Goal: Transaction & Acquisition: Purchase product/service

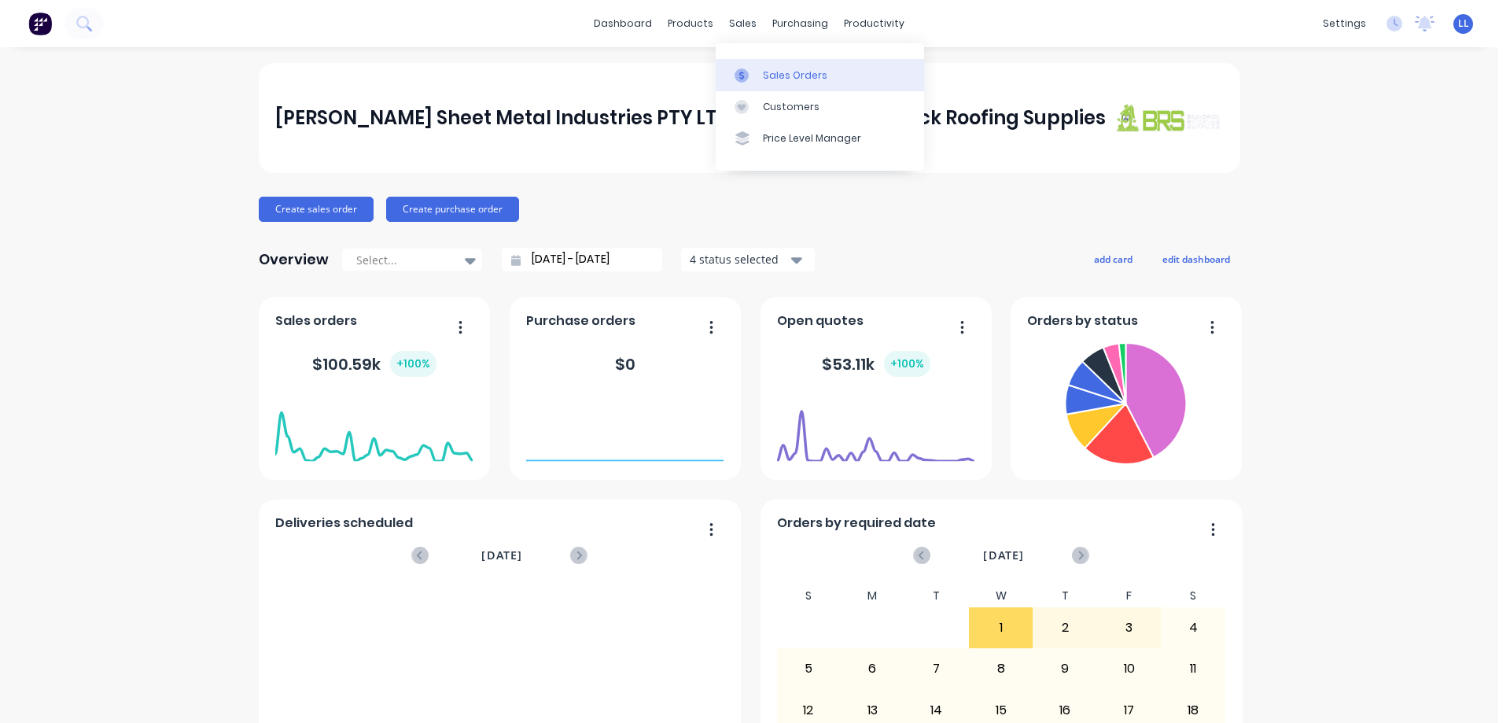
click at [807, 72] on div "Sales Orders" at bounding box center [795, 75] width 64 height 14
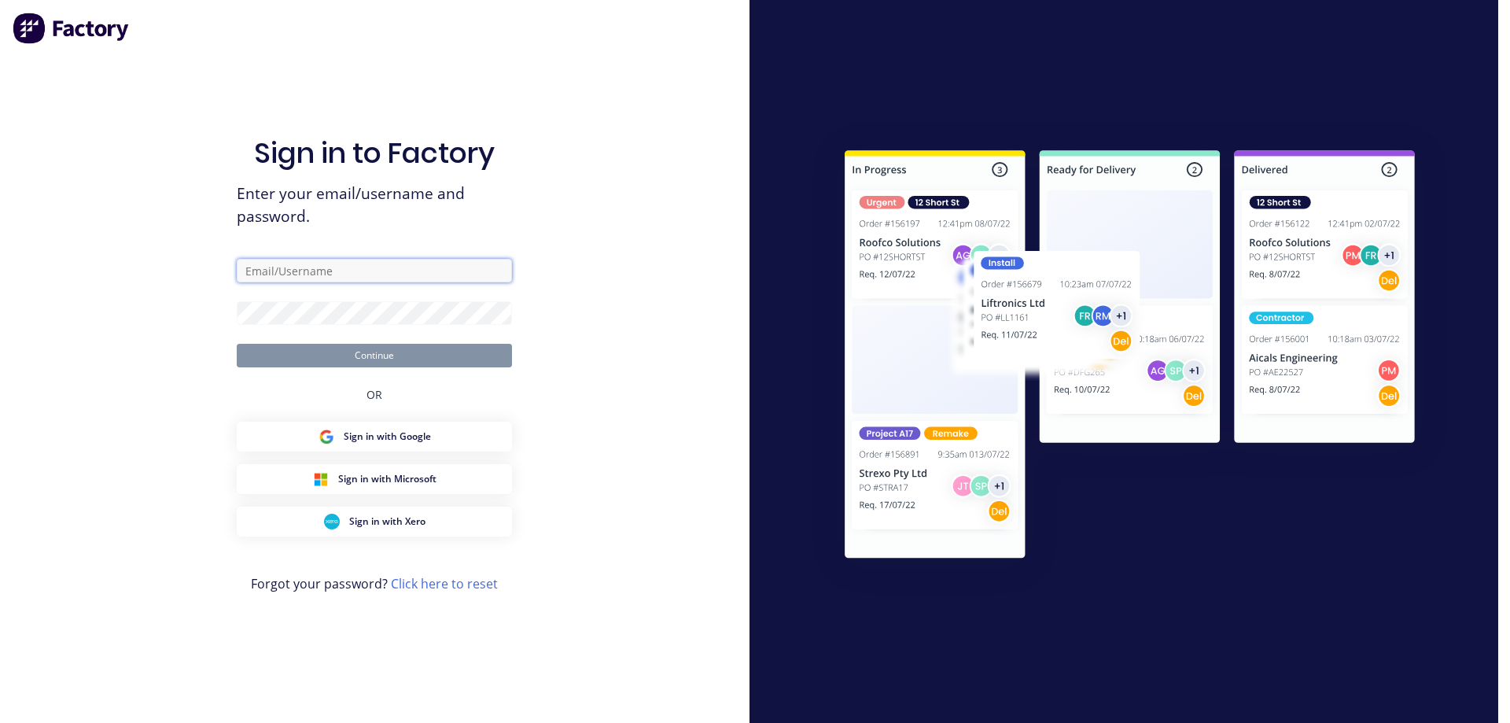
type input "[EMAIL_ADDRESS][DOMAIN_NAME]"
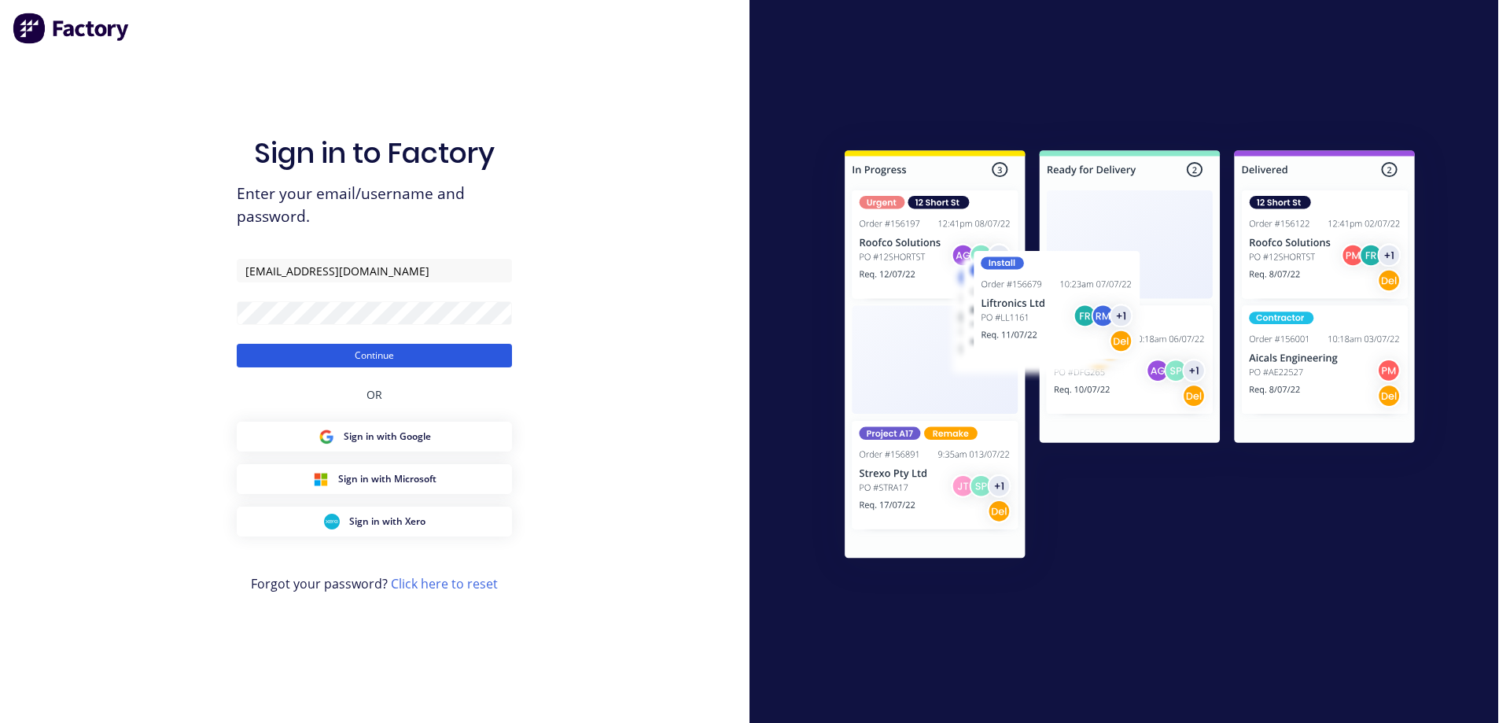
click at [399, 355] on button "Continue" at bounding box center [374, 356] width 275 height 24
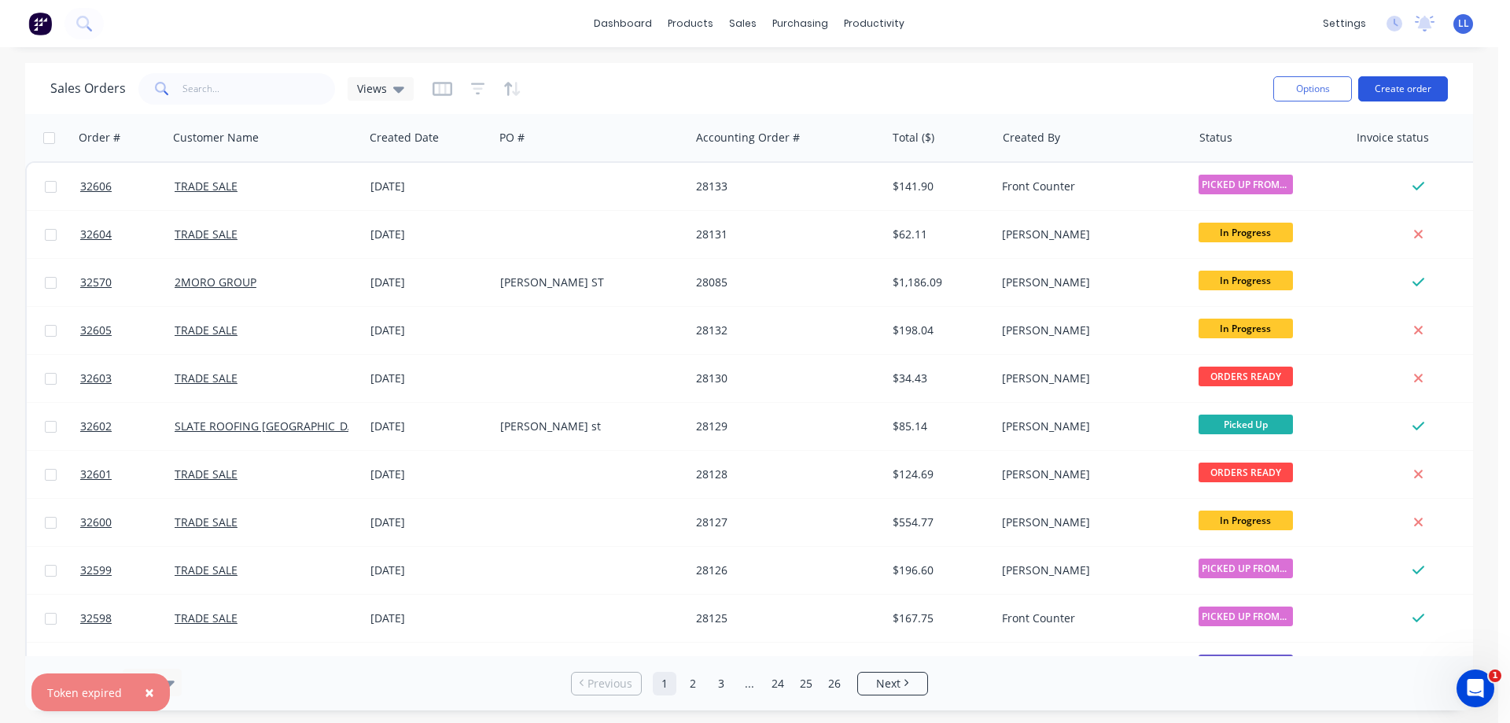
click at [1399, 91] on button "Create order" at bounding box center [1403, 88] width 90 height 25
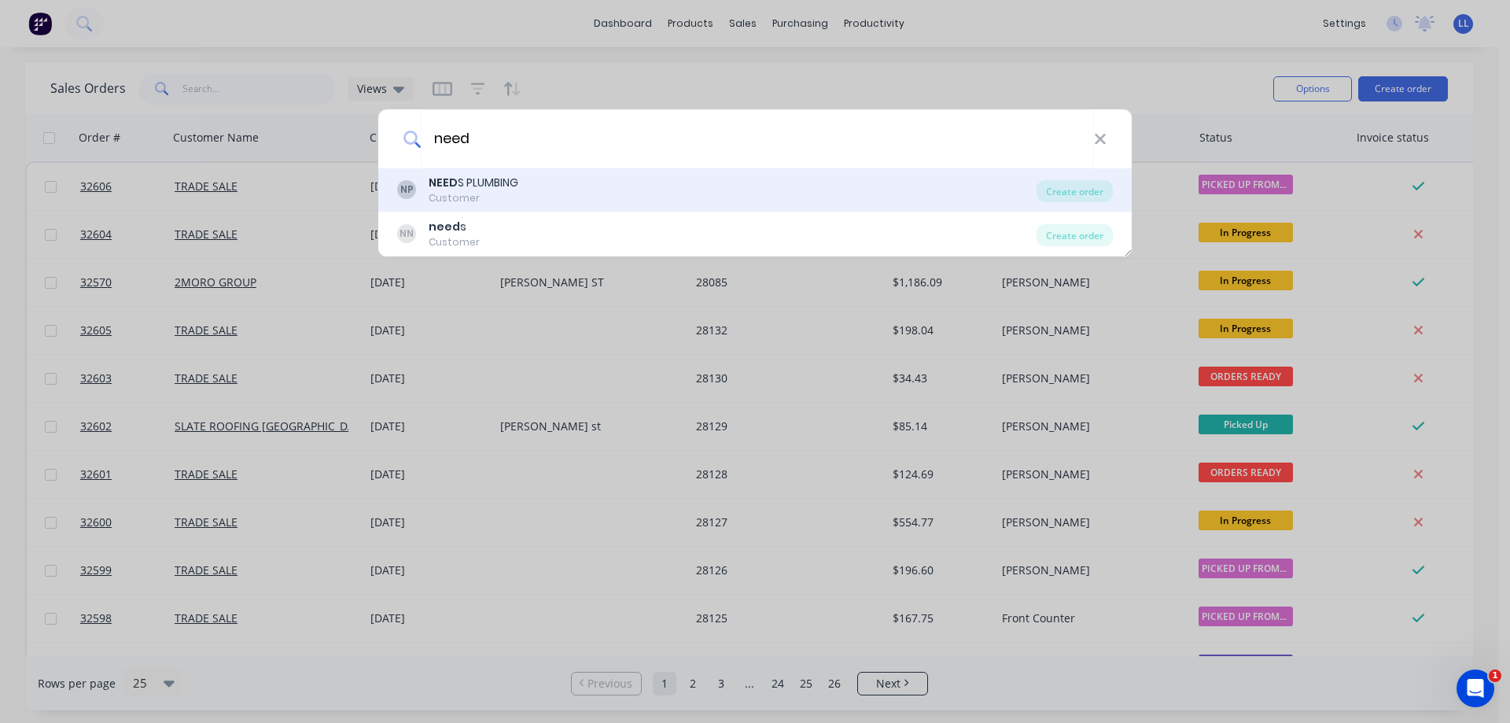
type input "need"
click at [569, 193] on div "NP NEED S PLUMBING Customer" at bounding box center [716, 190] width 639 height 31
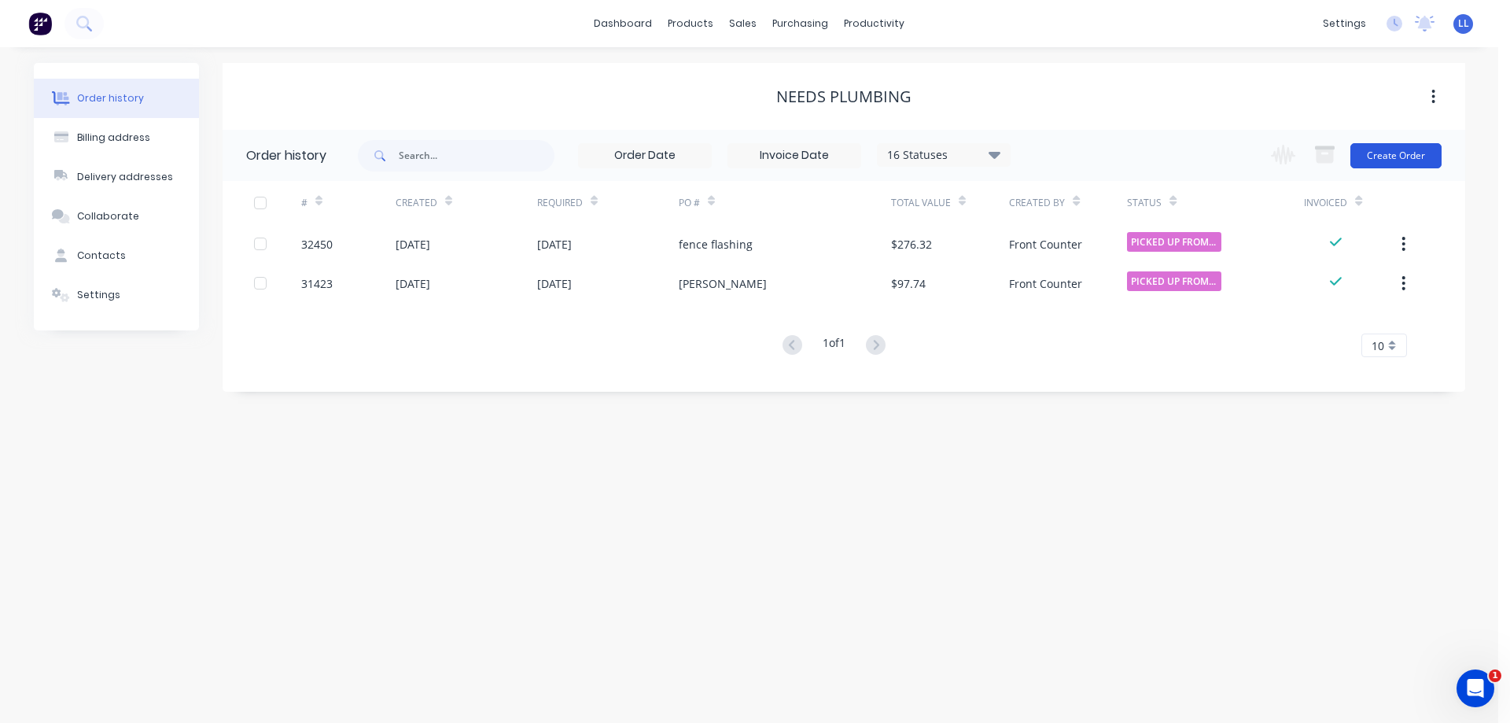
click at [1388, 149] on button "Create Order" at bounding box center [1395, 155] width 91 height 25
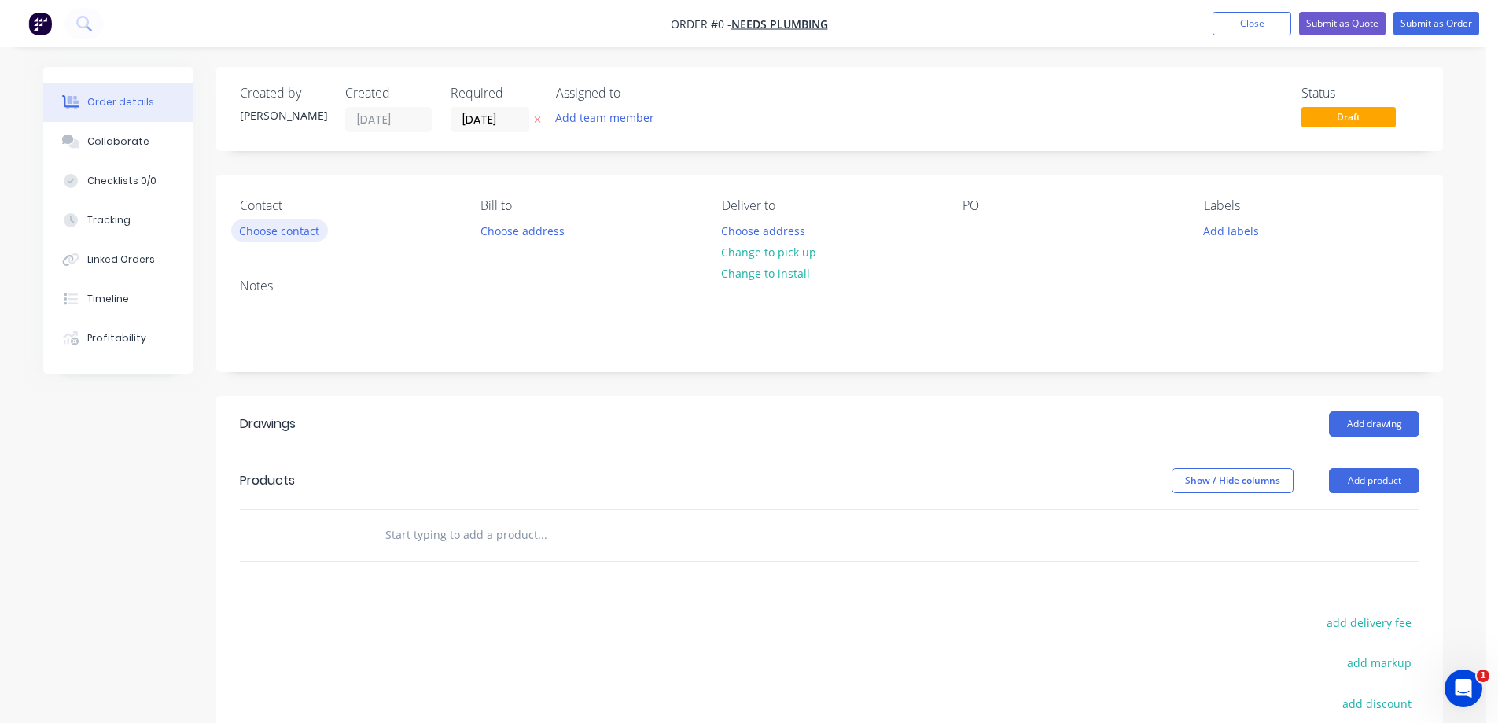
click at [292, 231] on button "Choose contact" at bounding box center [279, 229] width 97 height 21
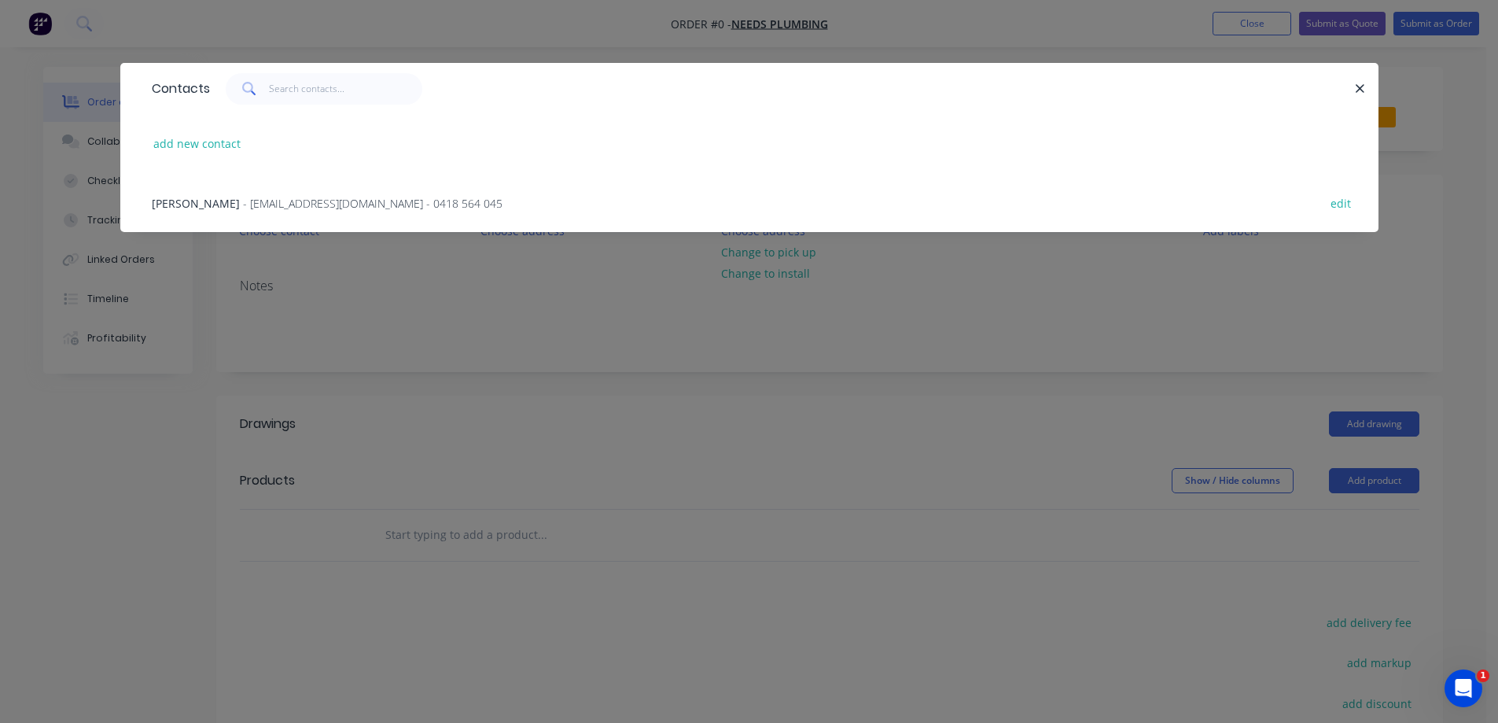
click at [270, 203] on span "- [EMAIL_ADDRESS][DOMAIN_NAME] - 0418 564 045" at bounding box center [372, 203] width 259 height 15
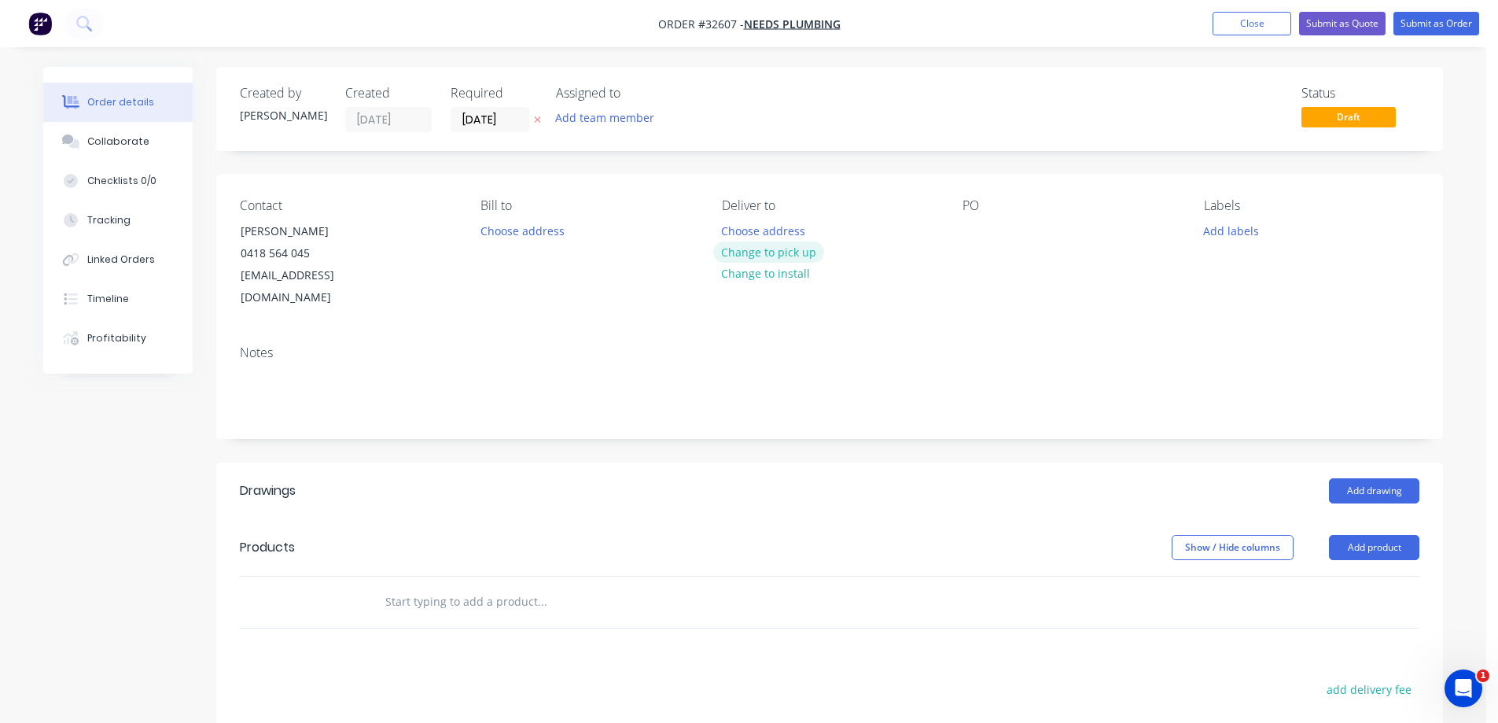
click at [763, 251] on button "Change to pick up" at bounding box center [769, 251] width 112 height 21
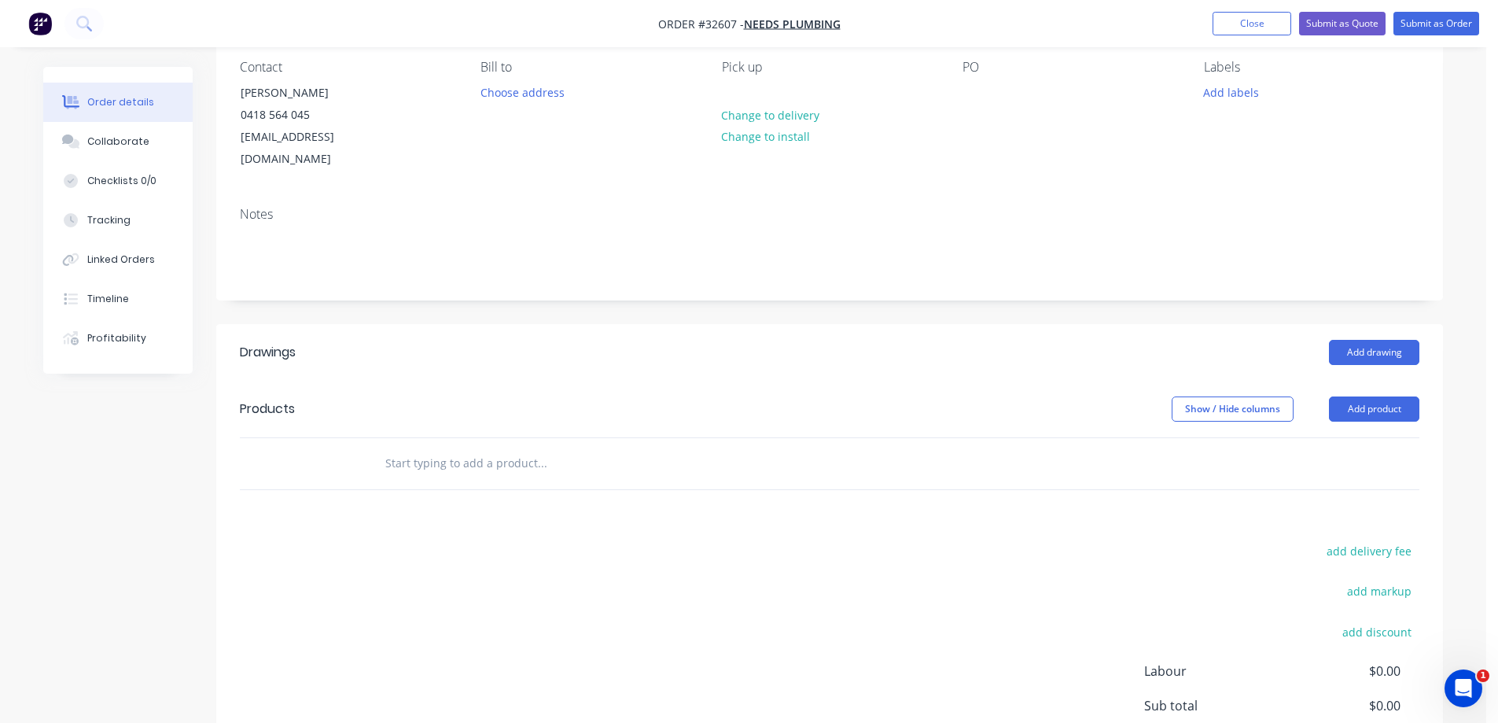
scroll to position [236, 0]
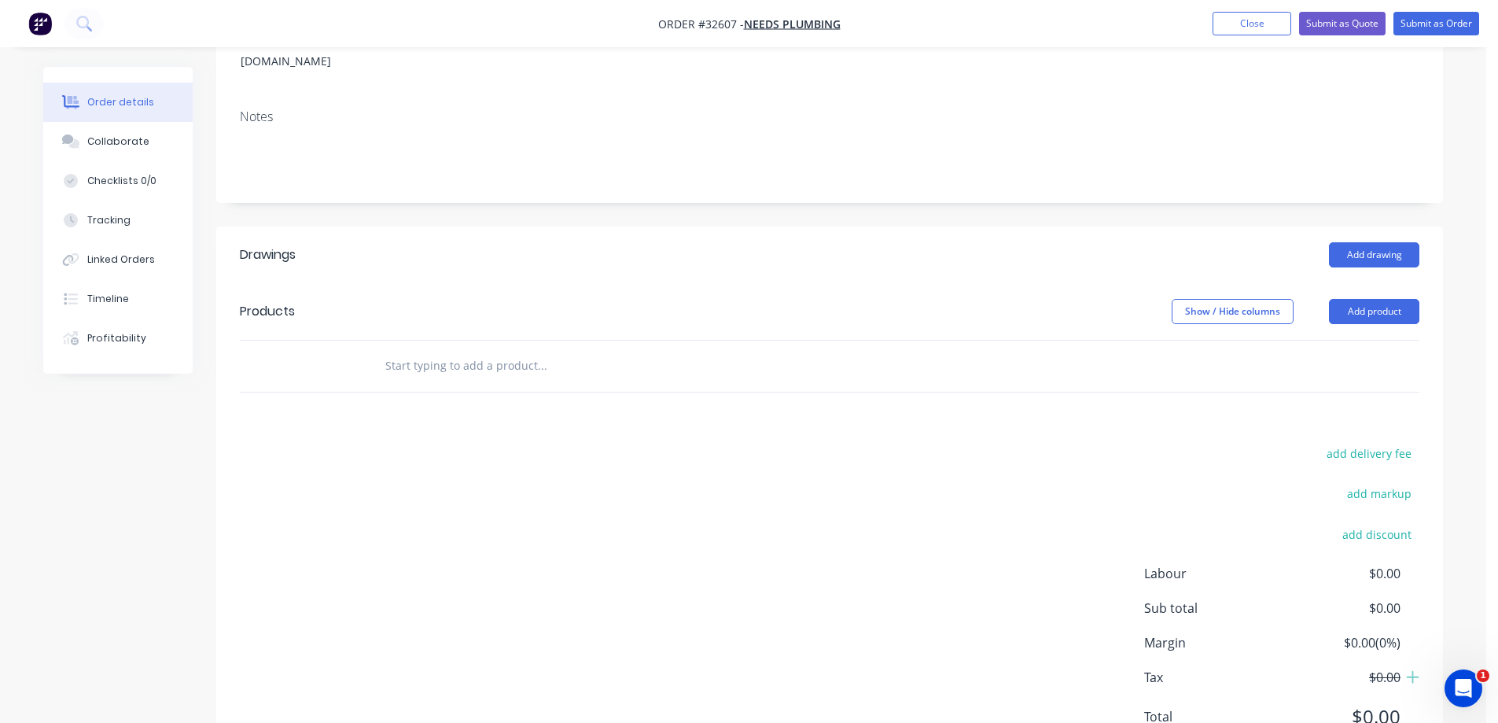
click at [524, 350] on input "text" at bounding box center [542, 365] width 315 height 31
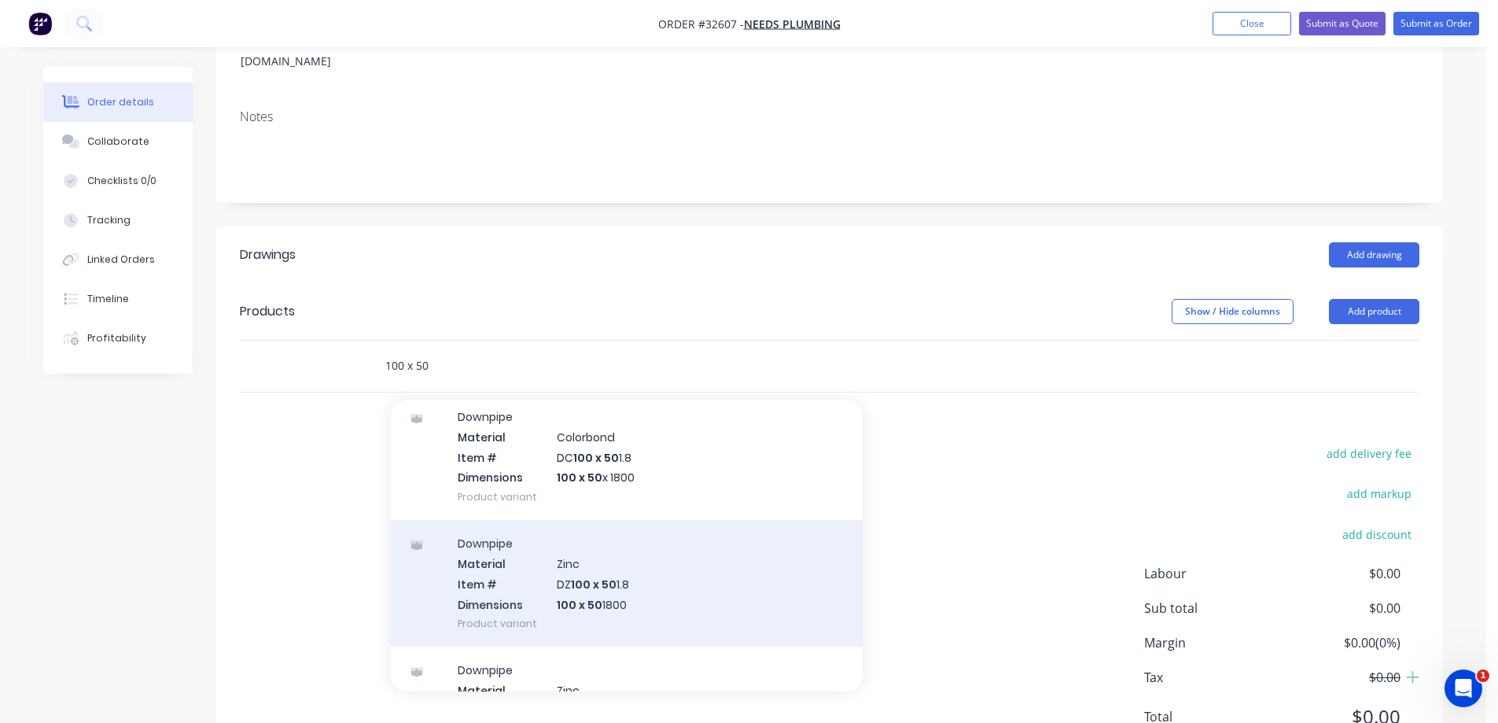
scroll to position [157, 0]
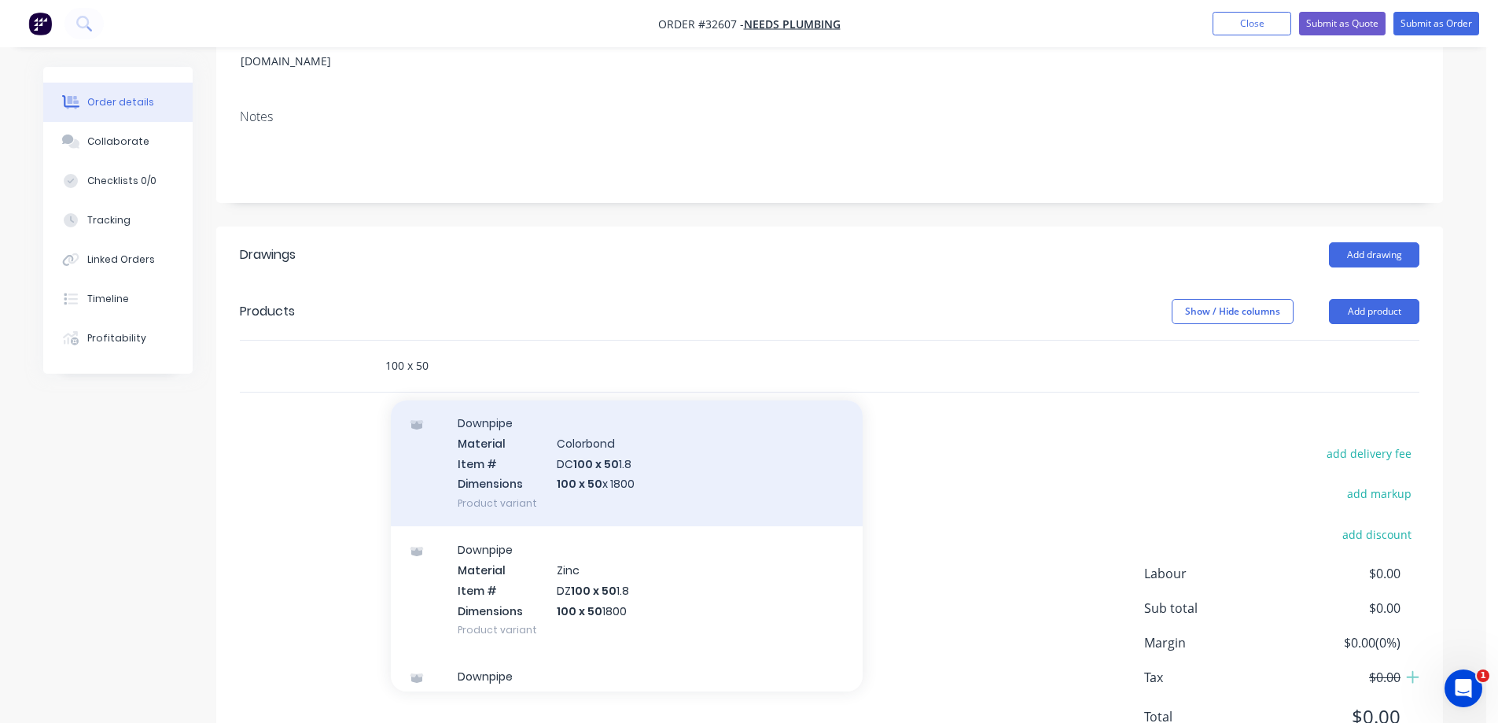
type input "100 x 50"
click at [624, 431] on div "Downpipe Material Colorbond Item # DC 100 x 50 1.8 Dimensions 100 x 50 x 1800 P…" at bounding box center [627, 462] width 472 height 127
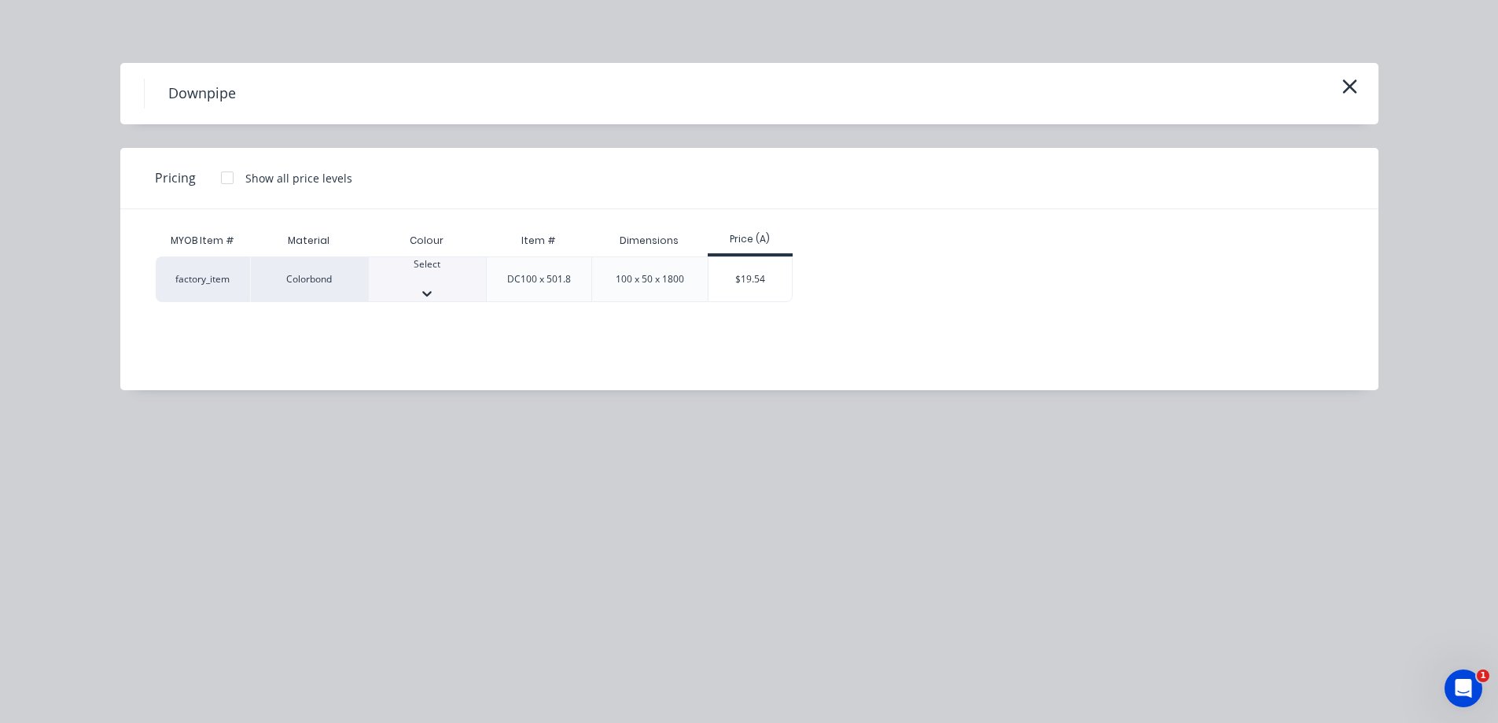
click at [432, 291] on icon at bounding box center [426, 294] width 9 height 6
click at [761, 275] on div "$19.54" at bounding box center [750, 283] width 84 height 53
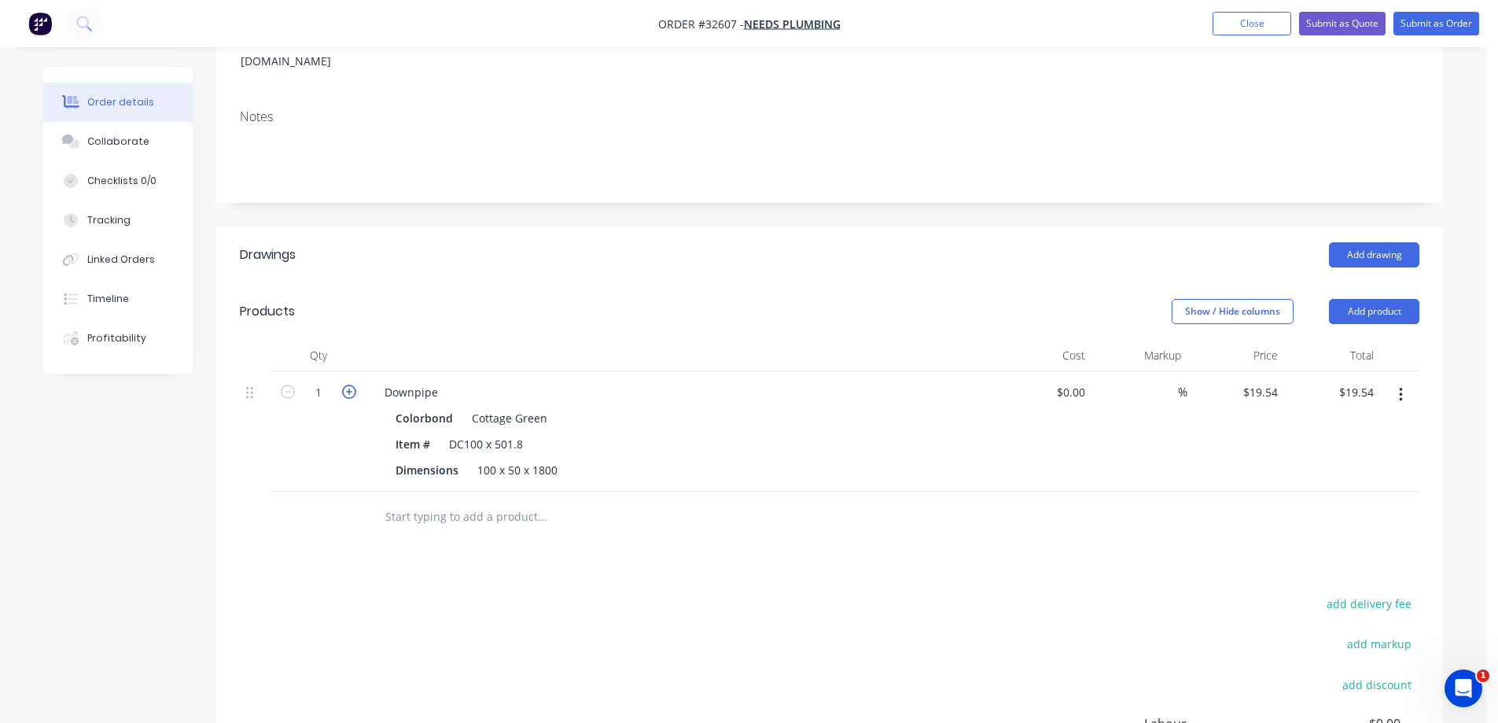
click at [352, 385] on icon "button" at bounding box center [349, 392] width 14 height 14
type input "2"
type input "$39.08"
click at [460, 501] on input "text" at bounding box center [542, 516] width 315 height 31
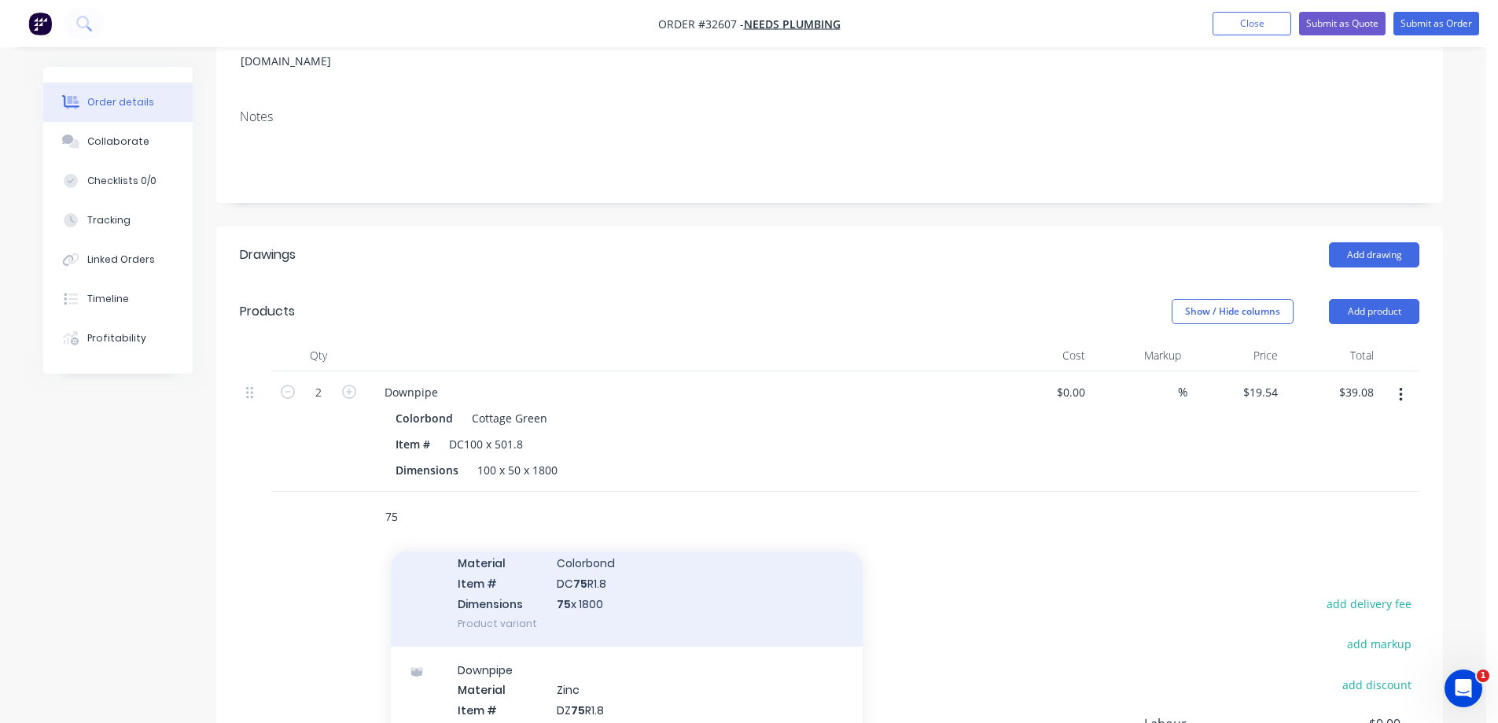
type input "75"
click at [642, 580] on div "Downpipe Material Colorbond Item # DC 75 R1.8 Dimensions 75 x 1800 Product vari…" at bounding box center [627, 582] width 472 height 127
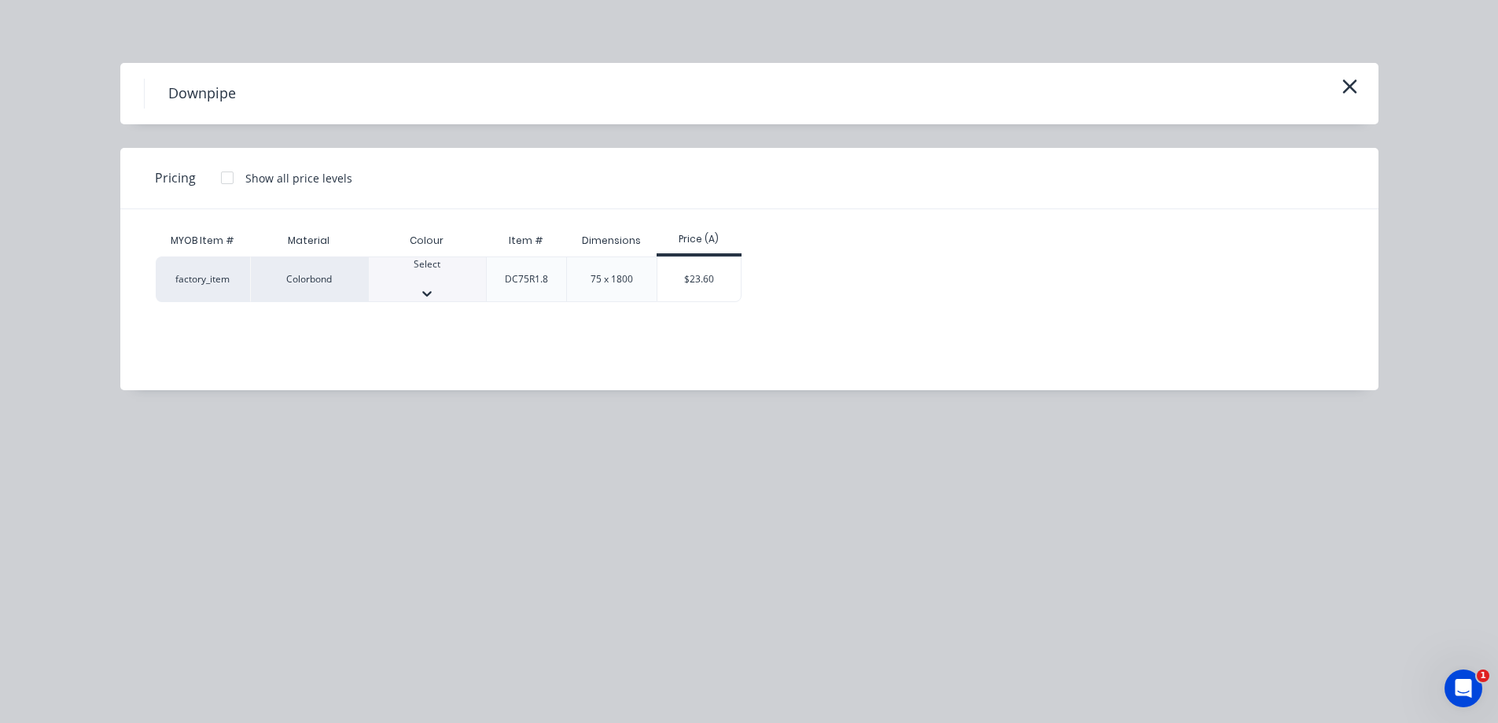
click at [482, 285] on div at bounding box center [427, 293] width 117 height 16
drag, startPoint x: 714, startPoint y: 282, endPoint x: 700, endPoint y: 285, distance: 14.3
click at [710, 285] on div "$23.60" at bounding box center [699, 283] width 84 height 53
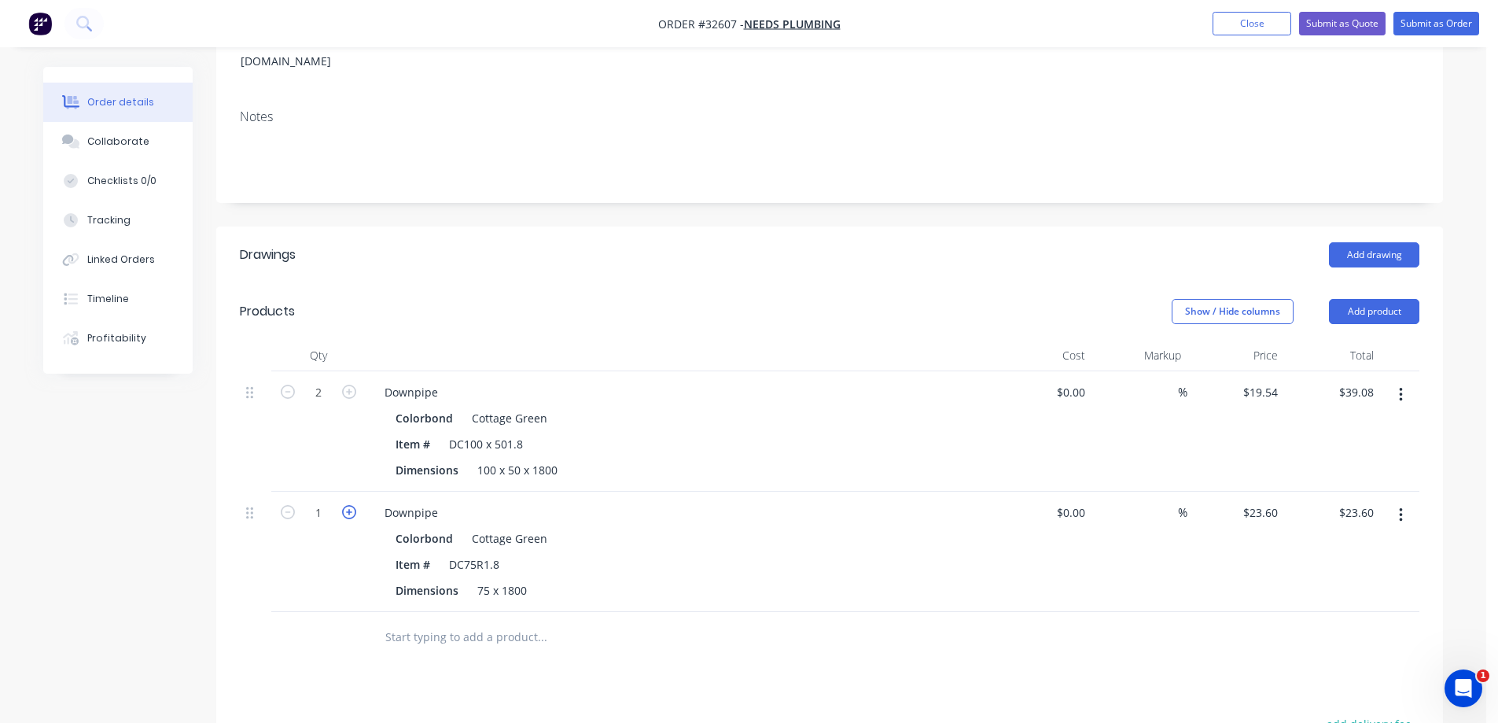
click at [351, 505] on icon "button" at bounding box center [349, 512] width 14 height 14
type input "2"
type input "$47.20"
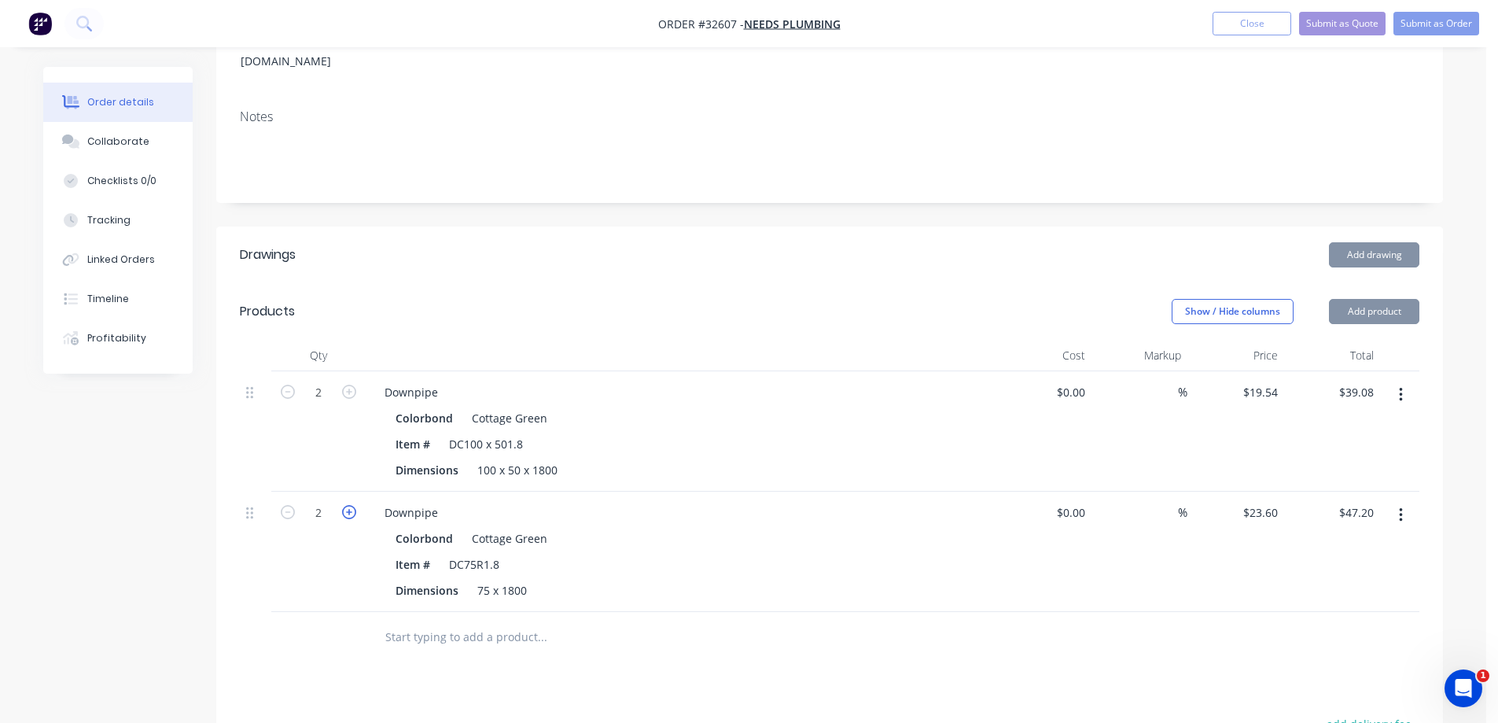
click at [352, 505] on icon "button" at bounding box center [349, 512] width 14 height 14
type input "3"
type input "$70.80"
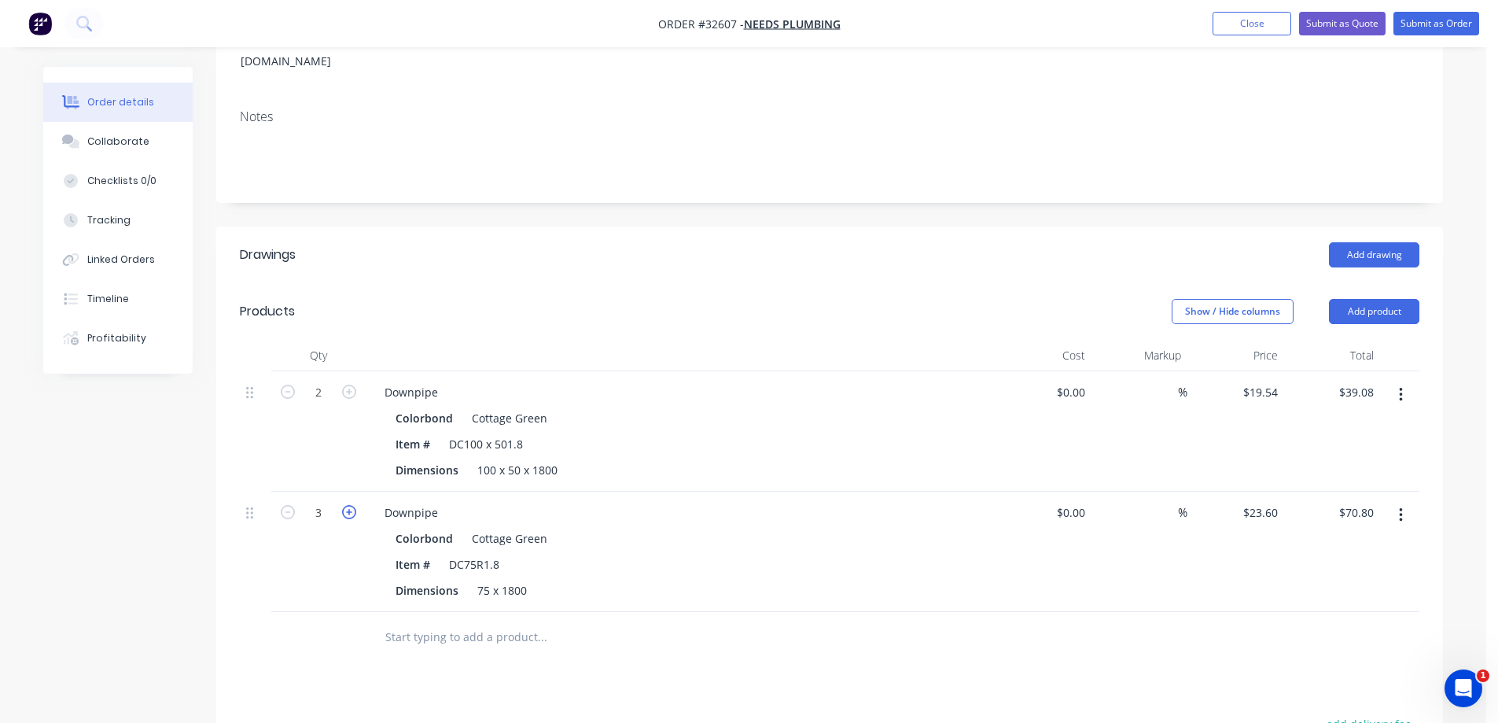
click at [354, 505] on icon "button" at bounding box center [349, 512] width 14 height 14
type input "4"
type input "$94.40"
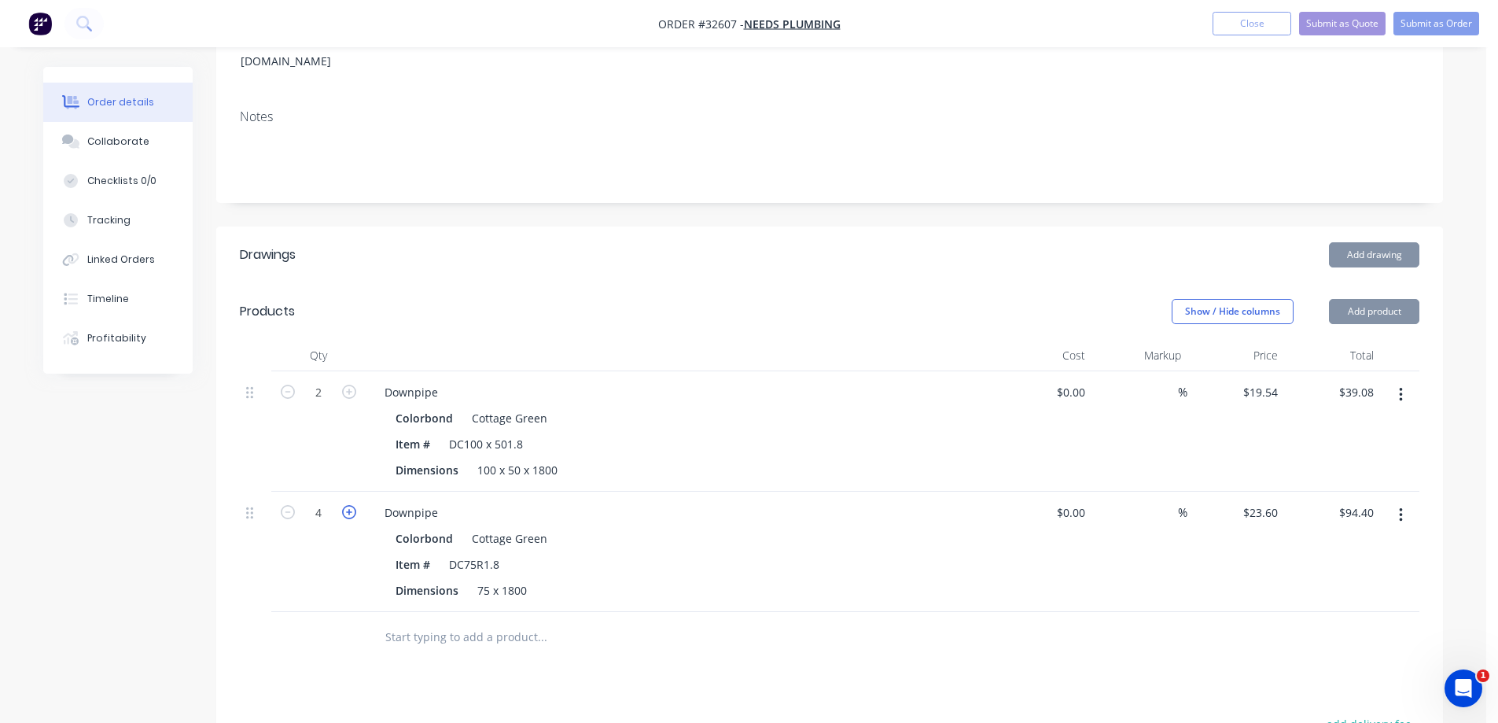
click at [355, 505] on icon "button" at bounding box center [349, 512] width 14 height 14
type input "5"
type input "$118.00"
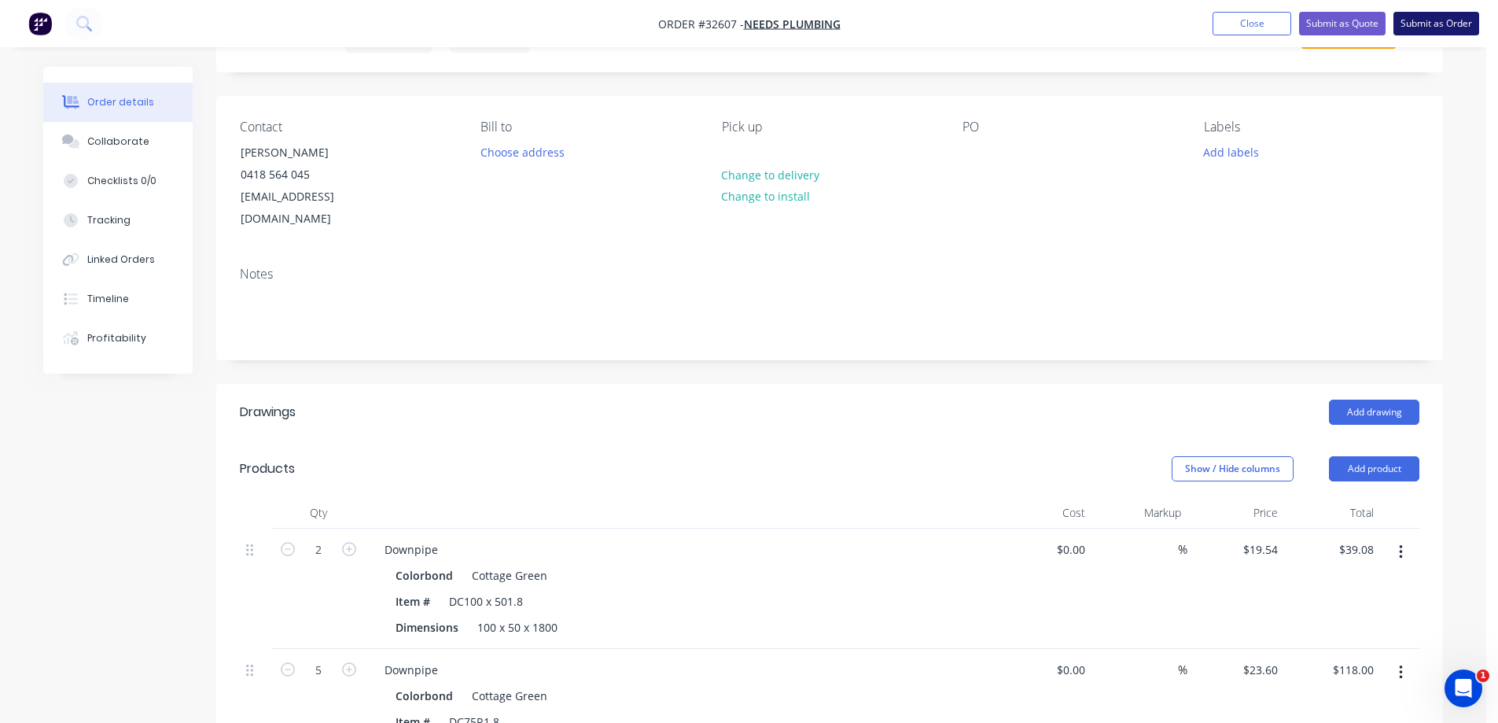
click at [1426, 28] on button "Submit as Order" at bounding box center [1436, 24] width 86 height 24
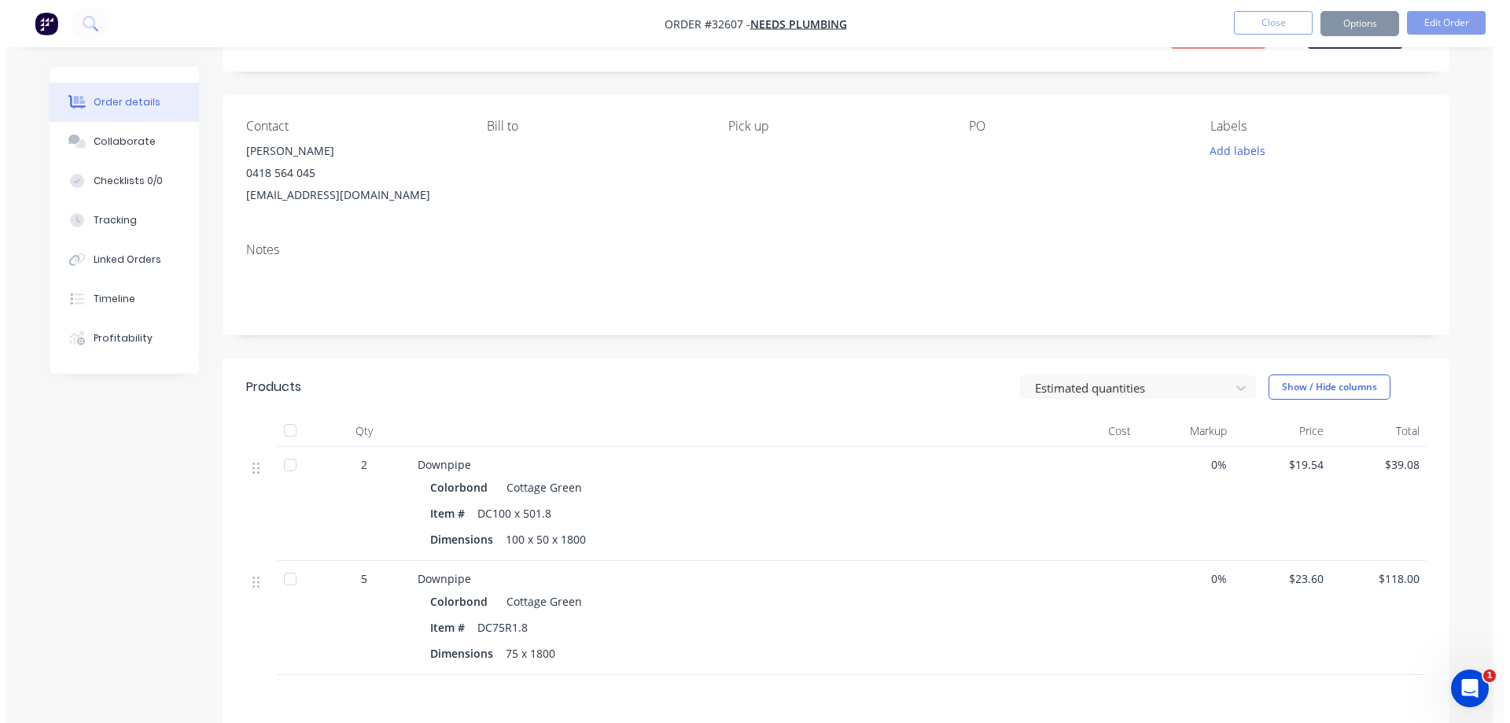
scroll to position [0, 0]
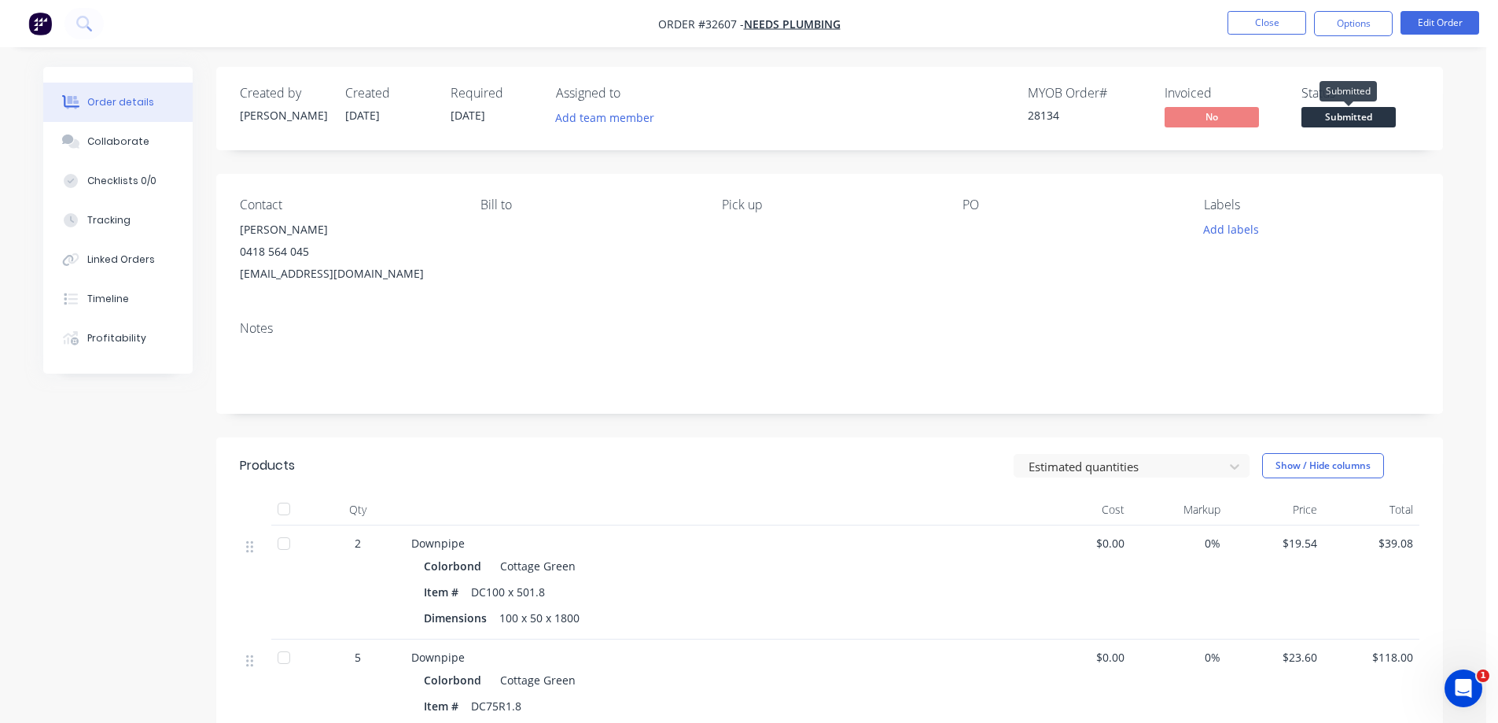
click at [1330, 116] on span "Submitted" at bounding box center [1348, 117] width 94 height 20
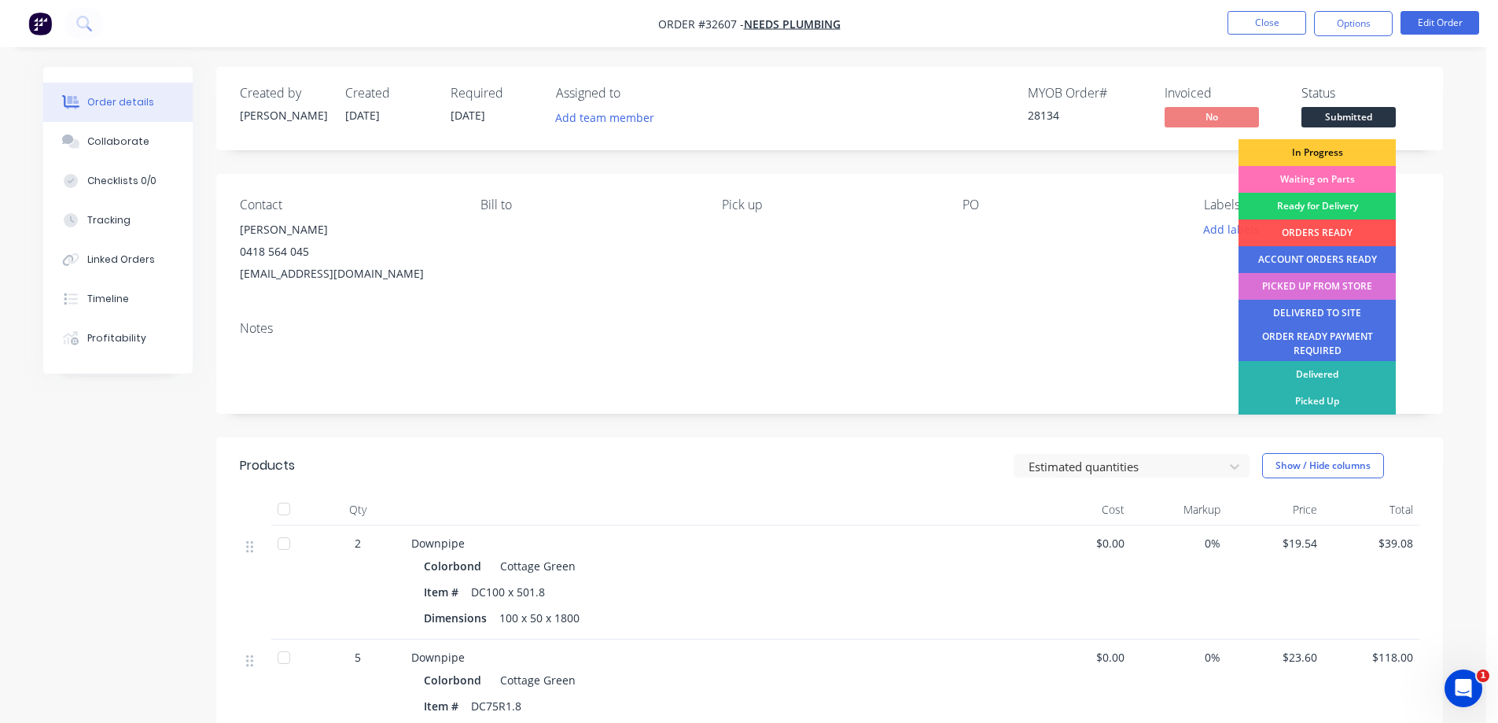
click at [1300, 285] on div "PICKED UP FROM STORE" at bounding box center [1316, 286] width 157 height 27
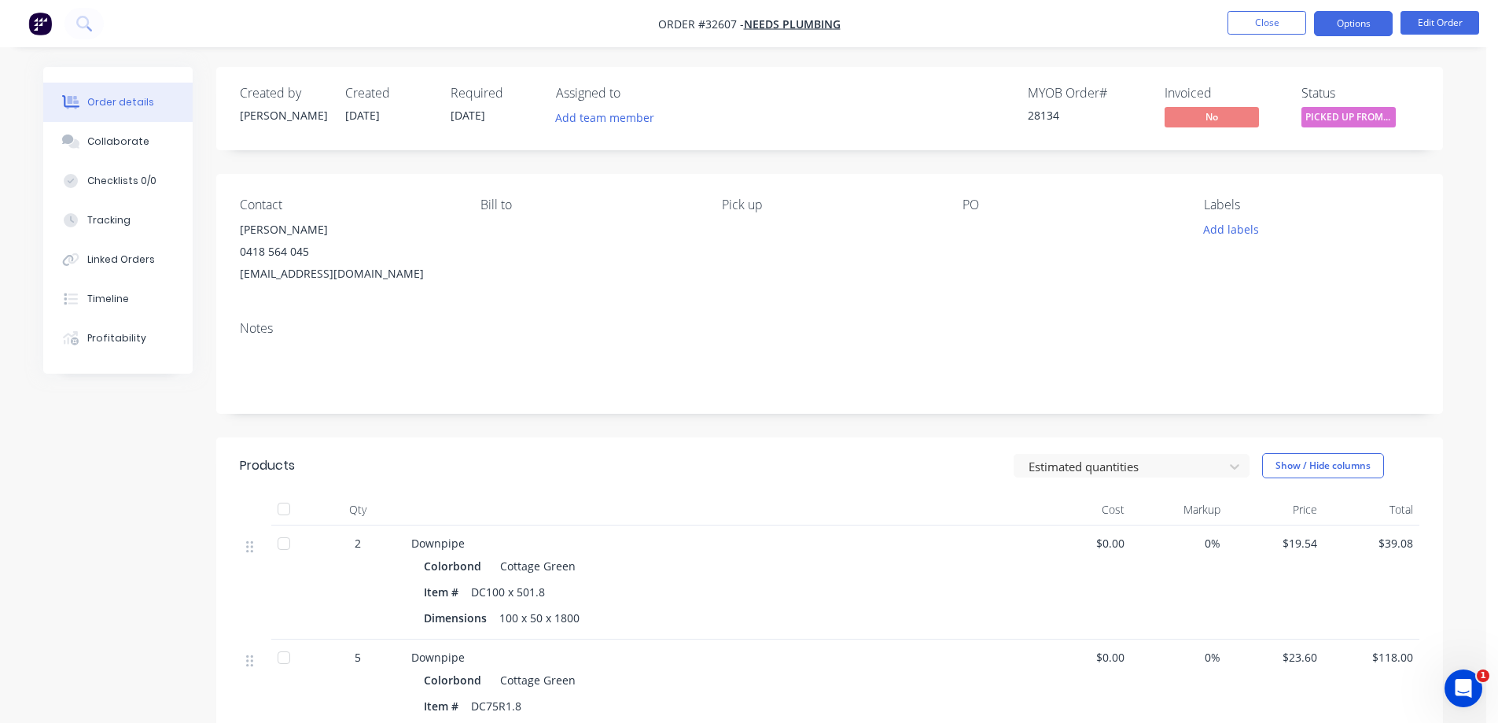
click at [1363, 24] on button "Options" at bounding box center [1353, 23] width 79 height 25
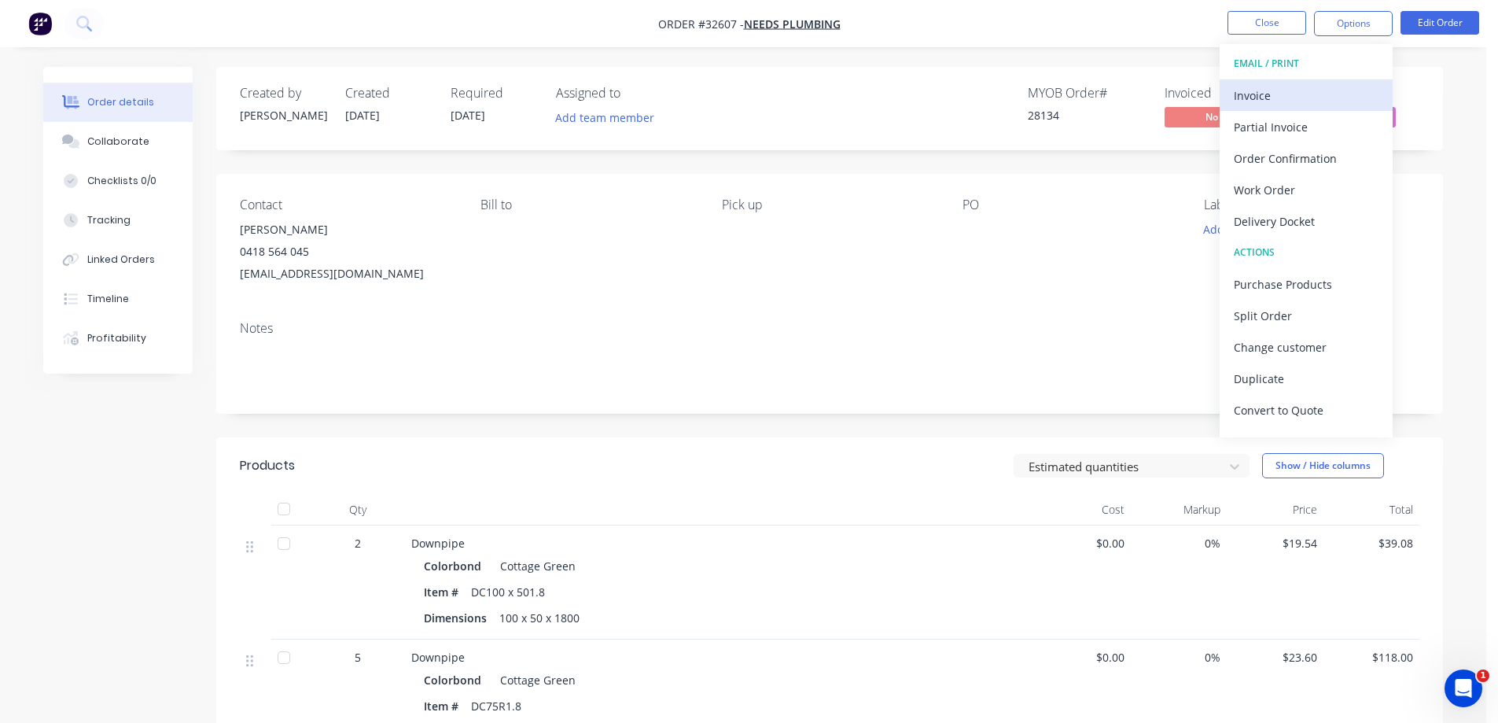
click at [1275, 93] on div "Invoice" at bounding box center [1306, 95] width 145 height 23
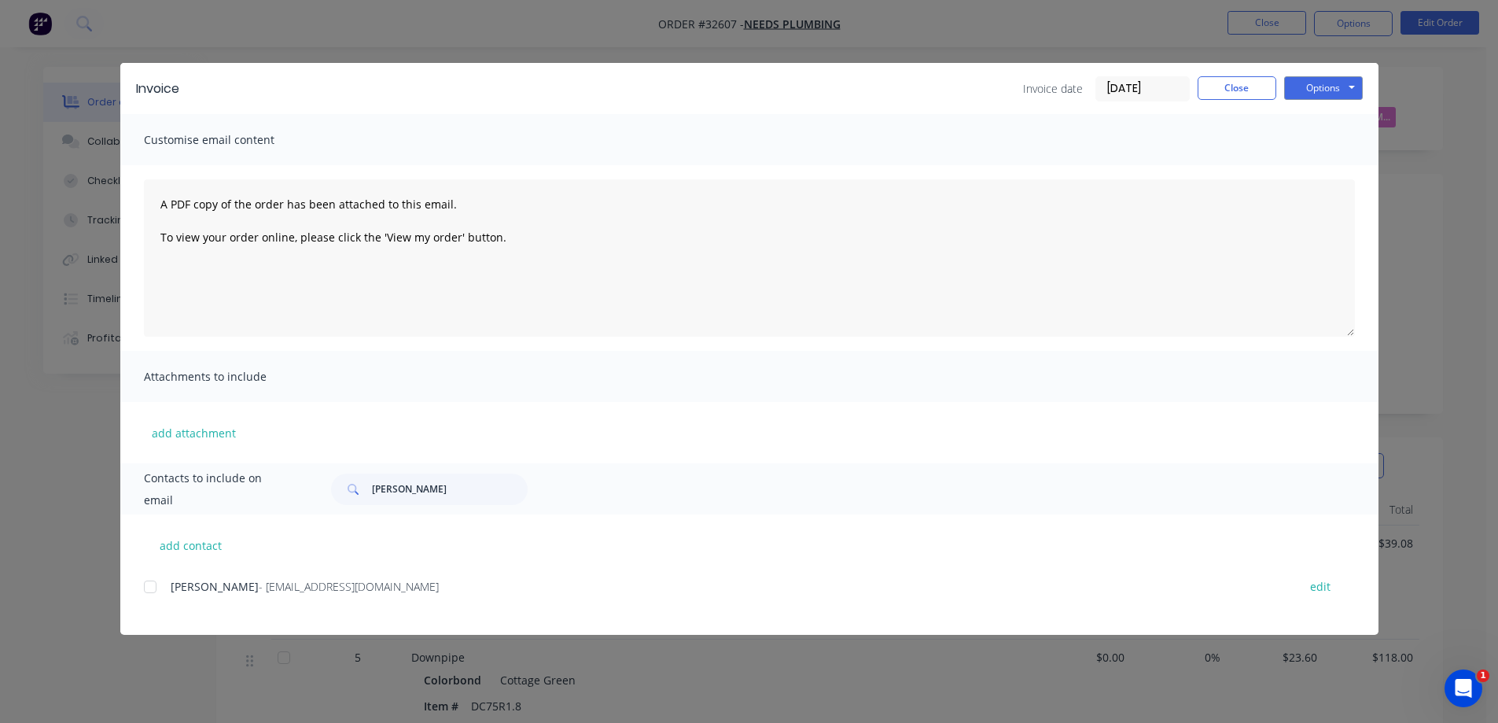
click at [149, 591] on div at bounding box center [149, 586] width 31 height 31
click at [1330, 89] on button "Options" at bounding box center [1323, 88] width 79 height 24
click at [1324, 170] on button "Email" at bounding box center [1334, 168] width 101 height 26
click at [392, 491] on input "[PERSON_NAME]" at bounding box center [450, 488] width 156 height 31
type input "a"
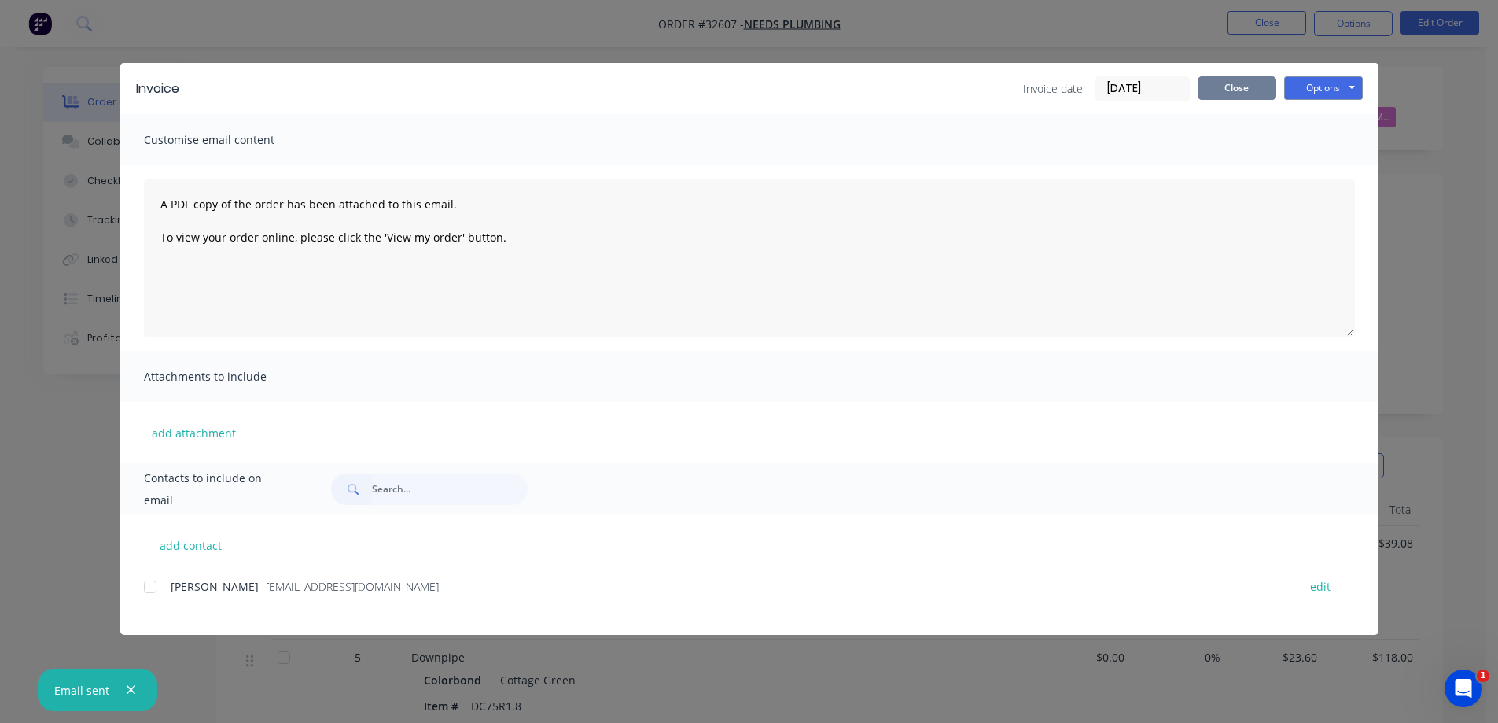
click at [1249, 93] on button "Close" at bounding box center [1237, 88] width 79 height 24
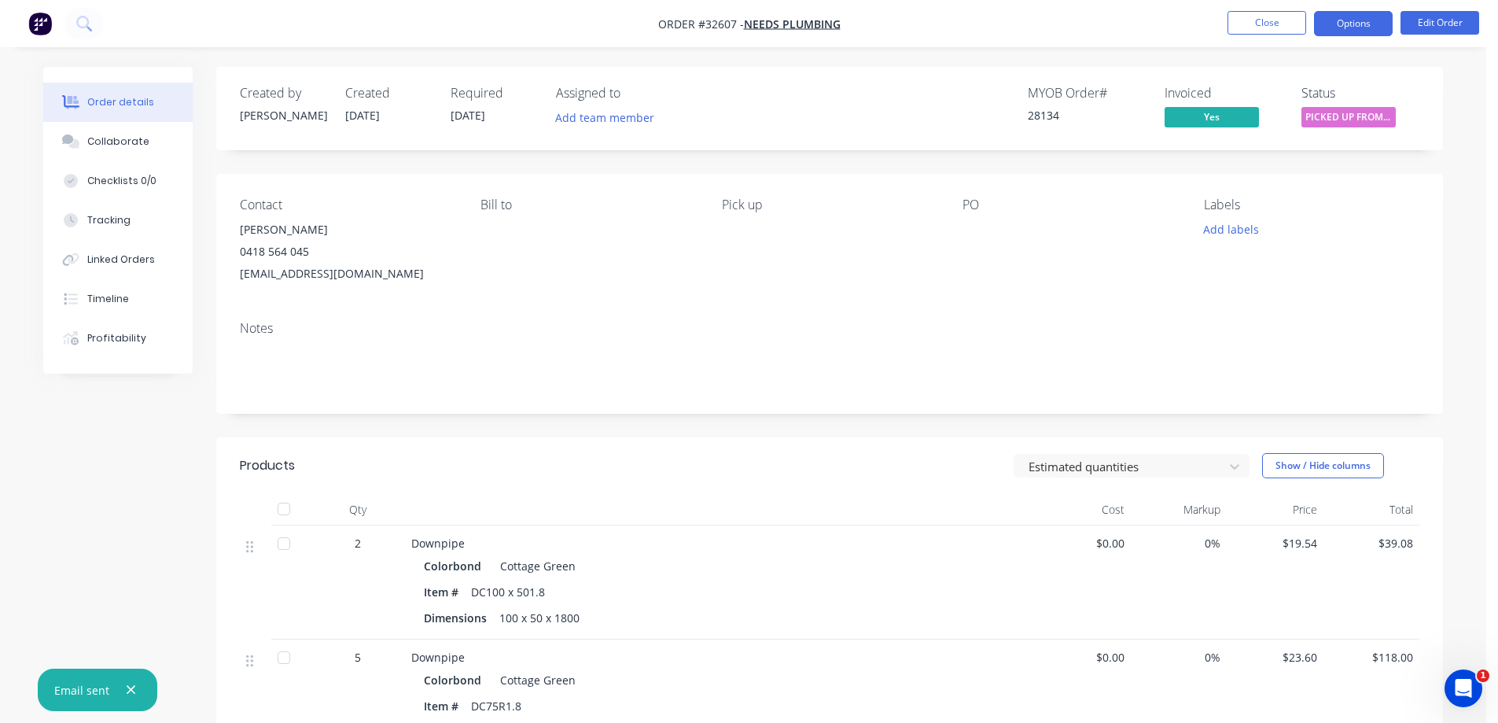
click at [1352, 25] on button "Options" at bounding box center [1353, 23] width 79 height 25
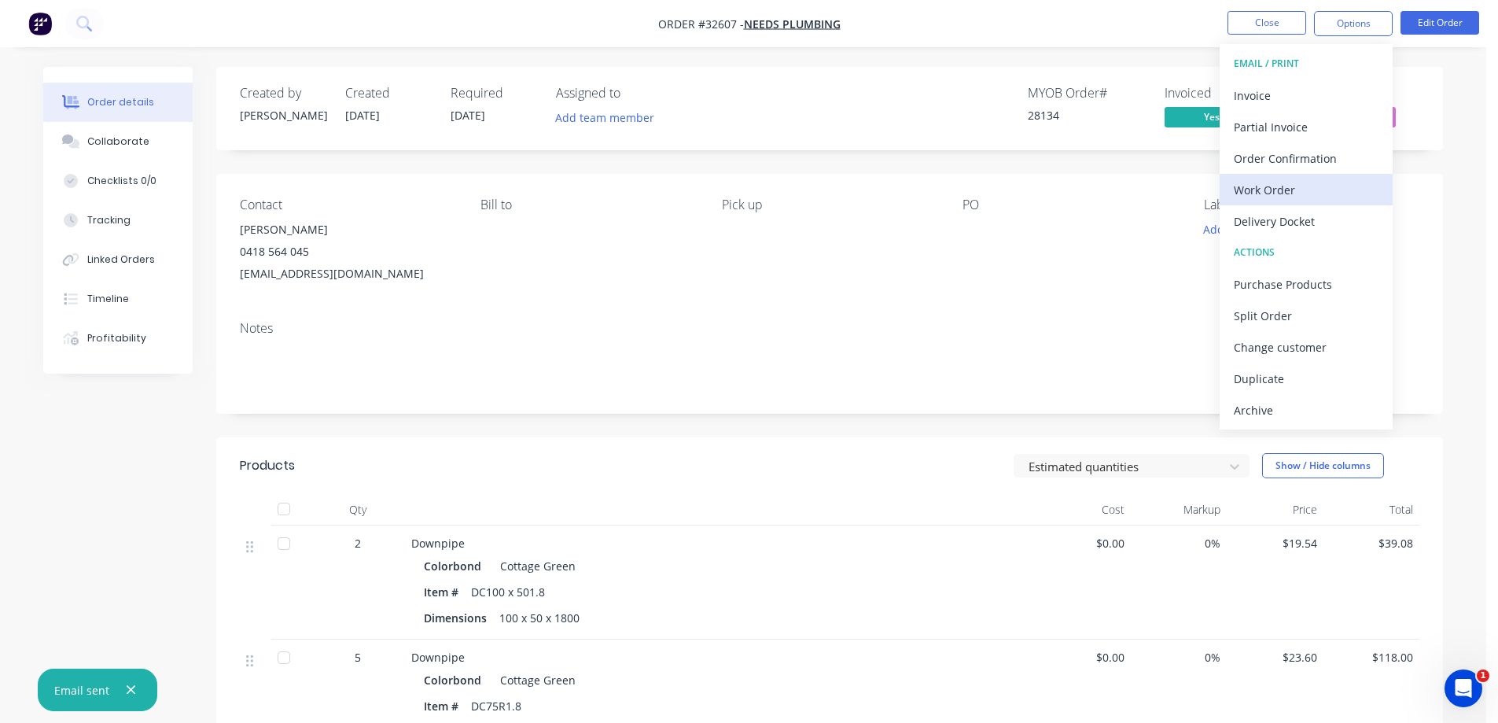
click at [1294, 179] on div "Work Order" at bounding box center [1306, 189] width 145 height 23
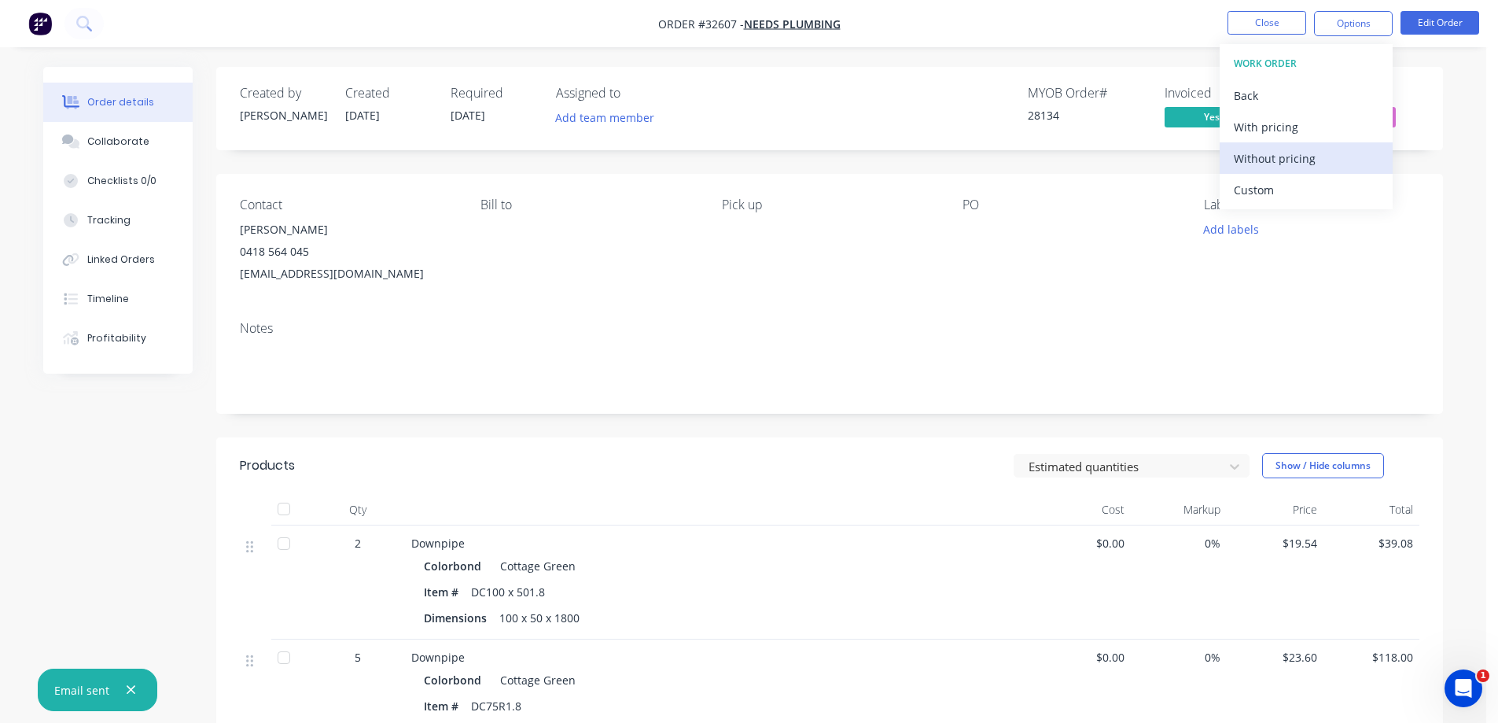
click at [1310, 162] on div "Without pricing" at bounding box center [1306, 158] width 145 height 23
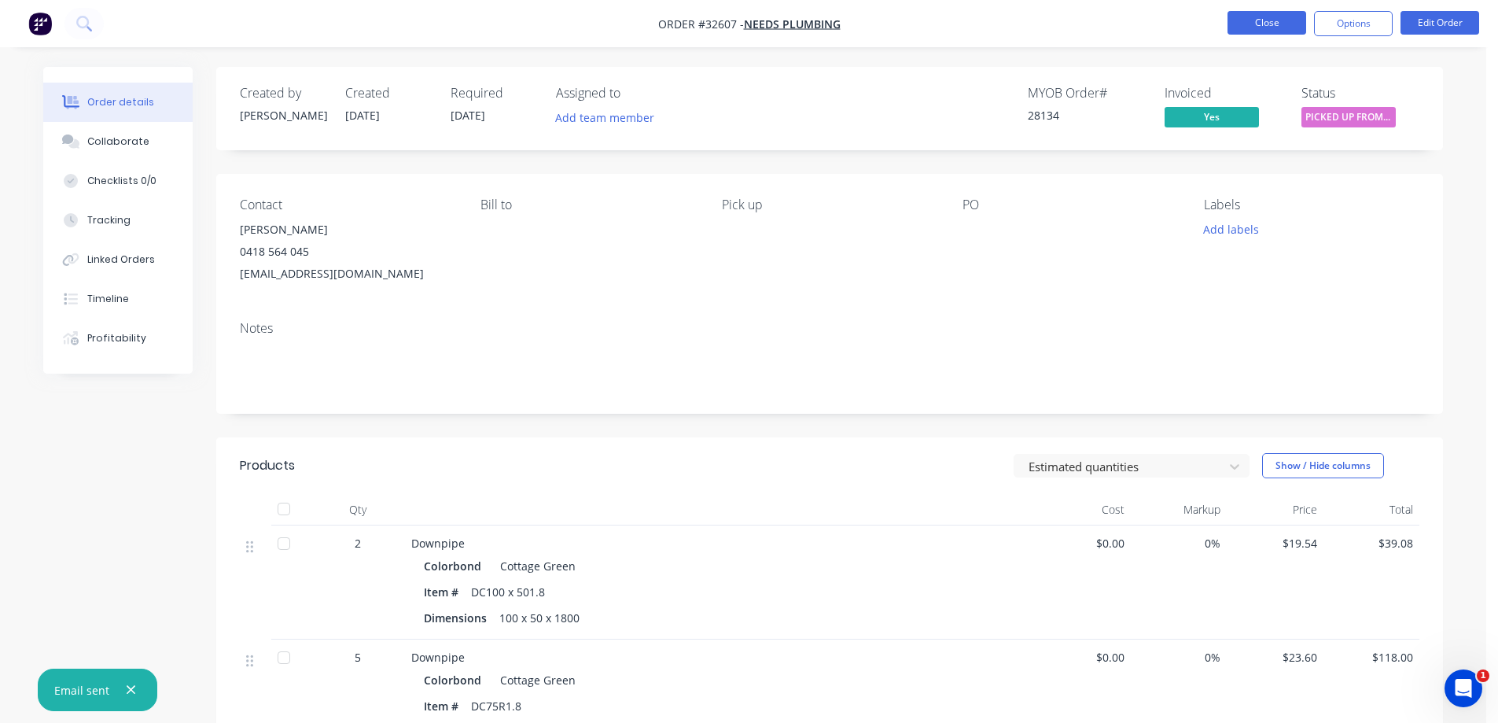
click at [1281, 24] on button "Close" at bounding box center [1266, 23] width 79 height 24
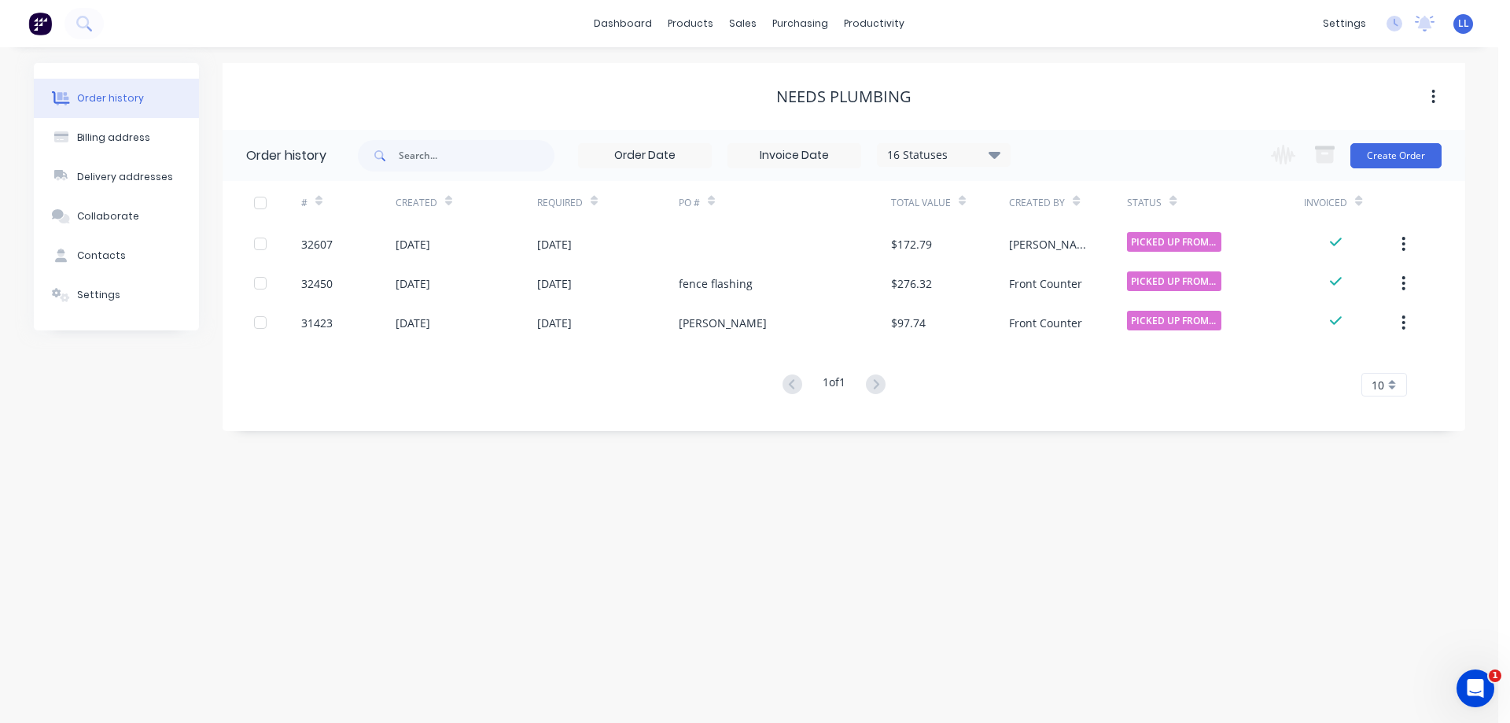
click at [46, 22] on img at bounding box center [40, 24] width 24 height 24
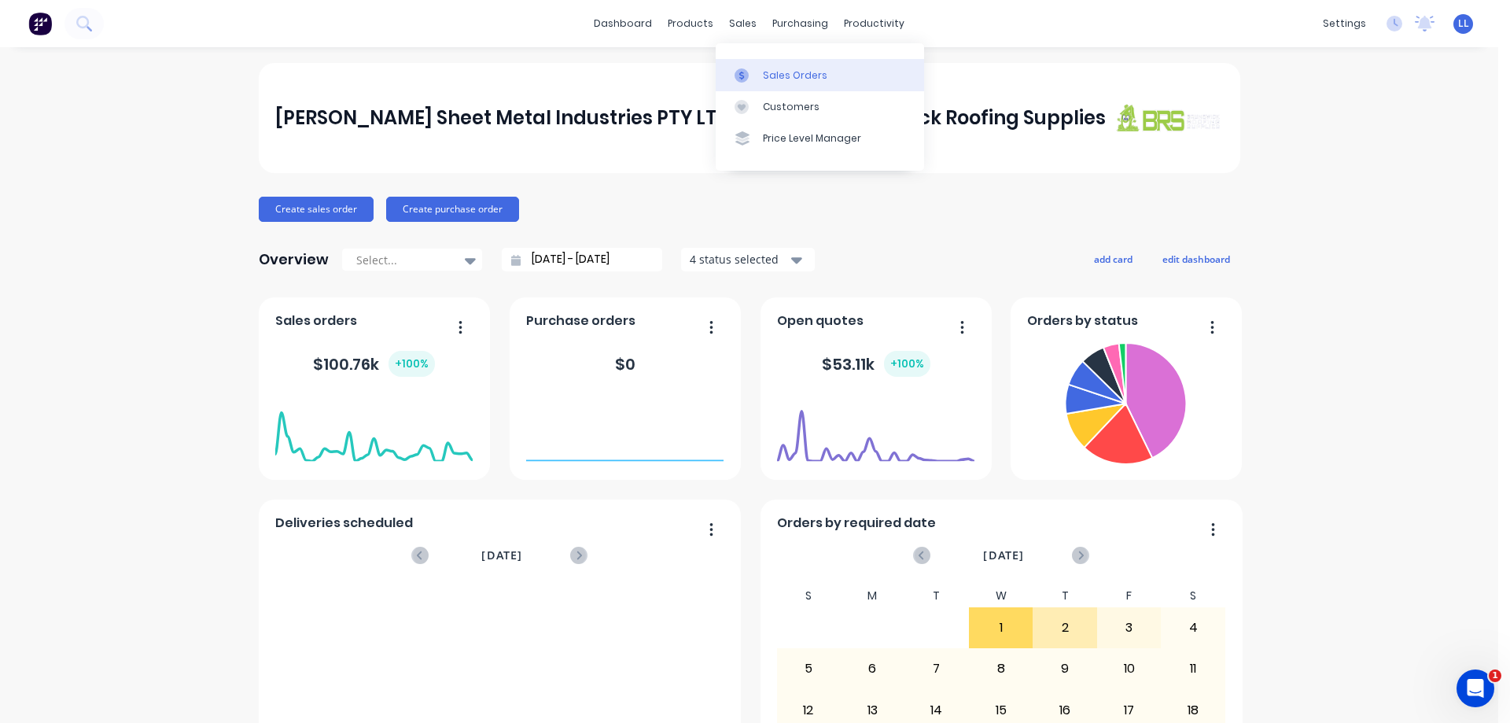
click at [779, 74] on div "Sales Orders" at bounding box center [795, 75] width 64 height 14
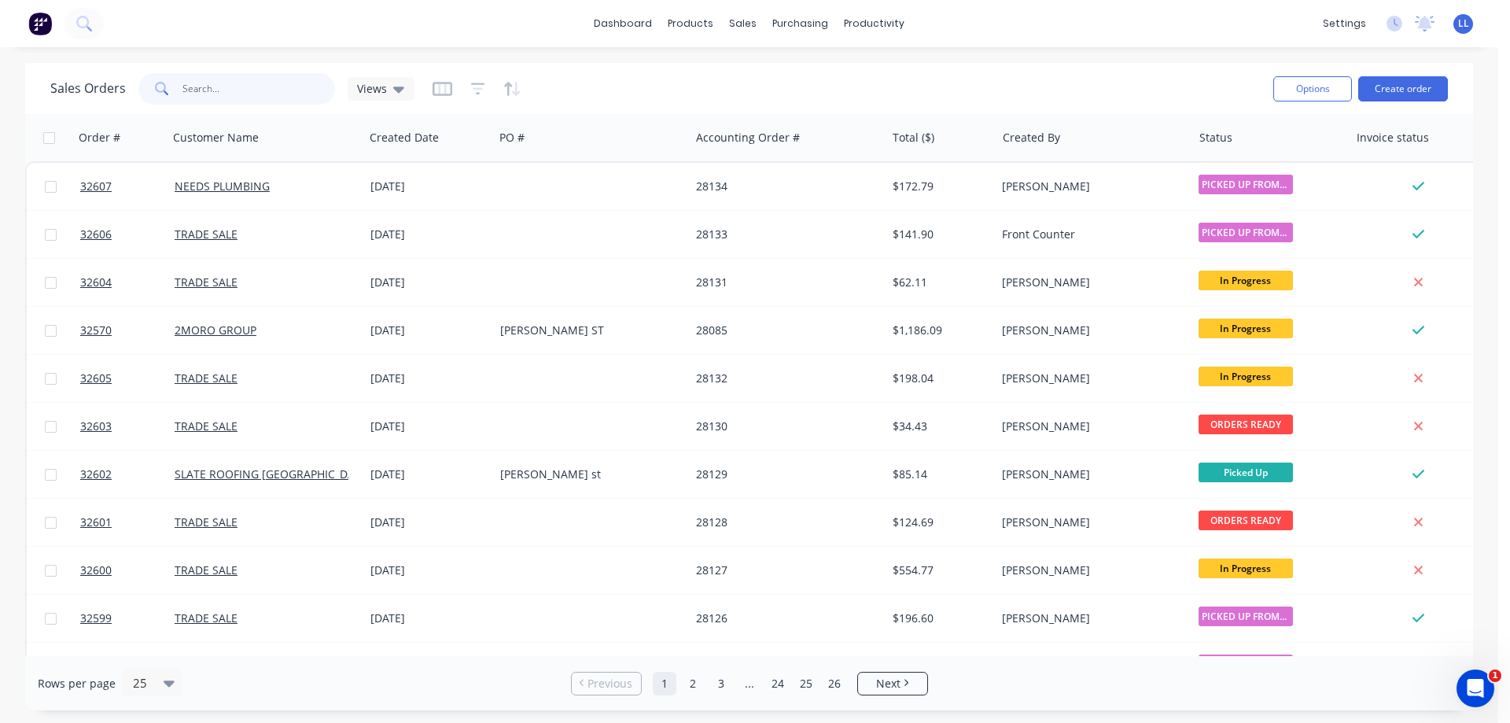
click at [234, 99] on input "text" at bounding box center [258, 88] width 153 height 31
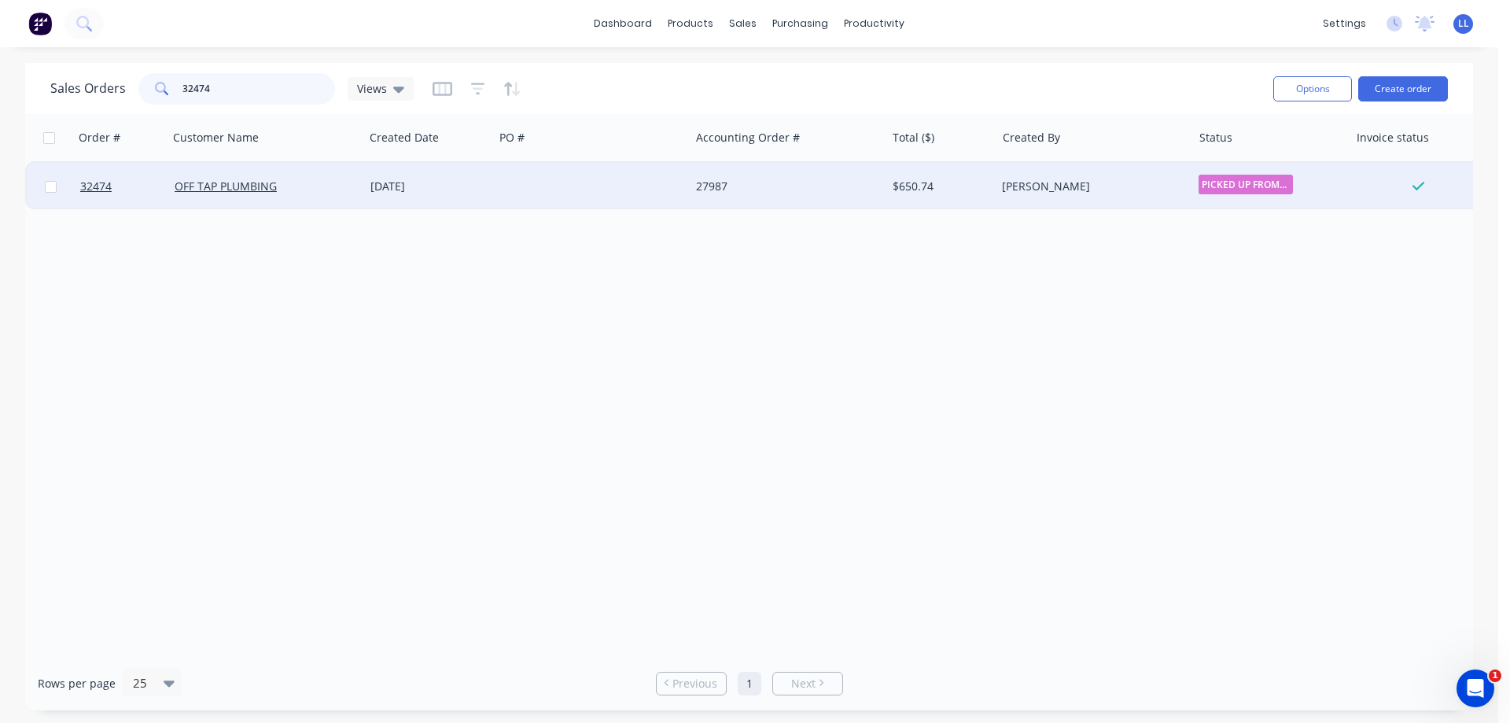
type input "32474"
click at [882, 193] on div "27987" at bounding box center [788, 186] width 196 height 47
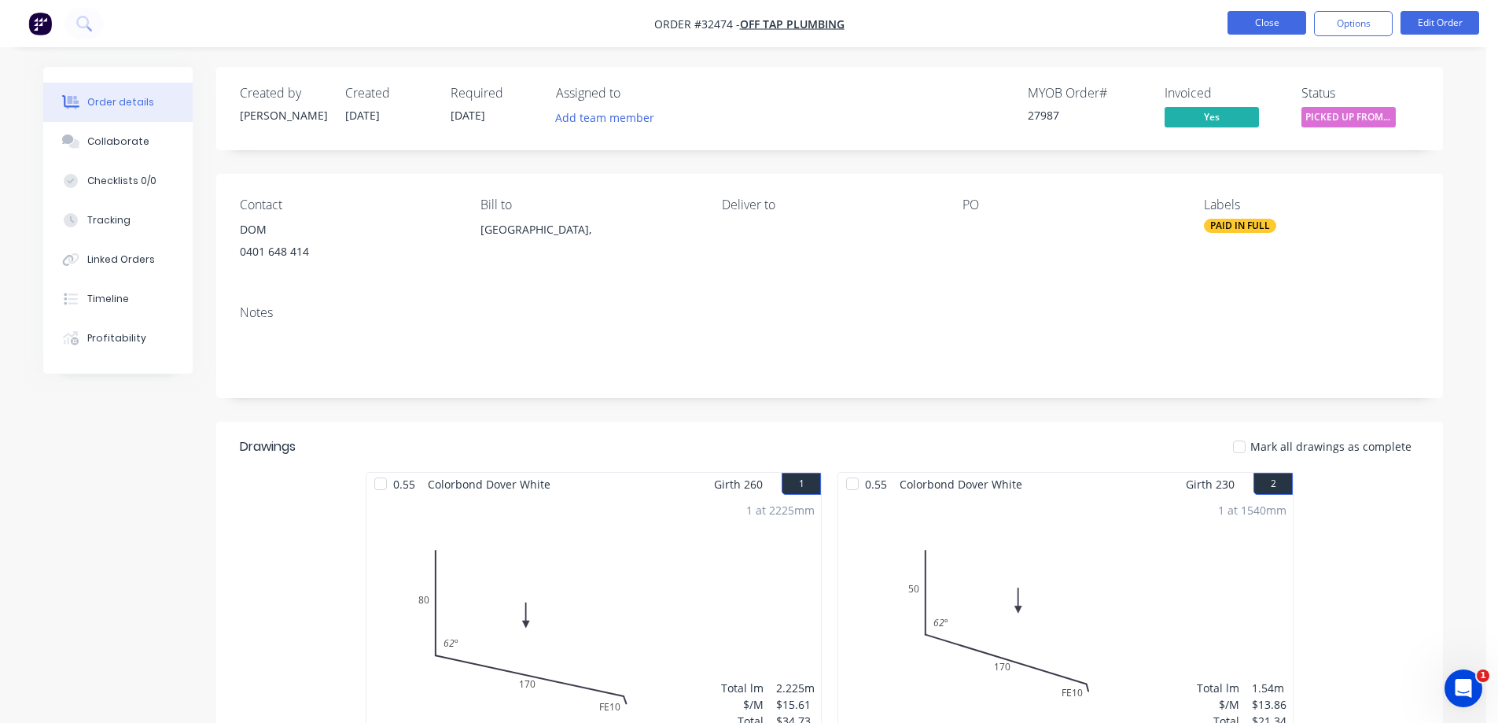
click at [1244, 24] on button "Close" at bounding box center [1266, 23] width 79 height 24
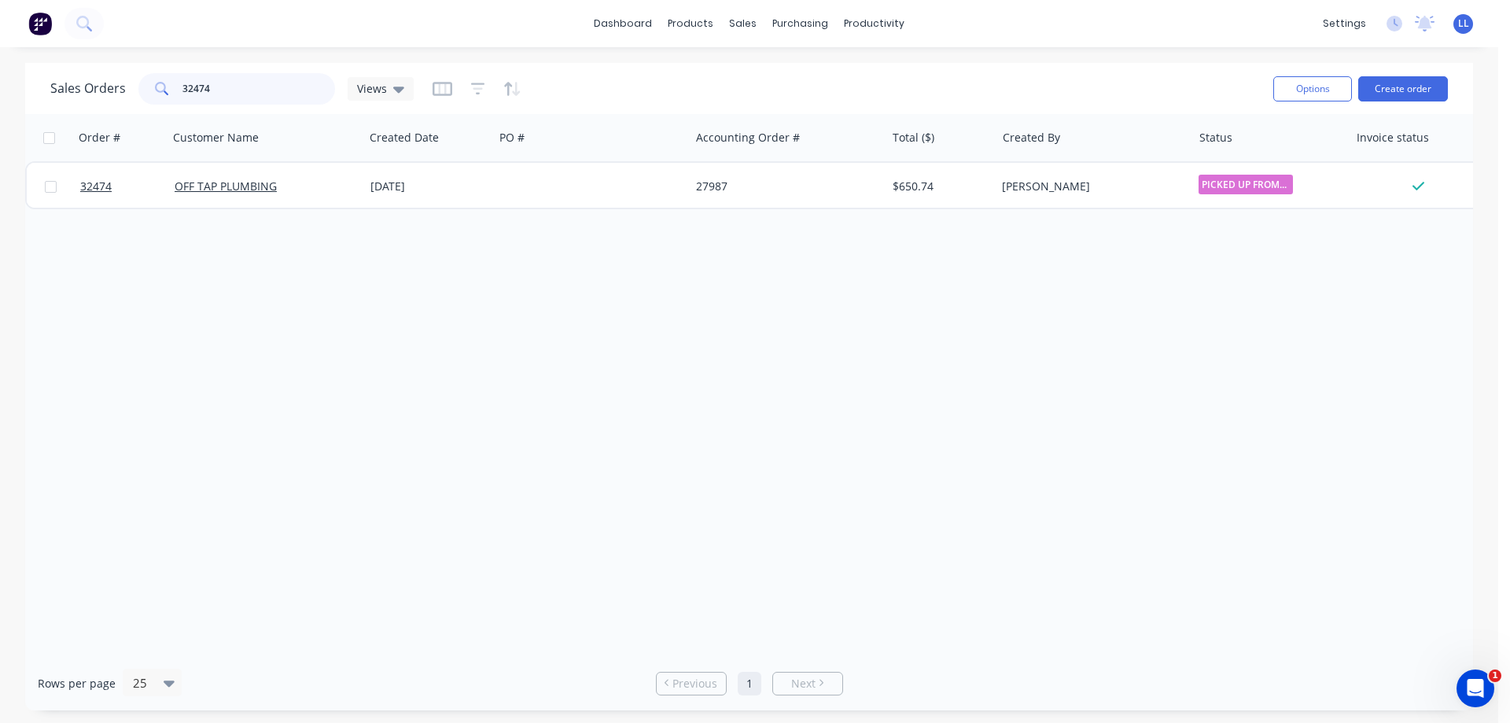
click at [240, 90] on input "32474" at bounding box center [258, 88] width 153 height 31
type input "3"
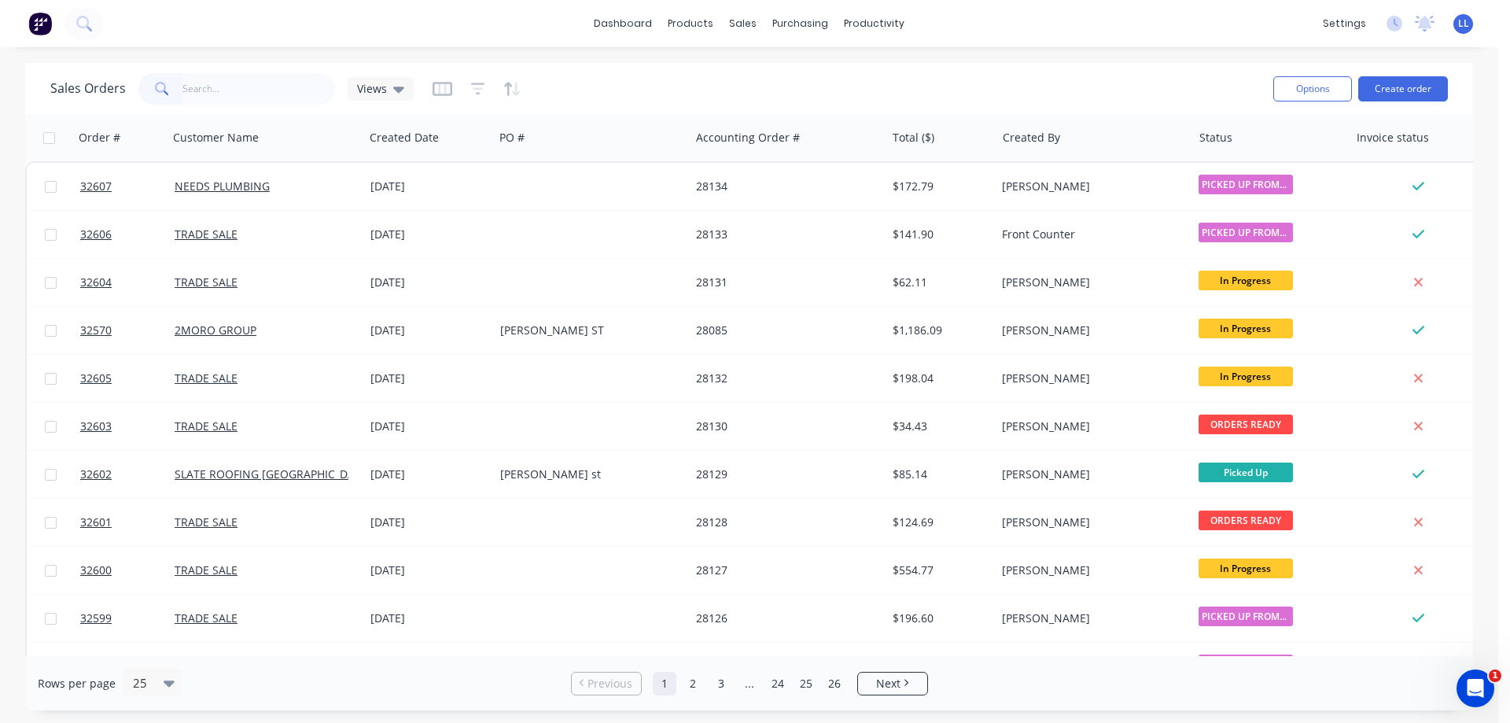
click at [42, 24] on img at bounding box center [40, 24] width 24 height 24
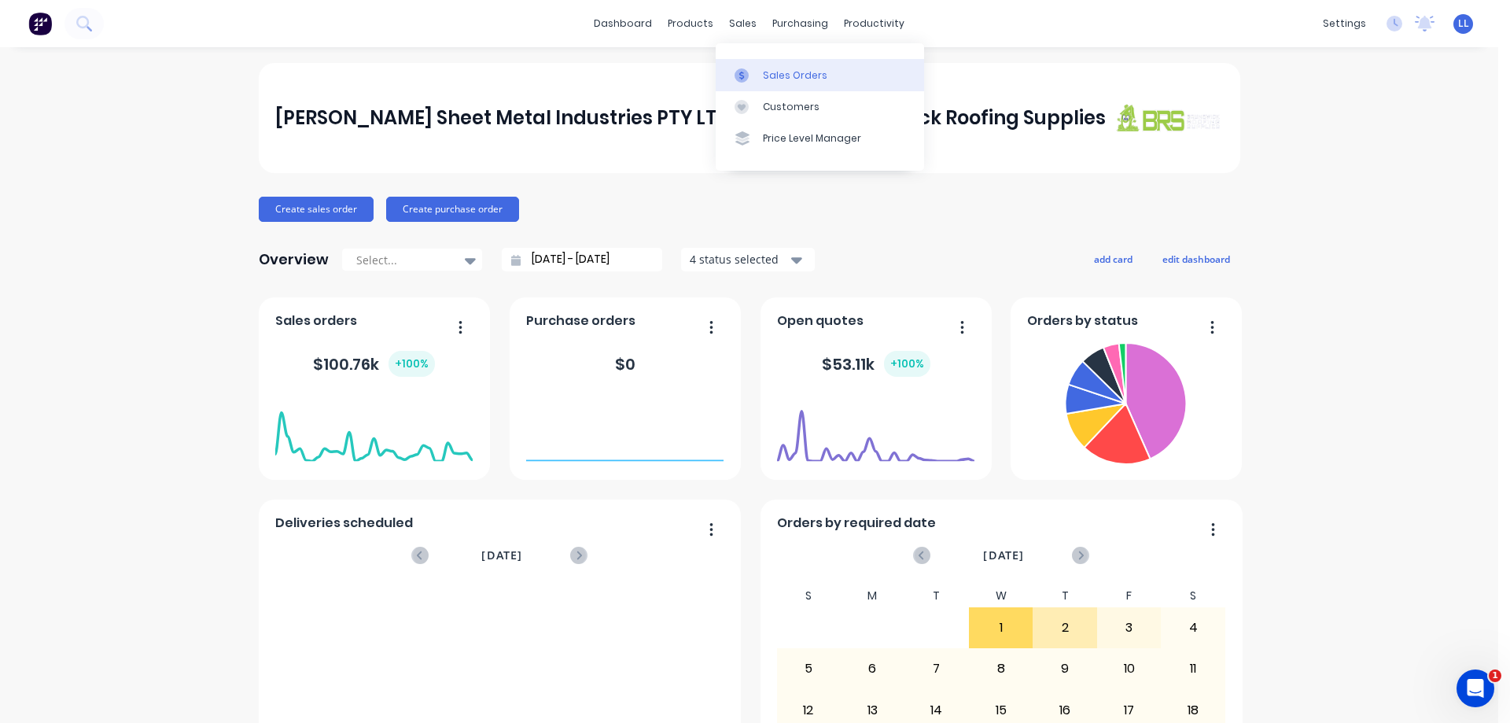
click at [786, 77] on div "Sales Orders" at bounding box center [795, 75] width 64 height 14
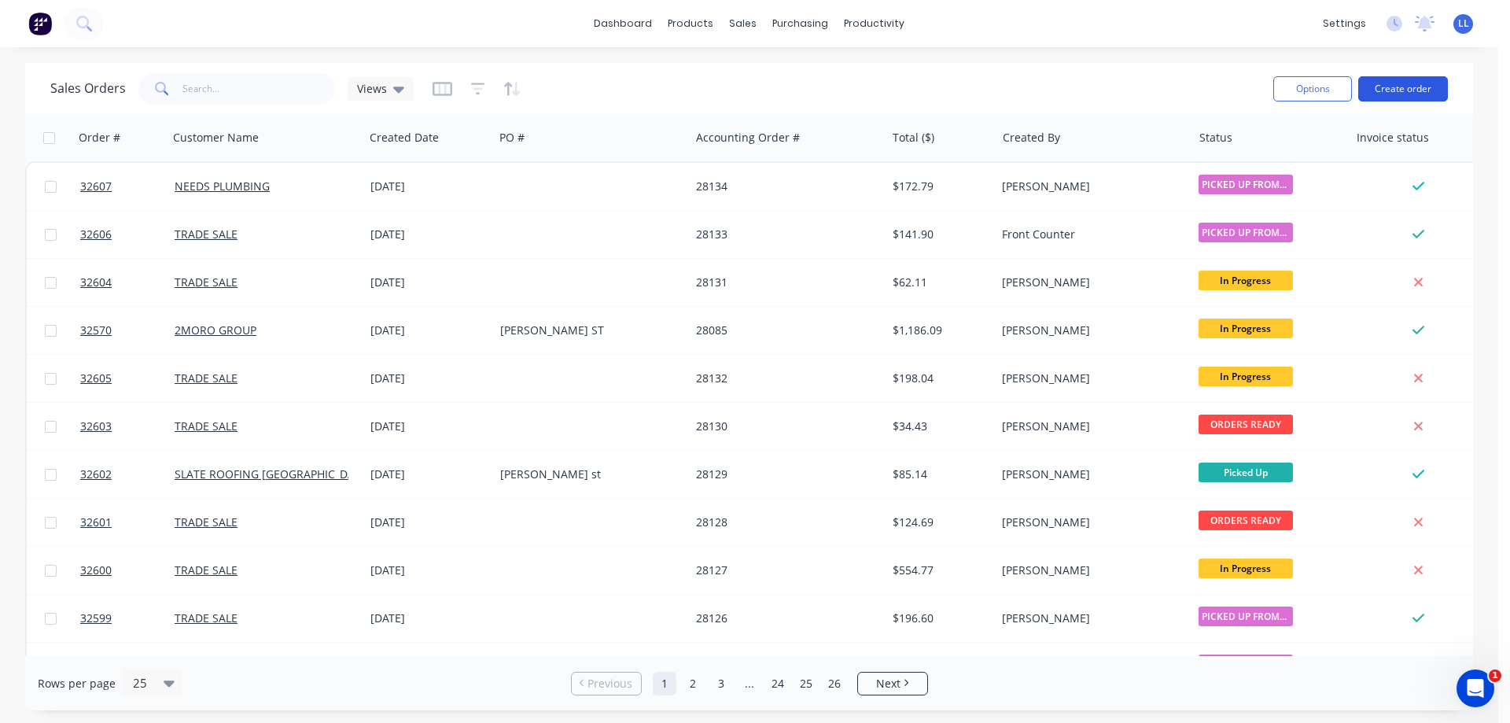
click at [1399, 85] on button "Create order" at bounding box center [1403, 88] width 90 height 25
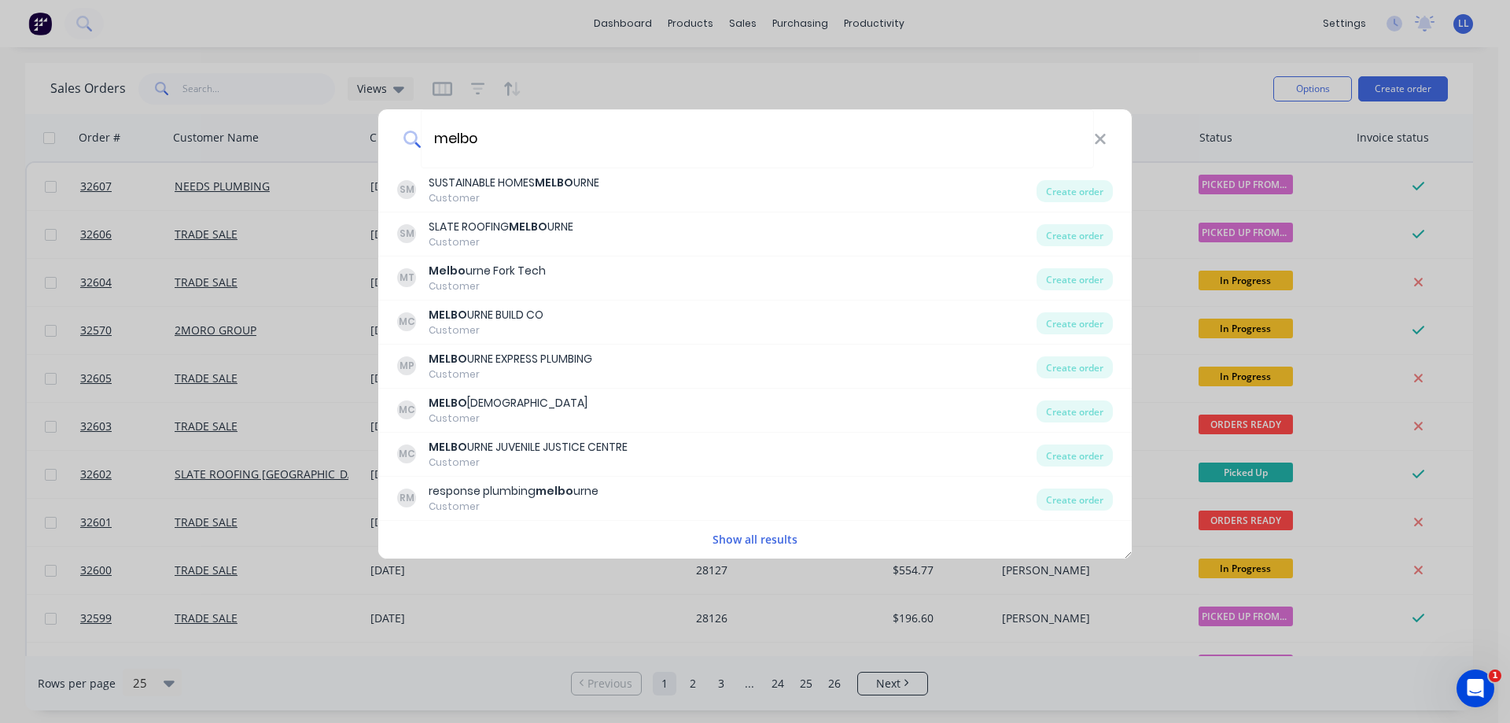
click at [727, 541] on button "Show all results" at bounding box center [755, 539] width 94 height 18
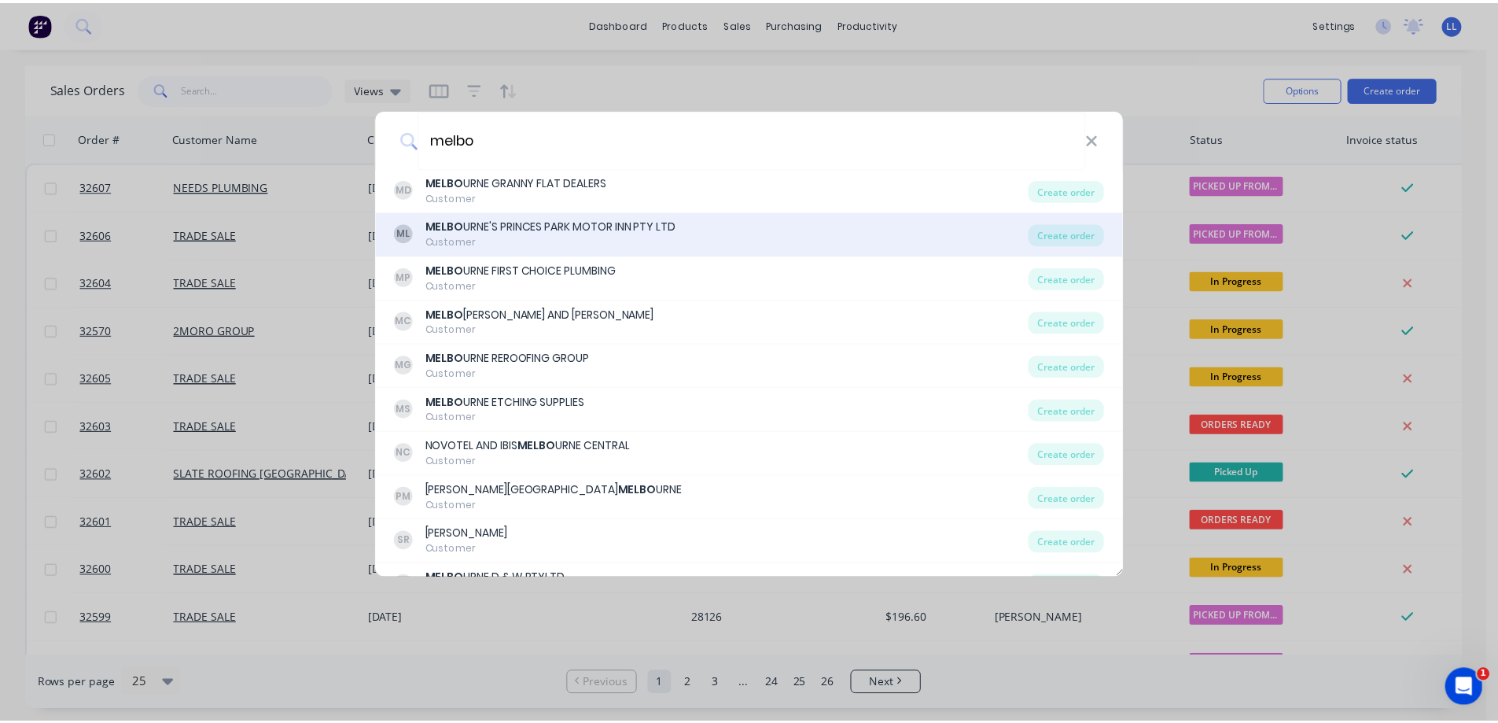
scroll to position [780, 0]
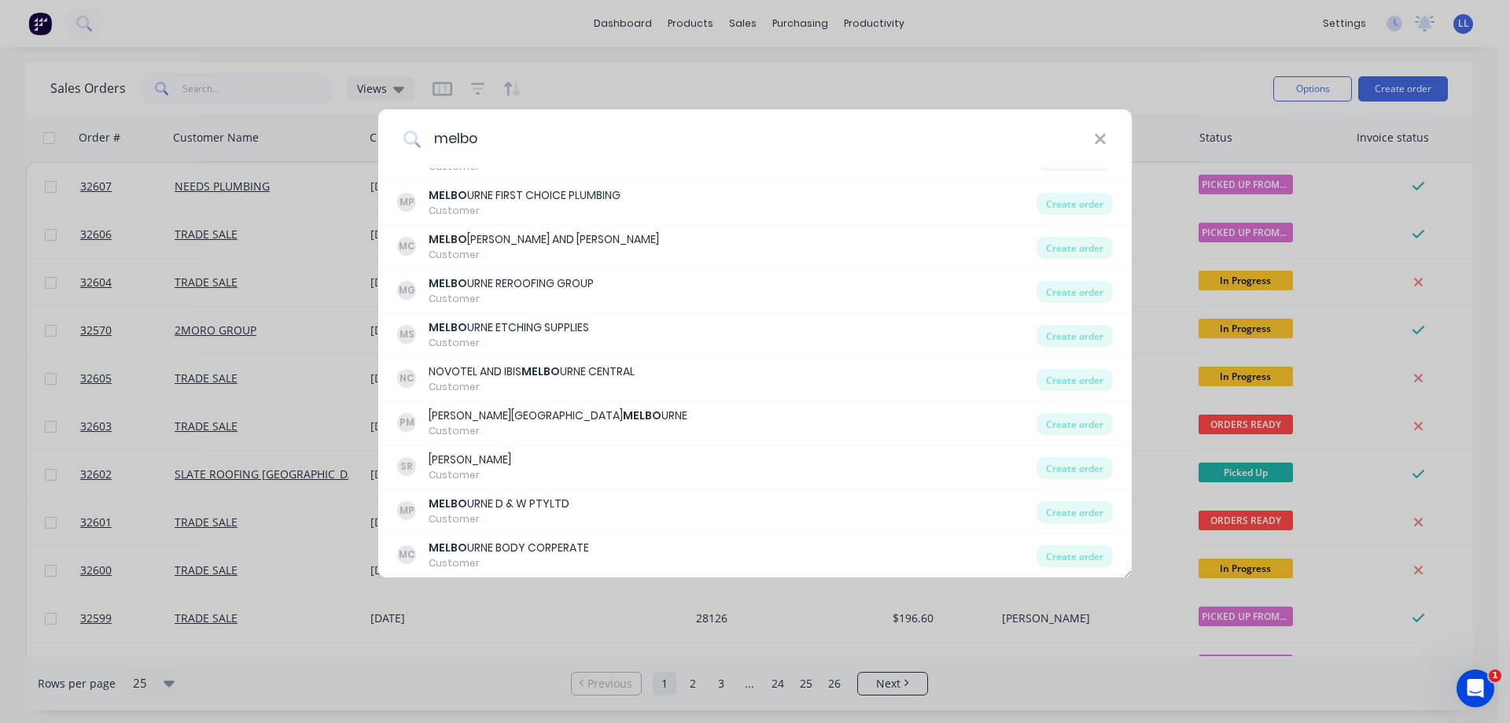
click at [504, 144] on input "melbo" at bounding box center [757, 138] width 673 height 59
type input "m"
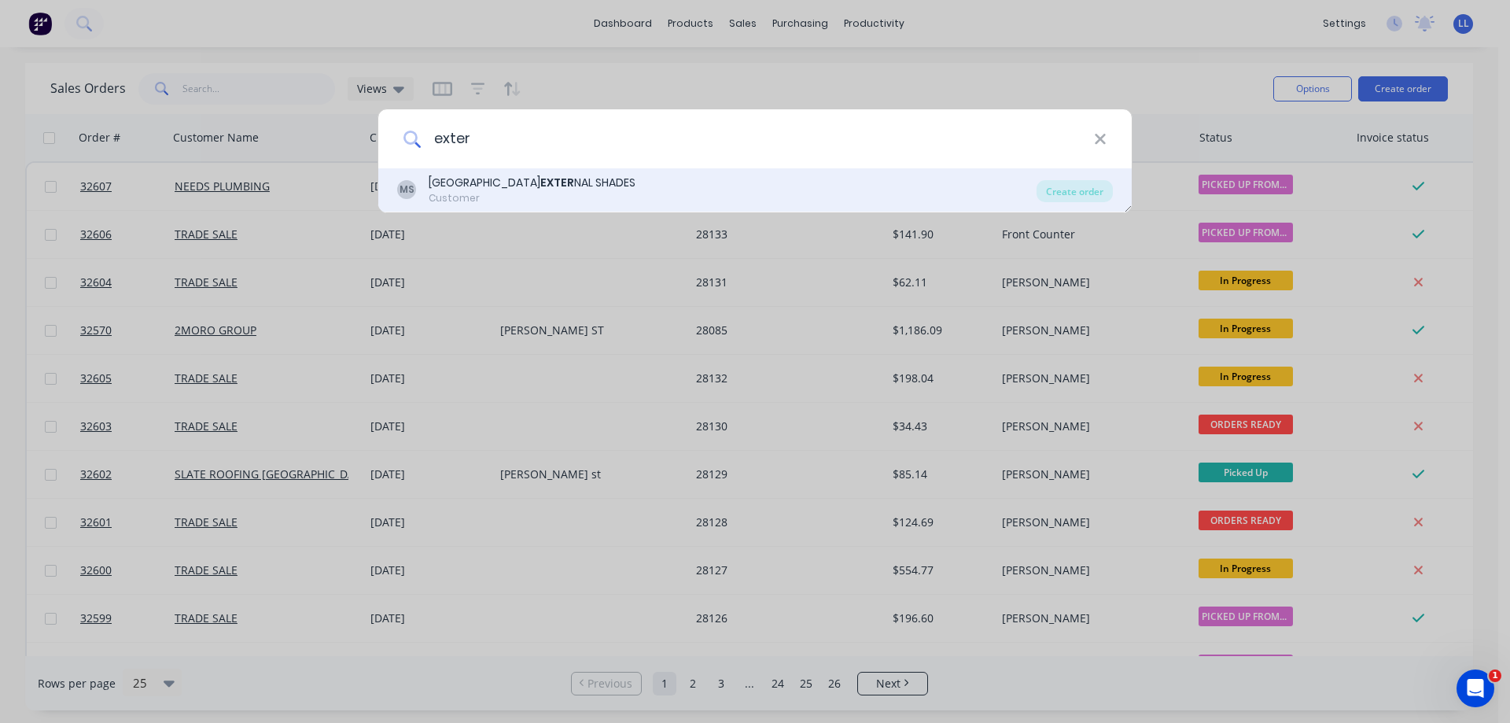
type input "exter"
click at [540, 185] on b "EXTER" at bounding box center [557, 183] width 34 height 16
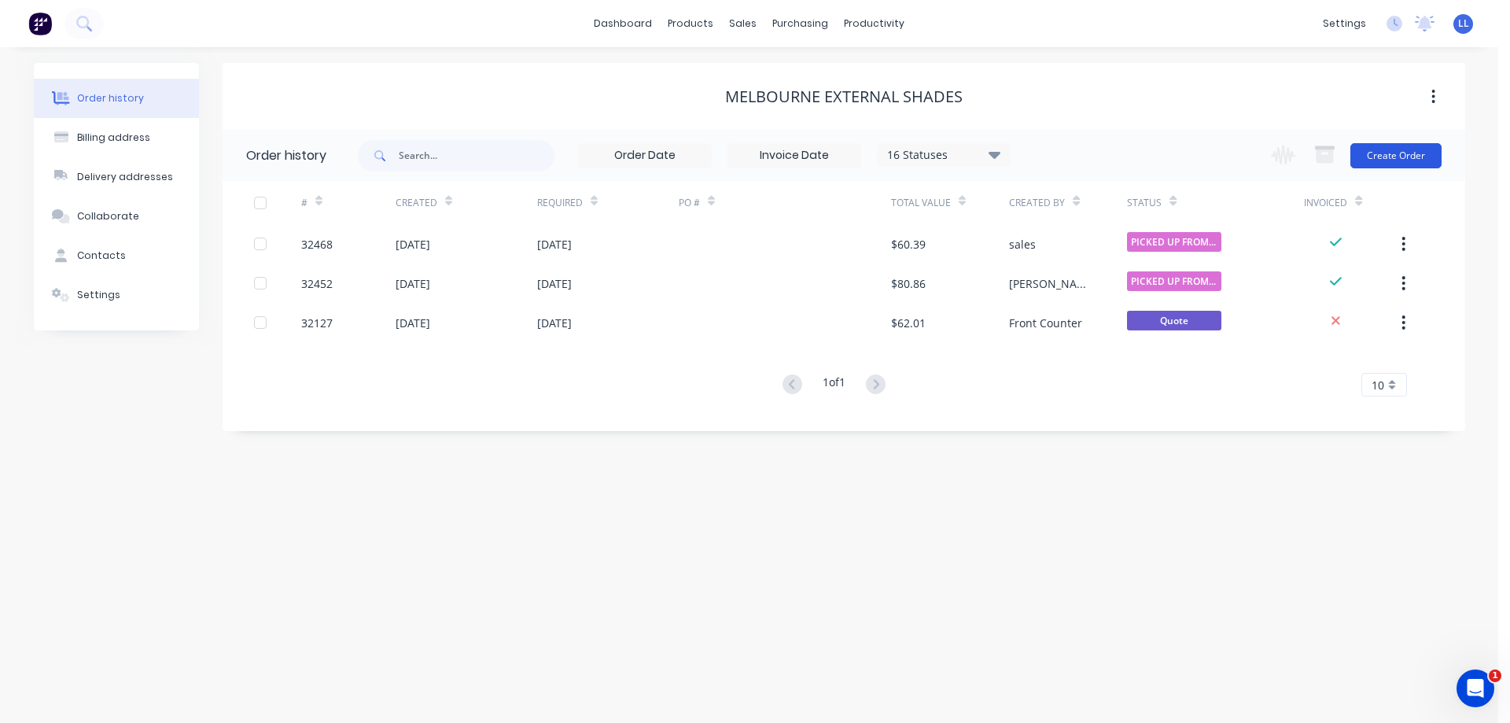
click at [1383, 154] on button "Create Order" at bounding box center [1395, 155] width 91 height 25
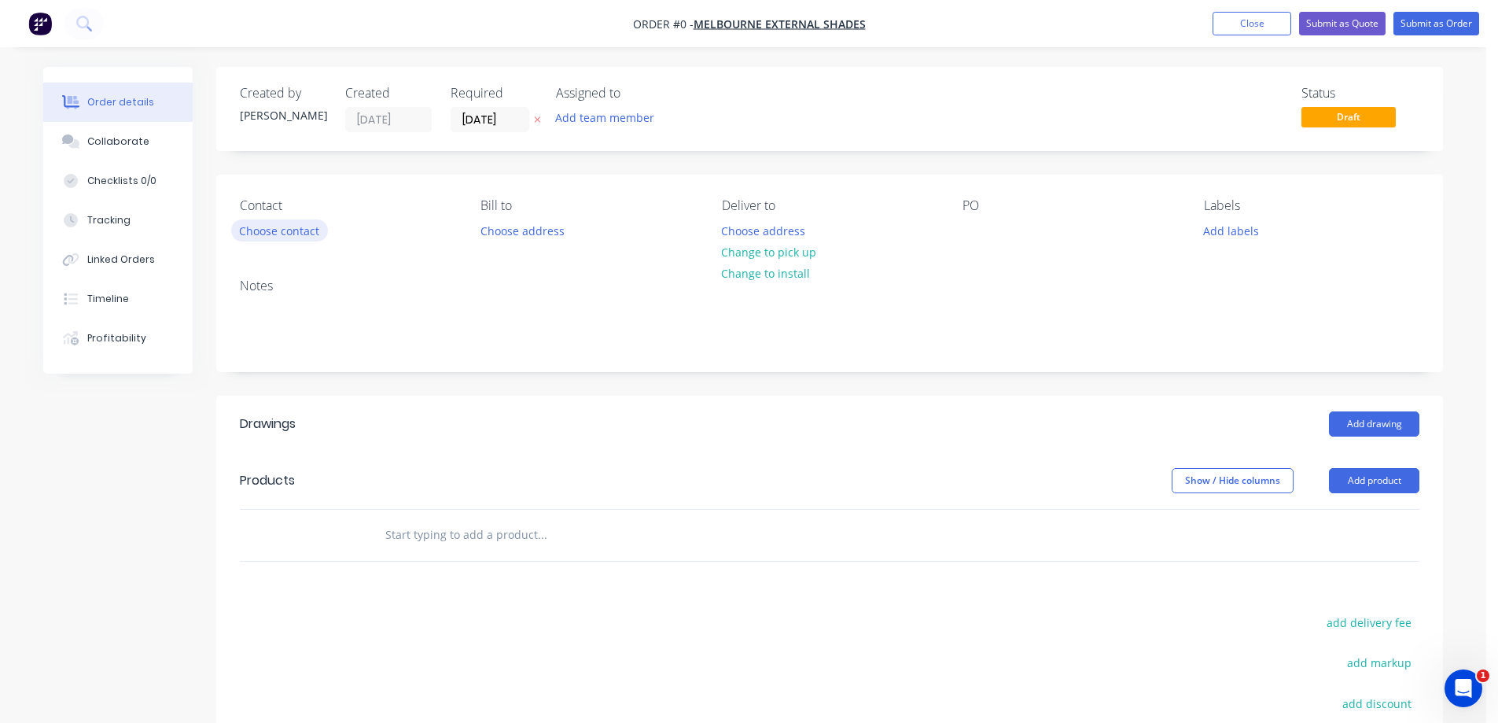
click at [280, 231] on button "Choose contact" at bounding box center [279, 229] width 97 height 21
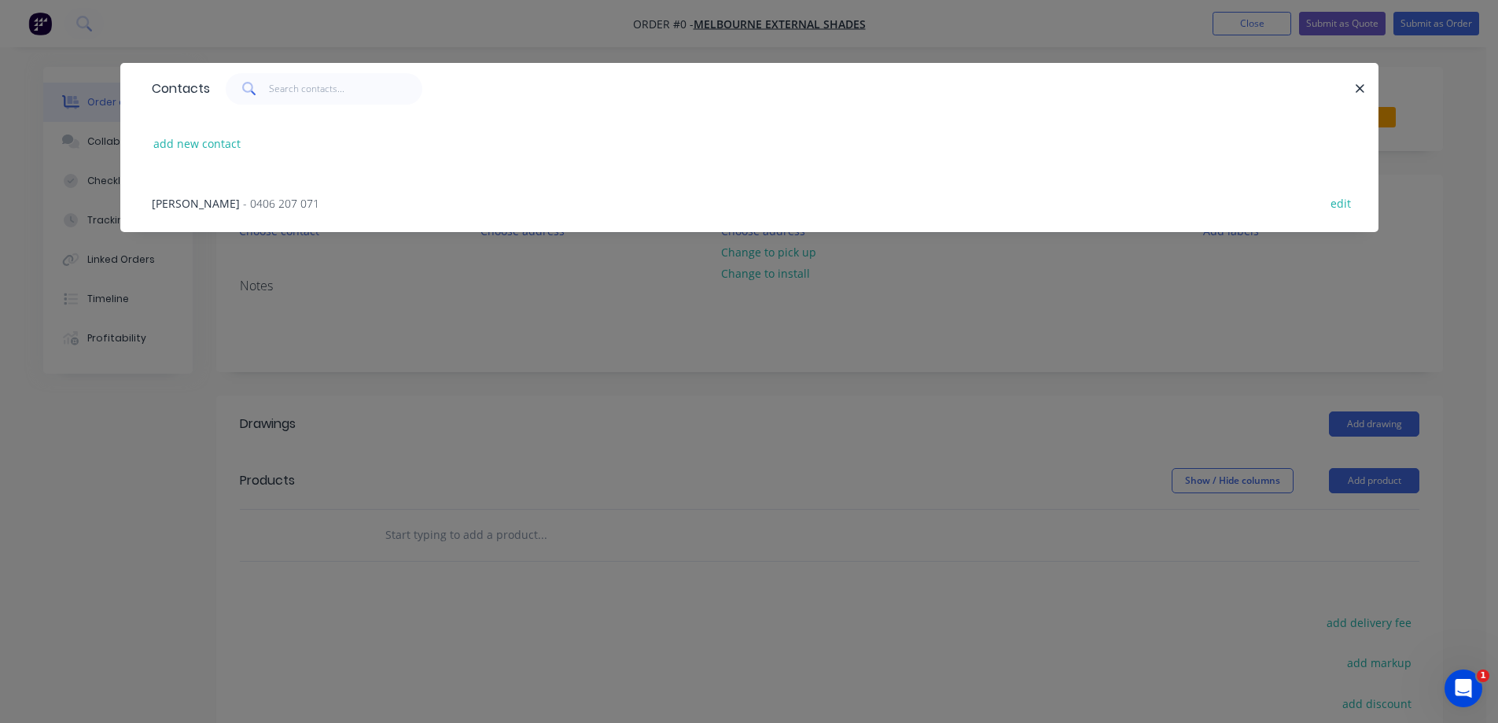
click at [243, 204] on span "- 0406 207 071" at bounding box center [281, 203] width 76 height 15
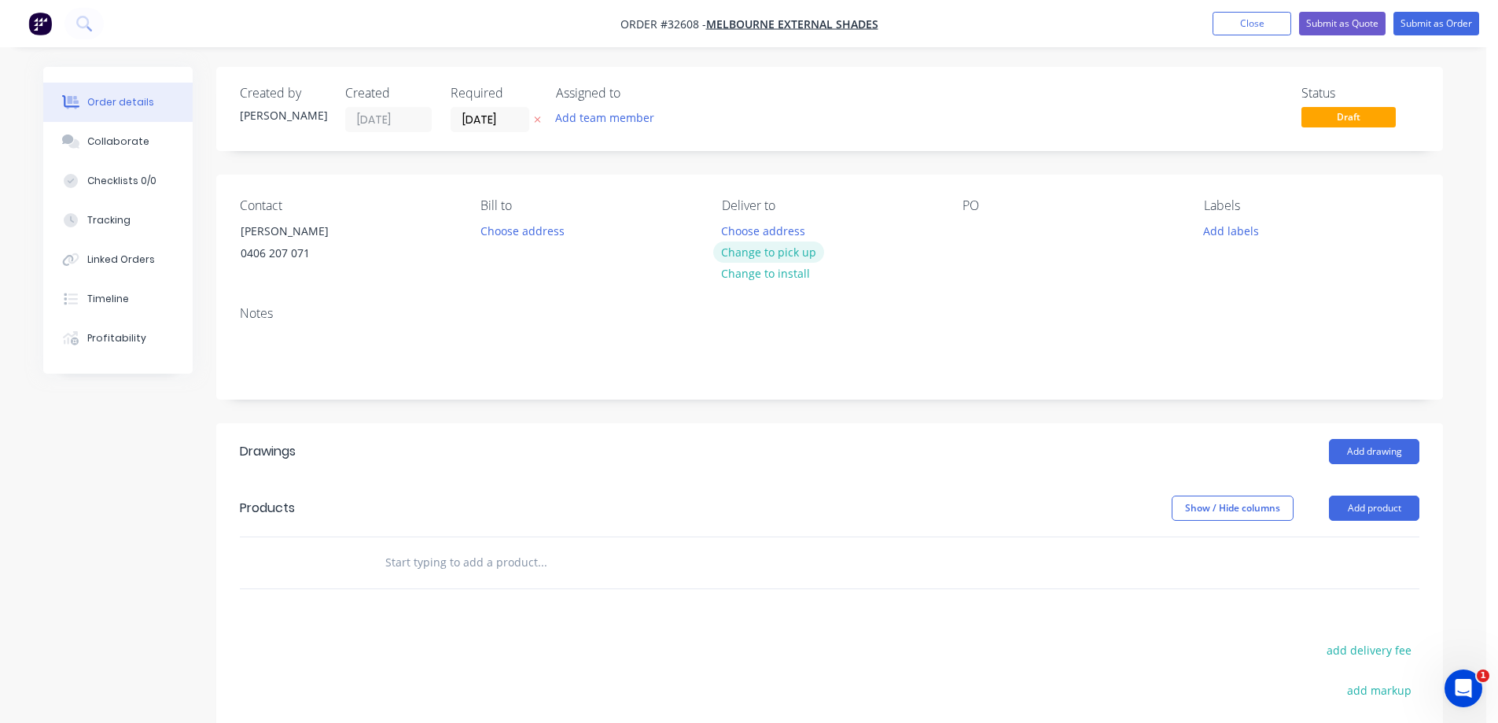
click at [779, 256] on button "Change to pick up" at bounding box center [769, 251] width 112 height 21
click at [1357, 456] on button "Add drawing" at bounding box center [1374, 451] width 90 height 25
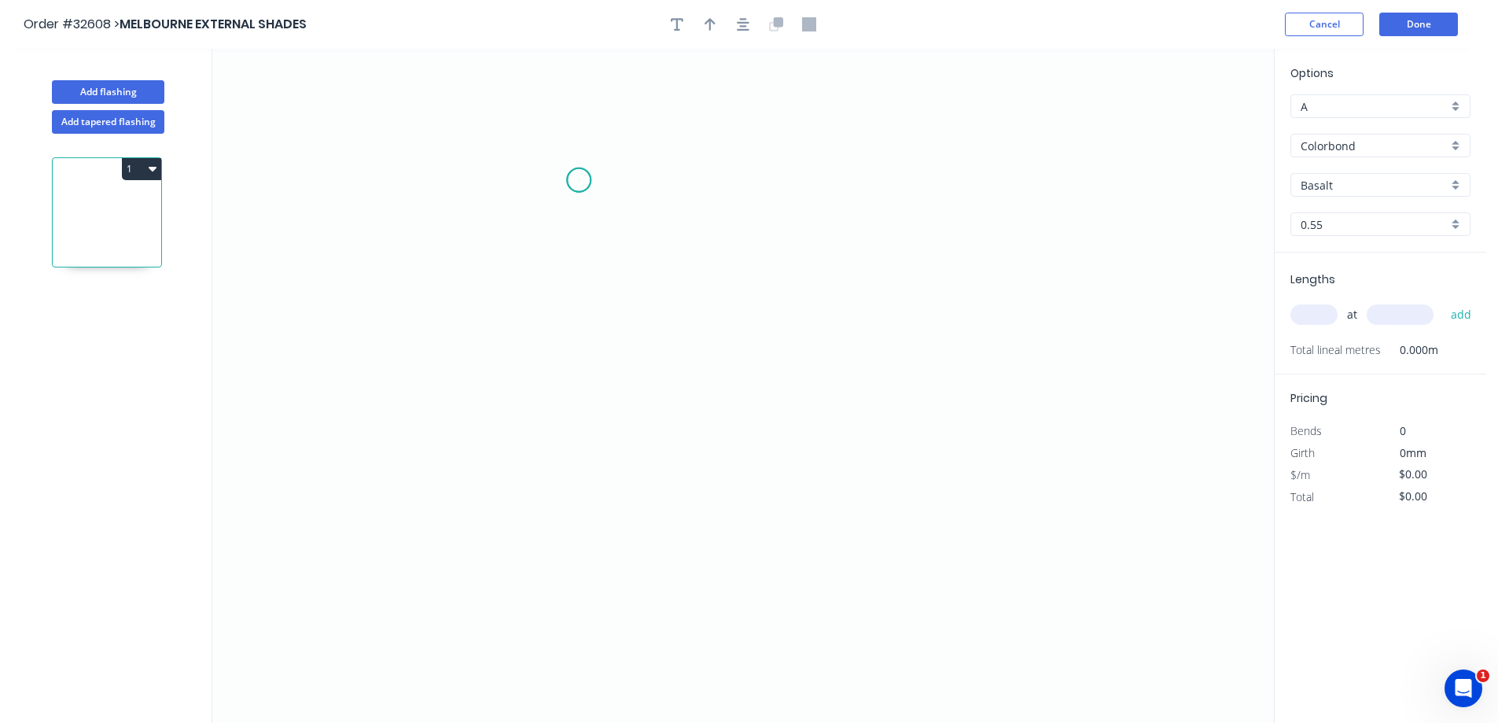
click at [579, 180] on icon "0" at bounding box center [743, 386] width 1062 height 674
click at [150, 122] on button "Add tapered flashing" at bounding box center [108, 122] width 112 height 24
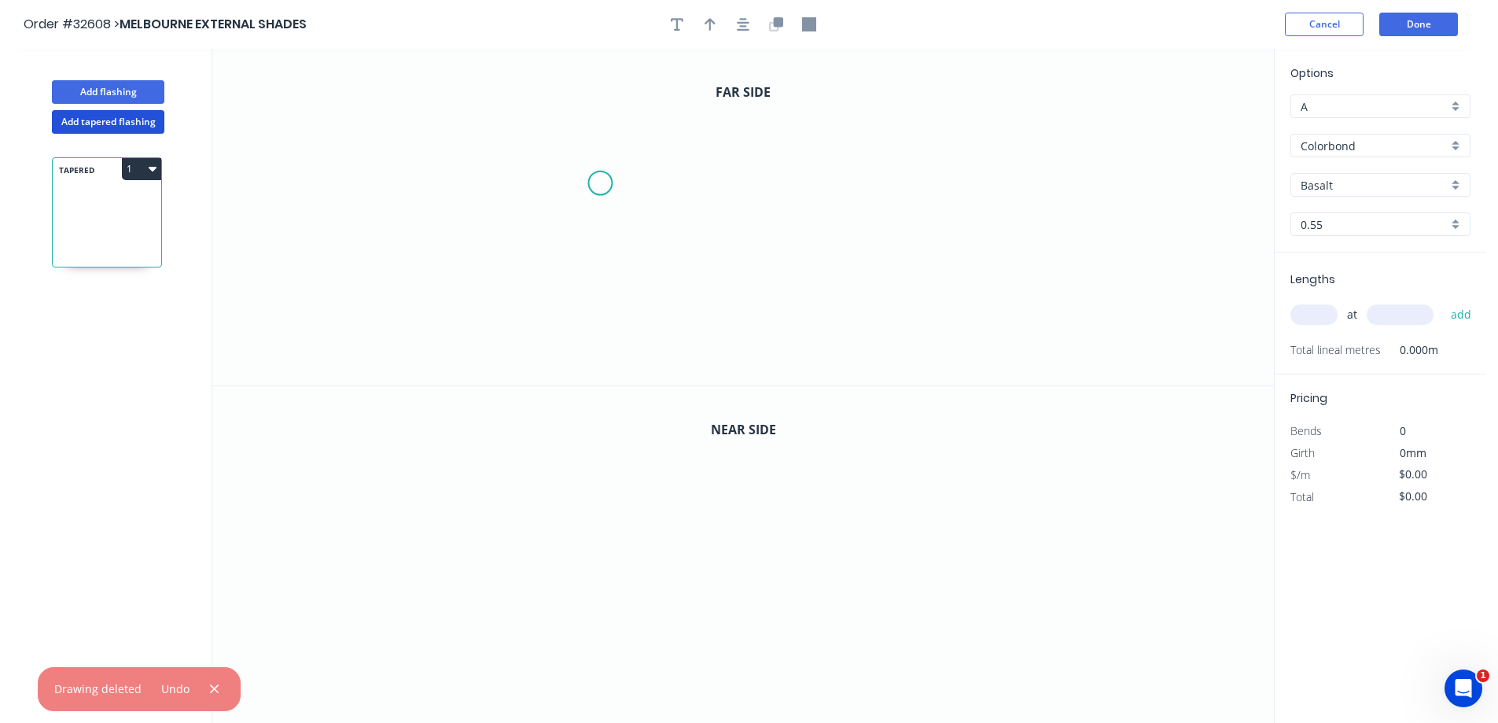
click at [600, 183] on icon "0" at bounding box center [743, 217] width 1062 height 337
drag, startPoint x: 611, startPoint y: 311, endPoint x: 679, endPoint y: 289, distance: 70.9
click at [620, 306] on icon "0" at bounding box center [743, 217] width 1062 height 337
click at [907, 303] on icon "0 ?" at bounding box center [743, 217] width 1062 height 337
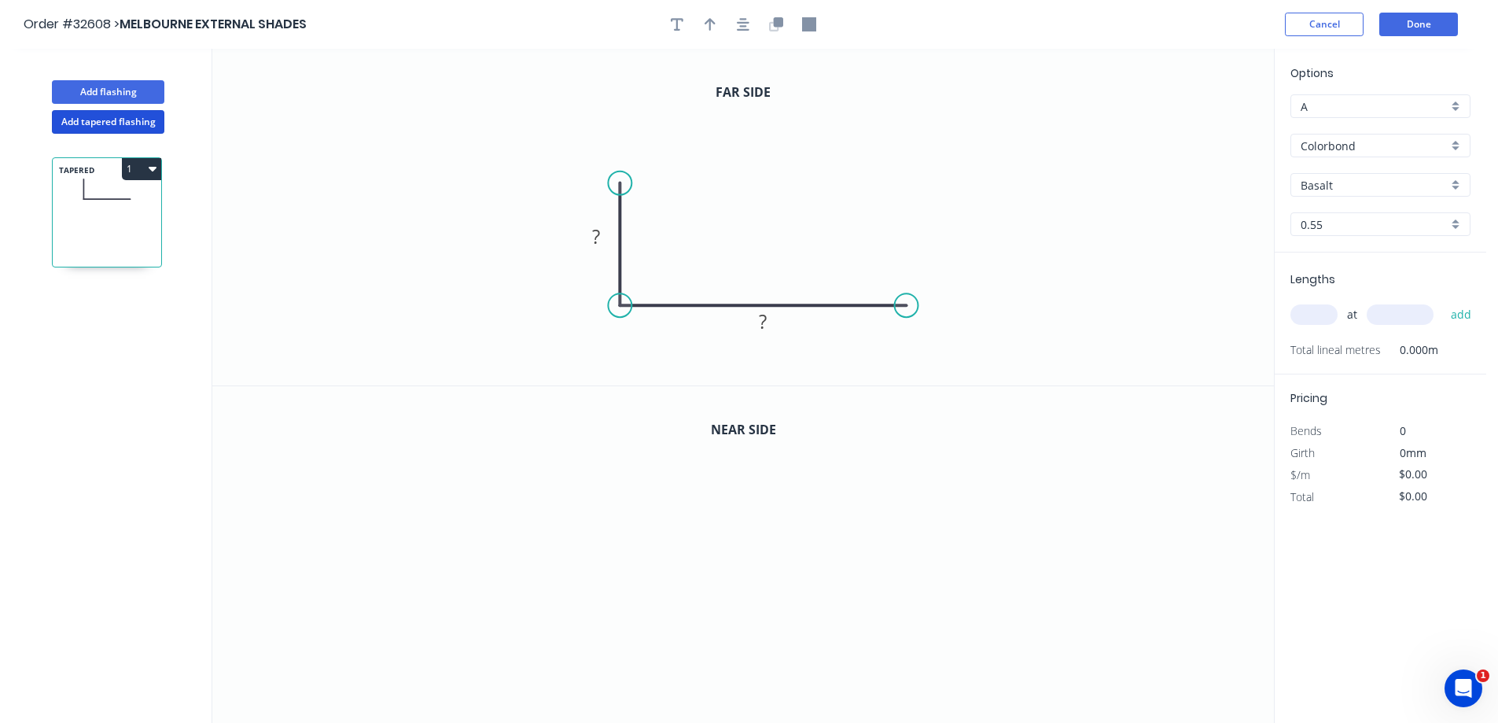
drag, startPoint x: 602, startPoint y: 183, endPoint x: 618, endPoint y: 183, distance: 16.5
click at [618, 183] on circle at bounding box center [620, 183] width 24 height 24
click at [717, 295] on div "Feather" at bounding box center [699, 301] width 158 height 32
click at [993, 351] on div "Crush & Fold" at bounding box center [979, 355] width 158 height 32
click at [1013, 363] on div "Flip bend" at bounding box center [988, 358] width 158 height 32
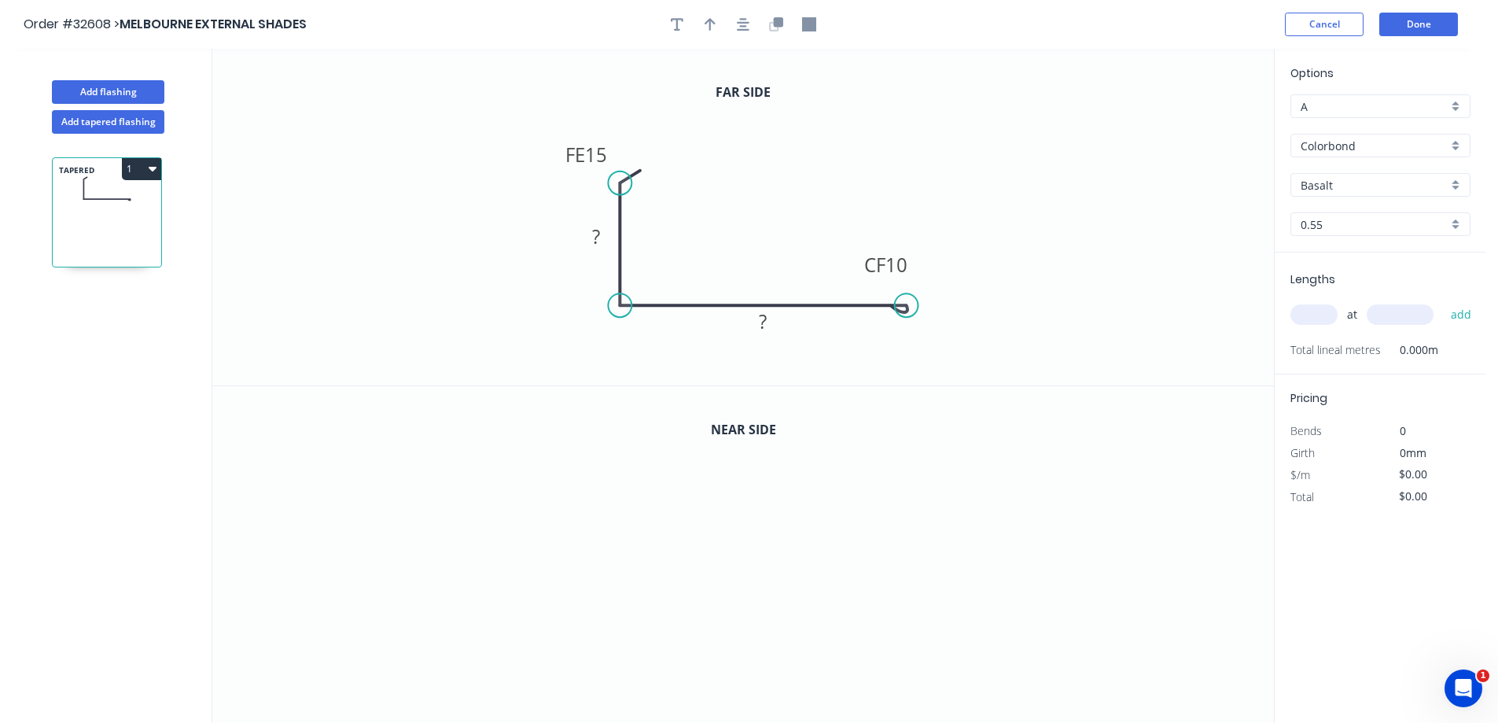
drag, startPoint x: 605, startPoint y: 233, endPoint x: 667, endPoint y: 231, distance: 62.1
click at [611, 231] on rect at bounding box center [595, 237] width 31 height 22
click at [749, 26] on icon "button" at bounding box center [743, 24] width 13 height 14
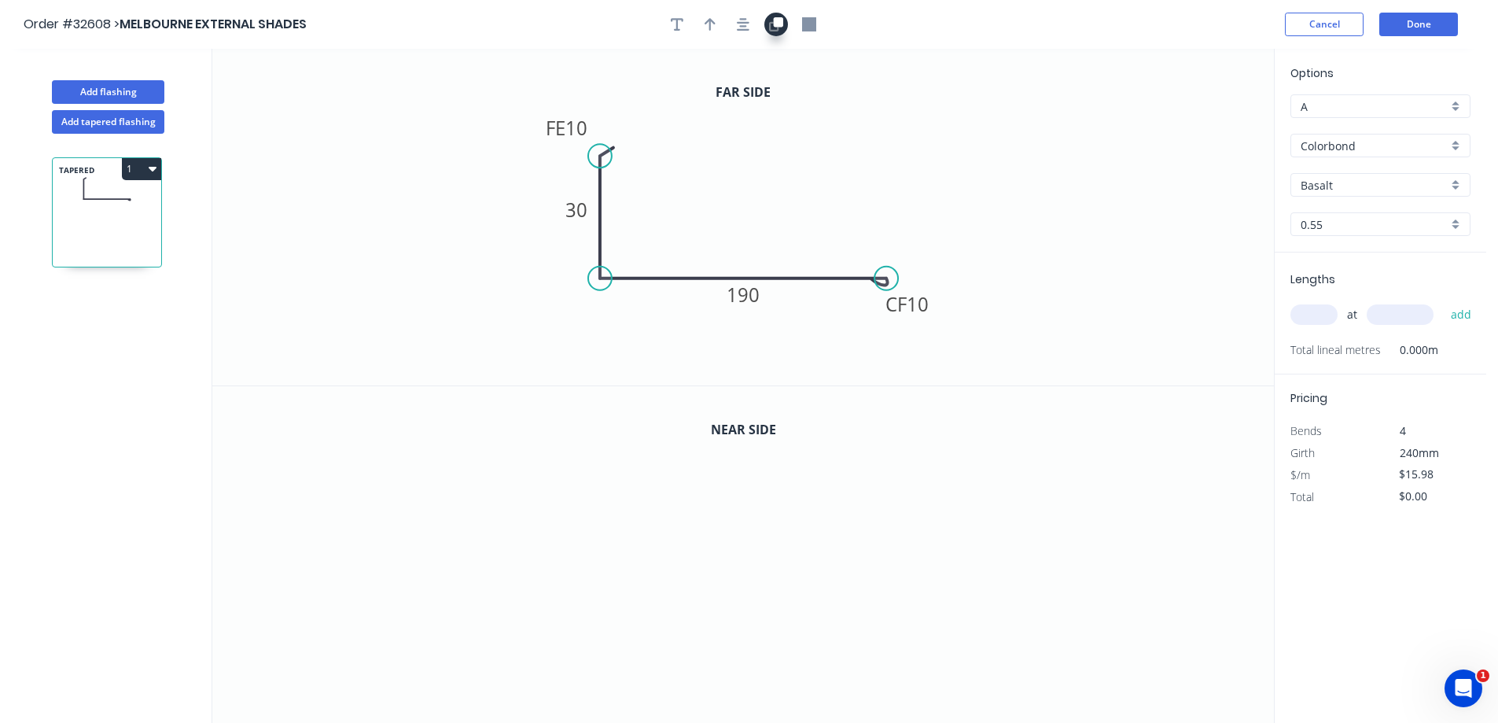
click at [778, 20] on icon "button" at bounding box center [778, 21] width 9 height 9
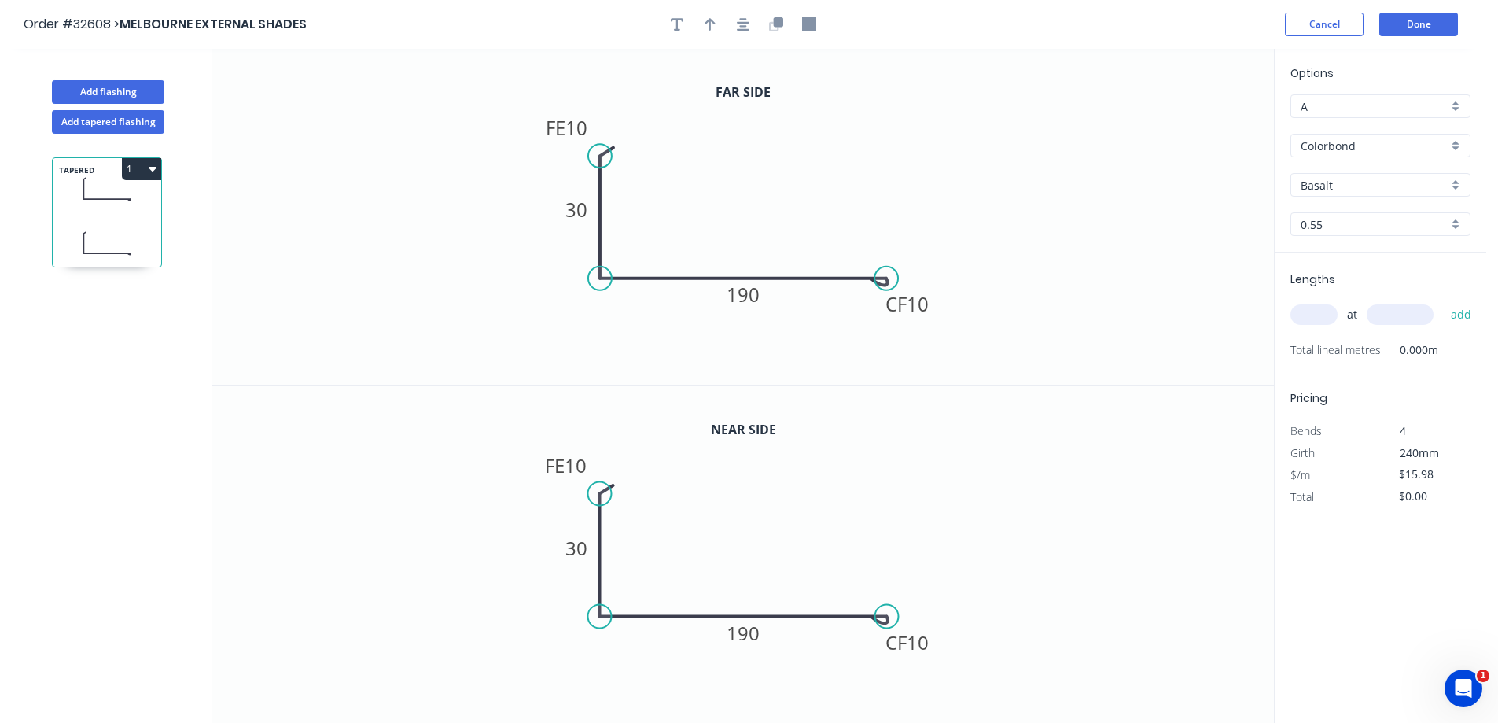
drag, startPoint x: 746, startPoint y: 636, endPoint x: 850, endPoint y: 598, distance: 110.4
click at [749, 635] on tspan "190" at bounding box center [743, 633] width 33 height 26
type input "$18.73"
click at [1456, 186] on div "Basalt" at bounding box center [1380, 185] width 180 height 24
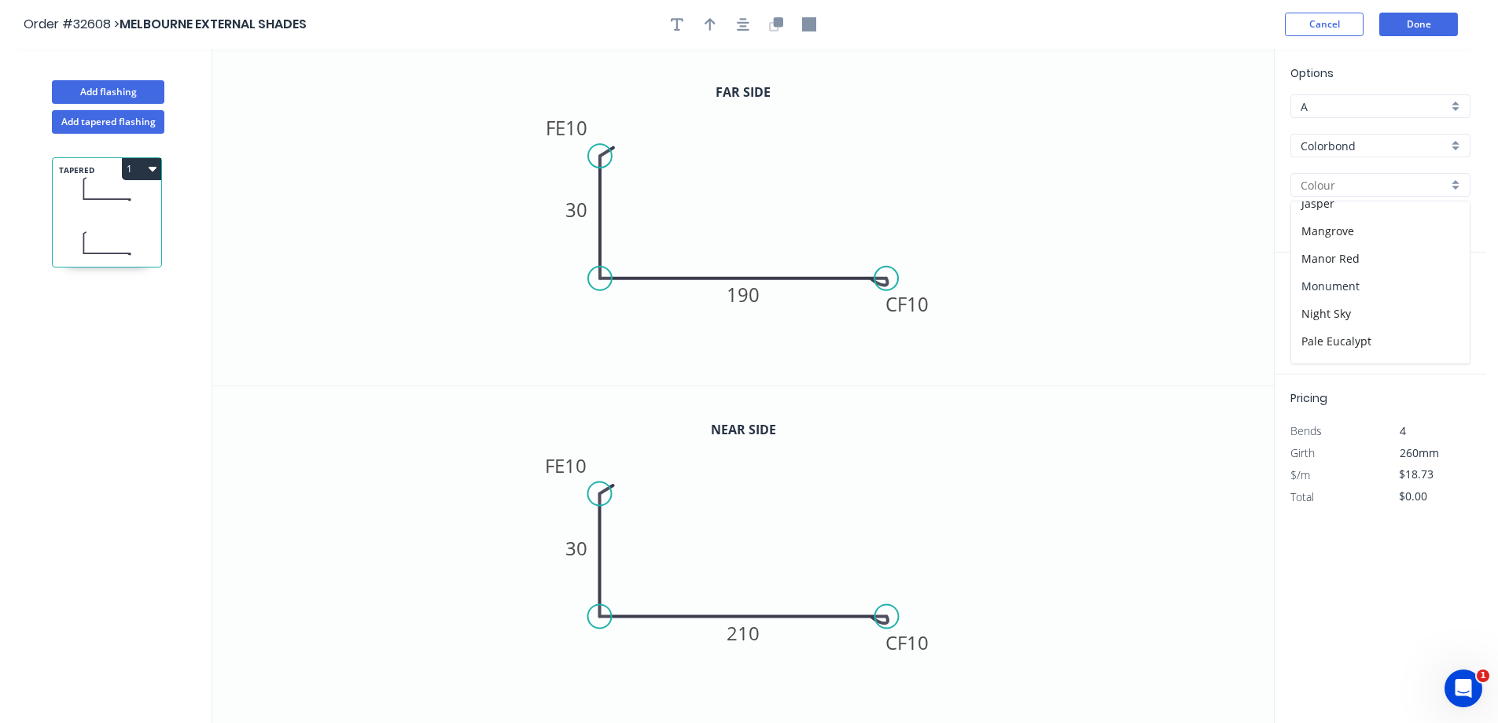
click at [1362, 279] on div "Monument" at bounding box center [1380, 286] width 178 height 28
type input "Monument"
click at [1312, 322] on input "text" at bounding box center [1313, 314] width 47 height 20
type input "1"
type input "2850"
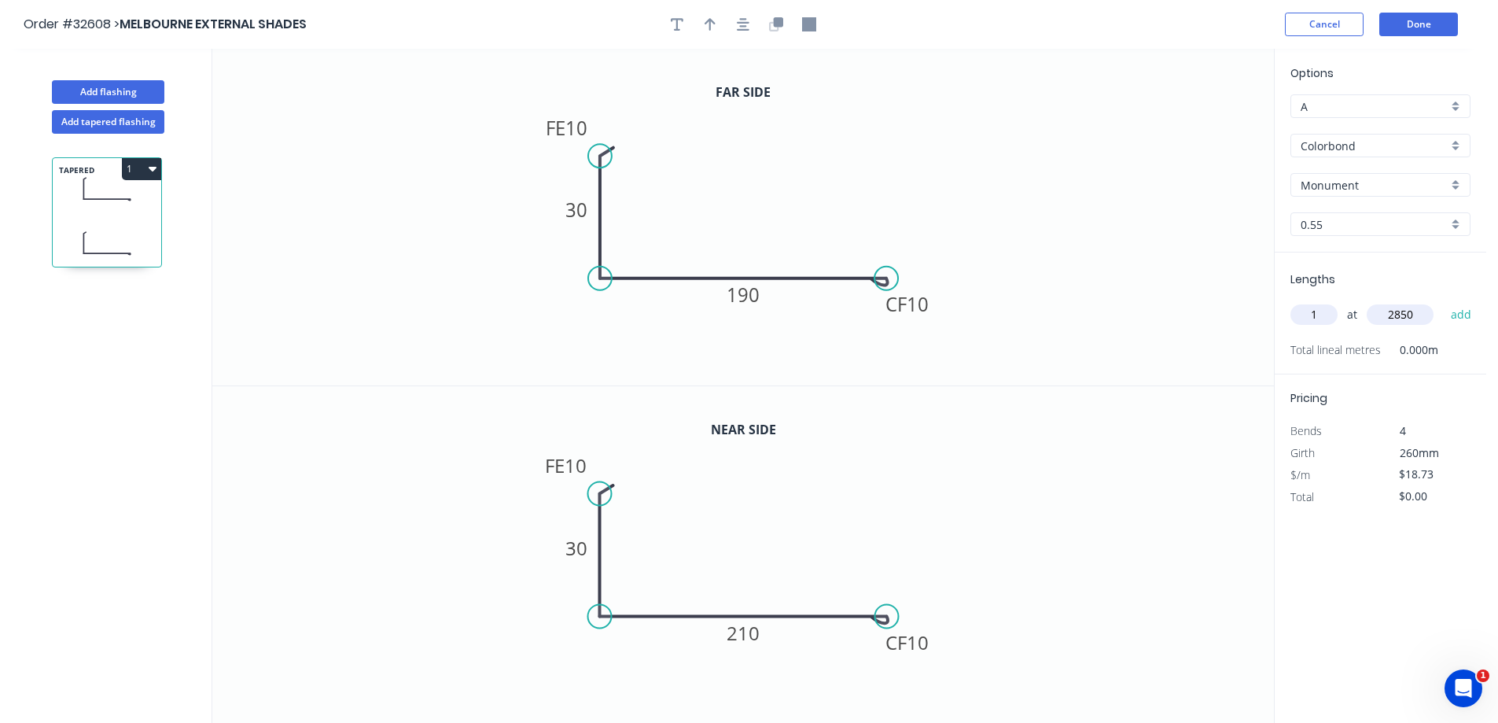
click at [1443, 301] on button "add" at bounding box center [1461, 314] width 37 height 27
type input "$53.38"
click at [1404, 20] on button "Done" at bounding box center [1418, 25] width 79 height 24
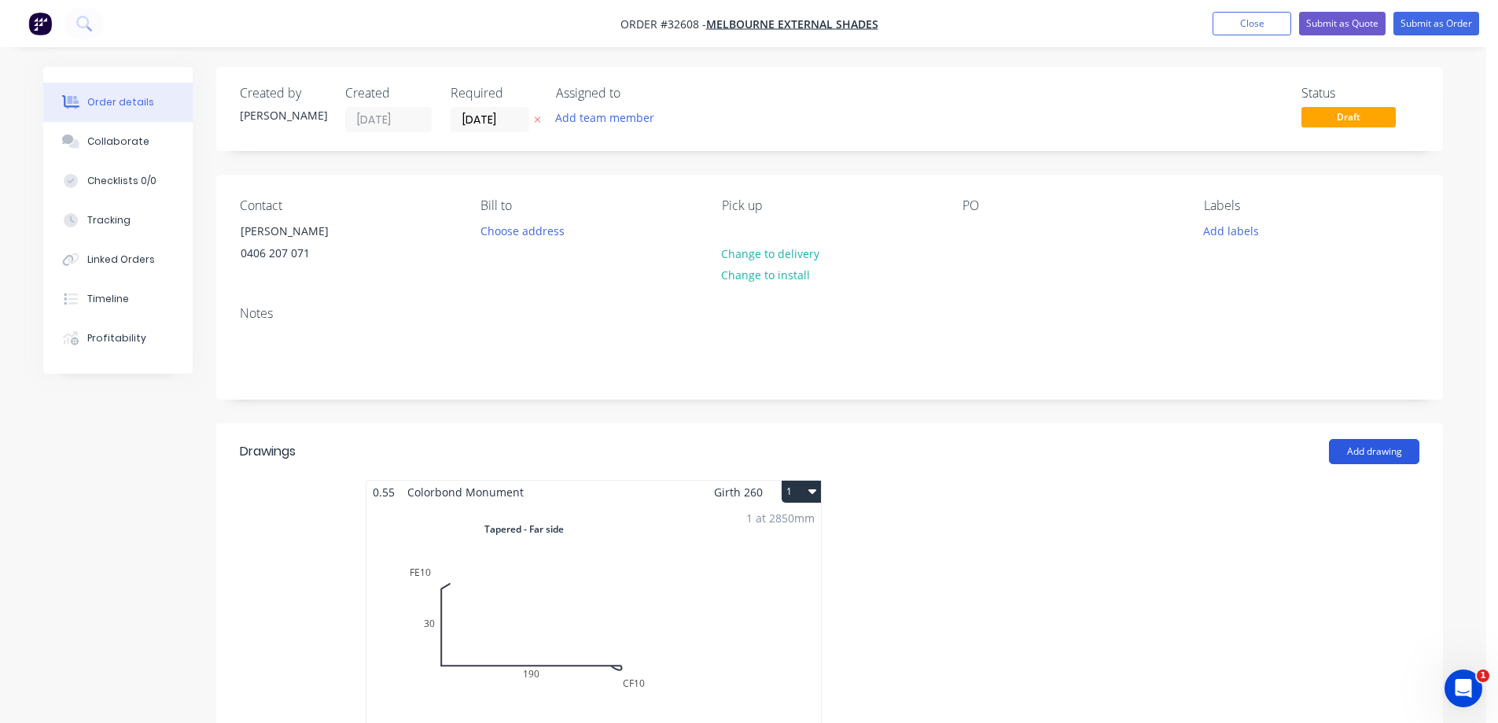
click at [1362, 451] on button "Add drawing" at bounding box center [1374, 451] width 90 height 25
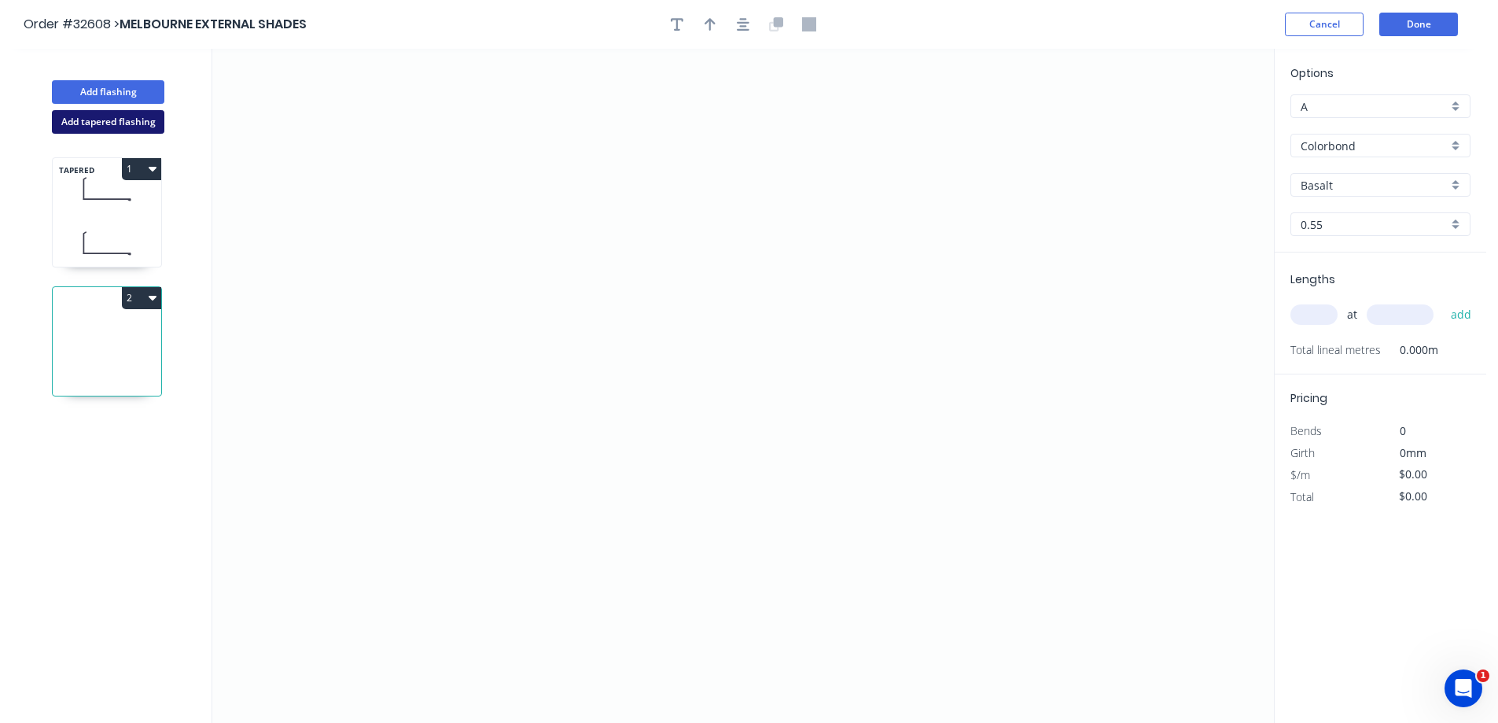
click at [143, 125] on button "Add tapered flashing" at bounding box center [108, 122] width 112 height 24
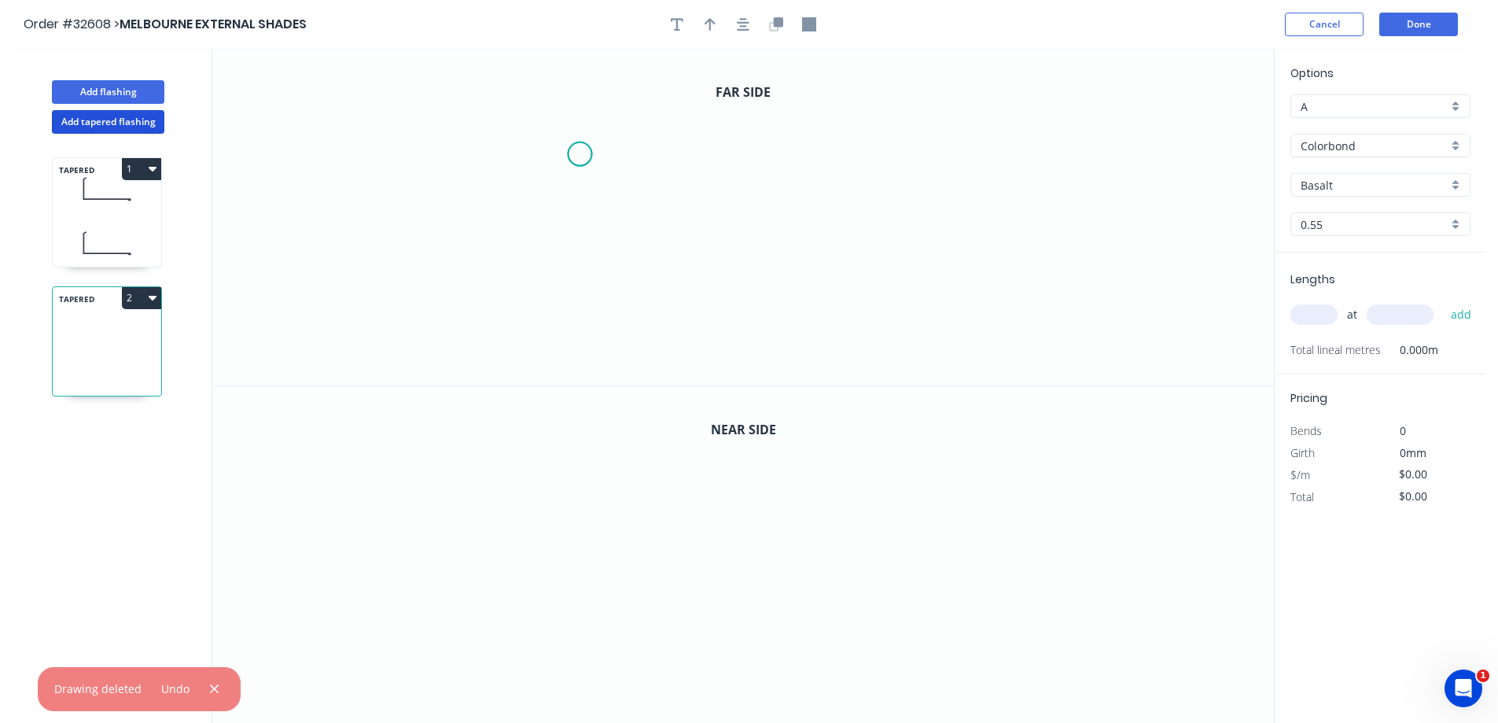
click at [580, 154] on icon "0" at bounding box center [743, 217] width 1062 height 337
click at [579, 279] on icon "0" at bounding box center [743, 217] width 1062 height 337
click at [909, 283] on icon "0 ?" at bounding box center [743, 217] width 1062 height 337
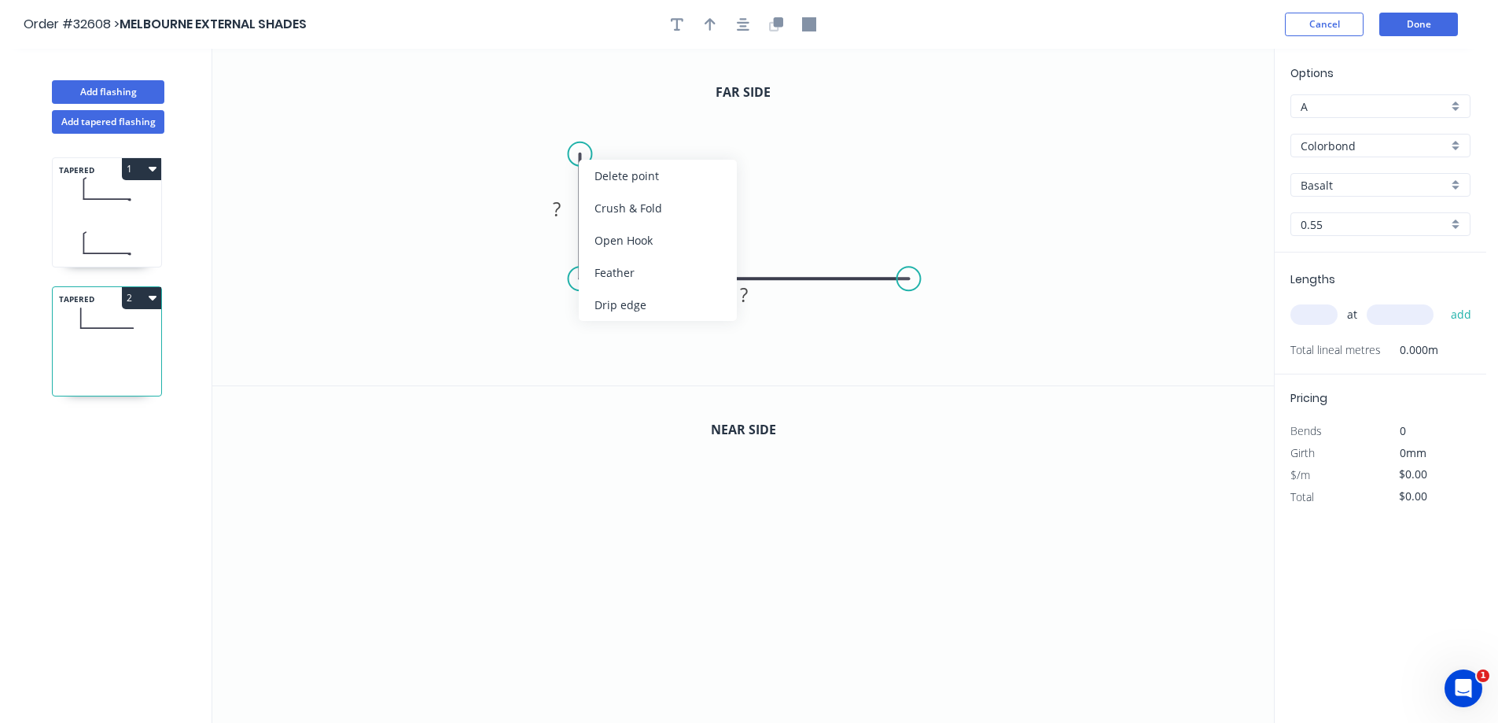
click at [657, 282] on div "Feather" at bounding box center [658, 272] width 158 height 32
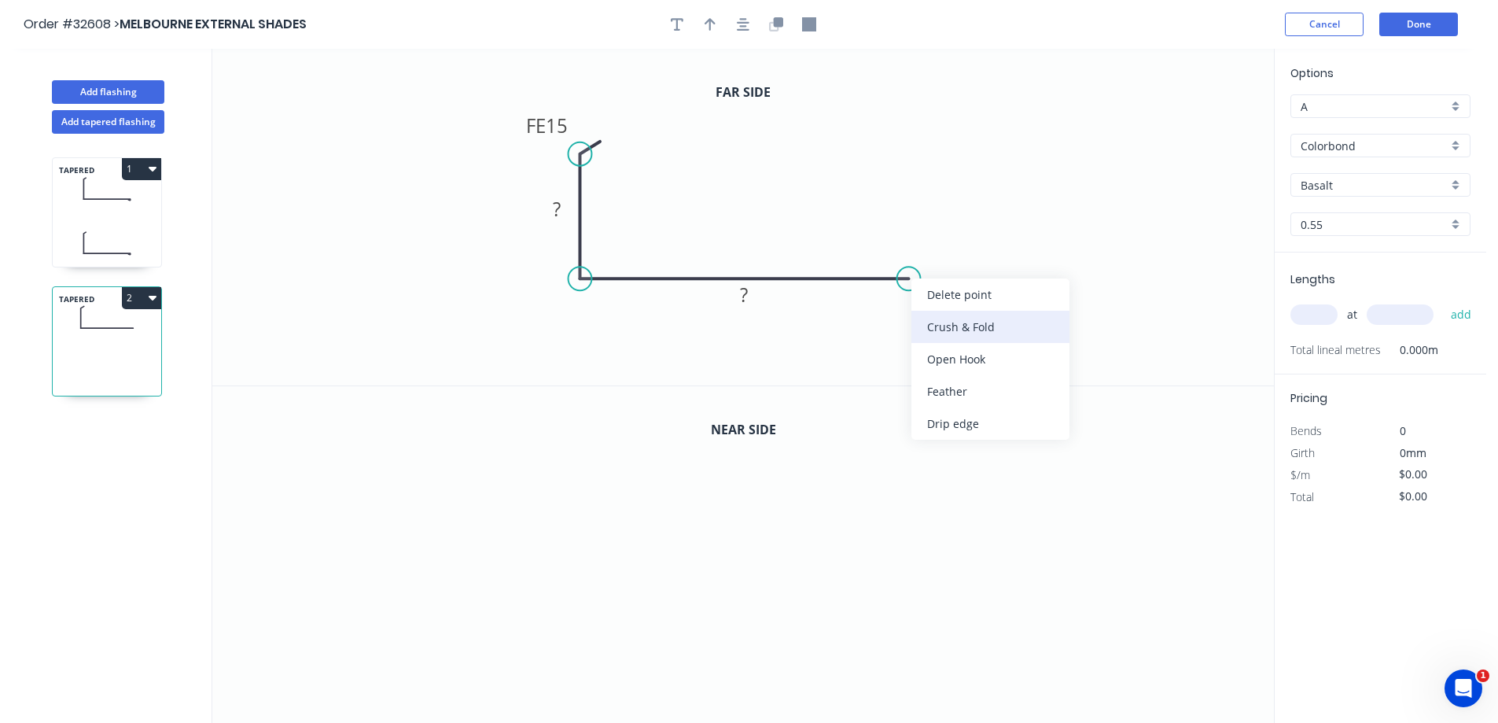
click at [973, 326] on div "Crush & Fold" at bounding box center [990, 327] width 158 height 32
click at [929, 322] on div "Flip bend" at bounding box center [986, 331] width 158 height 32
click at [564, 122] on tspan "15" at bounding box center [557, 125] width 22 height 26
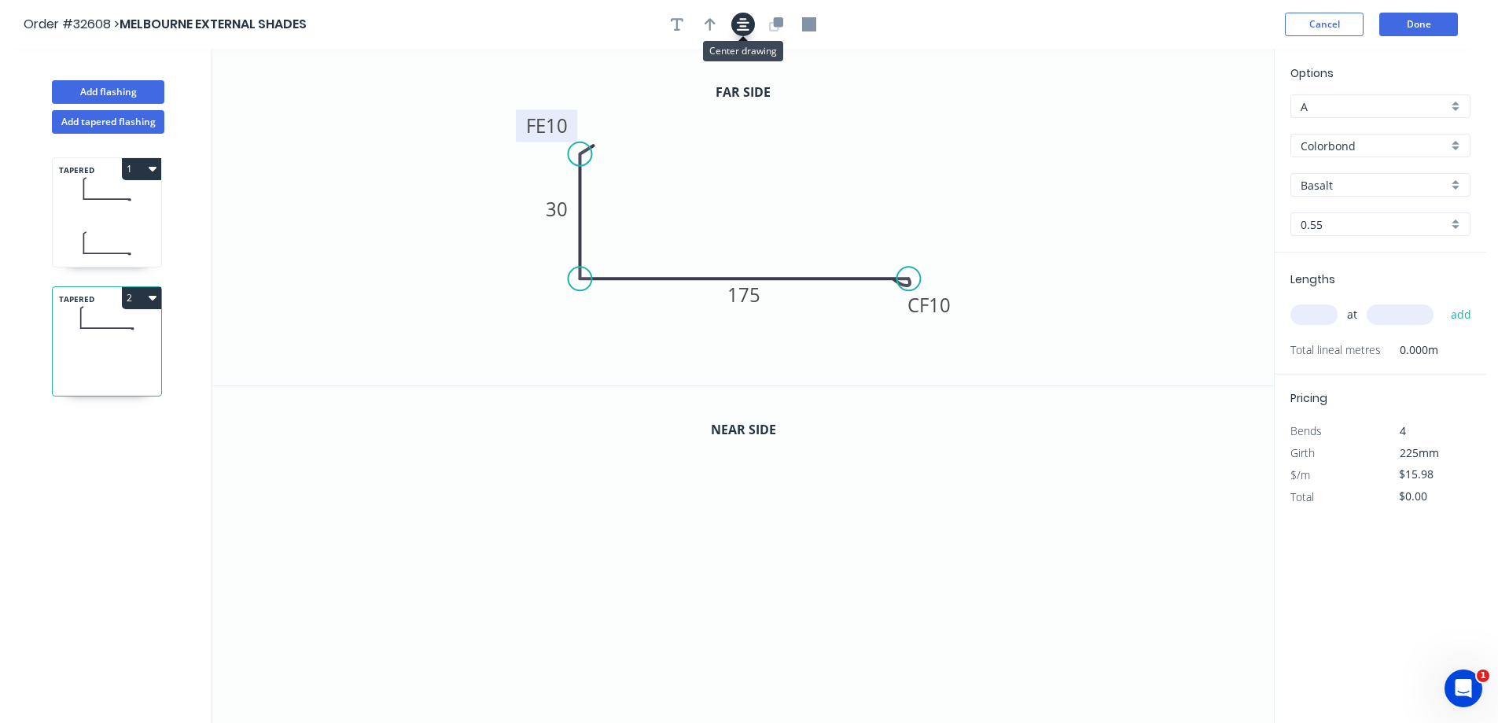
click at [739, 22] on icon "button" at bounding box center [743, 24] width 13 height 13
click at [775, 24] on icon "button" at bounding box center [778, 21] width 9 height 9
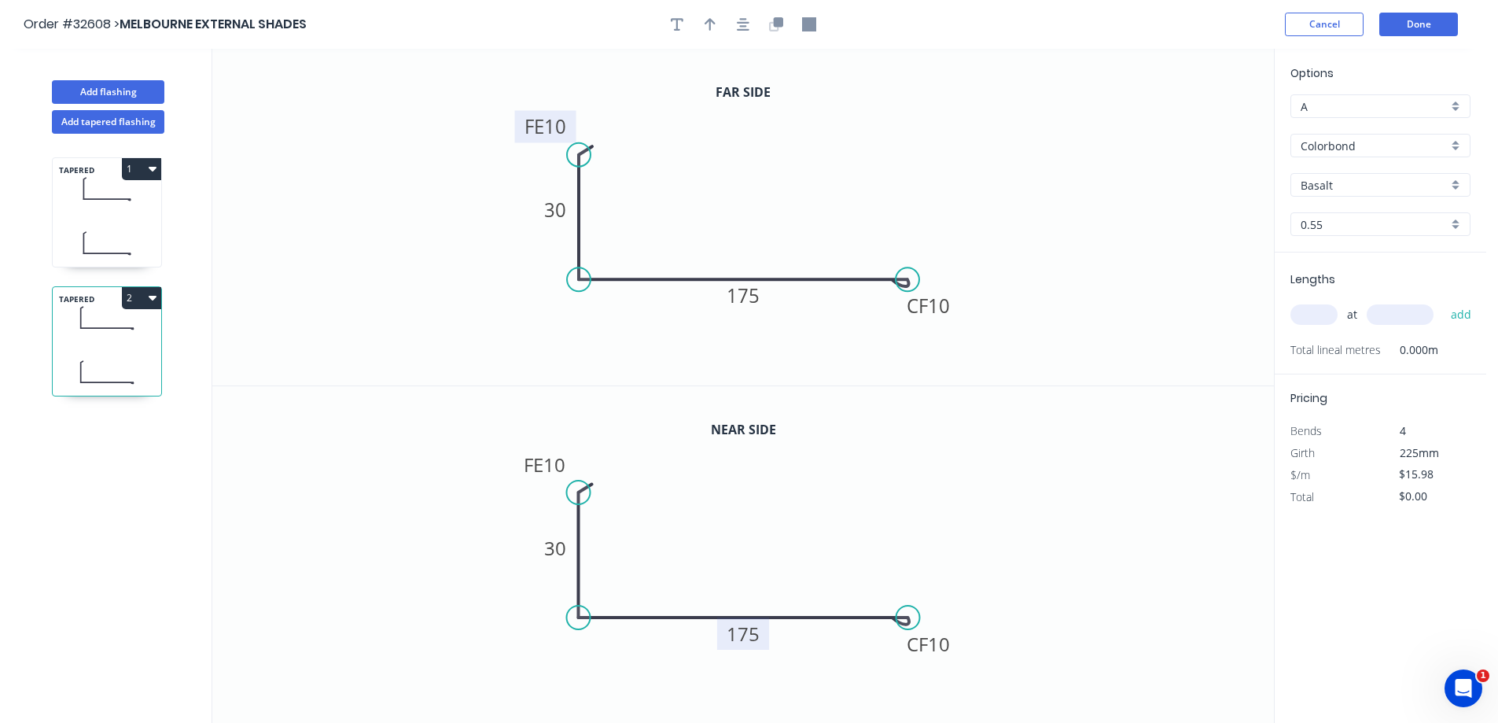
drag, startPoint x: 749, startPoint y: 641, endPoint x: 760, endPoint y: 631, distance: 14.5
click at [760, 631] on g "175" at bounding box center [743, 633] width 52 height 32
type input "$16.98"
drag, startPoint x: 1304, startPoint y: 313, endPoint x: 896, endPoint y: 392, distance: 414.8
click at [1288, 315] on div "Lengths at add Total lineal metres 0.000m" at bounding box center [1381, 313] width 212 height 122
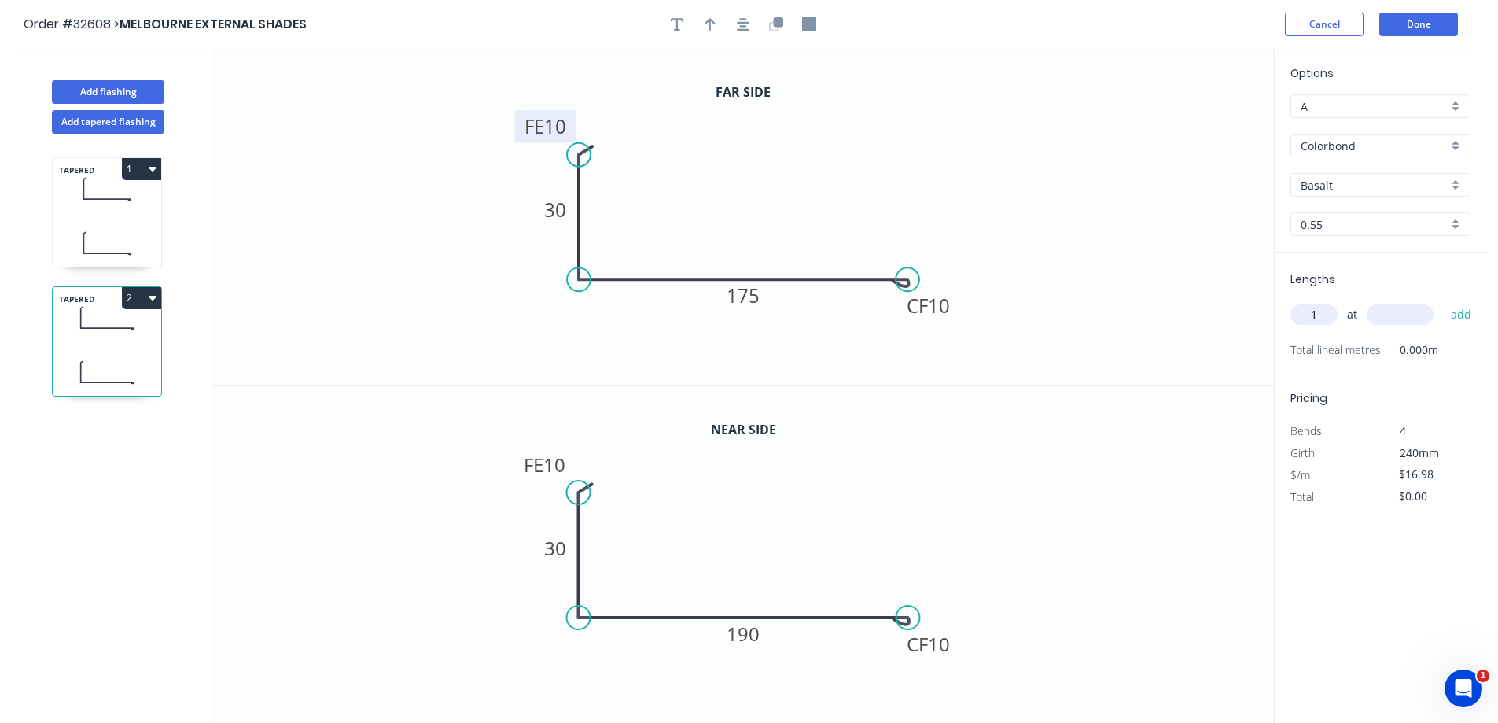
type input "1"
type input "2850"
click at [1443, 301] on button "add" at bounding box center [1461, 314] width 37 height 27
type input "$48.39"
click at [1450, 190] on div "Basalt" at bounding box center [1380, 185] width 180 height 24
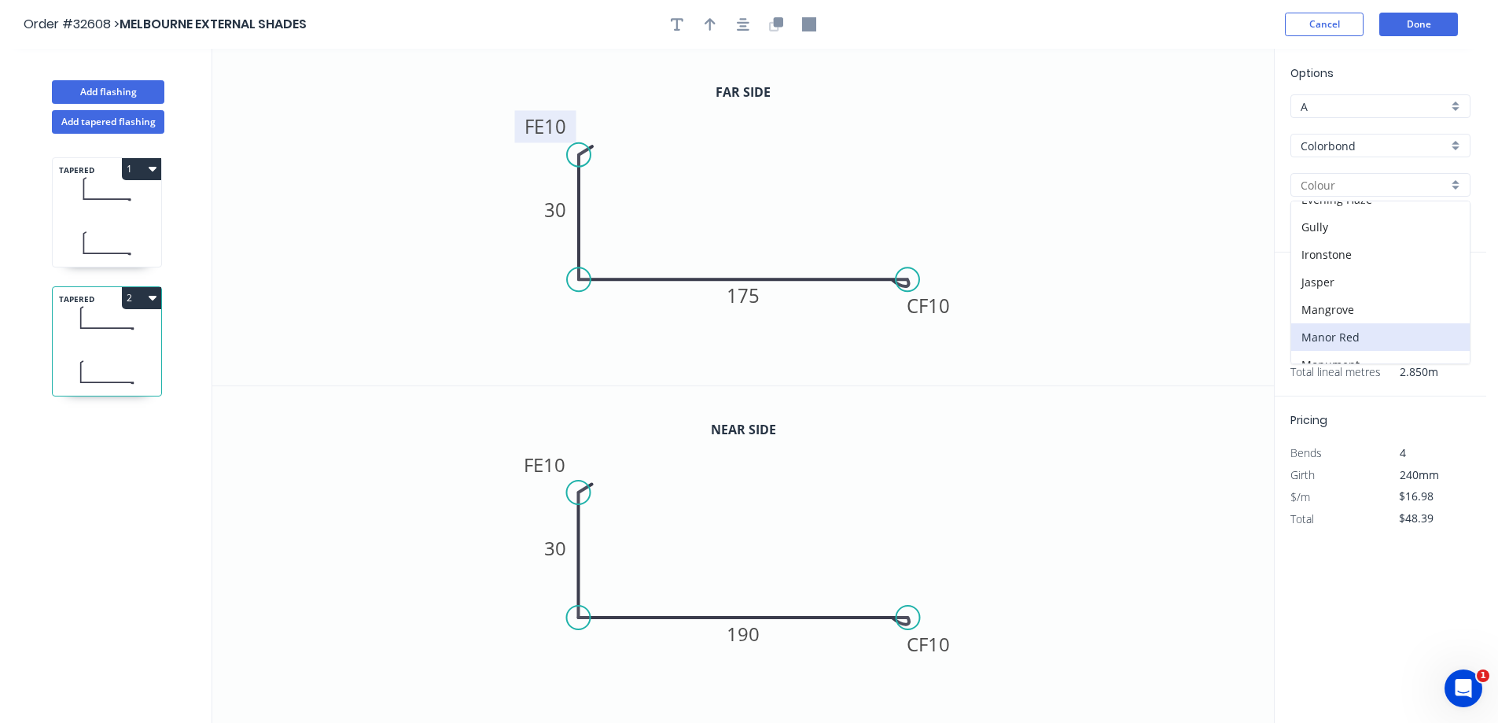
scroll to position [315, 0]
click at [1363, 289] on div "Monument" at bounding box center [1380, 286] width 178 height 28
type input "Monument"
click at [1413, 30] on button "Done" at bounding box center [1418, 25] width 79 height 24
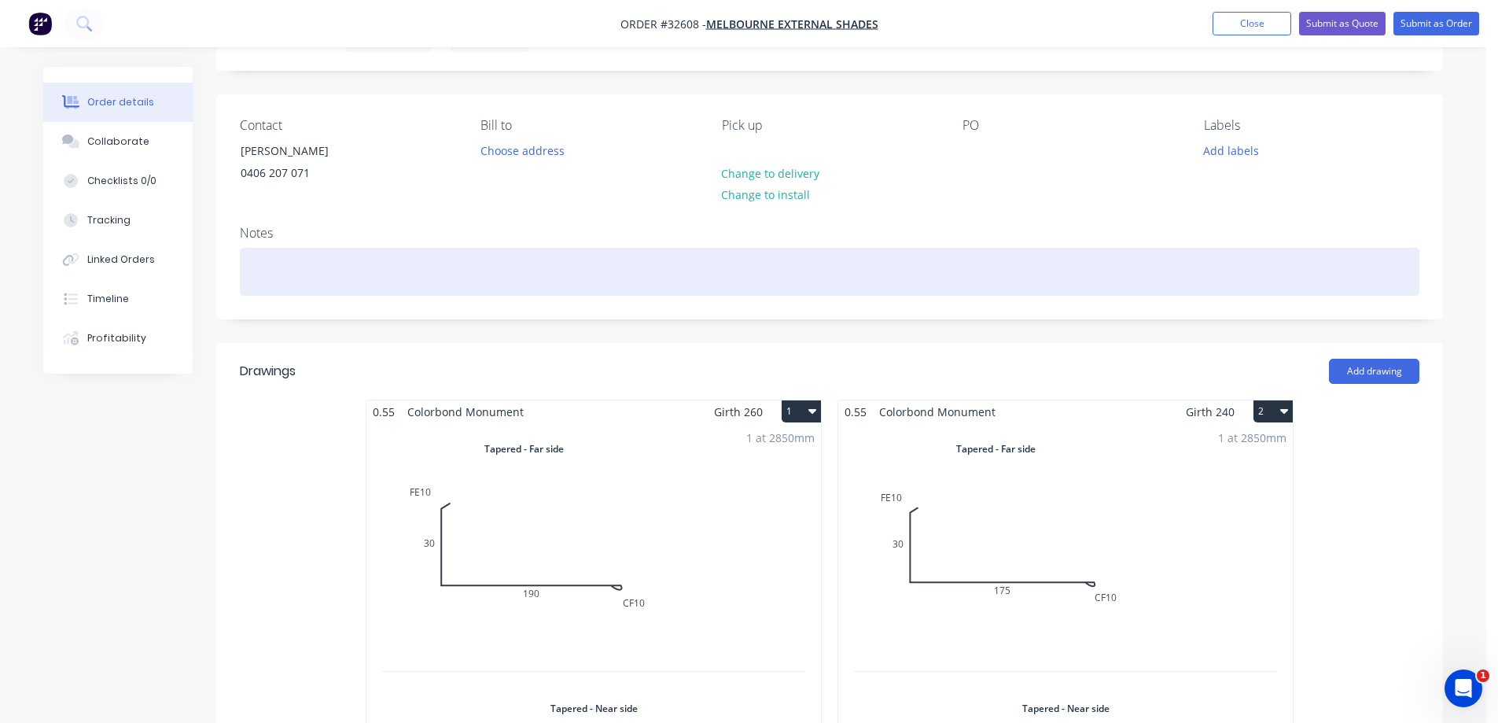
scroll to position [393, 0]
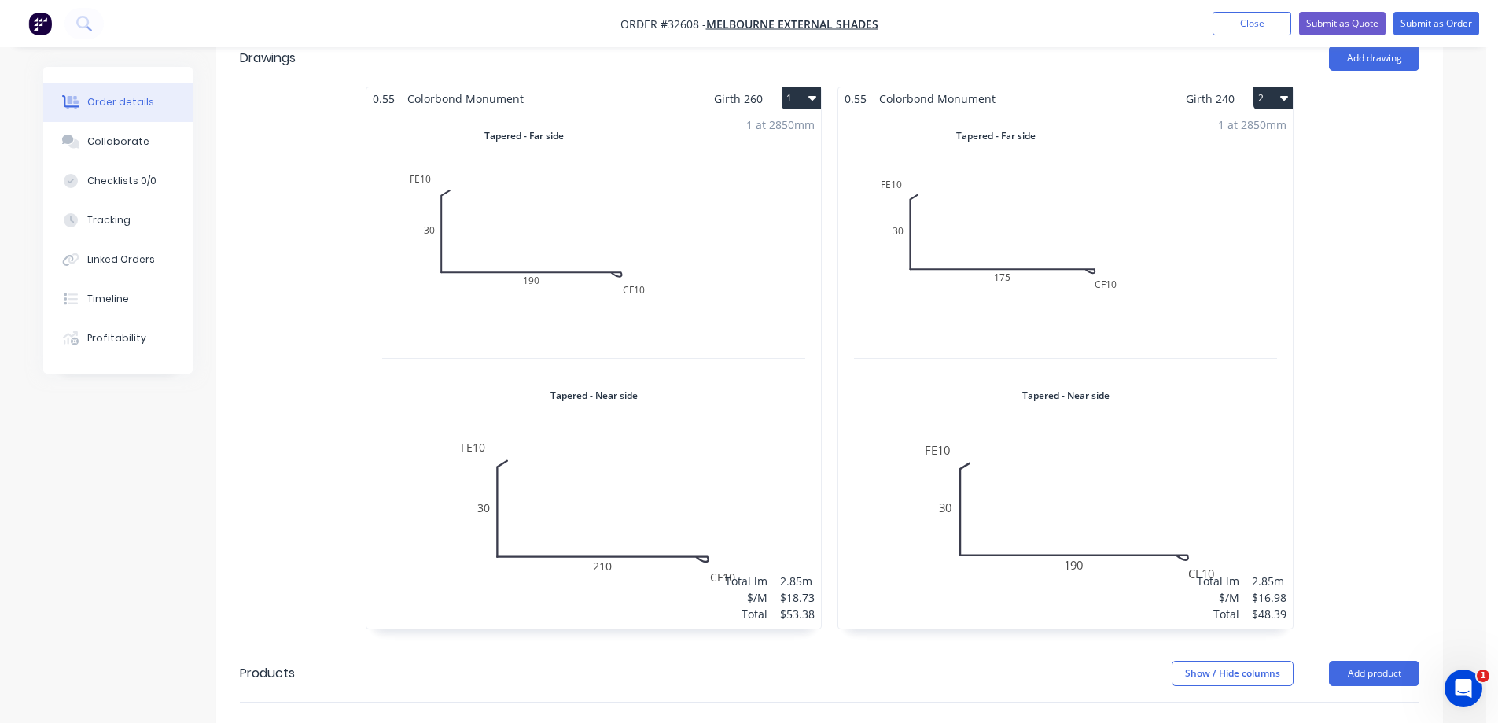
click at [693, 237] on div "1 at 2850mm Total lm $/M Total 2.85m $18.73 $53.38" at bounding box center [593, 369] width 454 height 518
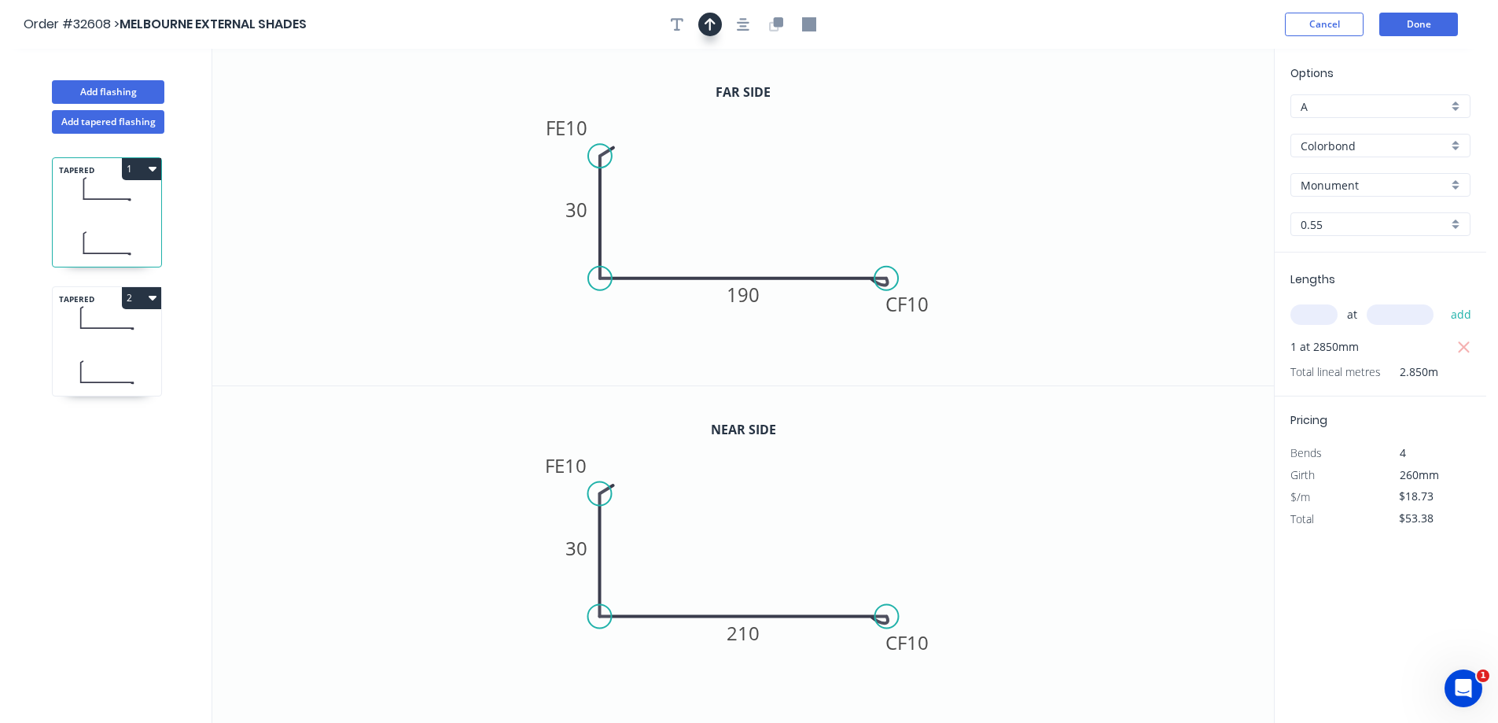
click at [714, 24] on button "button" at bounding box center [710, 25] width 24 height 24
click at [1190, 121] on icon at bounding box center [1194, 109] width 14 height 50
click at [1192, 123] on icon at bounding box center [1207, 115] width 46 height 46
click at [1194, 125] on icon at bounding box center [1212, 127] width 50 height 14
click at [1194, 127] on icon at bounding box center [1207, 140] width 46 height 46
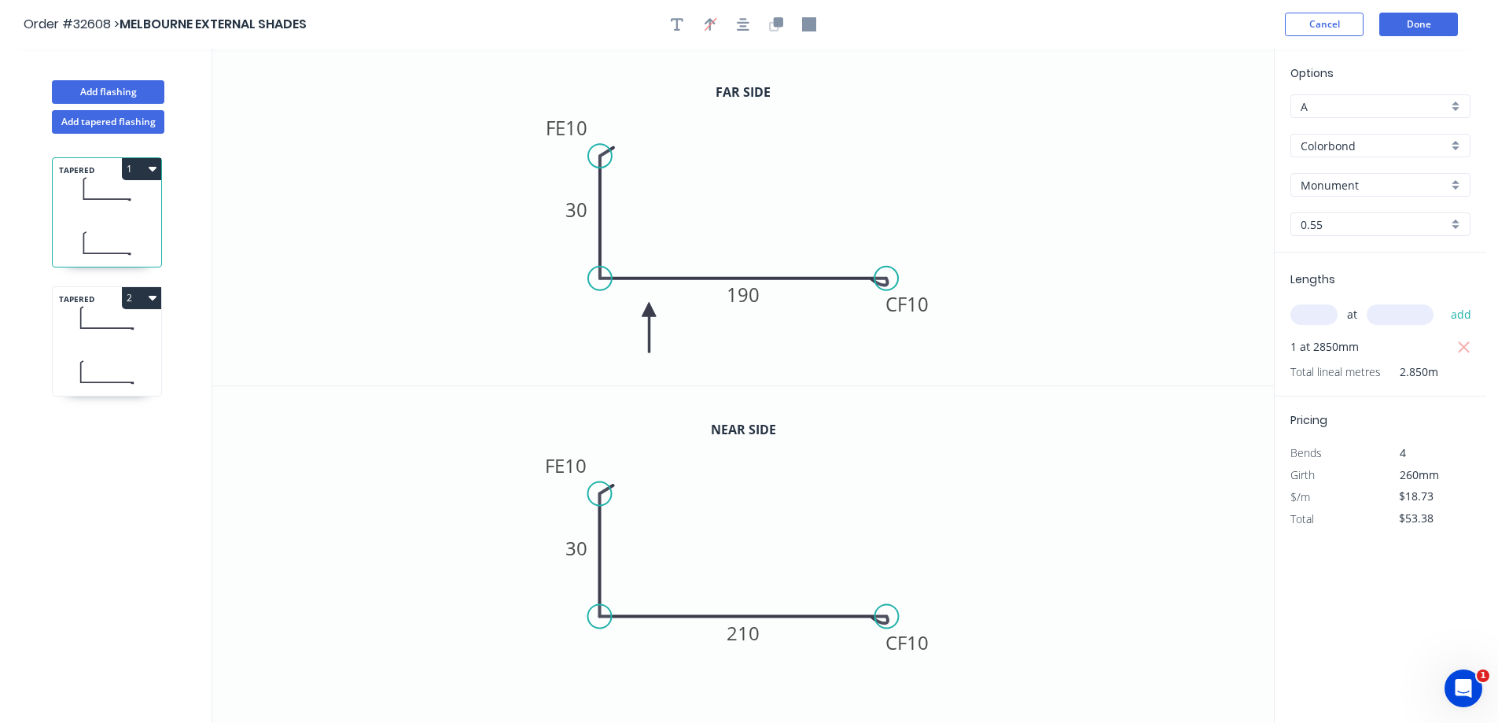
drag, startPoint x: 1194, startPoint y: 127, endPoint x: 649, endPoint y: 310, distance: 575.6
click at [649, 310] on icon at bounding box center [649, 327] width 14 height 50
click at [1433, 30] on button "Done" at bounding box center [1418, 25] width 79 height 24
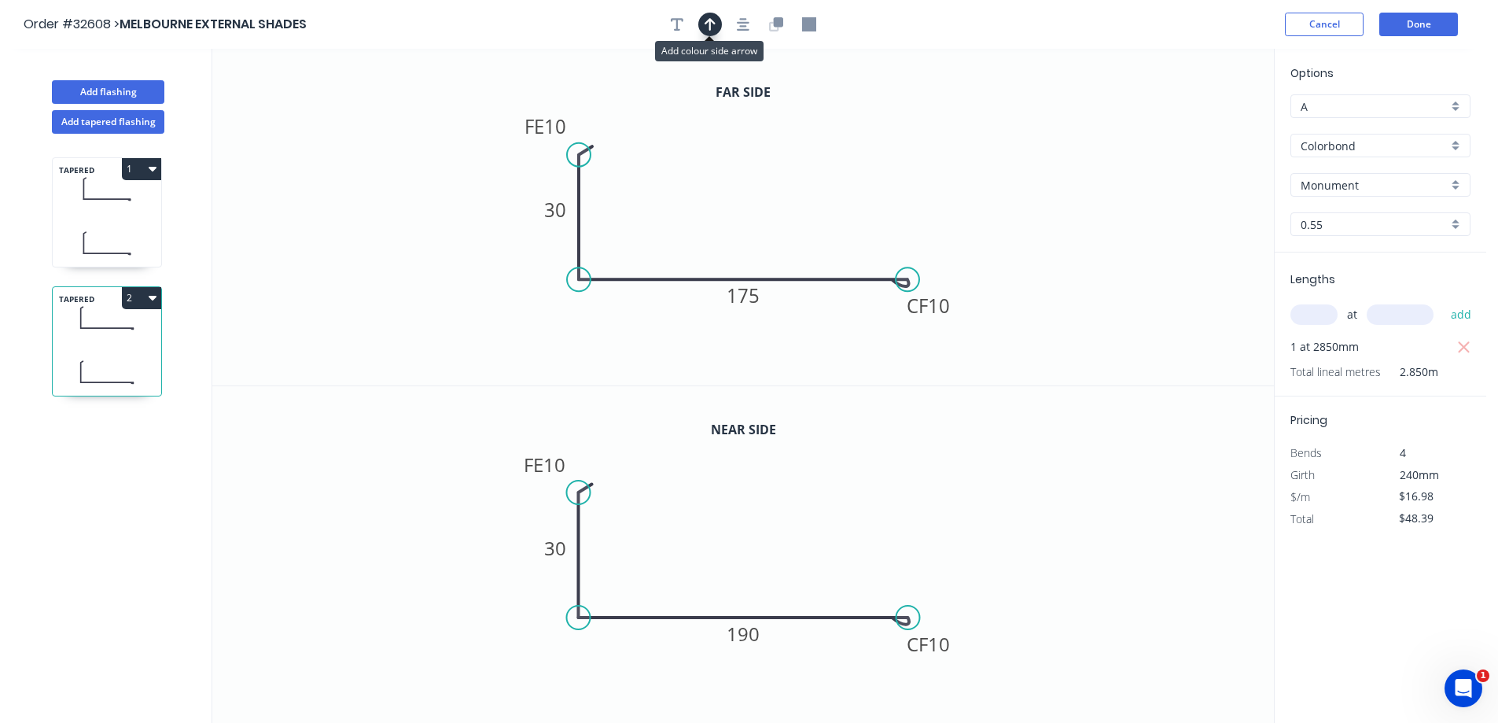
click at [711, 28] on icon "button" at bounding box center [710, 24] width 11 height 13
drag, startPoint x: 1195, startPoint y: 125, endPoint x: 793, endPoint y: 218, distance: 412.4
click at [783, 222] on icon at bounding box center [779, 206] width 14 height 50
click at [1411, 24] on button "Done" at bounding box center [1418, 25] width 79 height 24
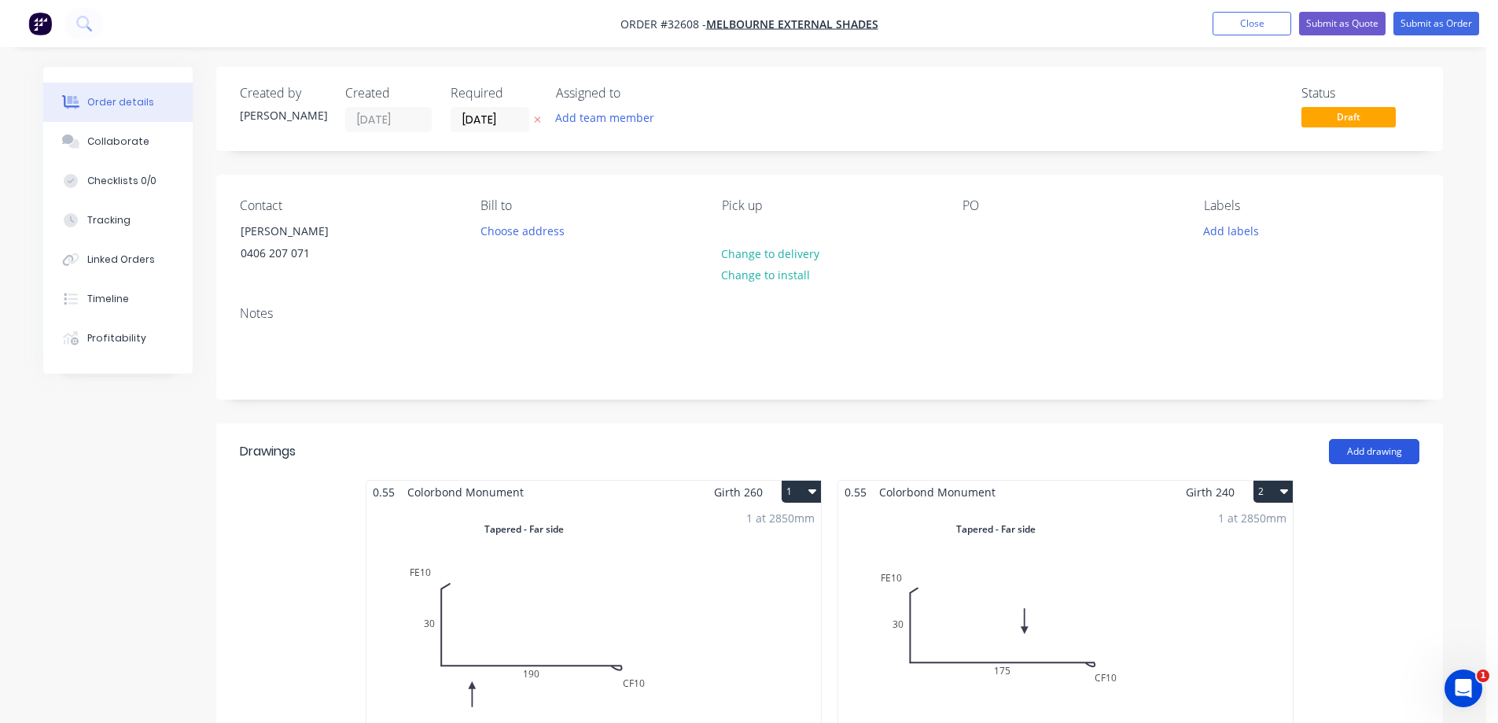
click at [1360, 442] on button "Add drawing" at bounding box center [1374, 451] width 90 height 25
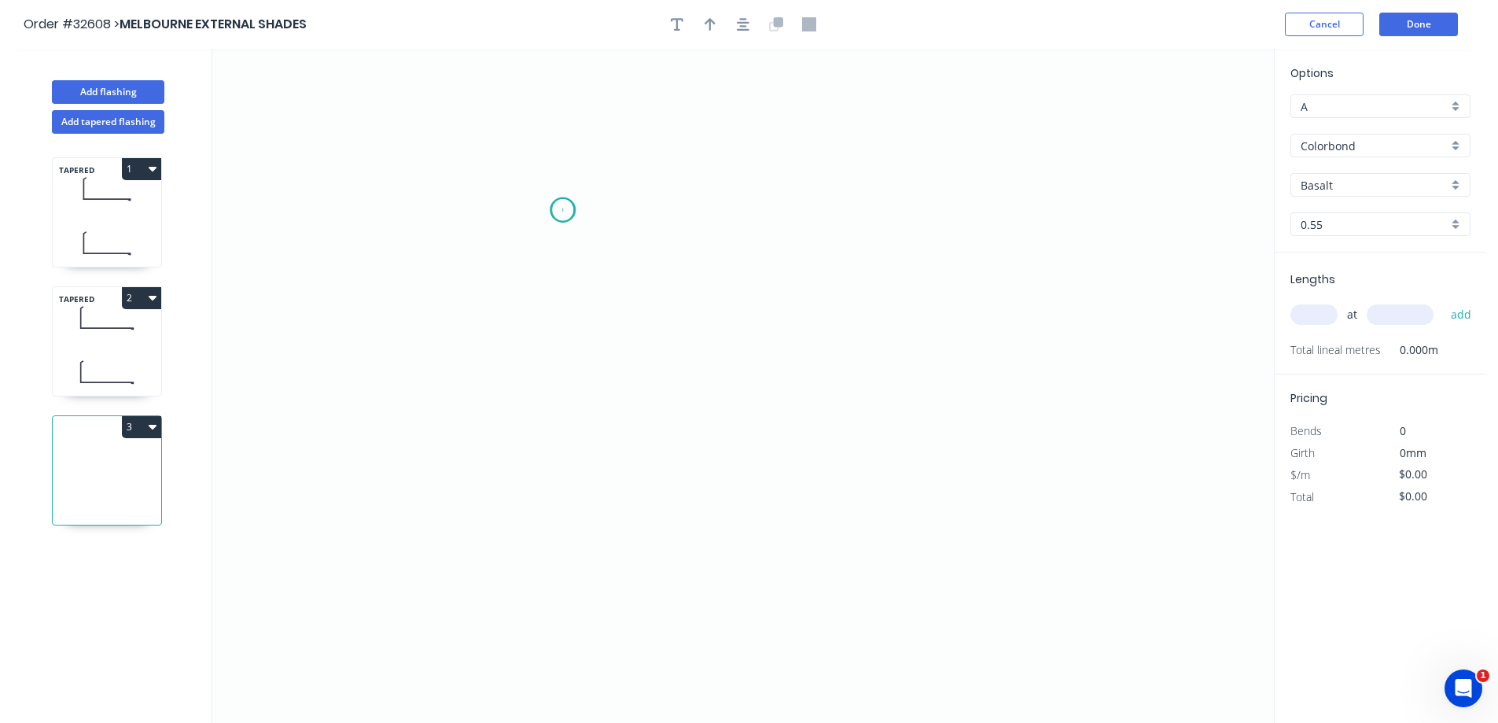
drag, startPoint x: 562, startPoint y: 210, endPoint x: 706, endPoint y: 213, distance: 143.9
click at [572, 208] on icon "0" at bounding box center [743, 386] width 1062 height 674
click at [783, 215] on icon "0" at bounding box center [743, 386] width 1062 height 674
click at [892, 436] on icon "0 ?" at bounding box center [743, 386] width 1062 height 674
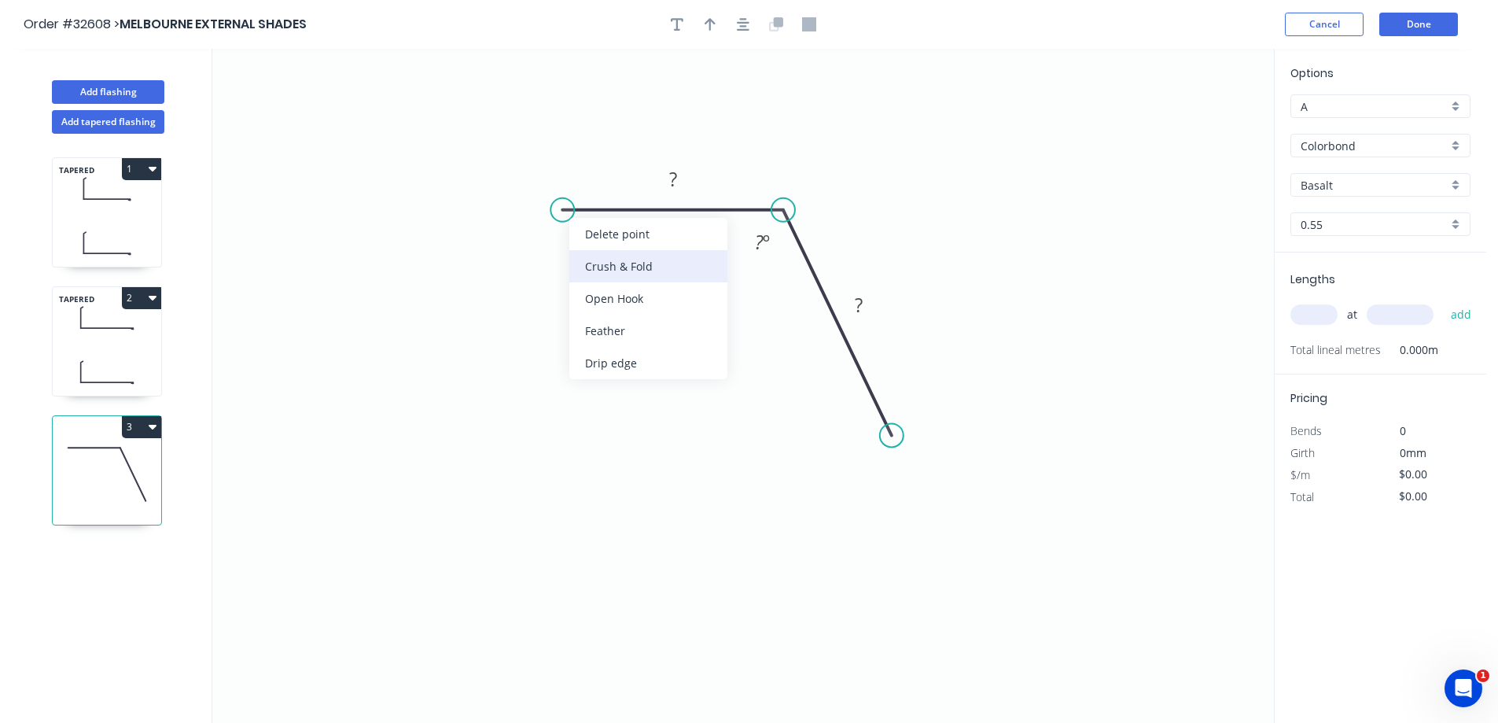
click at [639, 262] on div "Crush & Fold" at bounding box center [648, 266] width 158 height 32
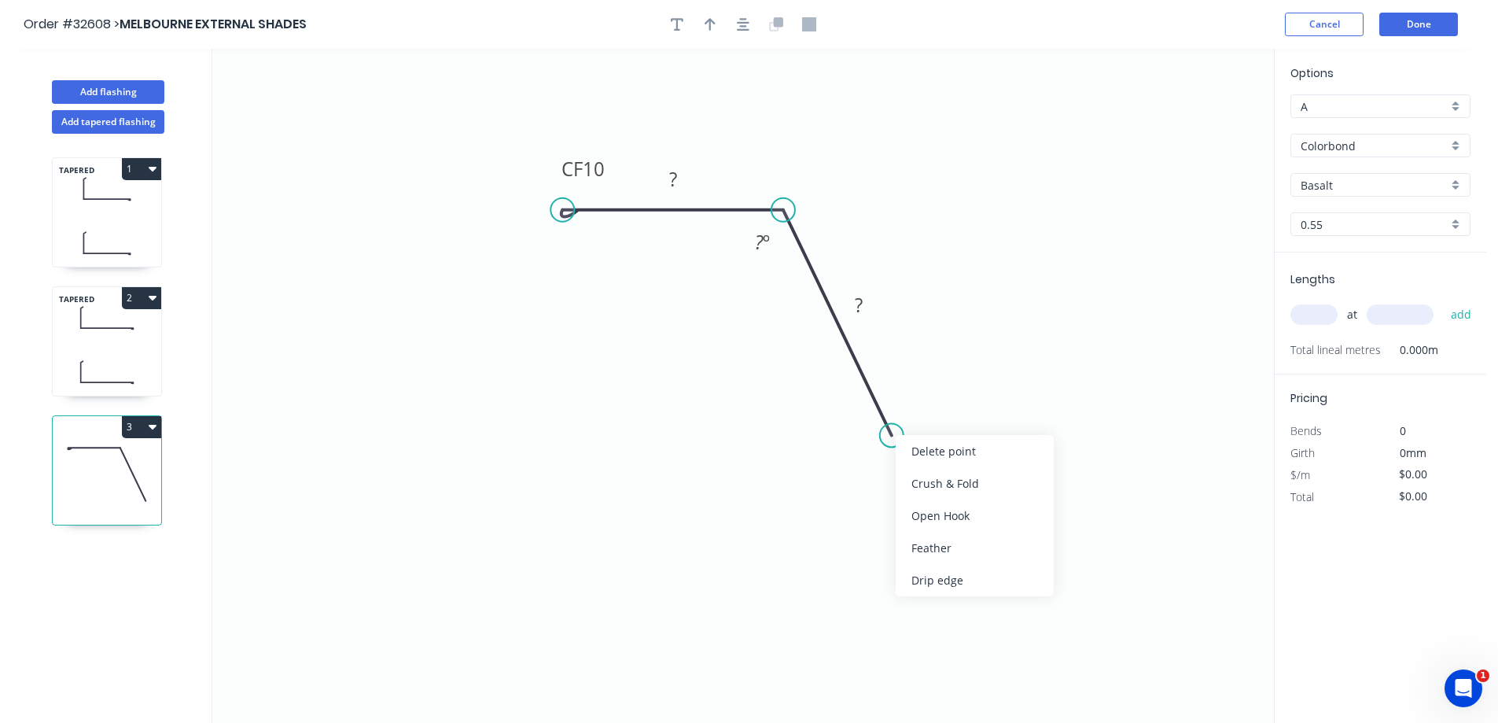
drag, startPoint x: 967, startPoint y: 488, endPoint x: 956, endPoint y: 484, distance: 11.7
click at [967, 488] on div "Crush & Fold" at bounding box center [975, 483] width 158 height 32
click at [948, 493] on div "Flip bend" at bounding box center [968, 492] width 158 height 32
click at [675, 178] on tspan "?" at bounding box center [673, 179] width 8 height 26
type input "$22.14"
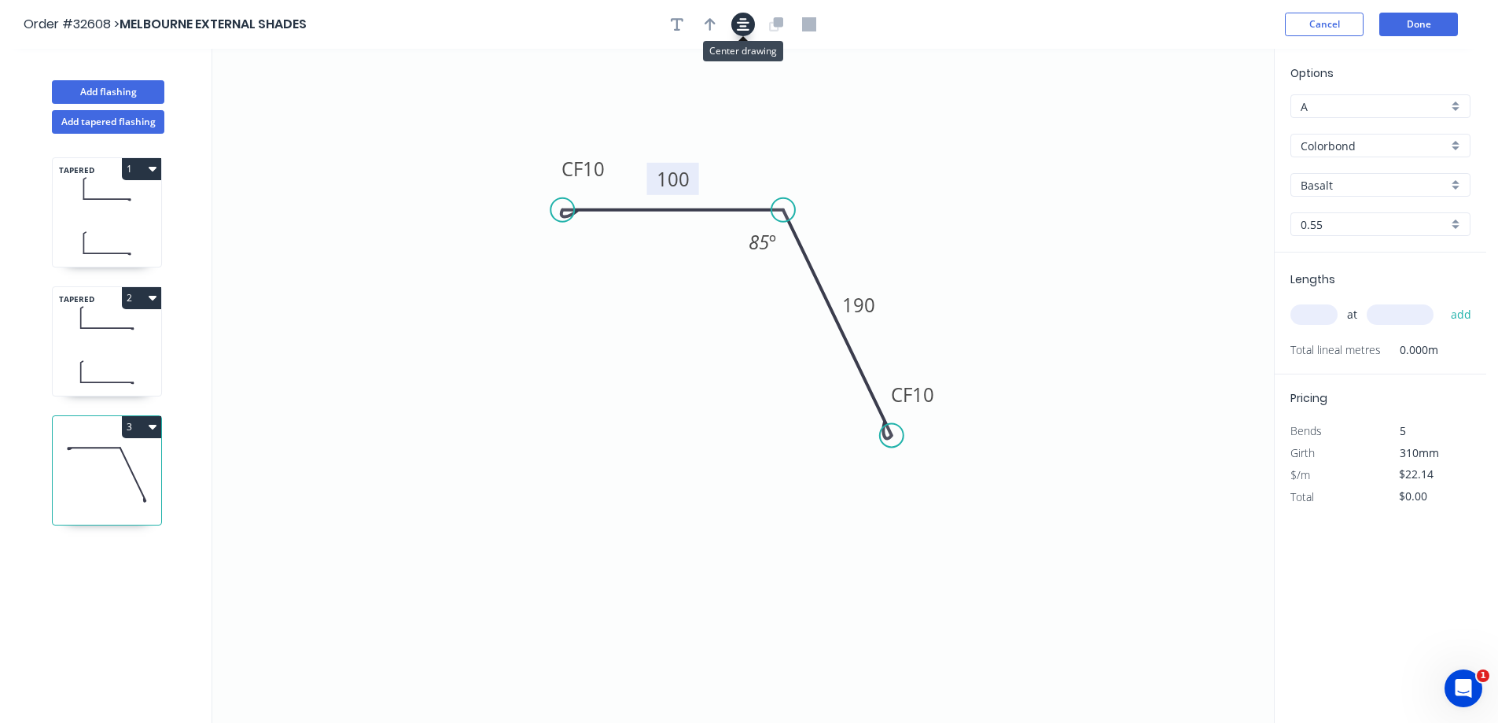
click at [734, 23] on button "button" at bounding box center [743, 25] width 24 height 24
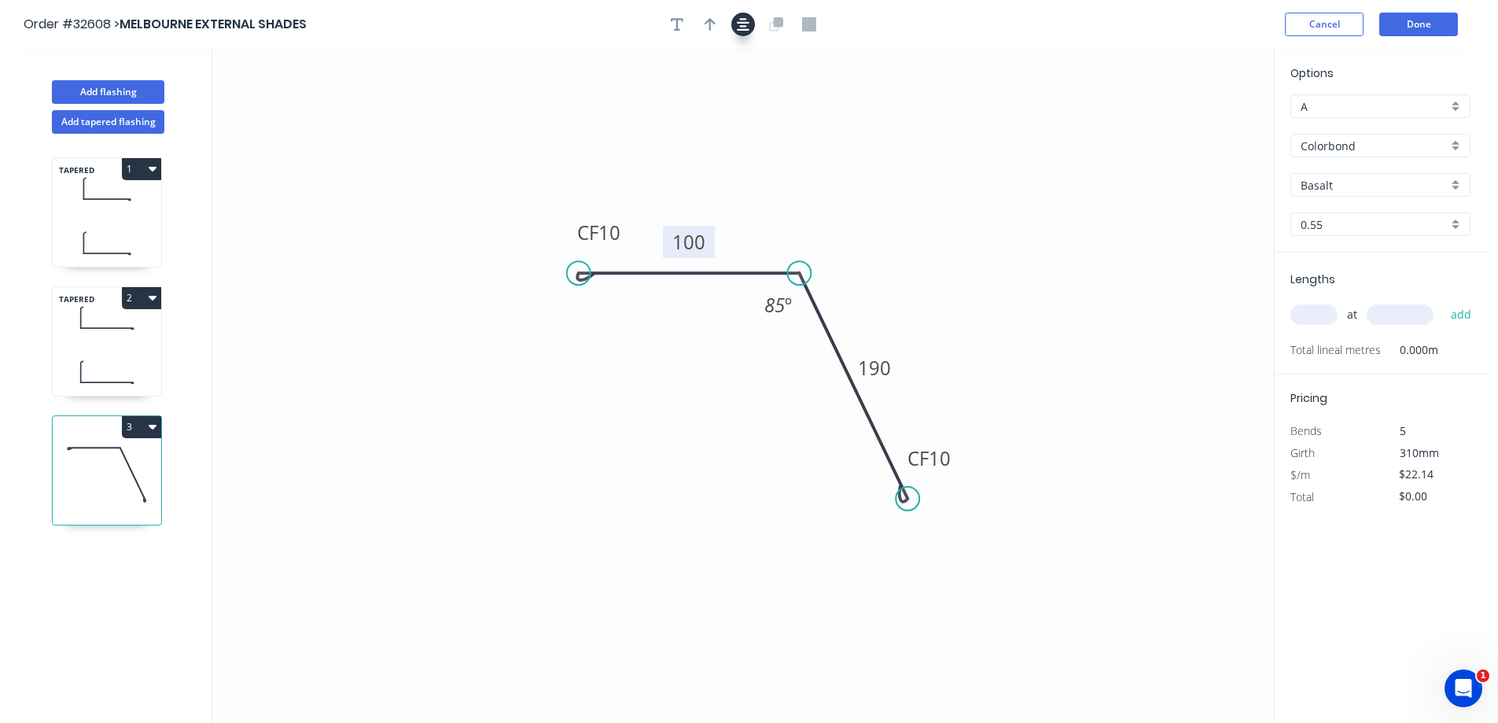
drag, startPoint x: 712, startPoint y: 22, endPoint x: 739, endPoint y: 25, distance: 27.7
click at [712, 22] on icon "button" at bounding box center [710, 24] width 11 height 14
click at [1195, 123] on icon at bounding box center [1194, 109] width 14 height 50
click at [1195, 123] on icon at bounding box center [1208, 115] width 46 height 46
click at [1194, 123] on icon "0 CF 10 100 CF 10 190 85 º" at bounding box center [743, 386] width 1062 height 674
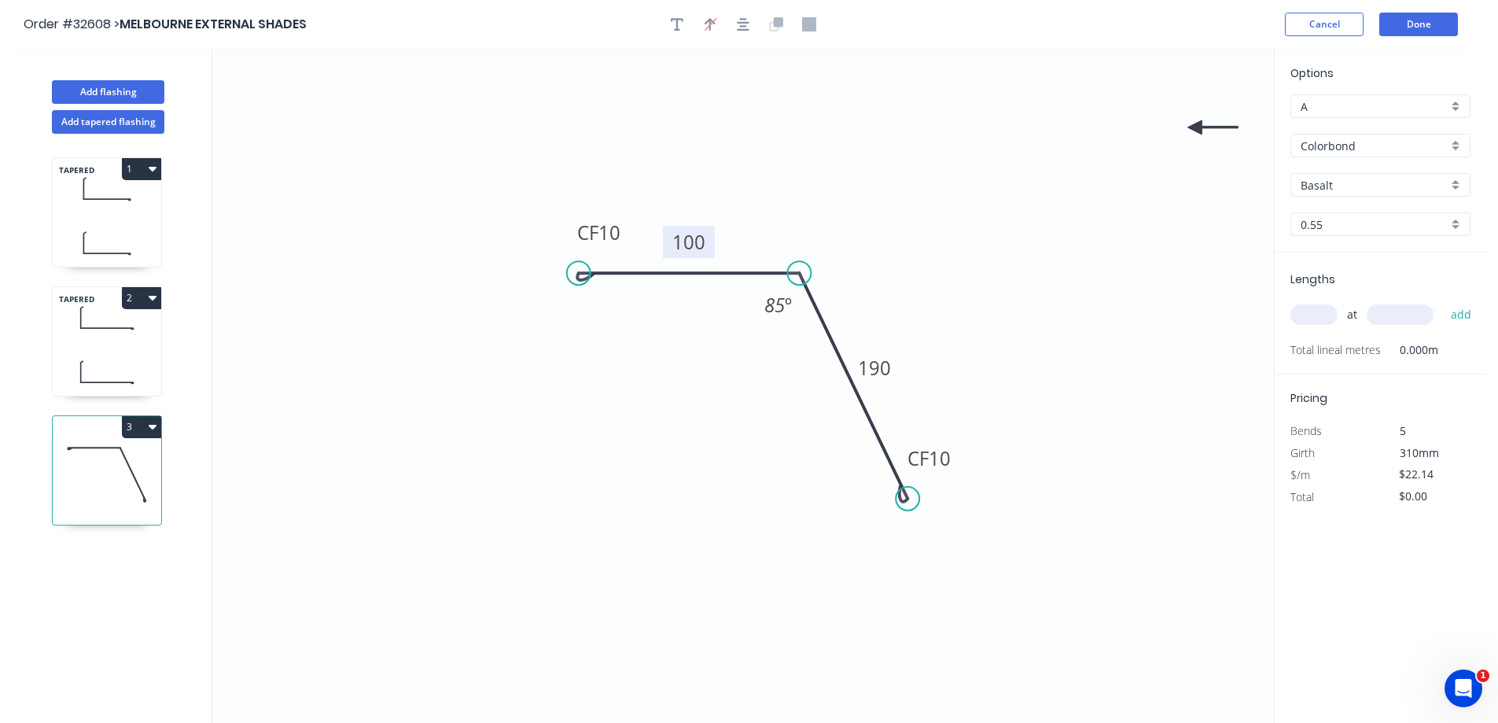
click at [1195, 127] on icon at bounding box center [1212, 127] width 50 height 14
click at [1196, 127] on icon at bounding box center [1209, 139] width 46 height 46
click at [1197, 128] on icon at bounding box center [1209, 139] width 46 height 46
drag, startPoint x: 1197, startPoint y: 128, endPoint x: 655, endPoint y: 347, distance: 584.2
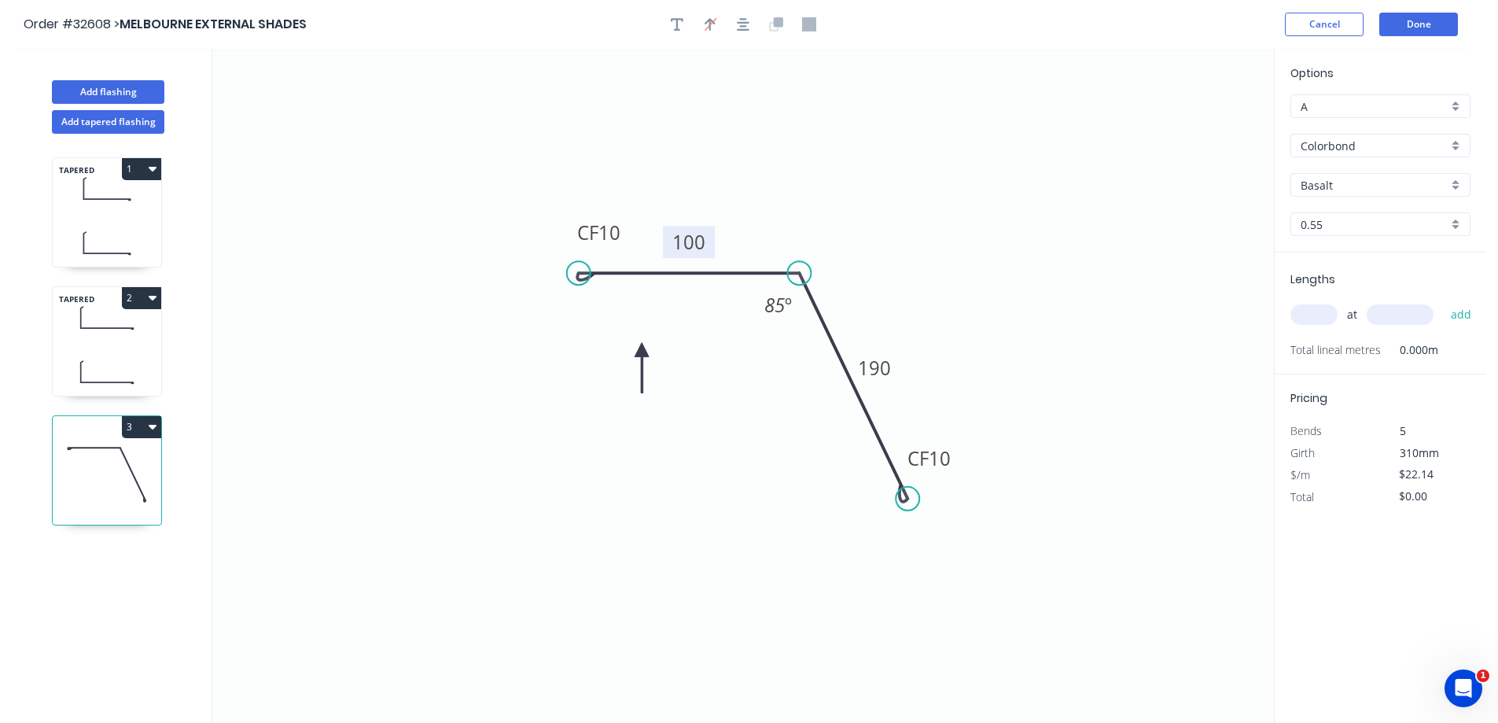
click at [646, 348] on icon at bounding box center [642, 368] width 14 height 50
drag, startPoint x: 1312, startPoint y: 306, endPoint x: 974, endPoint y: 275, distance: 338.7
click at [1312, 306] on input "text" at bounding box center [1313, 314] width 47 height 20
type input "1"
type input "200"
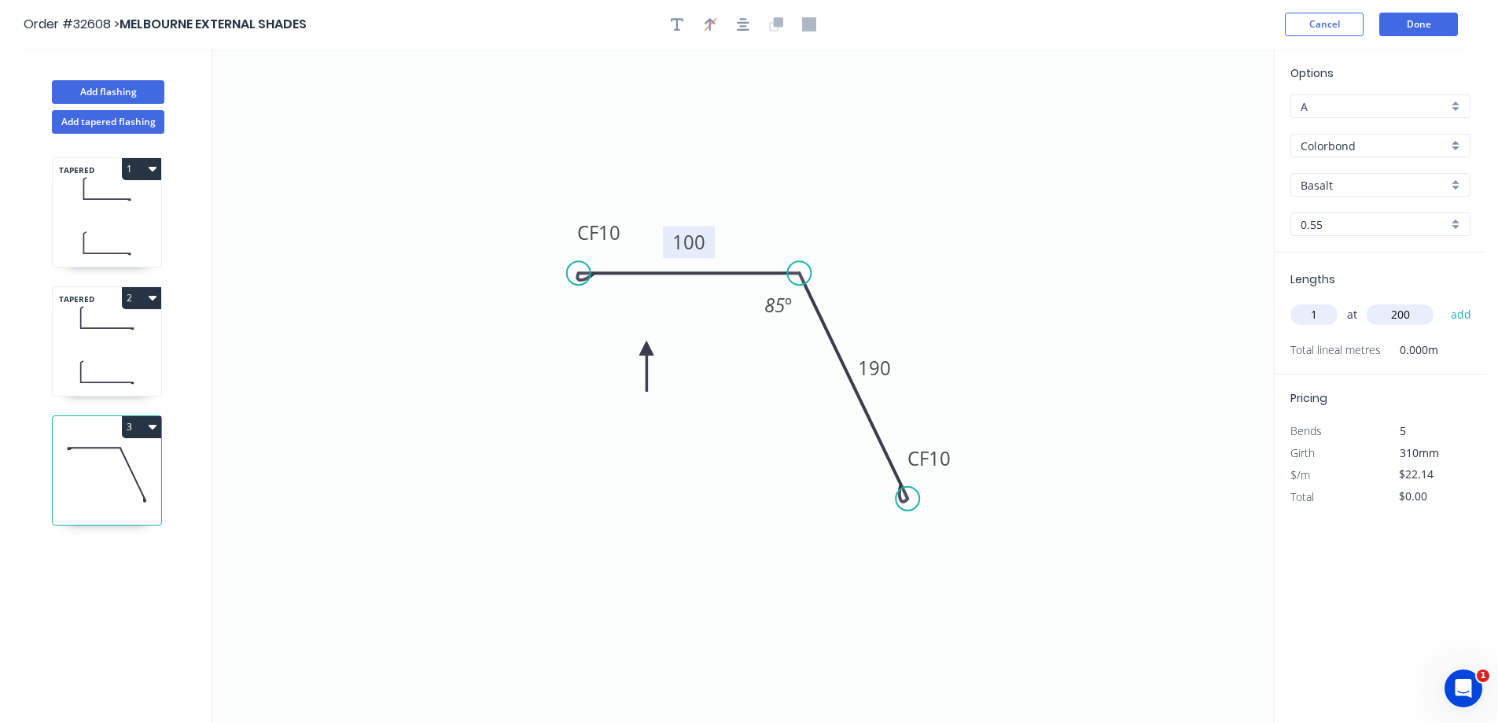
click at [1443, 301] on button "add" at bounding box center [1461, 314] width 37 height 27
type input "$22.14"
click at [1448, 180] on div "Basalt" at bounding box center [1380, 185] width 180 height 24
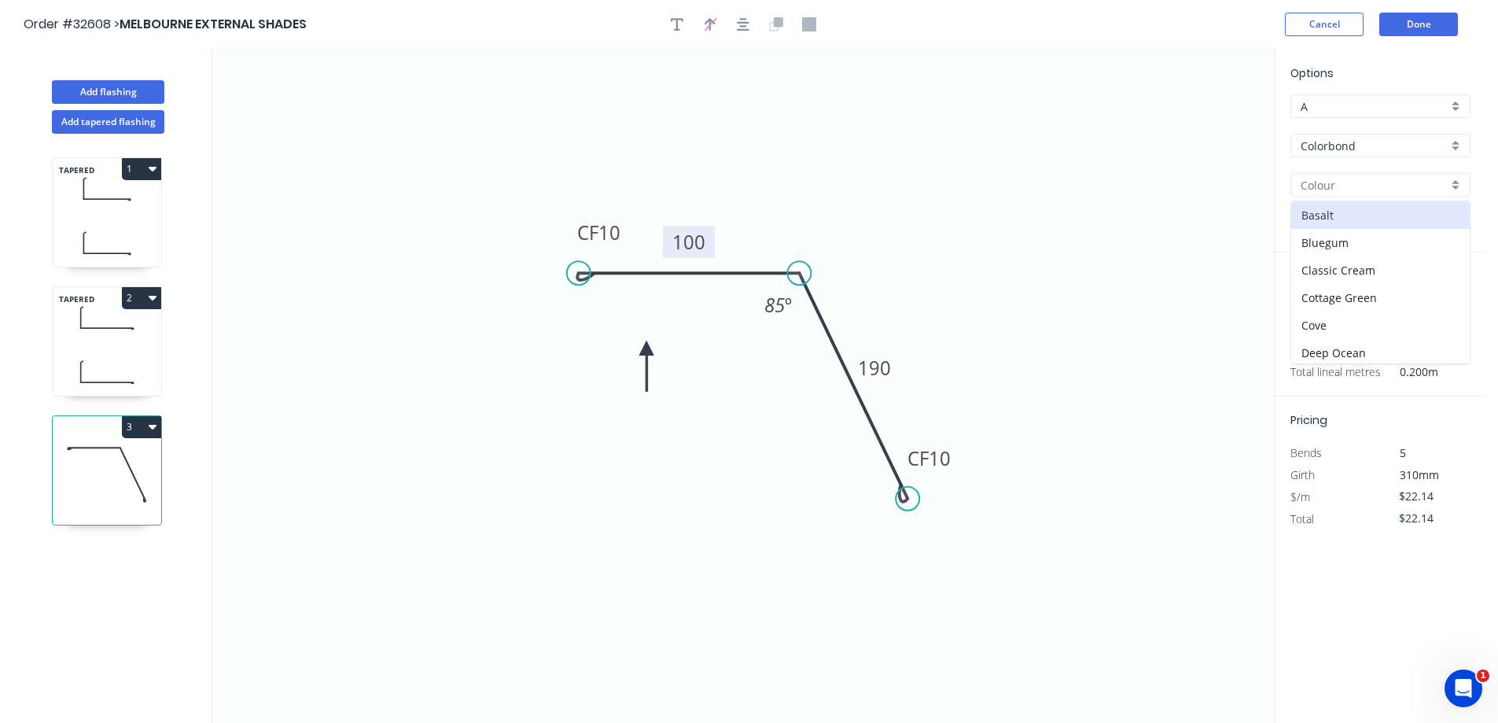
scroll to position [315, 0]
click at [1393, 282] on div "Monument" at bounding box center [1380, 286] width 178 height 28
type input "Monument"
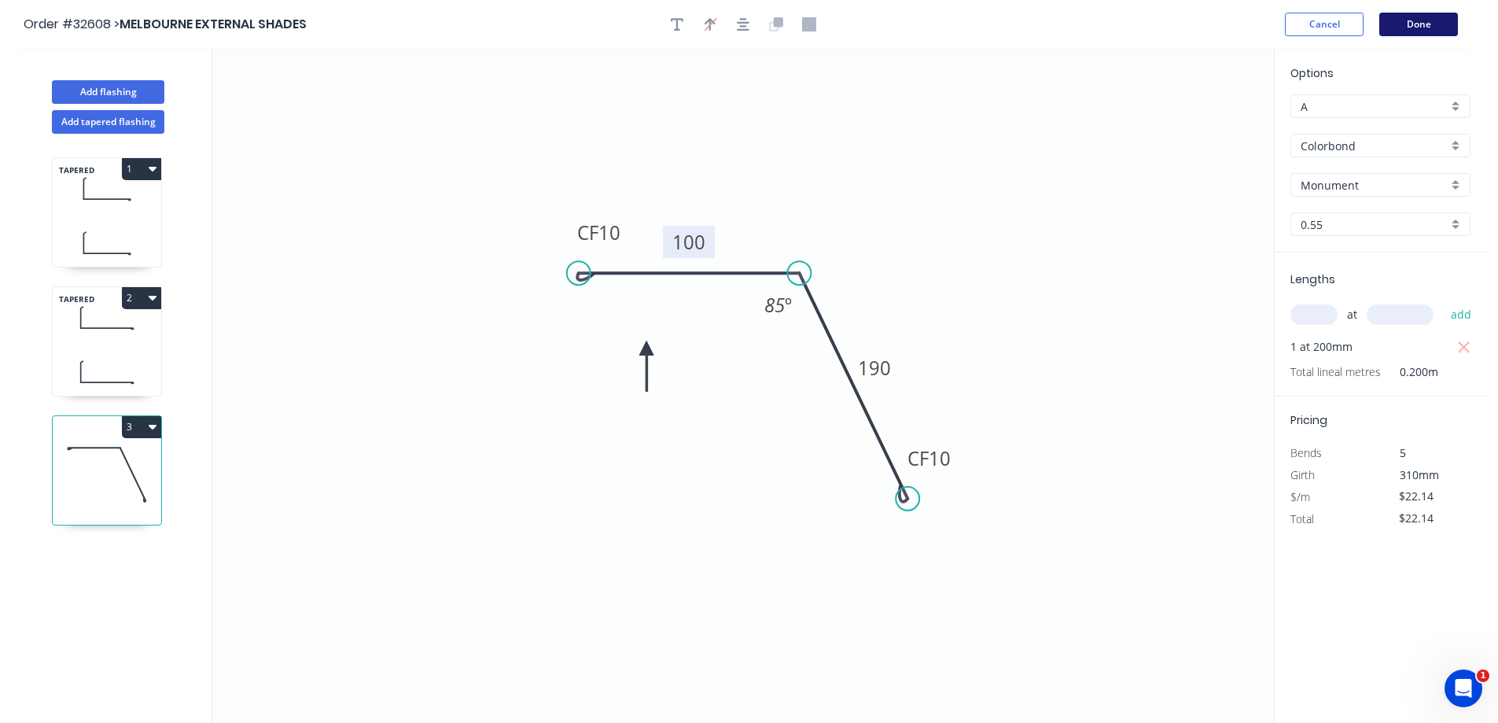
click at [1414, 26] on button "Done" at bounding box center [1418, 25] width 79 height 24
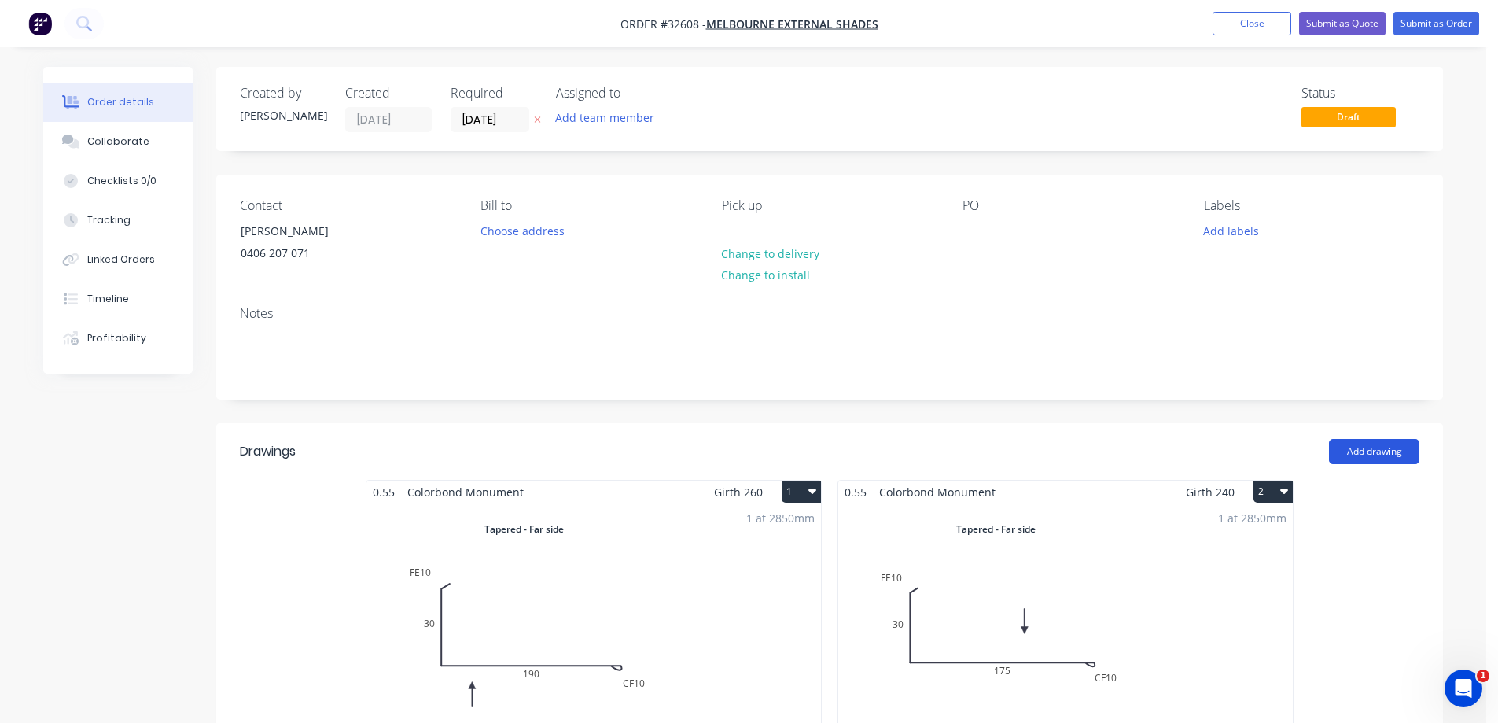
click at [1356, 447] on button "Add drawing" at bounding box center [1374, 451] width 90 height 25
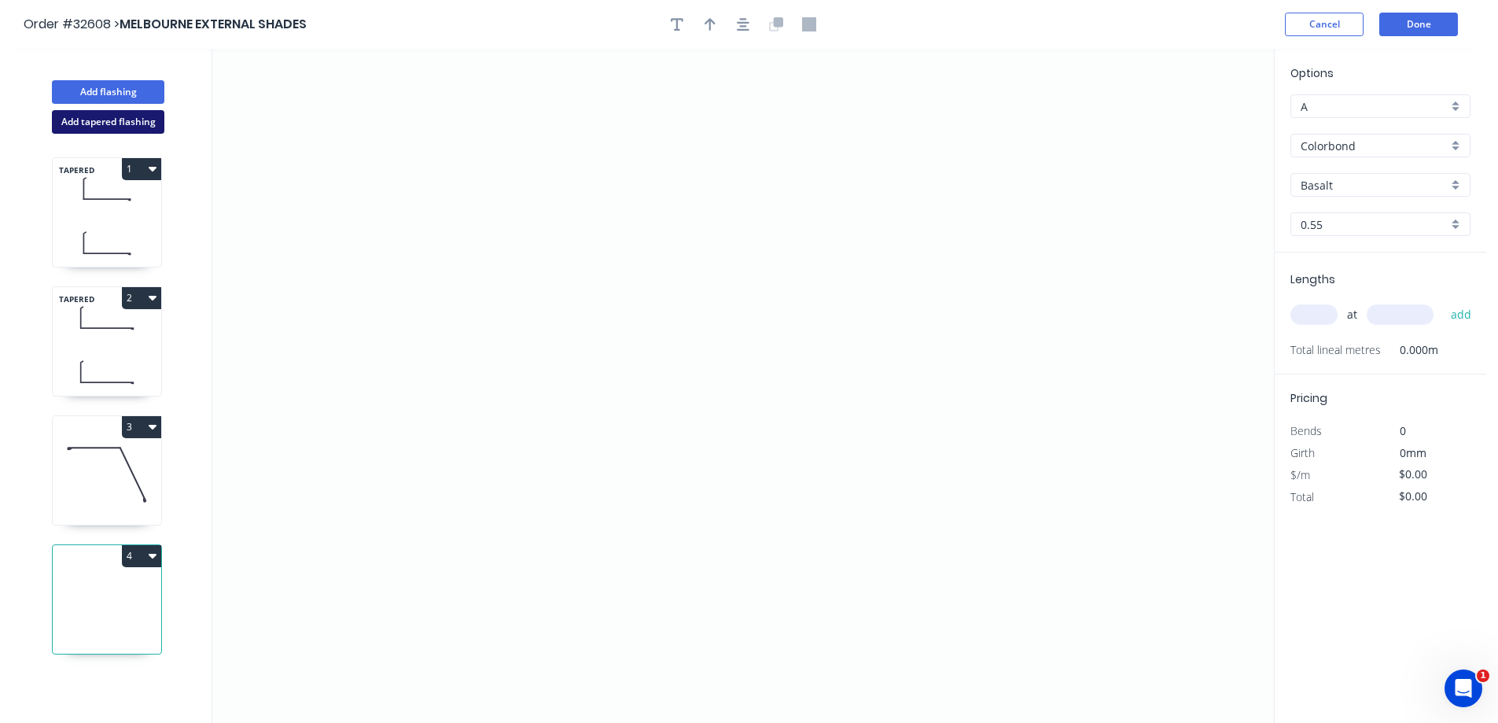
click at [77, 120] on button "Add tapered flashing" at bounding box center [108, 122] width 112 height 24
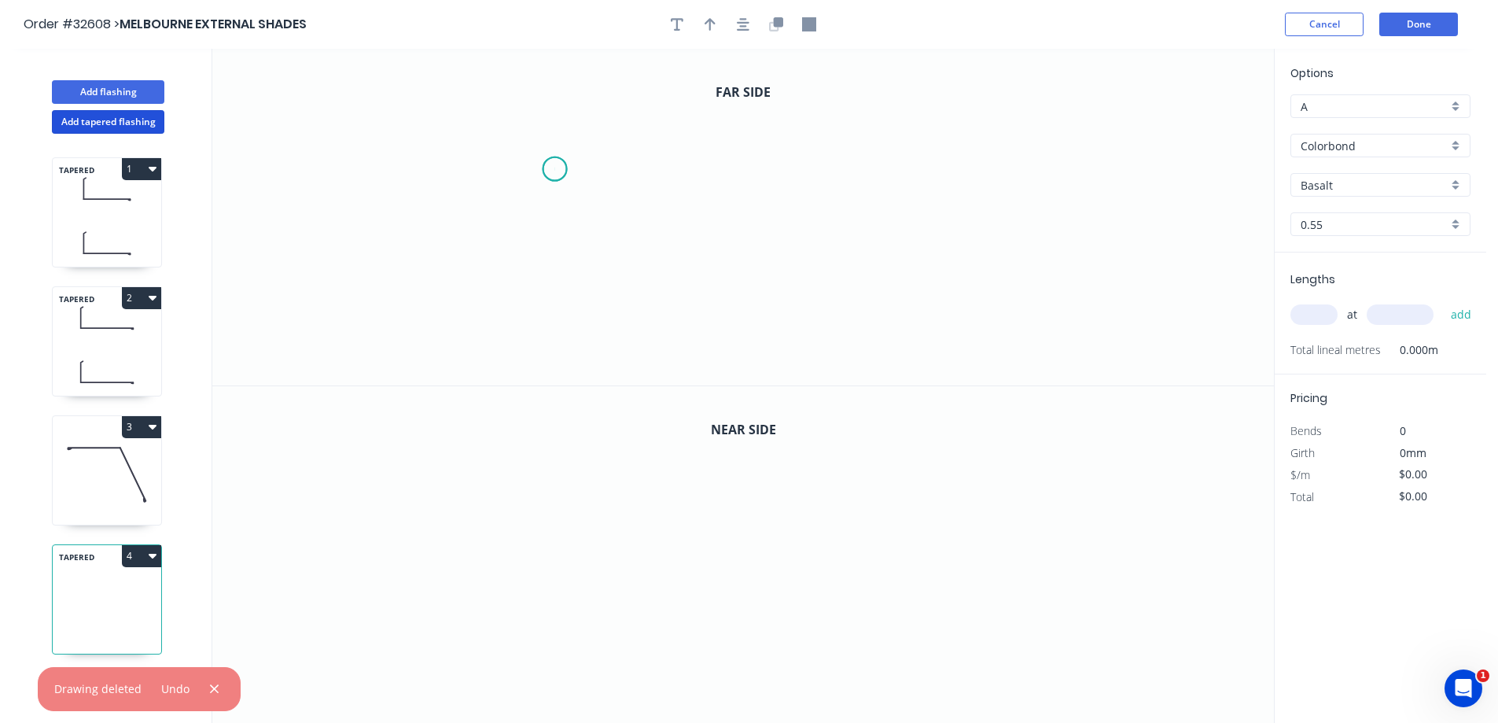
drag, startPoint x: 554, startPoint y: 169, endPoint x: 557, endPoint y: 206, distance: 37.0
click at [555, 169] on icon "0" at bounding box center [743, 217] width 1062 height 337
drag, startPoint x: 547, startPoint y: 326, endPoint x: 576, endPoint y: 324, distance: 28.4
click at [561, 325] on icon "0" at bounding box center [743, 217] width 1062 height 337
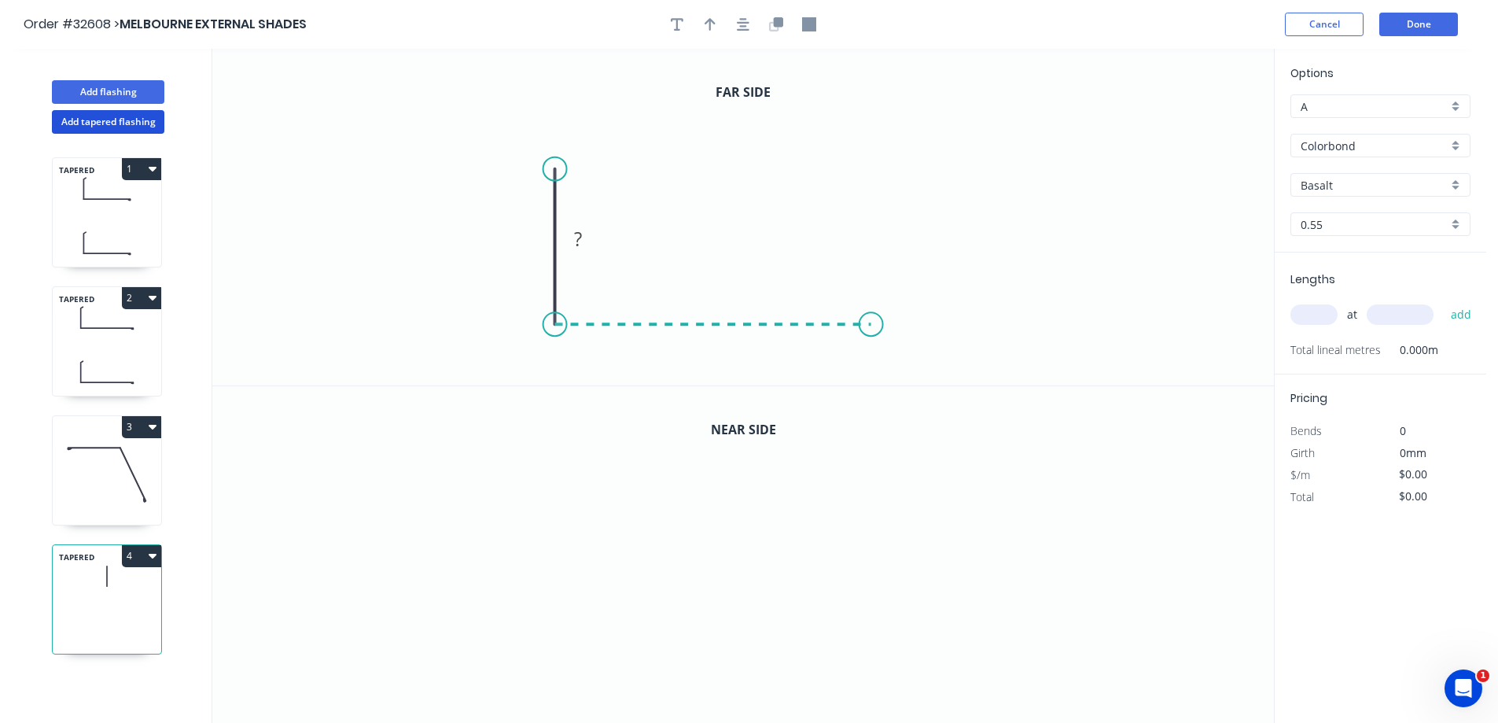
click at [871, 303] on icon "0 ?" at bounding box center [743, 217] width 1062 height 337
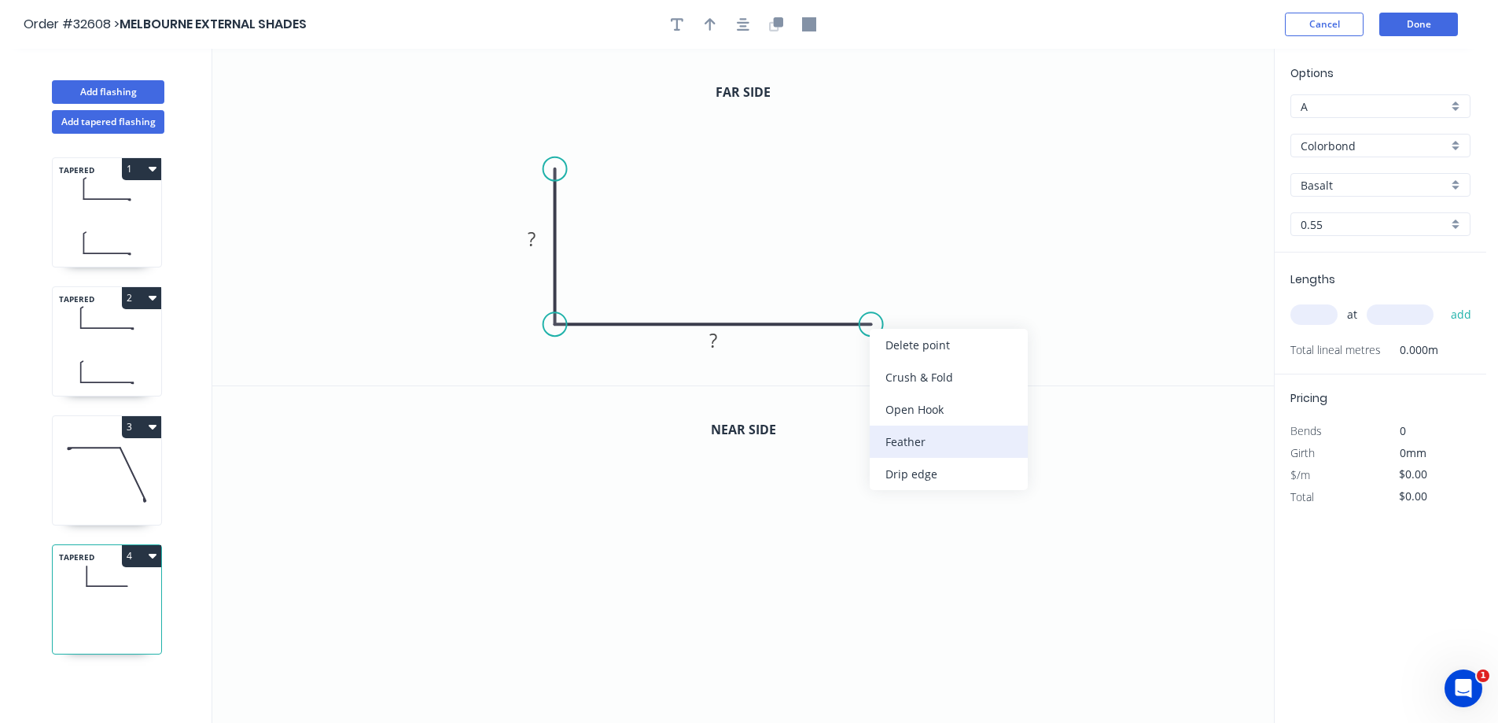
click at [936, 437] on div "Feather" at bounding box center [949, 441] width 158 height 32
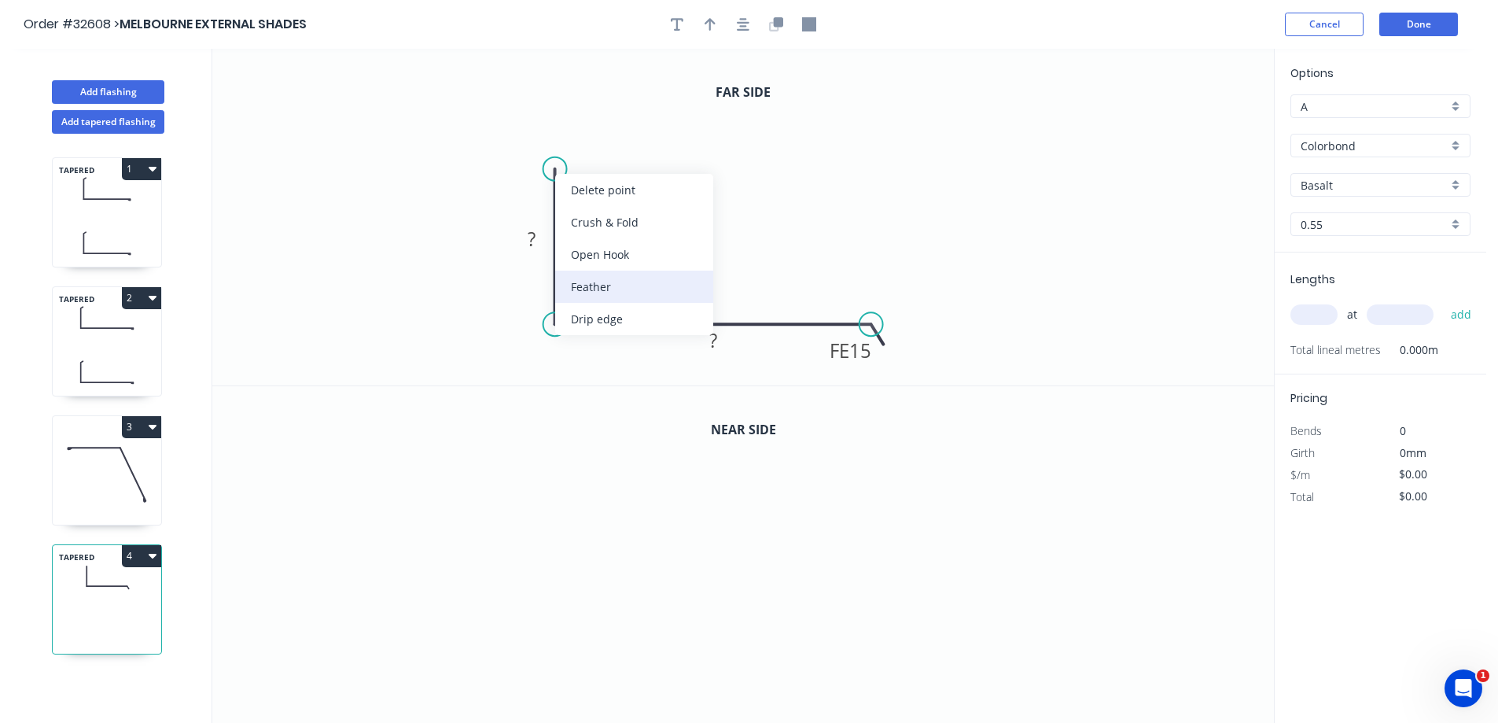
click at [602, 287] on div "Feather" at bounding box center [634, 286] width 158 height 32
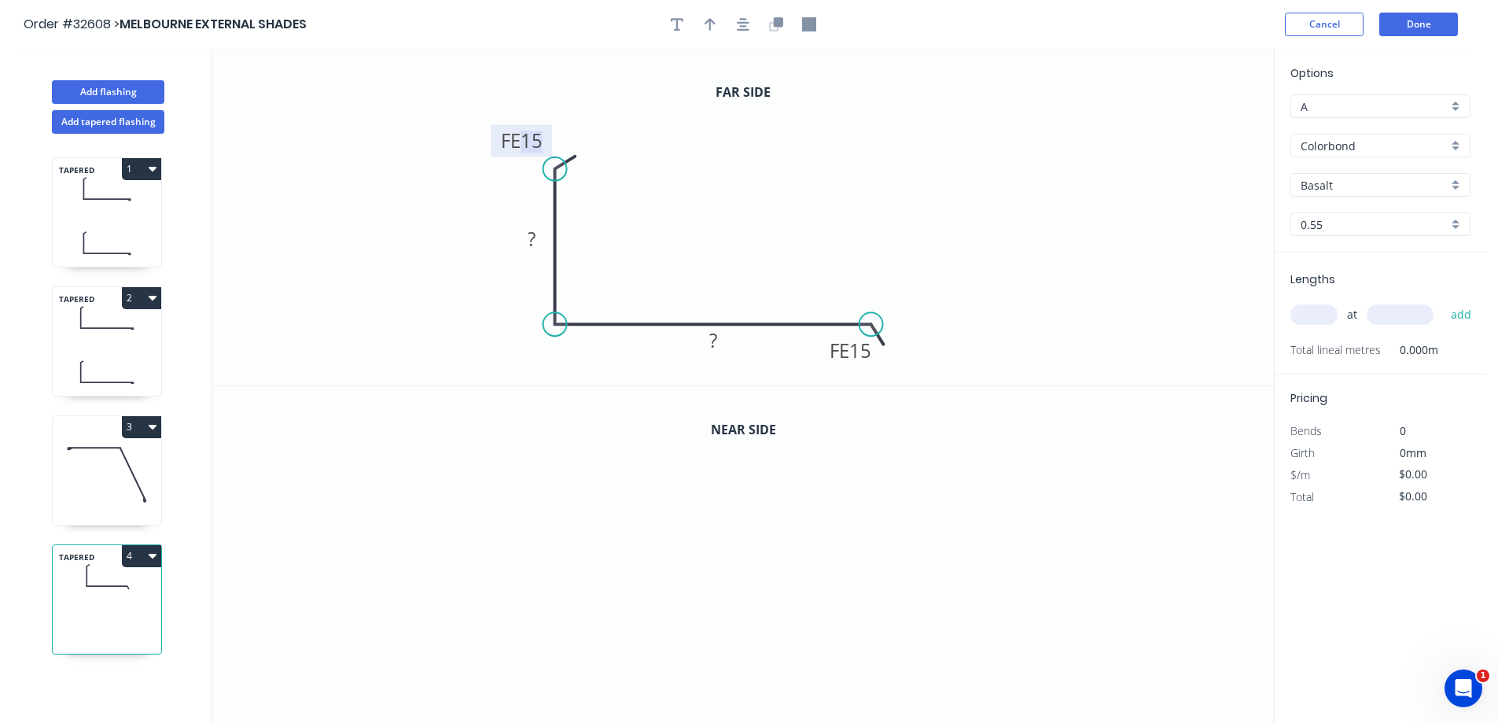
drag, startPoint x: 539, startPoint y: 140, endPoint x: 907, endPoint y: 147, distance: 367.3
click at [543, 139] on g "FE 15" at bounding box center [521, 140] width 61 height 32
drag, startPoint x: 866, startPoint y: 326, endPoint x: 724, endPoint y: 336, distance: 141.9
click at [724, 336] on circle at bounding box center [724, 324] width 24 height 24
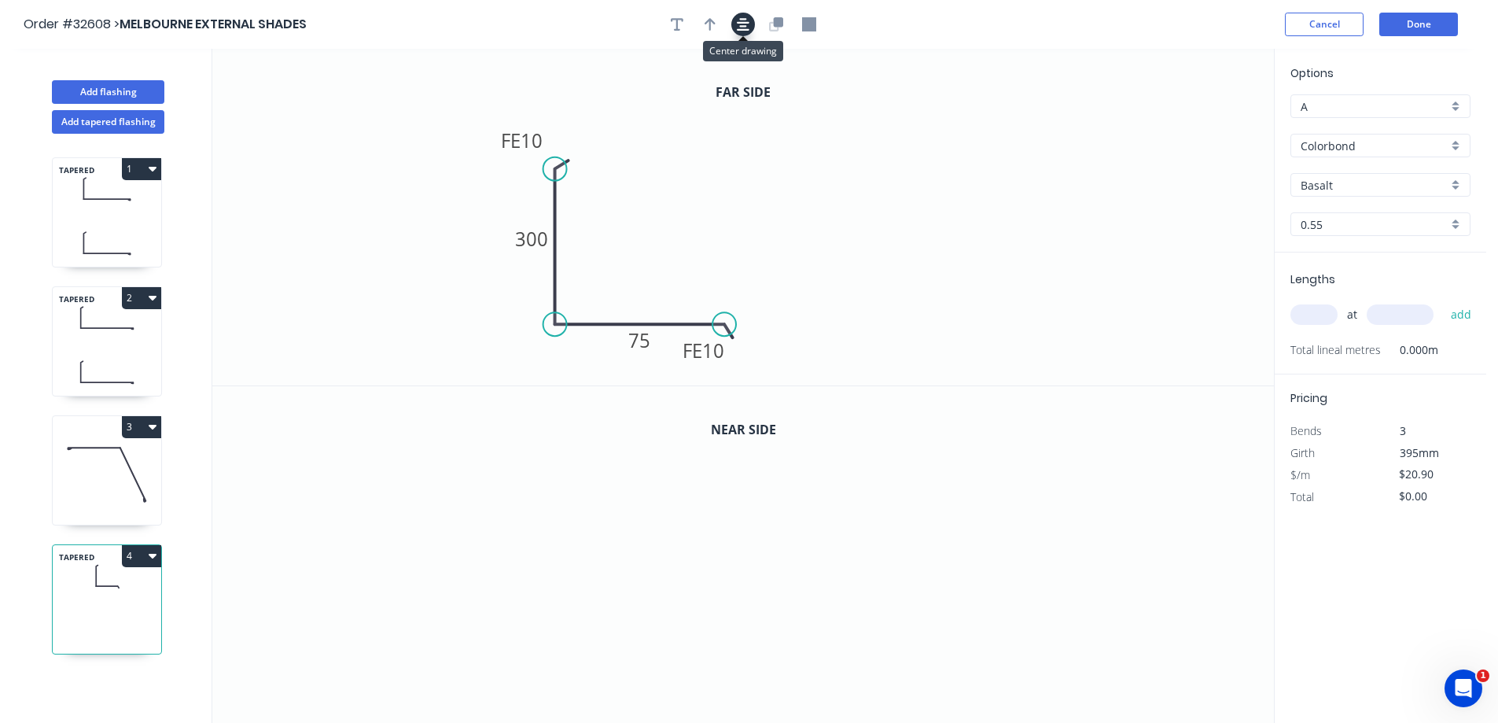
click at [745, 27] on icon "button" at bounding box center [743, 24] width 13 height 13
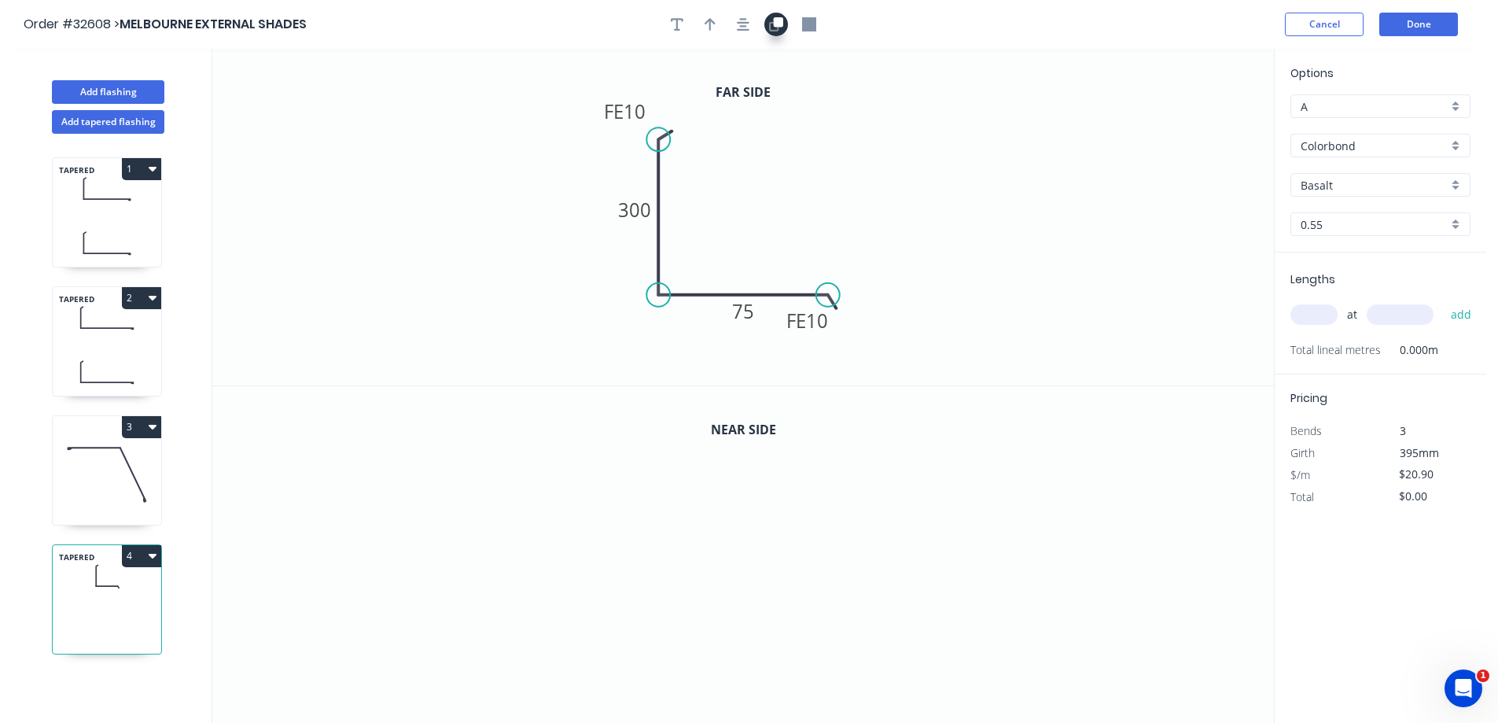
click at [776, 28] on icon "button" at bounding box center [776, 24] width 14 height 14
click at [635, 544] on tspan "300" at bounding box center [634, 548] width 33 height 26
type input "$28.85"
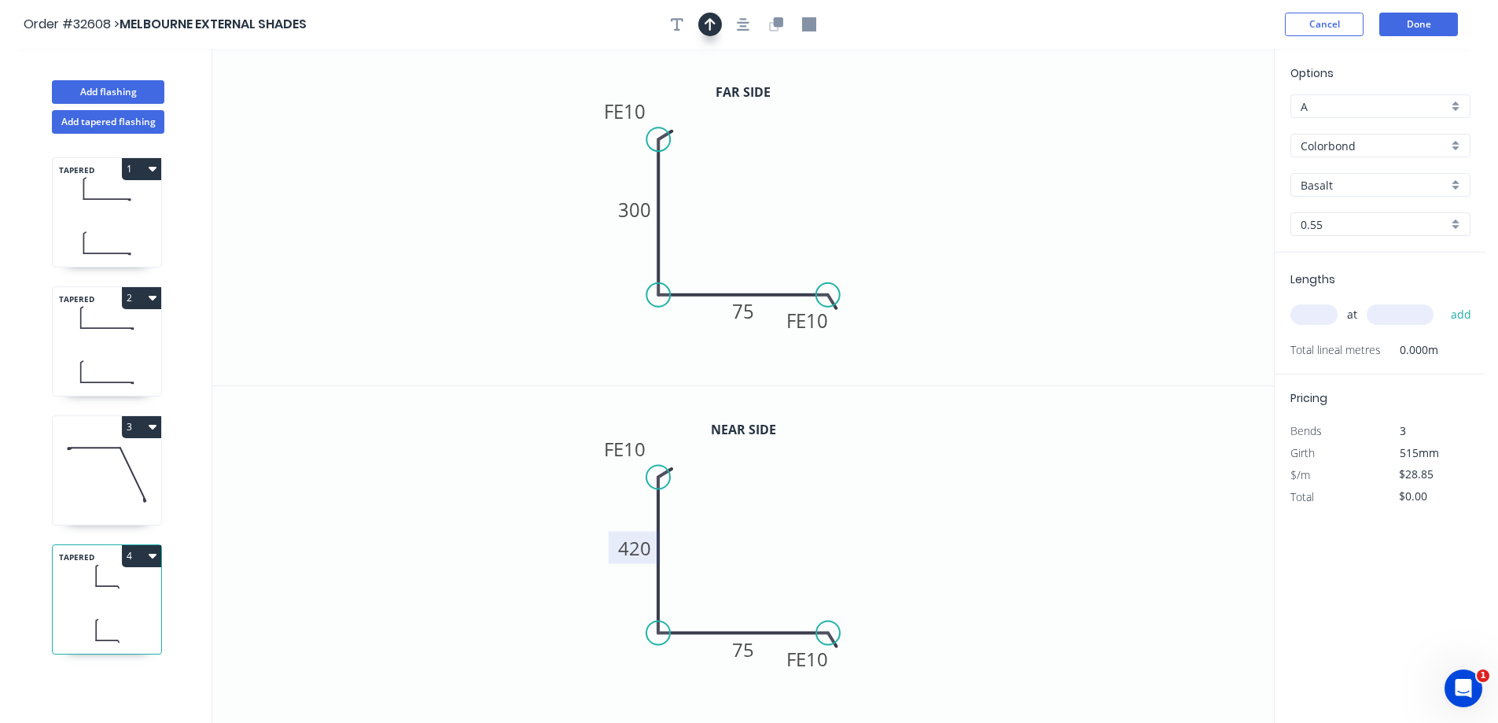
click at [707, 23] on icon "button" at bounding box center [710, 24] width 11 height 13
drag, startPoint x: 1196, startPoint y: 123, endPoint x: 767, endPoint y: 251, distance: 448.1
click at [767, 251] on icon at bounding box center [767, 233] width 14 height 50
click at [1459, 182] on div "Basalt" at bounding box center [1380, 185] width 180 height 24
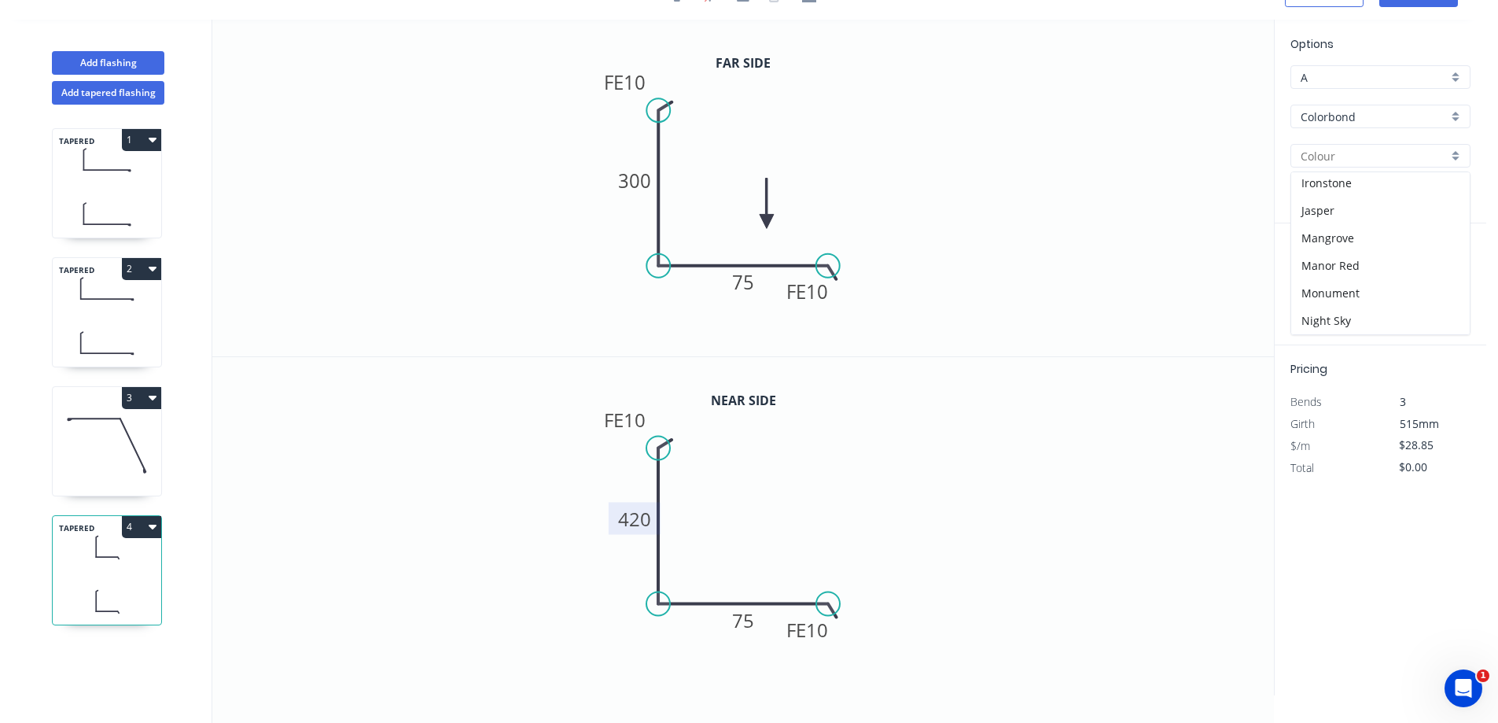
scroll to position [315, 0]
click at [1362, 257] on div "Monument" at bounding box center [1380, 257] width 178 height 28
type input "Monument"
click at [1315, 287] on input "text" at bounding box center [1313, 285] width 47 height 20
type input "1"
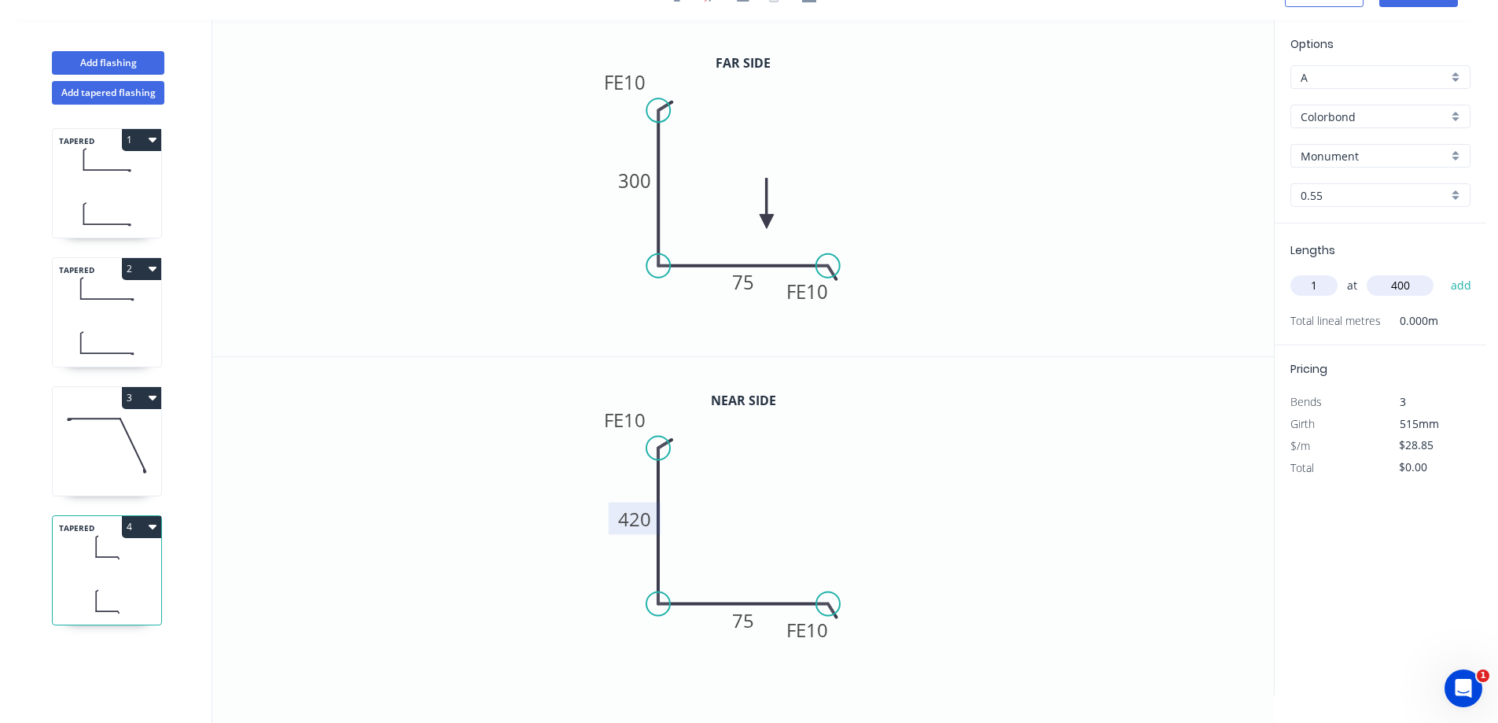
type input "400"
click at [1443, 272] on button "add" at bounding box center [1461, 285] width 37 height 27
type input "$28.85"
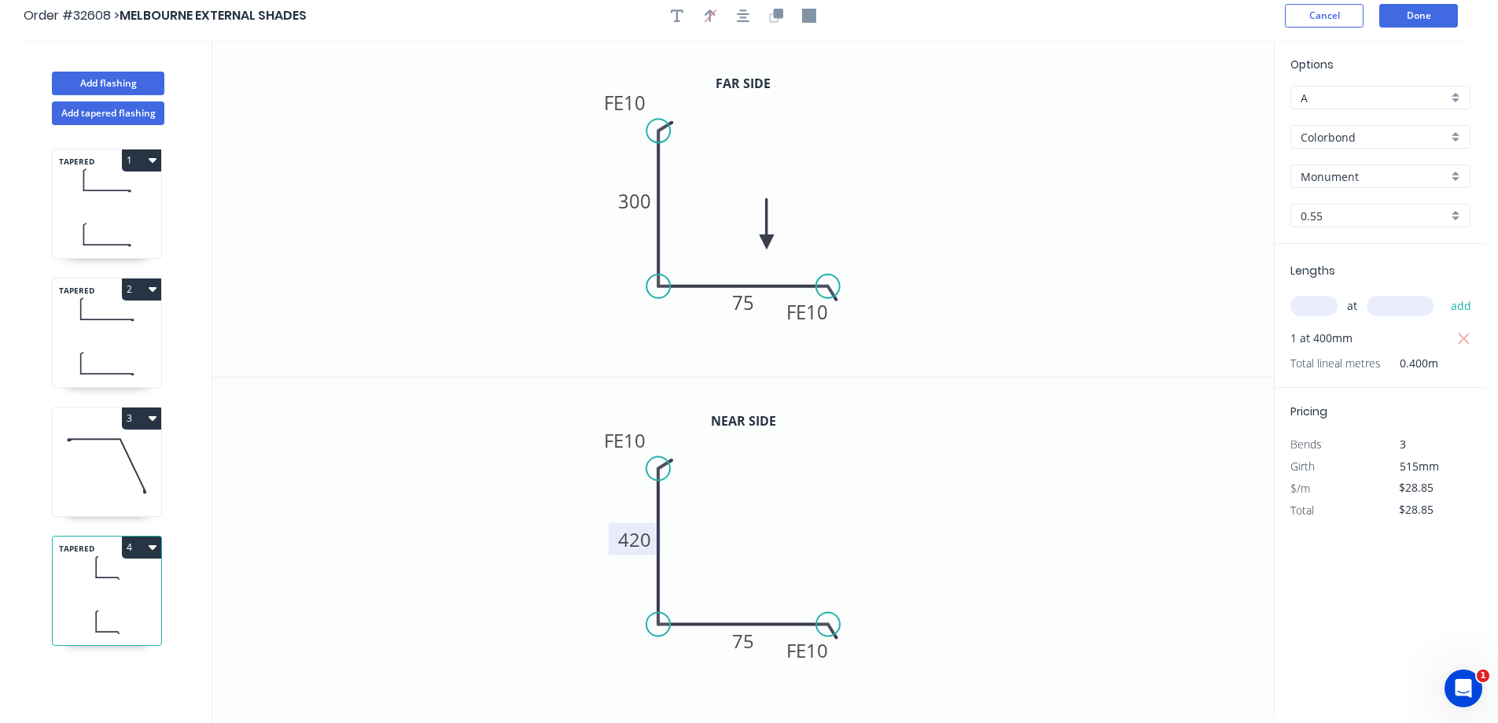
scroll to position [0, 0]
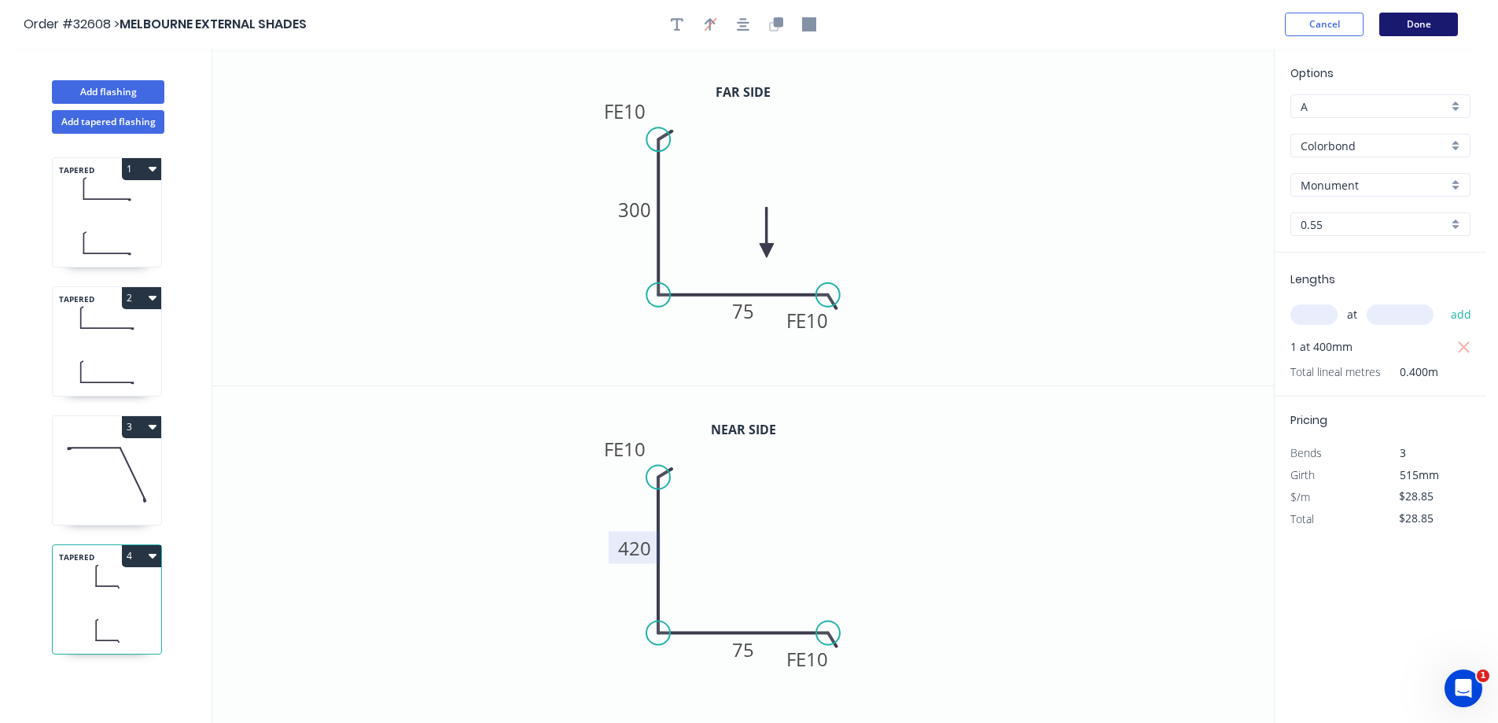
click at [1425, 30] on button "Done" at bounding box center [1418, 25] width 79 height 24
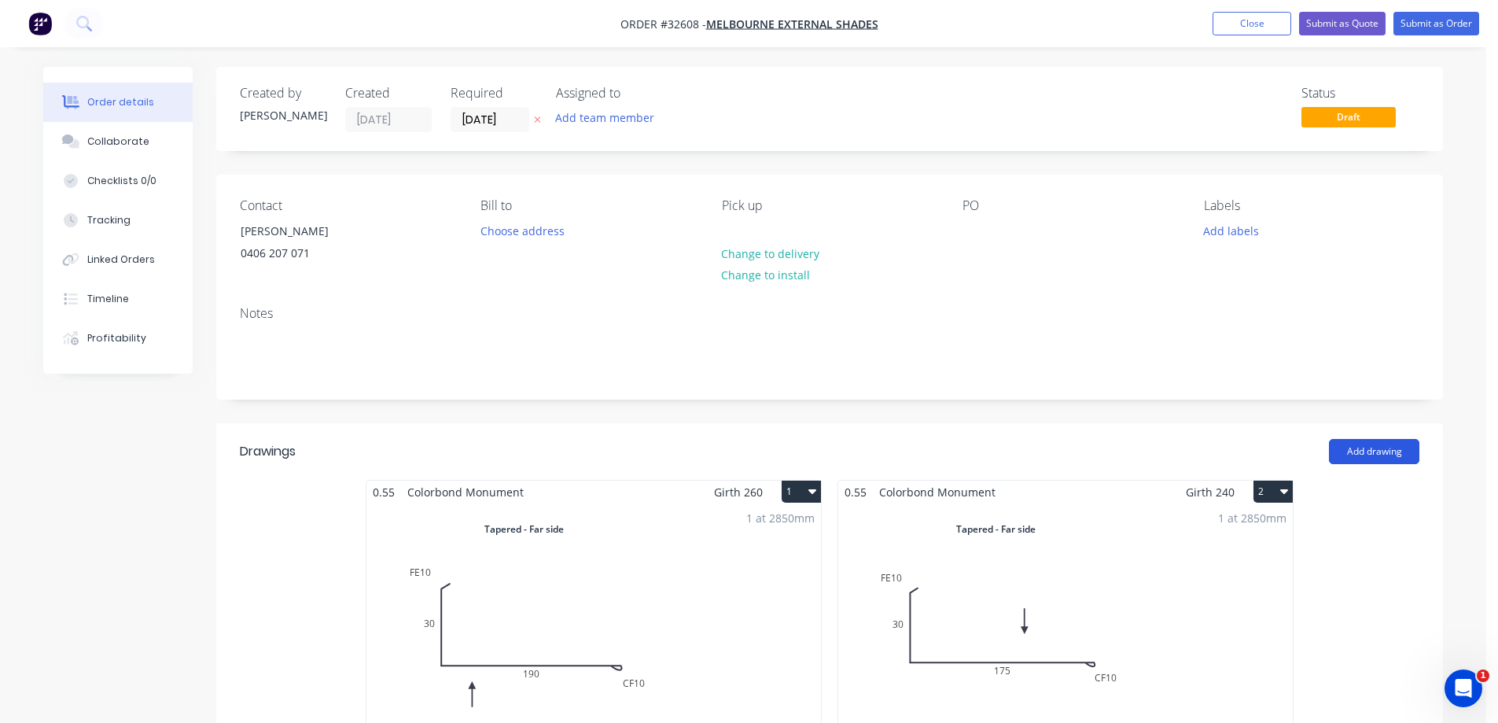
click at [1382, 455] on button "Add drawing" at bounding box center [1374, 451] width 90 height 25
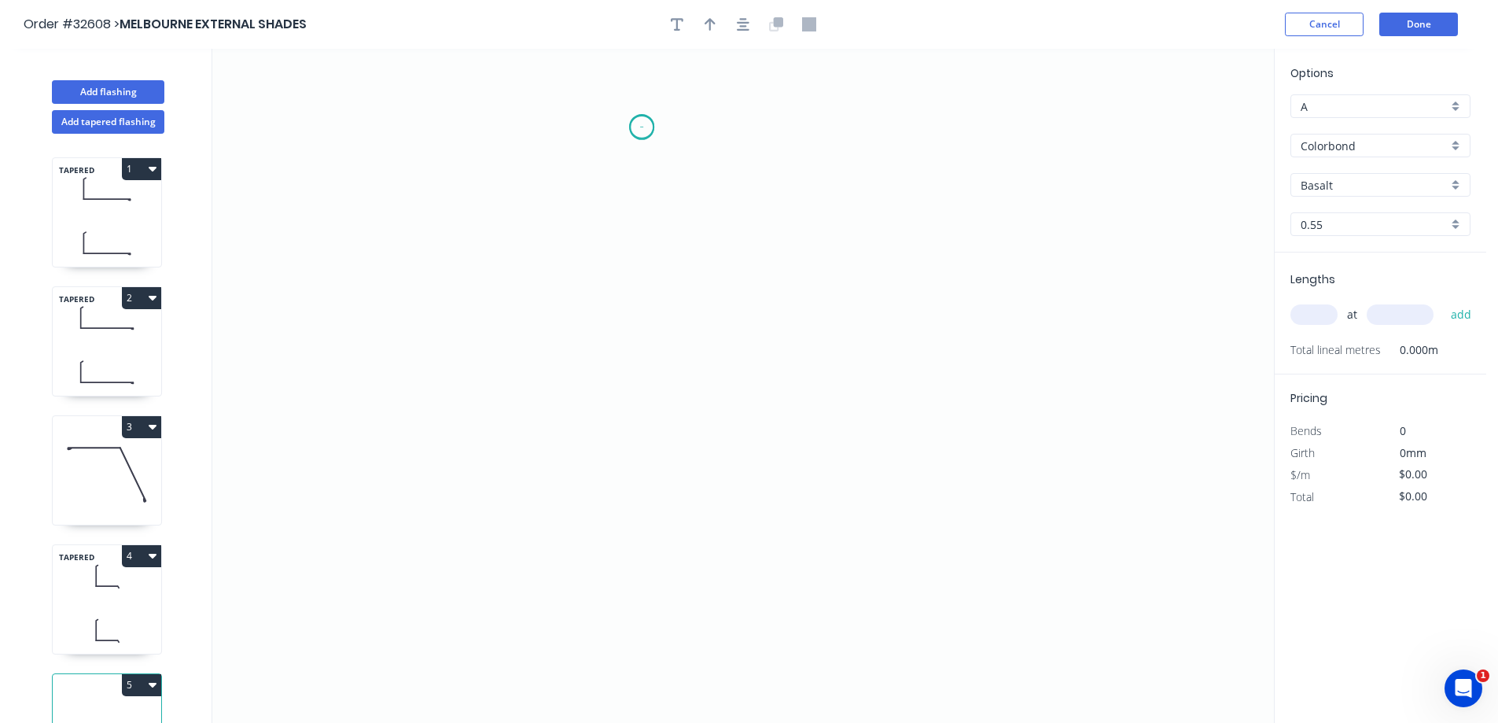
drag, startPoint x: 642, startPoint y: 127, endPoint x: 640, endPoint y: 167, distance: 39.3
click at [642, 127] on icon "0" at bounding box center [743, 386] width 1062 height 674
drag, startPoint x: 637, startPoint y: 301, endPoint x: 661, endPoint y: 326, distance: 34.5
click at [638, 301] on icon "0" at bounding box center [743, 386] width 1062 height 674
click at [810, 309] on icon "0 ?" at bounding box center [743, 386] width 1062 height 674
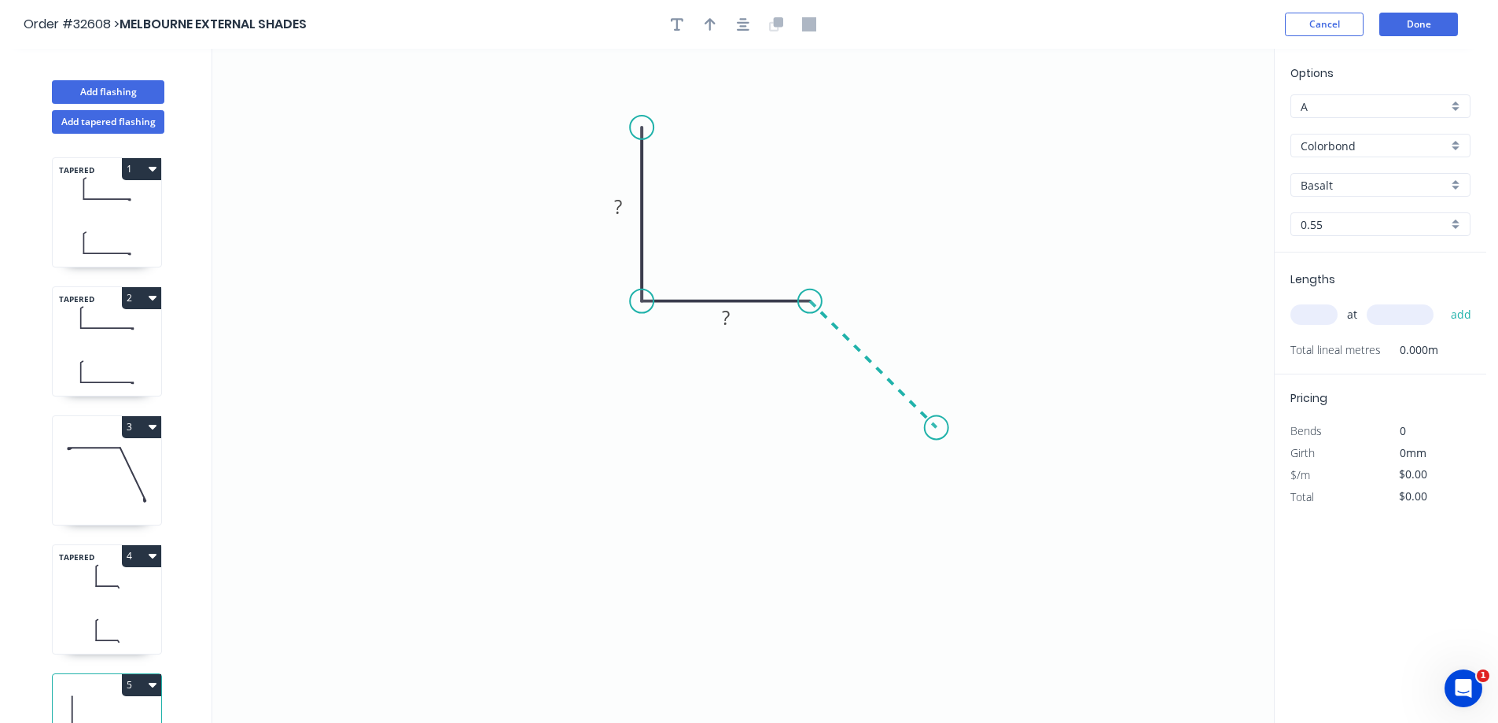
drag, startPoint x: 937, startPoint y: 435, endPoint x: 955, endPoint y: 506, distance: 73.0
click at [937, 434] on icon "0 ? ?" at bounding box center [743, 386] width 1062 height 674
click at [929, 576] on icon "0 ? ? ?" at bounding box center [743, 386] width 1062 height 674
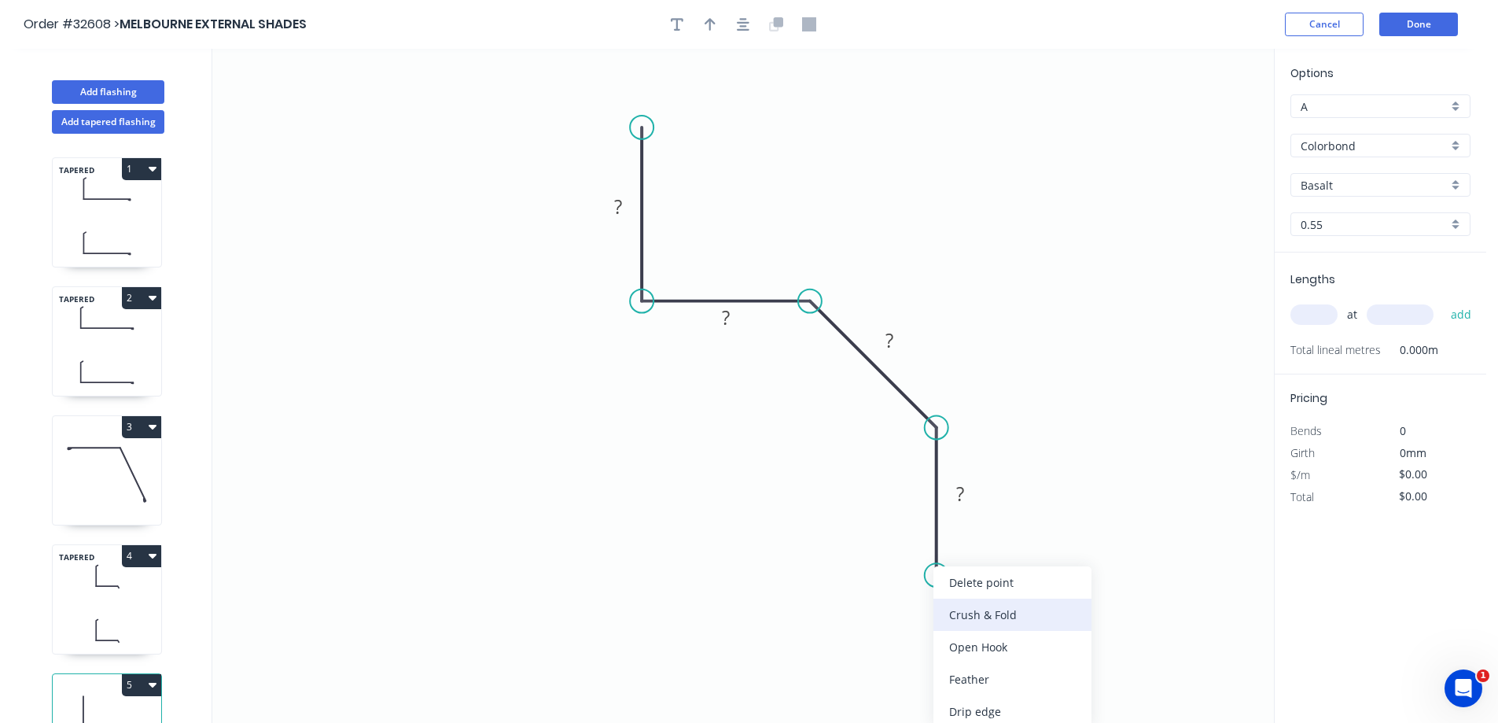
click at [1014, 620] on div "Crush & Fold" at bounding box center [1012, 614] width 158 height 32
click at [998, 624] on div "Flip bend" at bounding box center [1019, 631] width 158 height 32
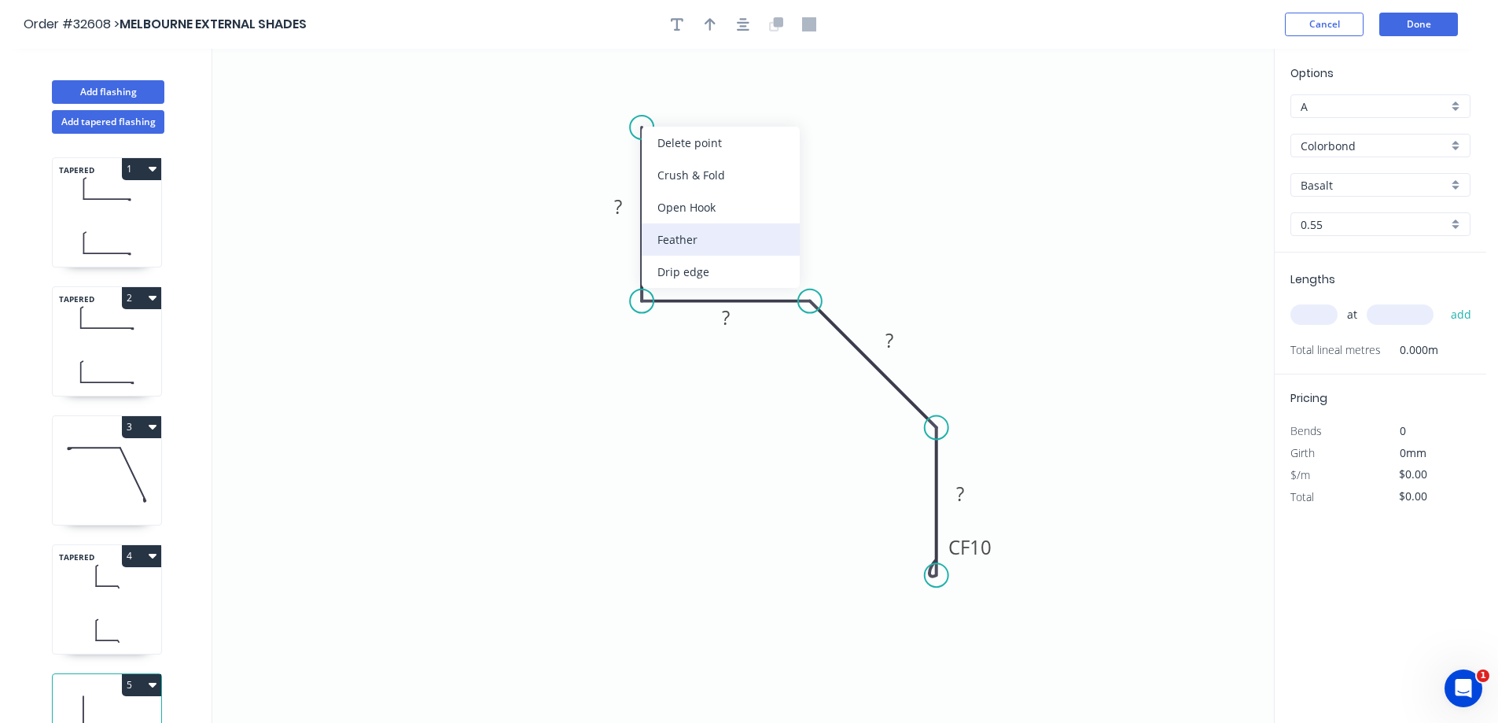
click at [701, 243] on div "Feather" at bounding box center [721, 239] width 158 height 32
drag, startPoint x: 625, startPoint y: 104, endPoint x: 661, endPoint y: 101, distance: 36.2
click at [629, 104] on tspan "15" at bounding box center [618, 99] width 22 height 26
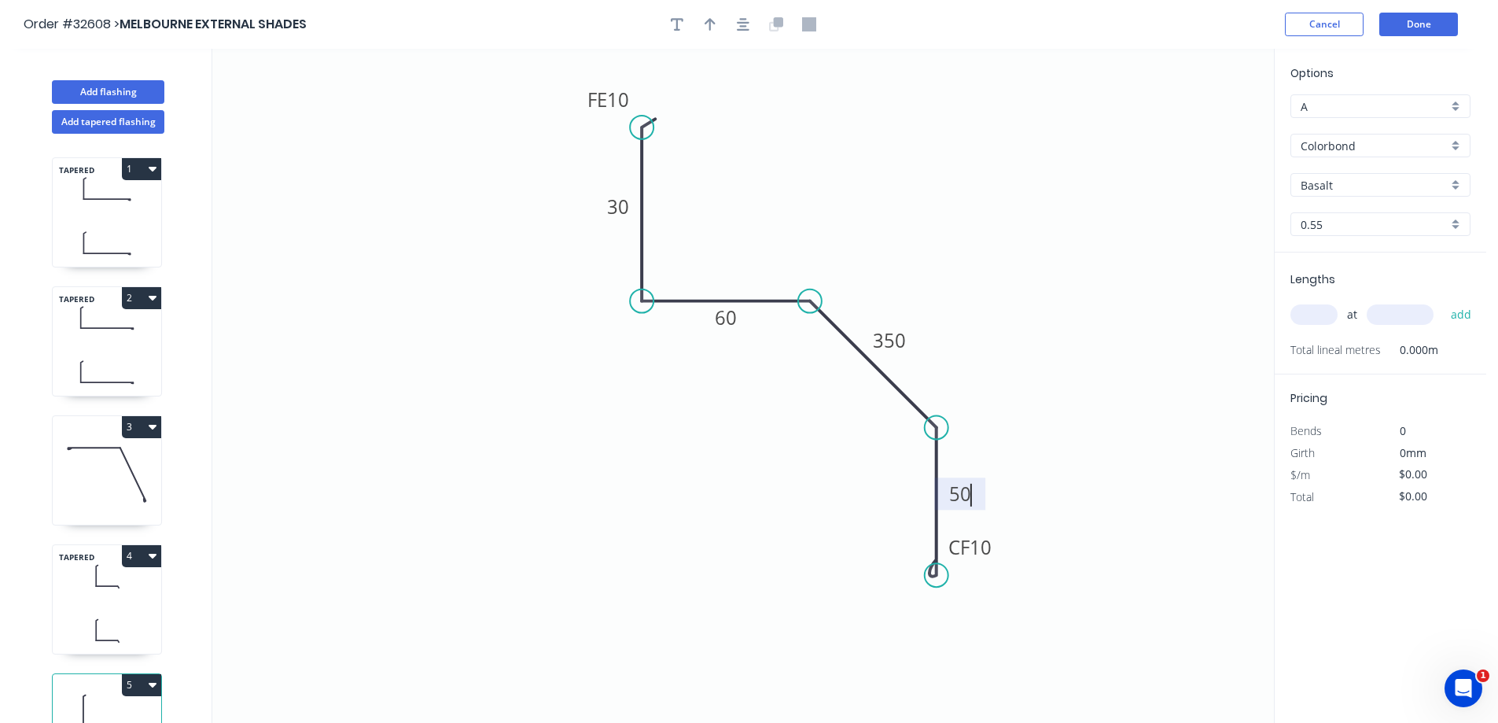
type input "$29.97"
click at [713, 24] on icon "button" at bounding box center [710, 24] width 11 height 14
click at [1196, 122] on icon at bounding box center [1194, 109] width 14 height 50
click at [1194, 120] on icon at bounding box center [1195, 104] width 14 height 50
click at [1194, 120] on icon at bounding box center [1209, 109] width 46 height 46
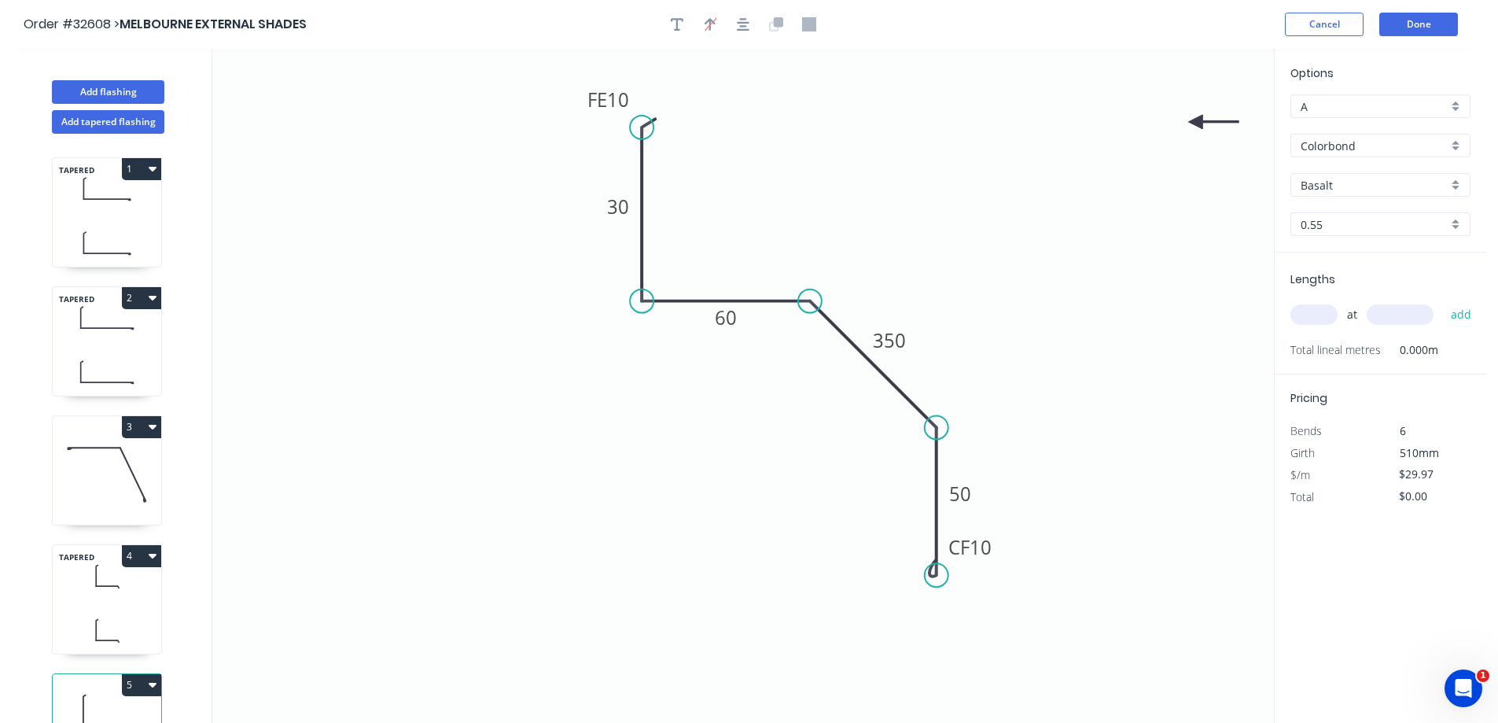
click at [1194, 120] on icon at bounding box center [1213, 122] width 50 height 14
click at [1194, 122] on icon at bounding box center [1209, 135] width 46 height 46
click at [1194, 123] on icon at bounding box center [1195, 140] width 14 height 50
click at [1192, 123] on icon at bounding box center [1194, 141] width 14 height 50
drag, startPoint x: 1192, startPoint y: 123, endPoint x: 641, endPoint y: 359, distance: 599.3
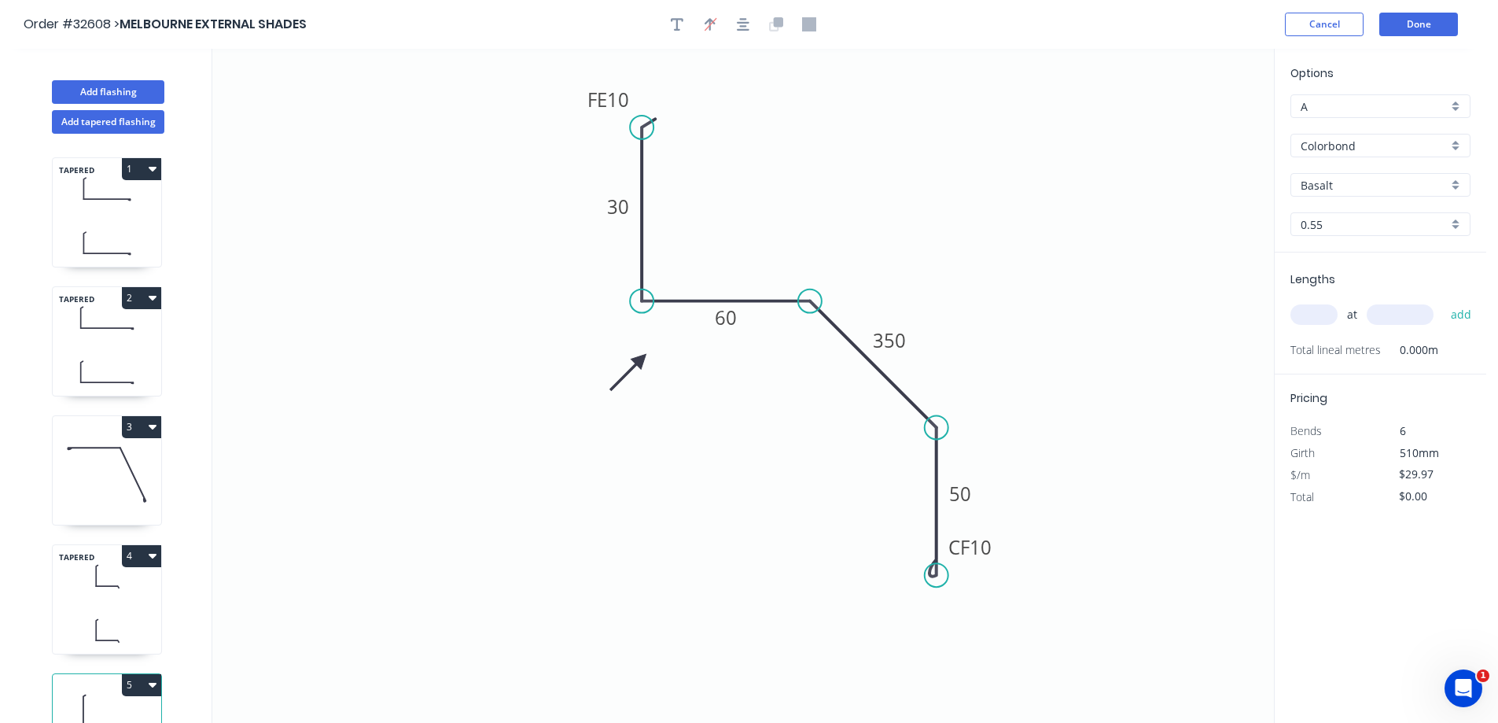
click at [641, 359] on icon at bounding box center [628, 372] width 46 height 46
click at [1099, 216] on icon "0 FE 10 30 60 350 CF 10 50" at bounding box center [743, 386] width 1062 height 674
click at [1457, 185] on div "Basalt" at bounding box center [1380, 185] width 180 height 24
click at [1373, 213] on div "Monument" at bounding box center [1380, 207] width 178 height 28
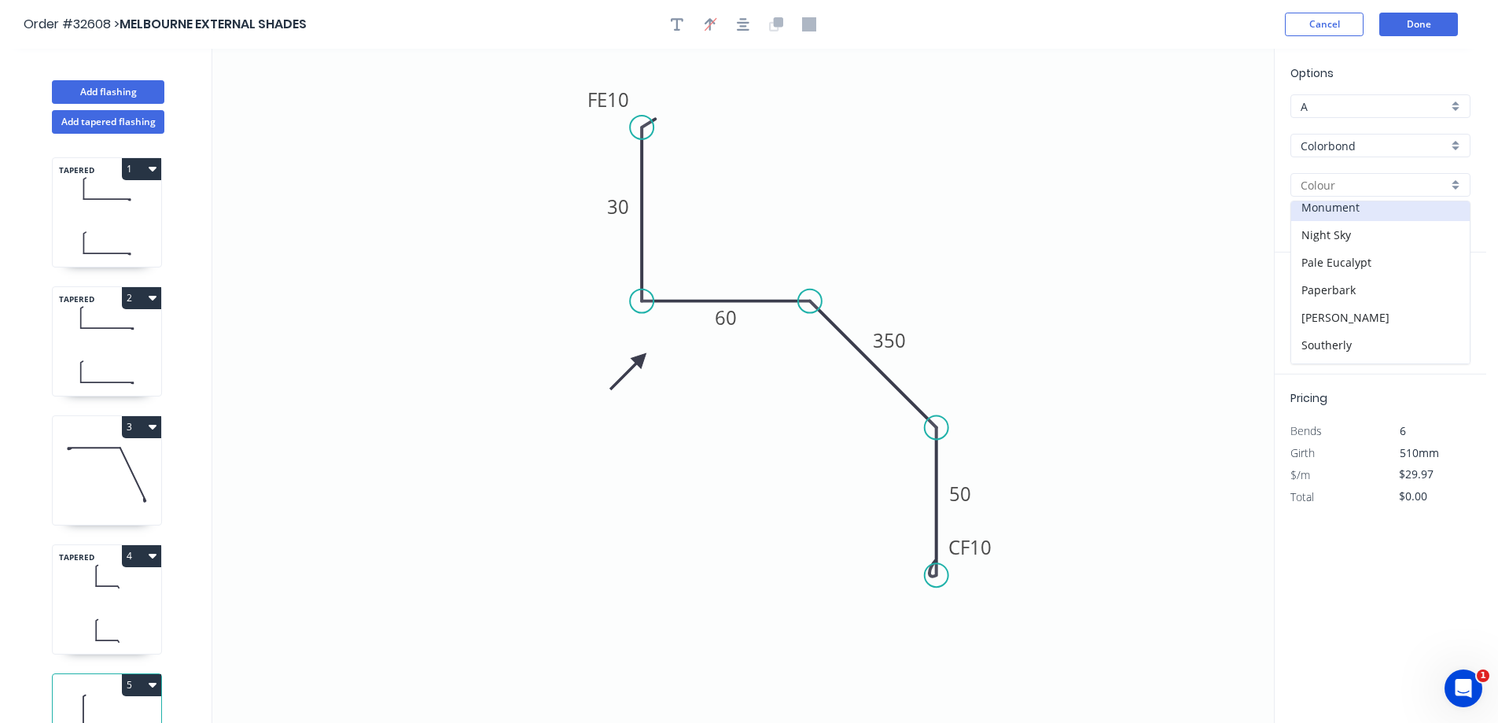
type input "Monument"
drag, startPoint x: 1310, startPoint y: 316, endPoint x: 1264, endPoint y: 313, distance: 45.7
click at [1305, 315] on input "text" at bounding box center [1313, 314] width 47 height 20
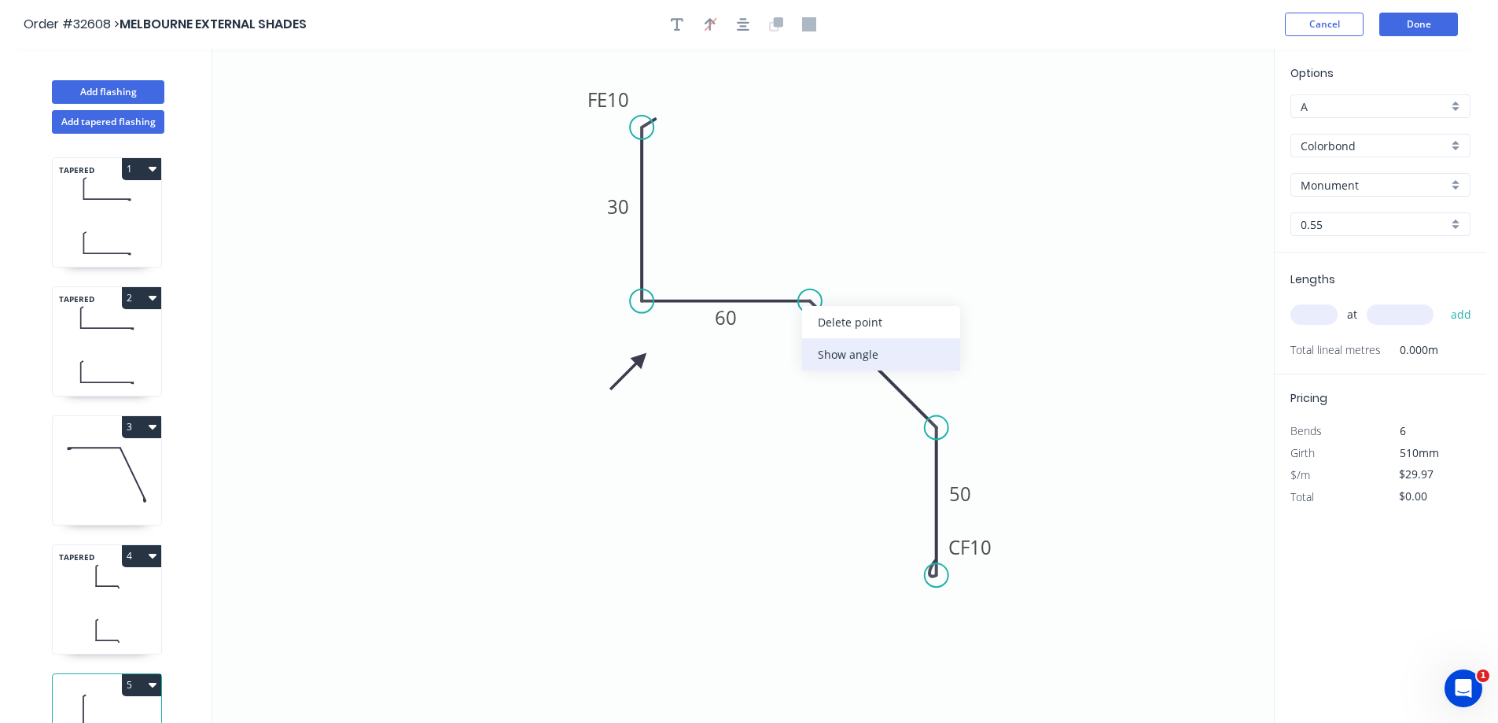
click at [874, 359] on div "Show angle" at bounding box center [881, 354] width 158 height 32
click at [802, 344] on tspan "º" at bounding box center [798, 336] width 7 height 26
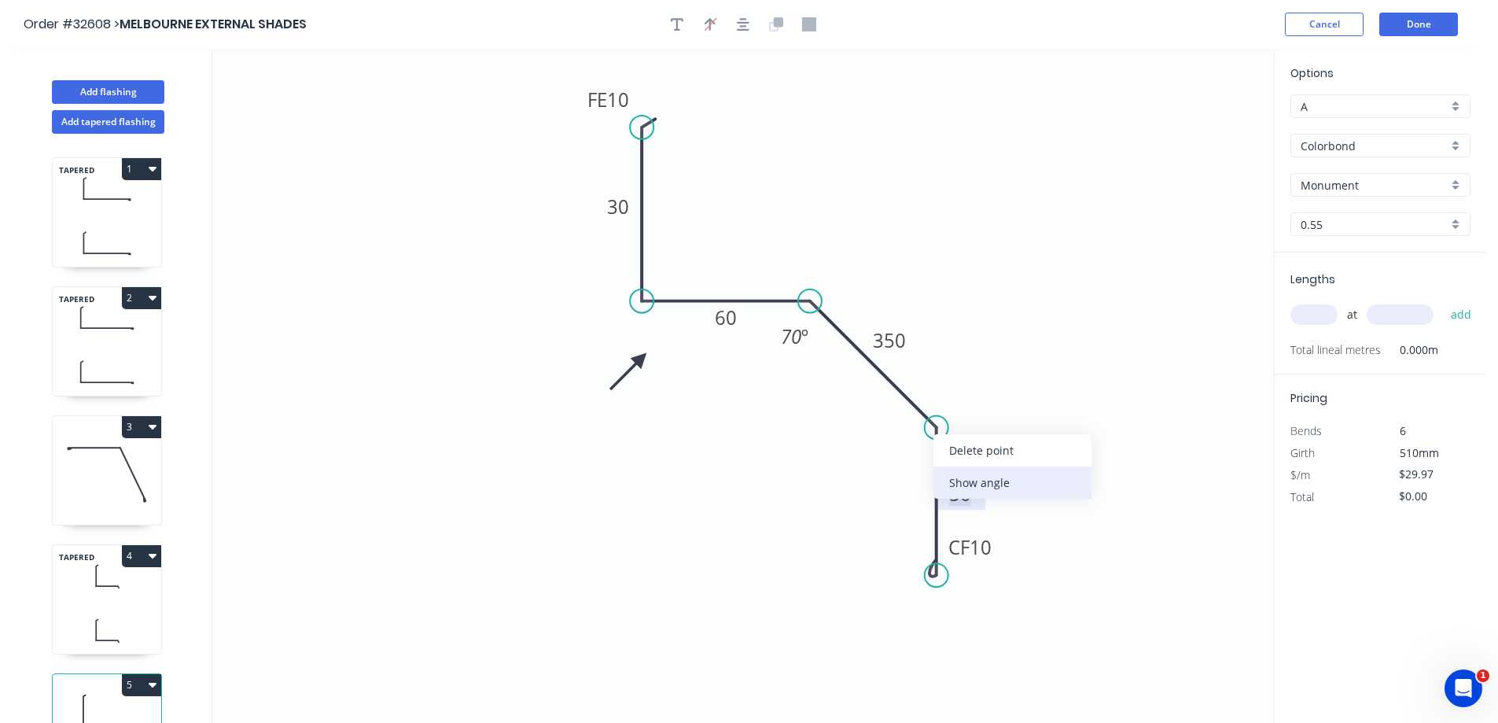
click at [981, 476] on div "Show angle" at bounding box center [1012, 482] width 158 height 32
click at [901, 444] on tspan "º" at bounding box center [903, 442] width 7 height 26
drag, startPoint x: 1311, startPoint y: 312, endPoint x: 1261, endPoint y: 313, distance: 49.5
click at [1307, 312] on input "text" at bounding box center [1313, 314] width 47 height 20
type input "1"
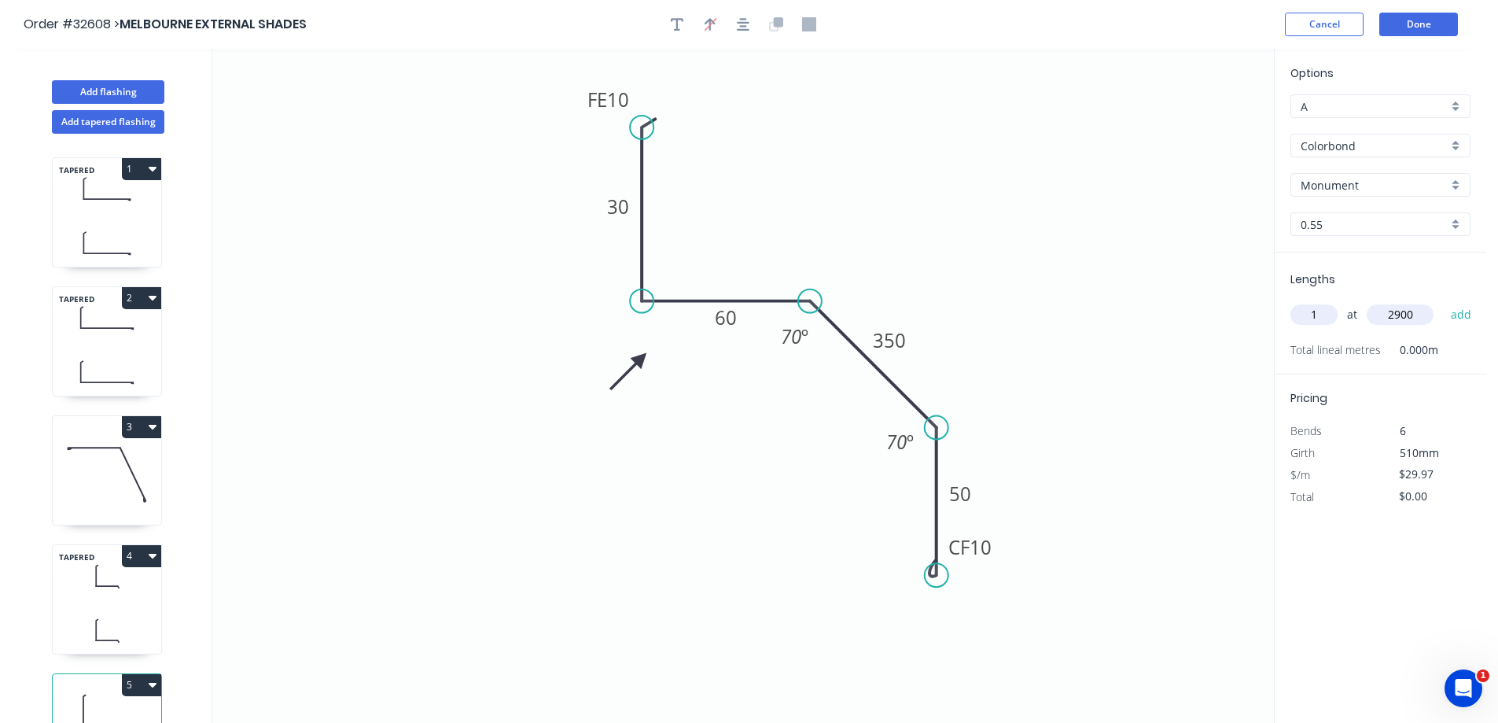
type input "2900"
click at [1443, 301] on button "add" at bounding box center [1461, 314] width 37 height 27
type input "$86.91"
type input "1"
type input "2600"
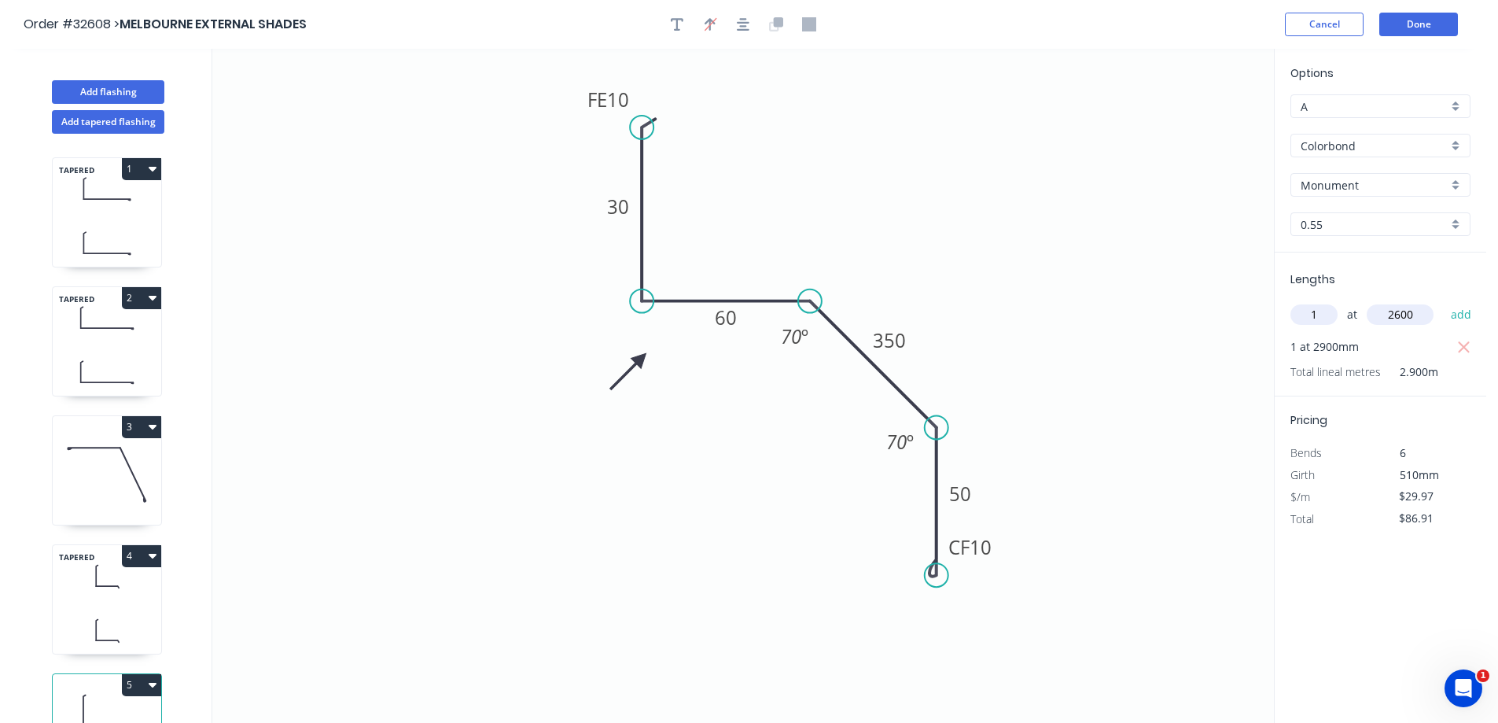
click at [1443, 301] on button "add" at bounding box center [1461, 314] width 37 height 27
type input "$164.84"
click at [1419, 30] on button "Done" at bounding box center [1418, 25] width 79 height 24
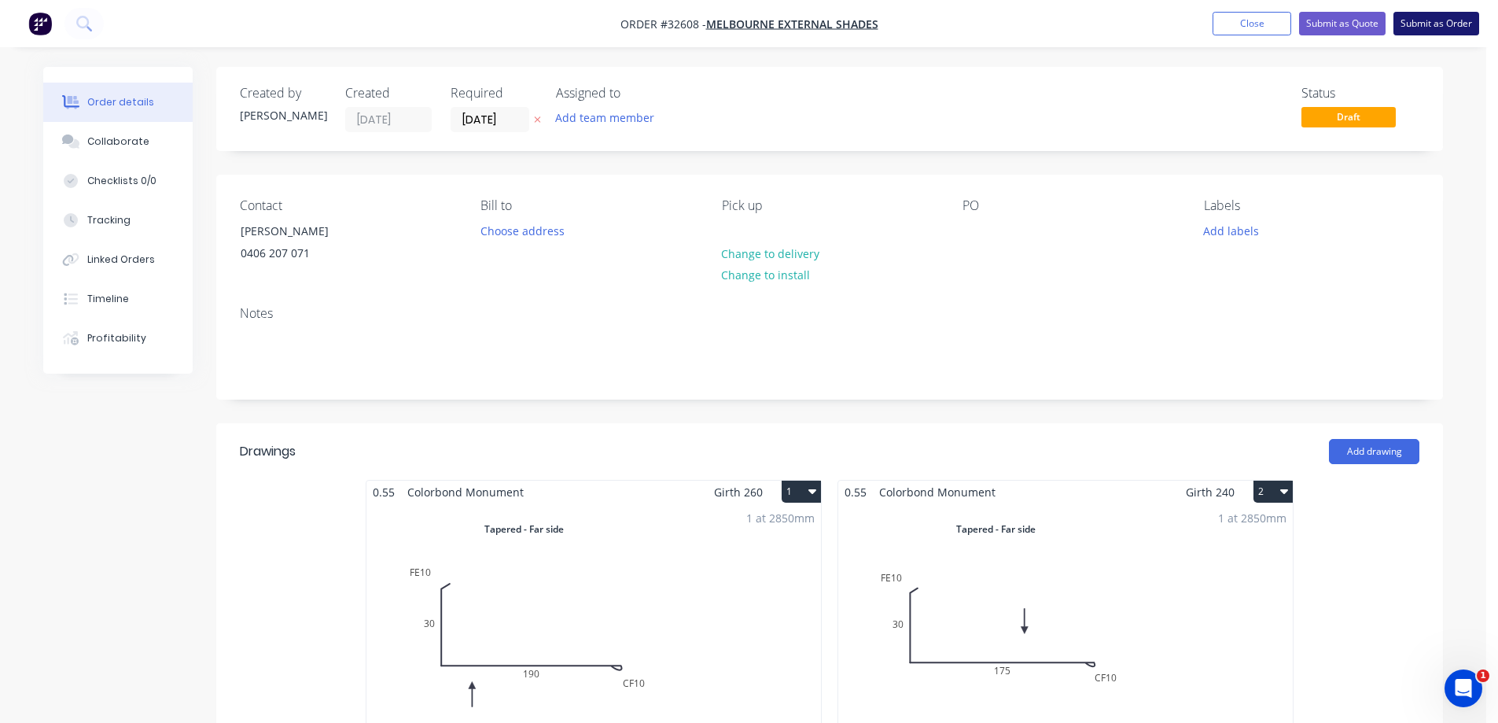
click at [1424, 26] on button "Submit as Order" at bounding box center [1436, 24] width 86 height 24
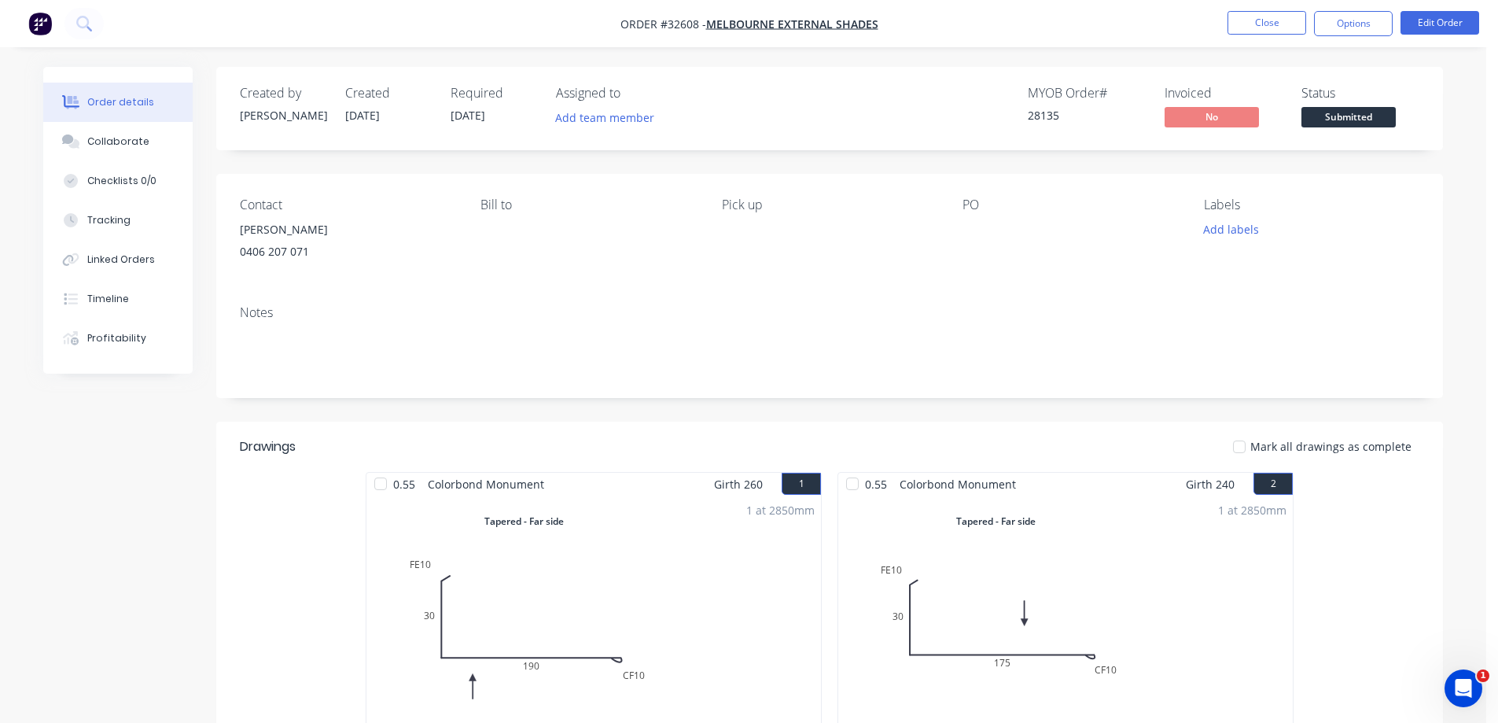
click at [1361, 121] on span "Submitted" at bounding box center [1348, 117] width 94 height 20
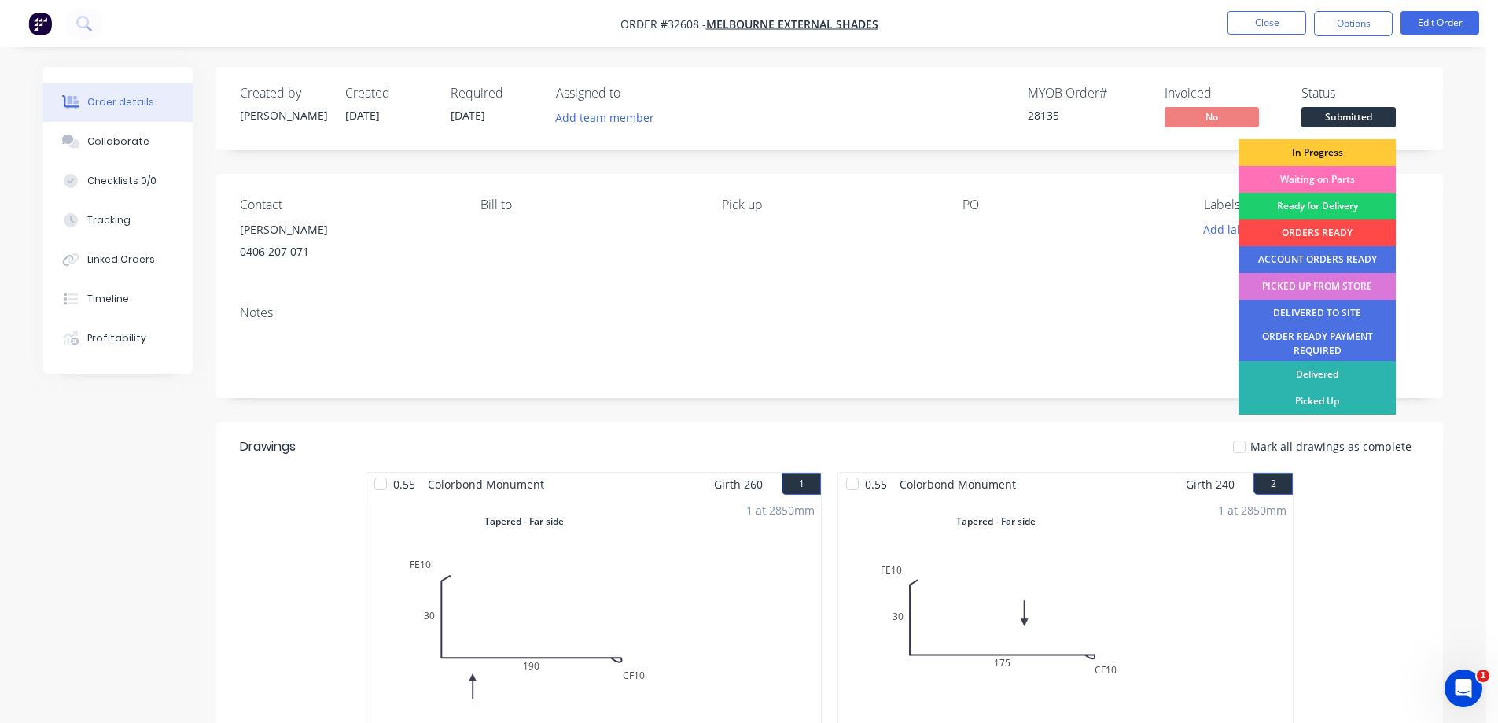
click at [1314, 231] on div "ORDERS READY" at bounding box center [1316, 232] width 157 height 27
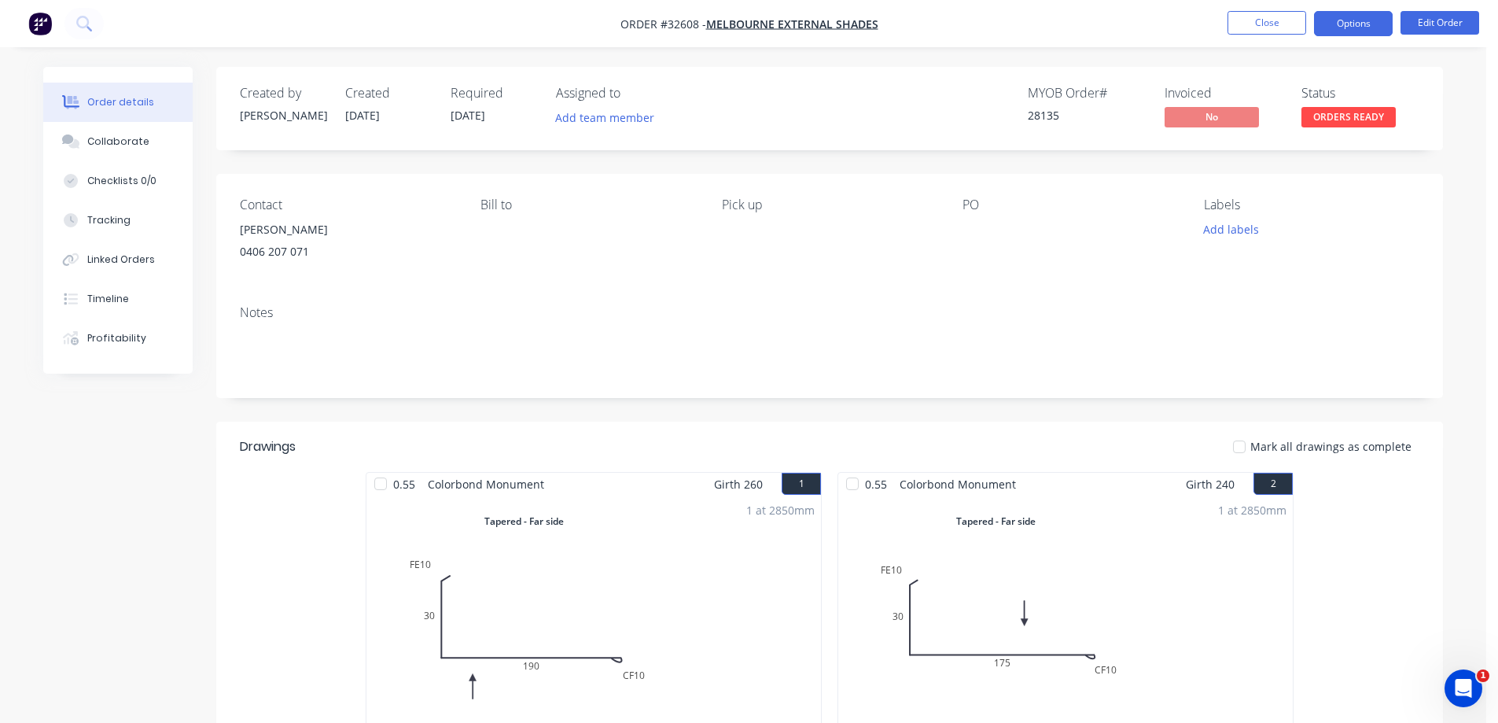
click at [1361, 24] on button "Options" at bounding box center [1353, 23] width 79 height 25
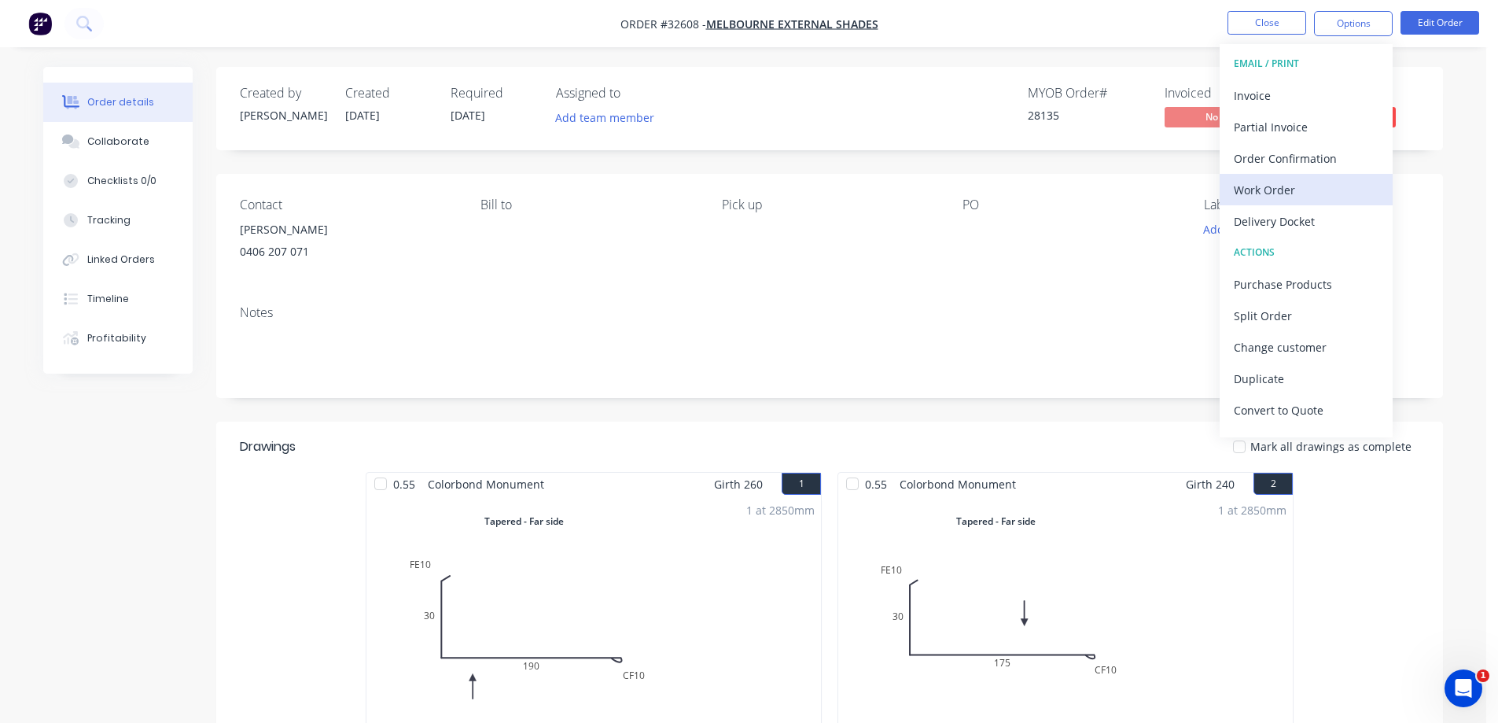
click at [1299, 186] on div "Work Order" at bounding box center [1306, 189] width 145 height 23
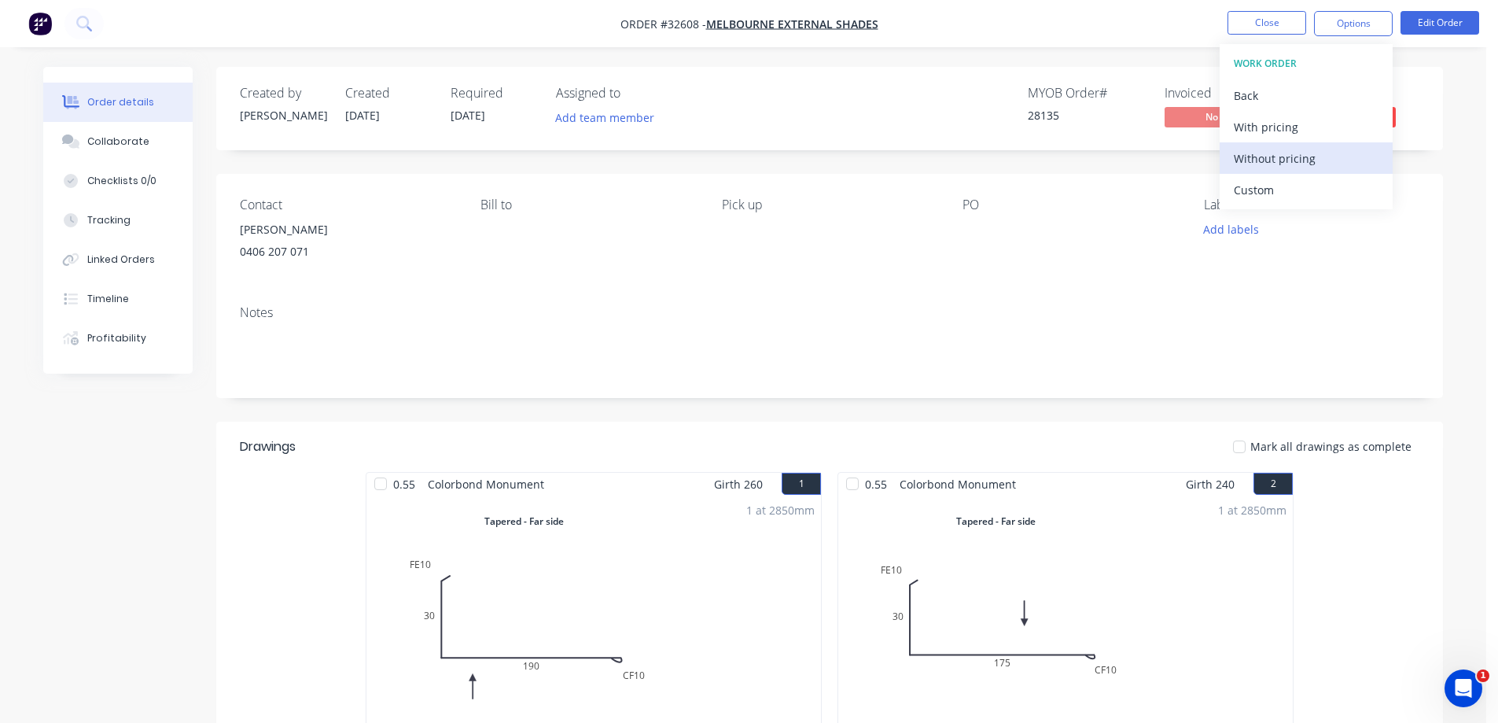
click at [1306, 150] on div "Without pricing" at bounding box center [1306, 158] width 145 height 23
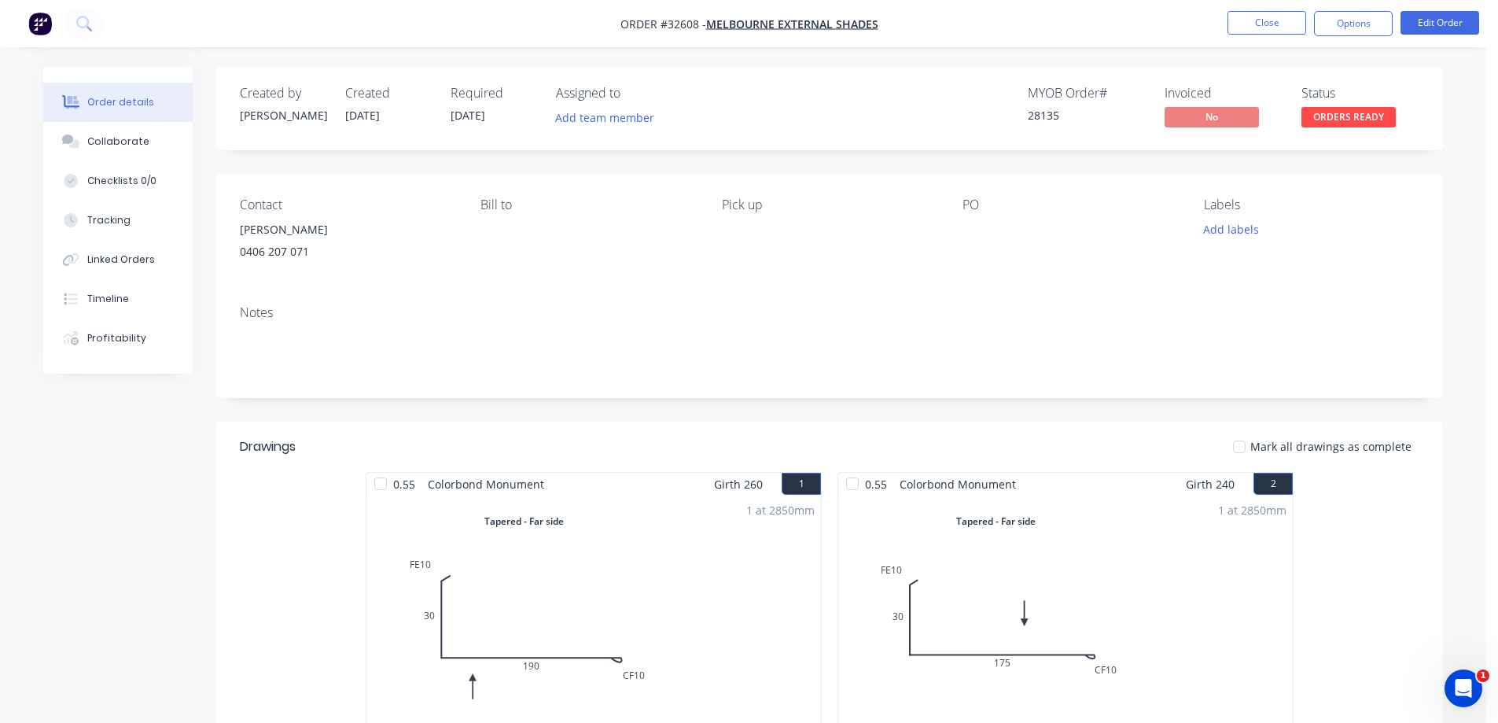
click at [37, 26] on img "button" at bounding box center [40, 24] width 24 height 24
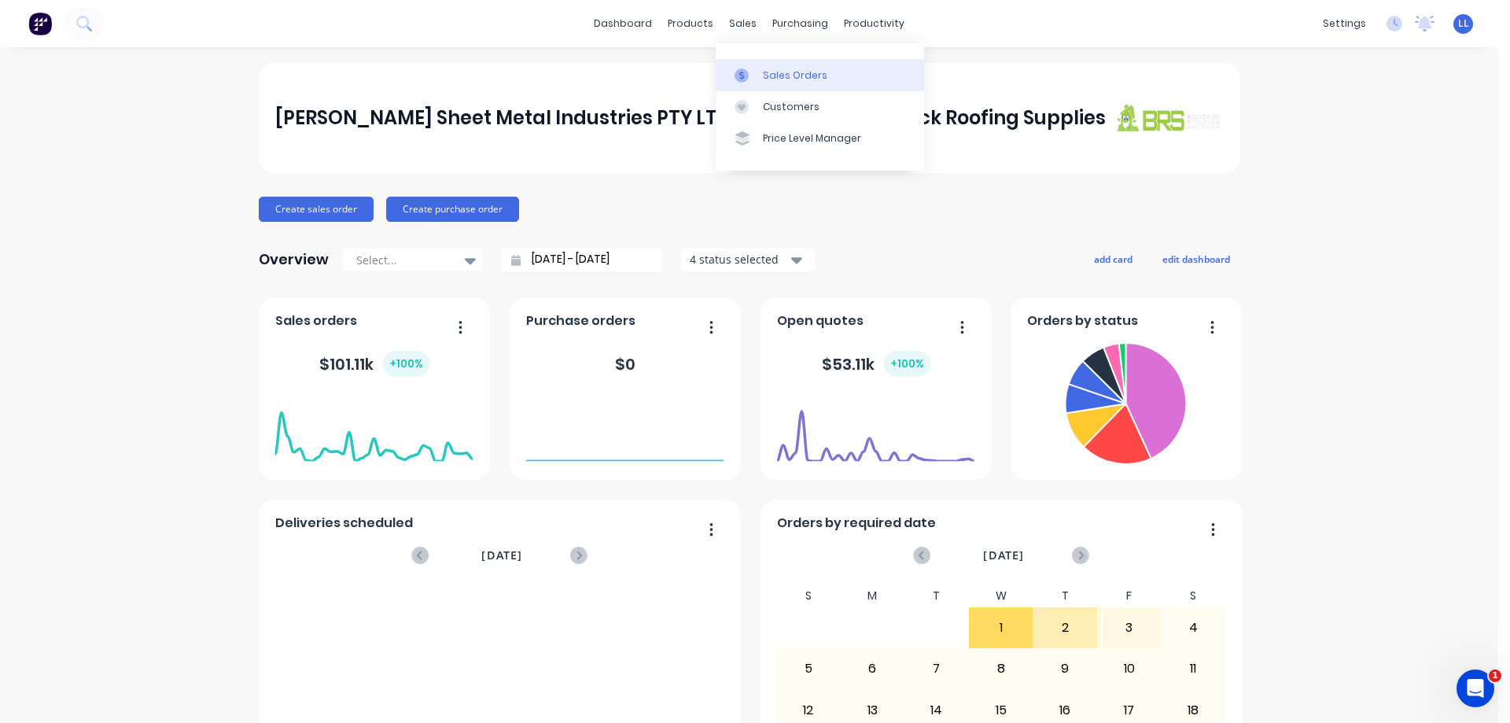
click at [779, 71] on div "Sales Orders" at bounding box center [795, 75] width 64 height 14
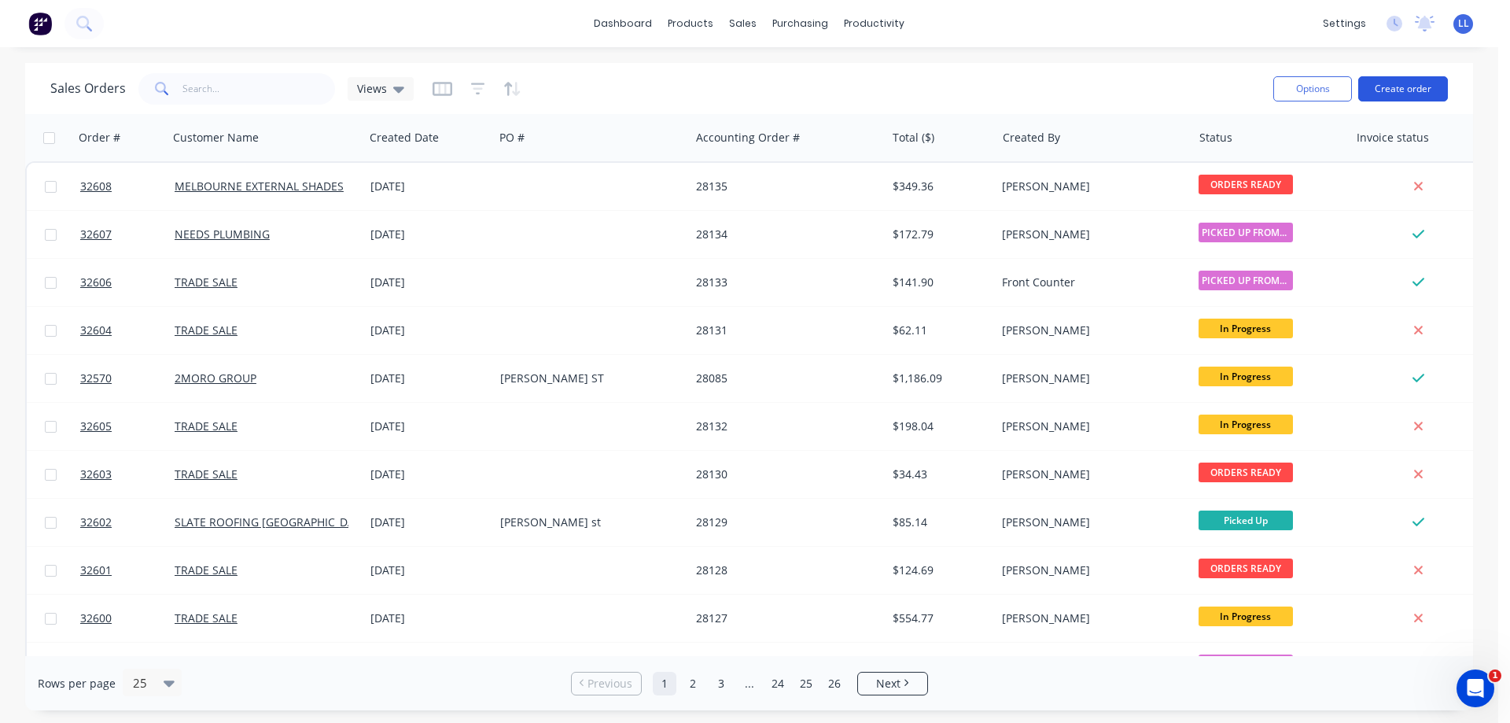
click at [1405, 86] on button "Create order" at bounding box center [1403, 88] width 90 height 25
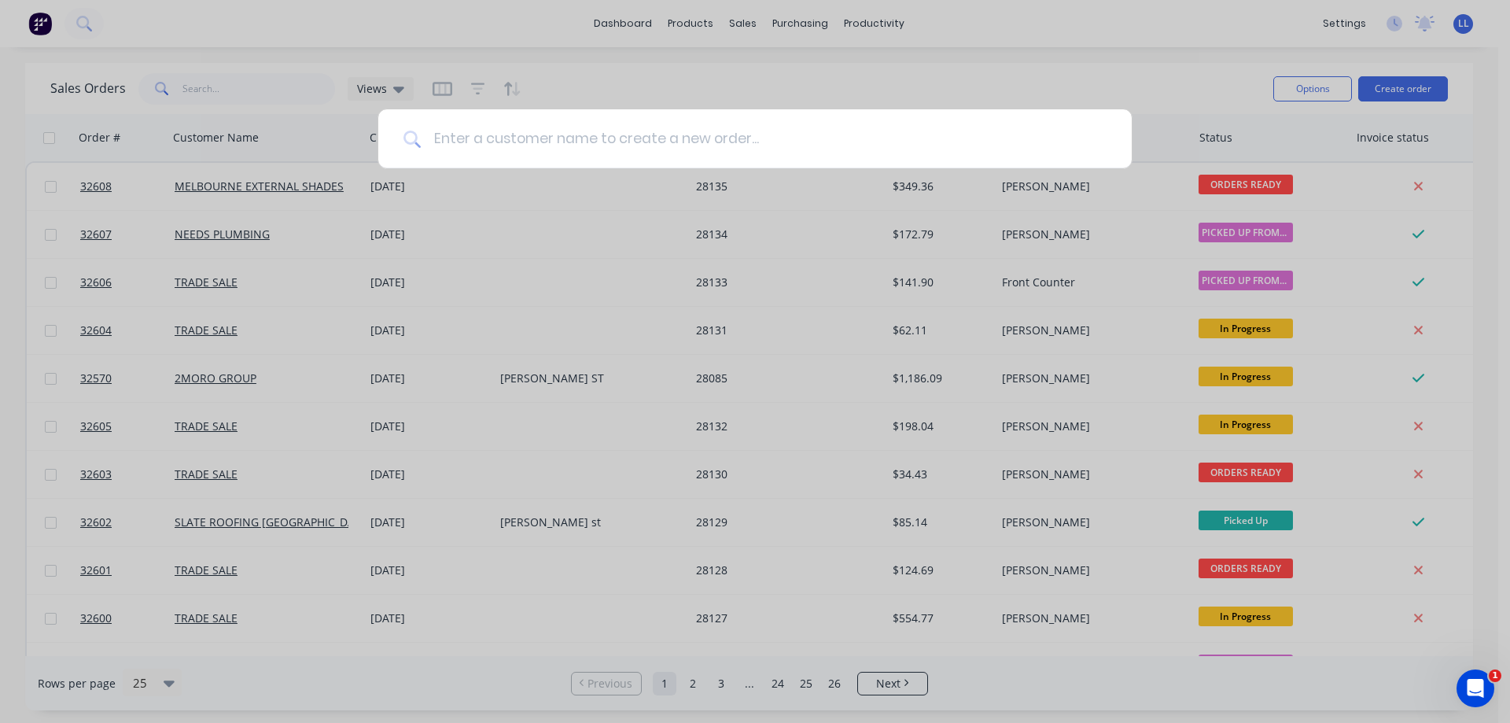
click at [690, 140] on input at bounding box center [764, 138] width 686 height 59
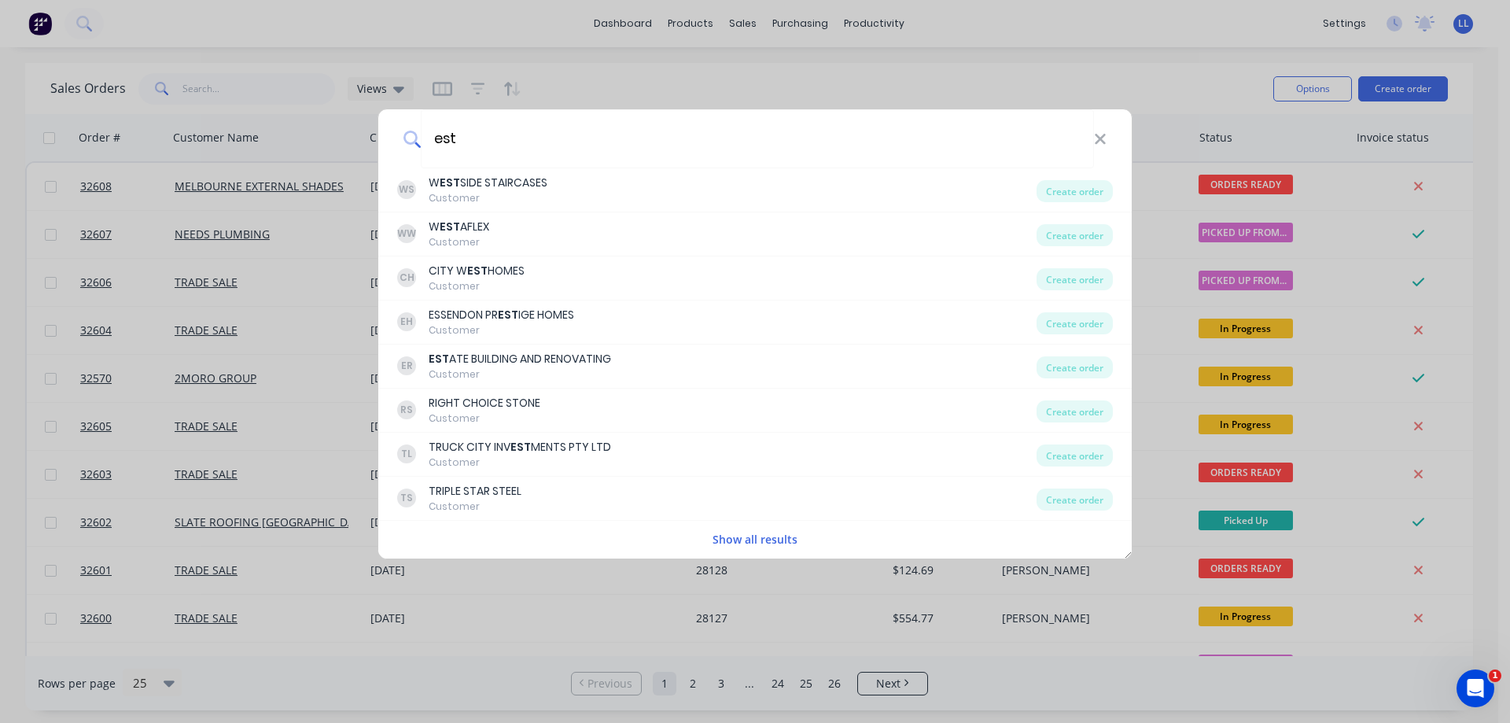
click at [741, 540] on button "Show all results" at bounding box center [755, 539] width 94 height 18
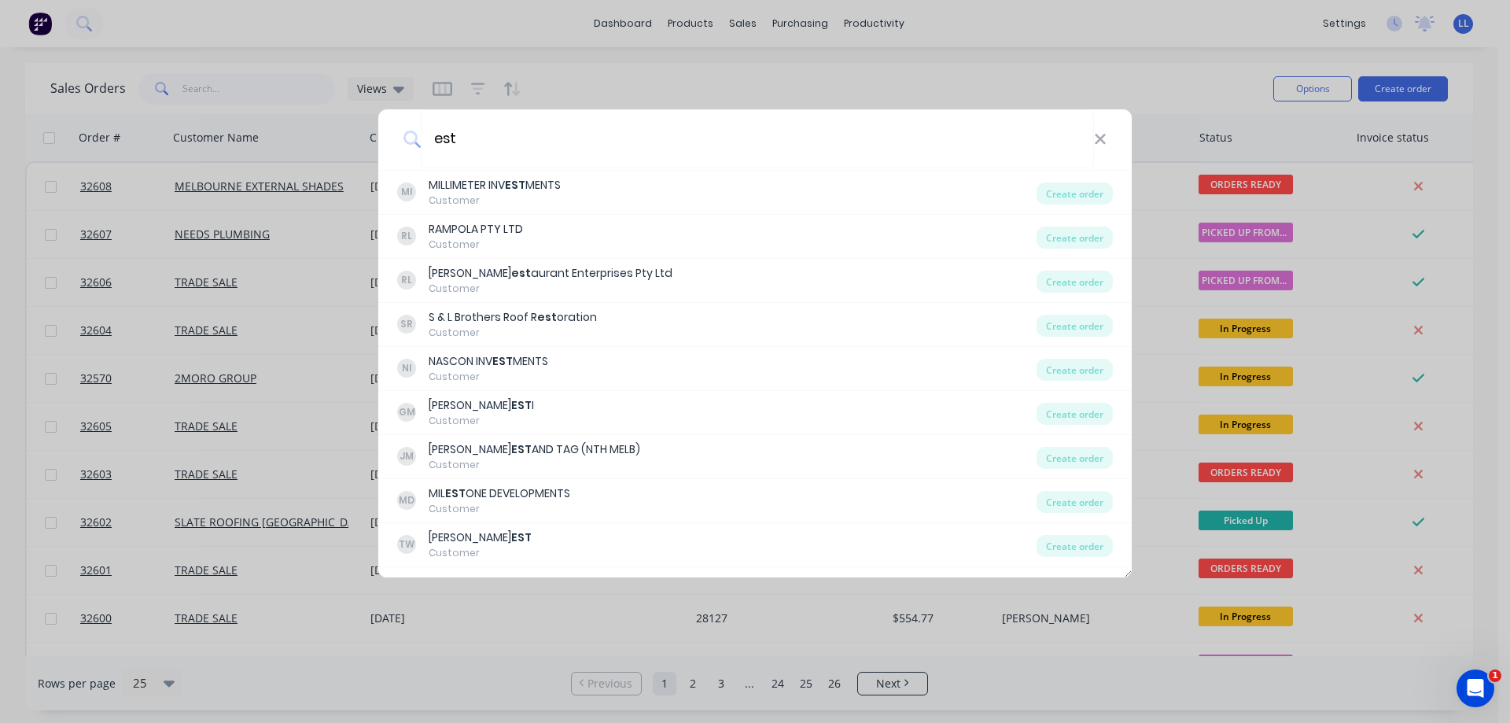
scroll to position [1352, 0]
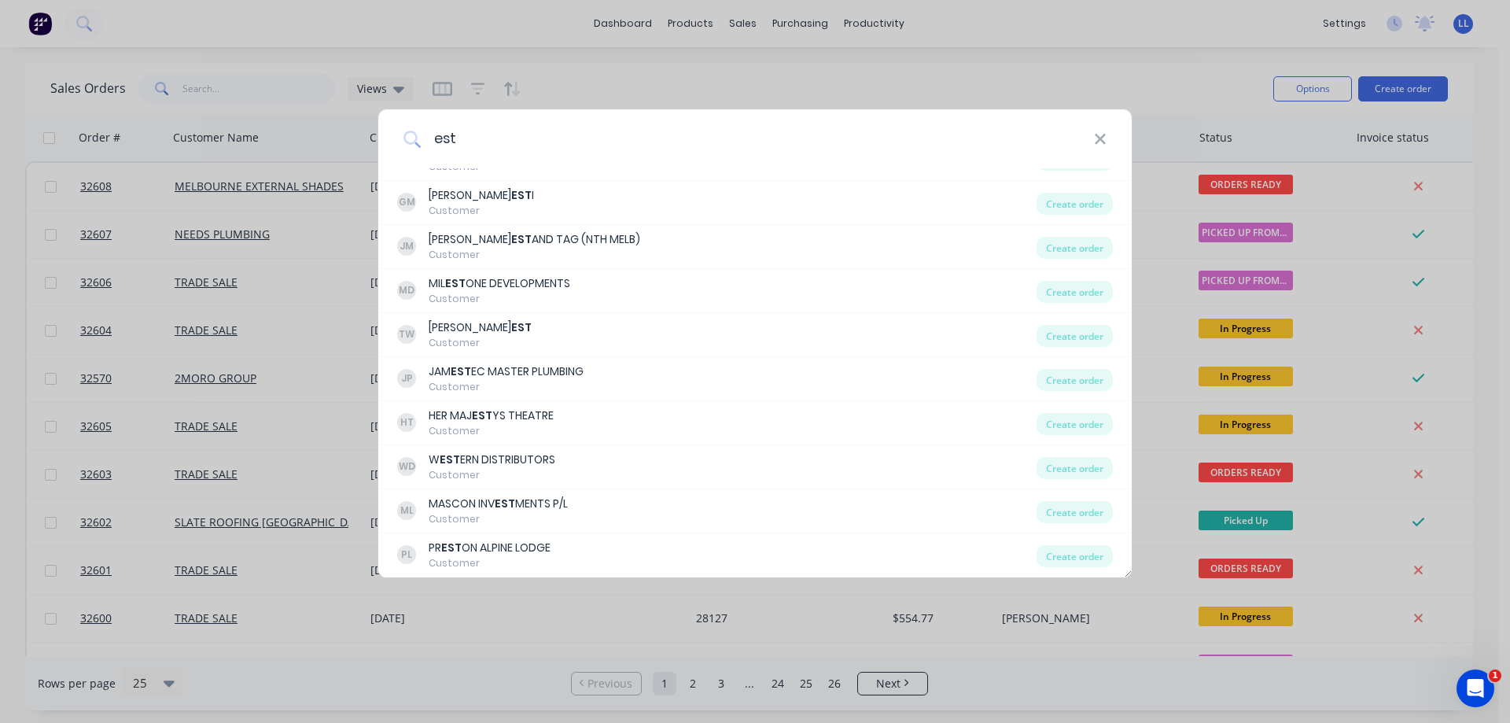
click at [469, 143] on input "est" at bounding box center [757, 138] width 673 height 59
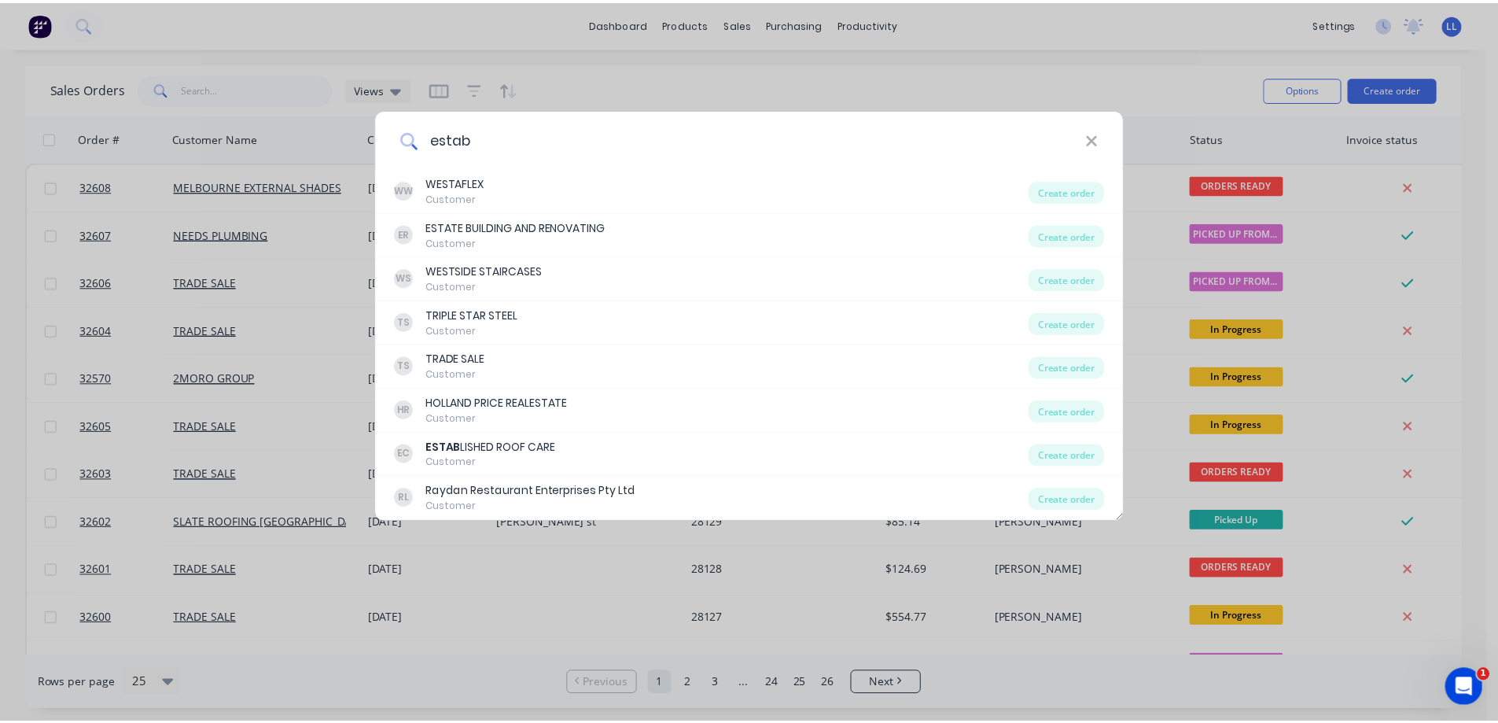
scroll to position [0, 0]
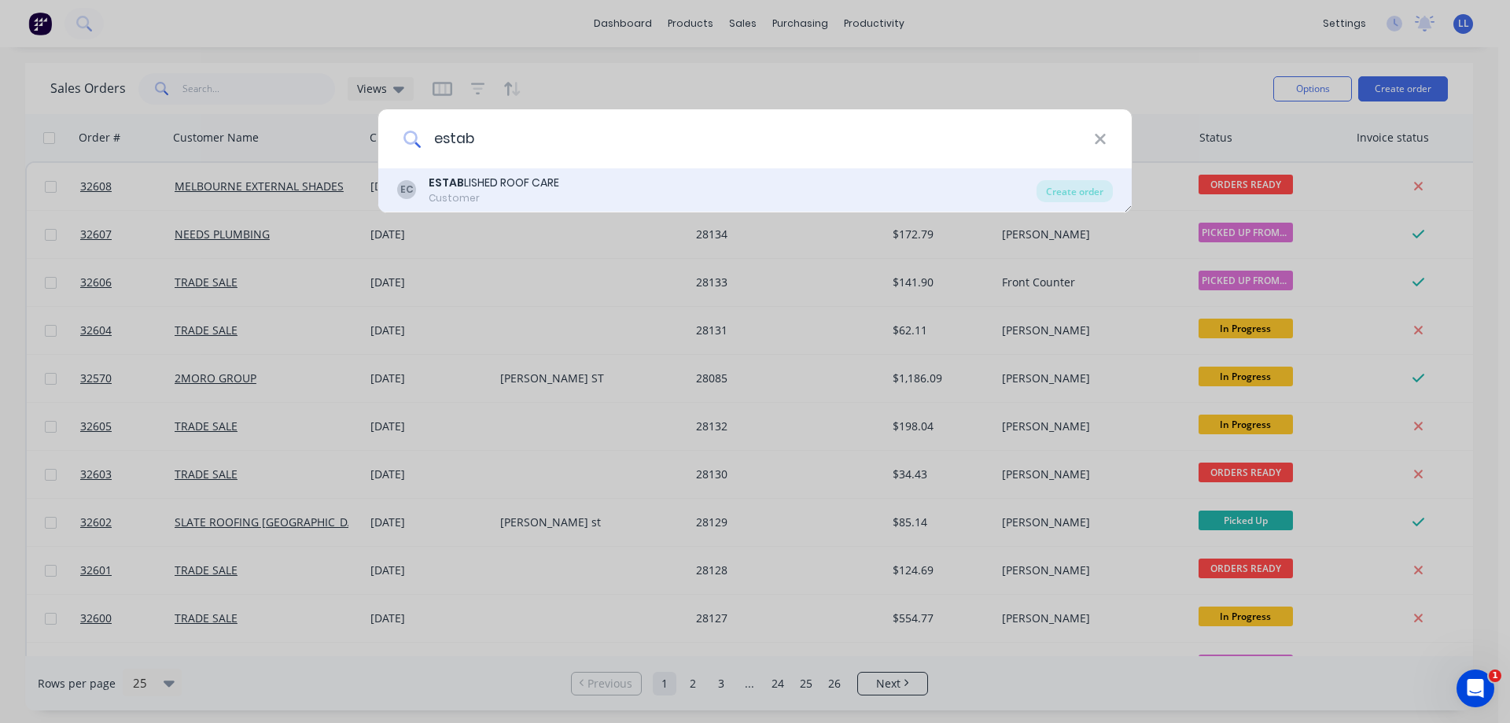
type input "estab"
click at [489, 186] on div "ESTAB LISHED ROOF CARE" at bounding box center [494, 183] width 131 height 17
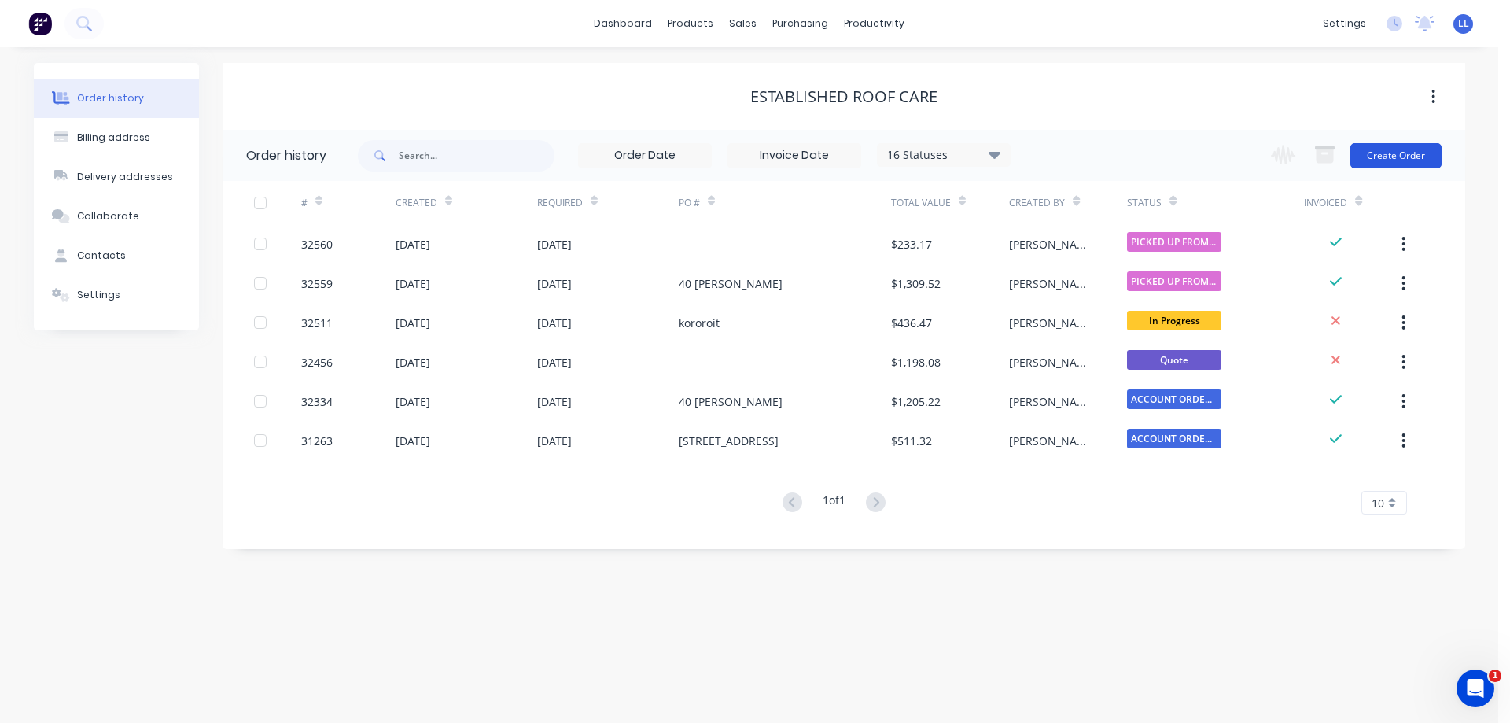
click at [1384, 156] on button "Create Order" at bounding box center [1395, 155] width 91 height 25
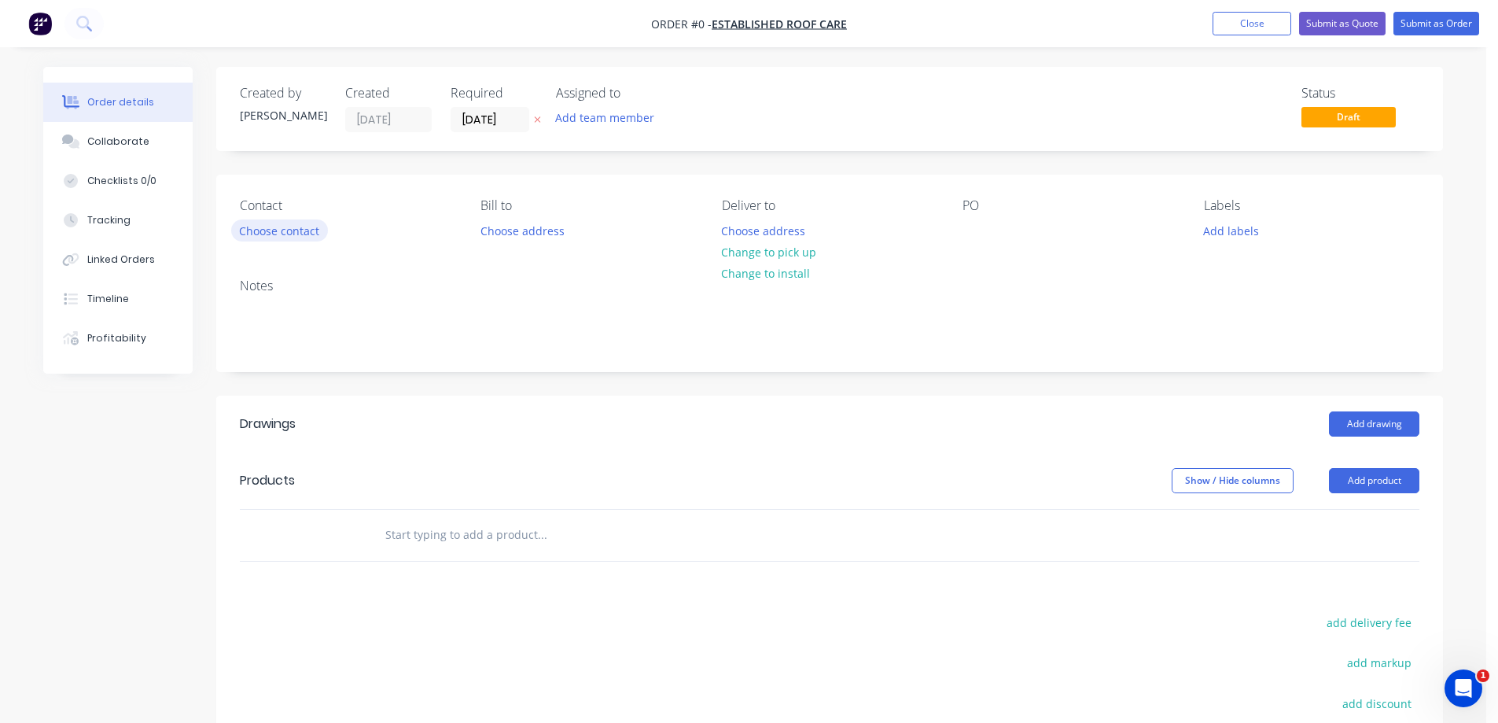
click at [308, 237] on button "Choose contact" at bounding box center [279, 229] width 97 height 21
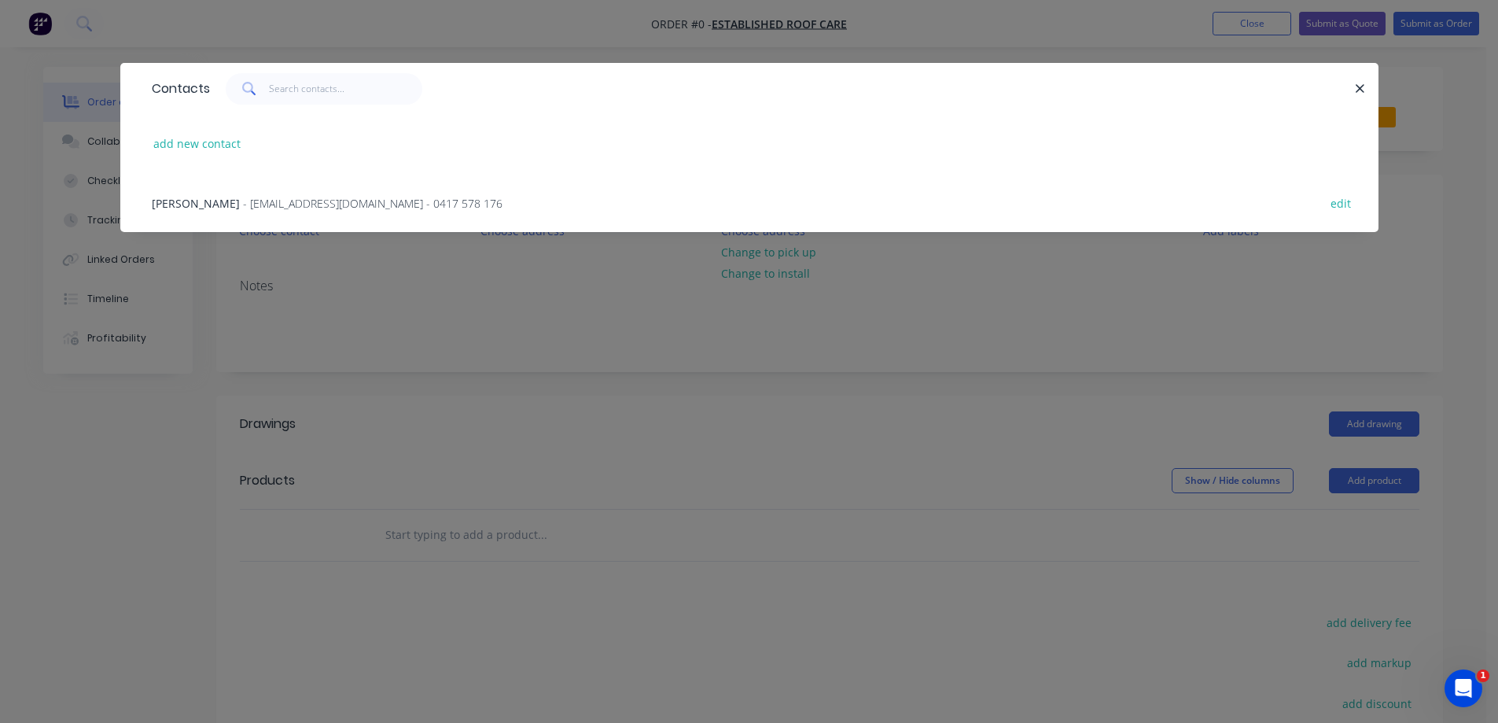
click at [263, 201] on span "- [EMAIL_ADDRESS][DOMAIN_NAME] - 0417 578 176" at bounding box center [372, 203] width 259 height 15
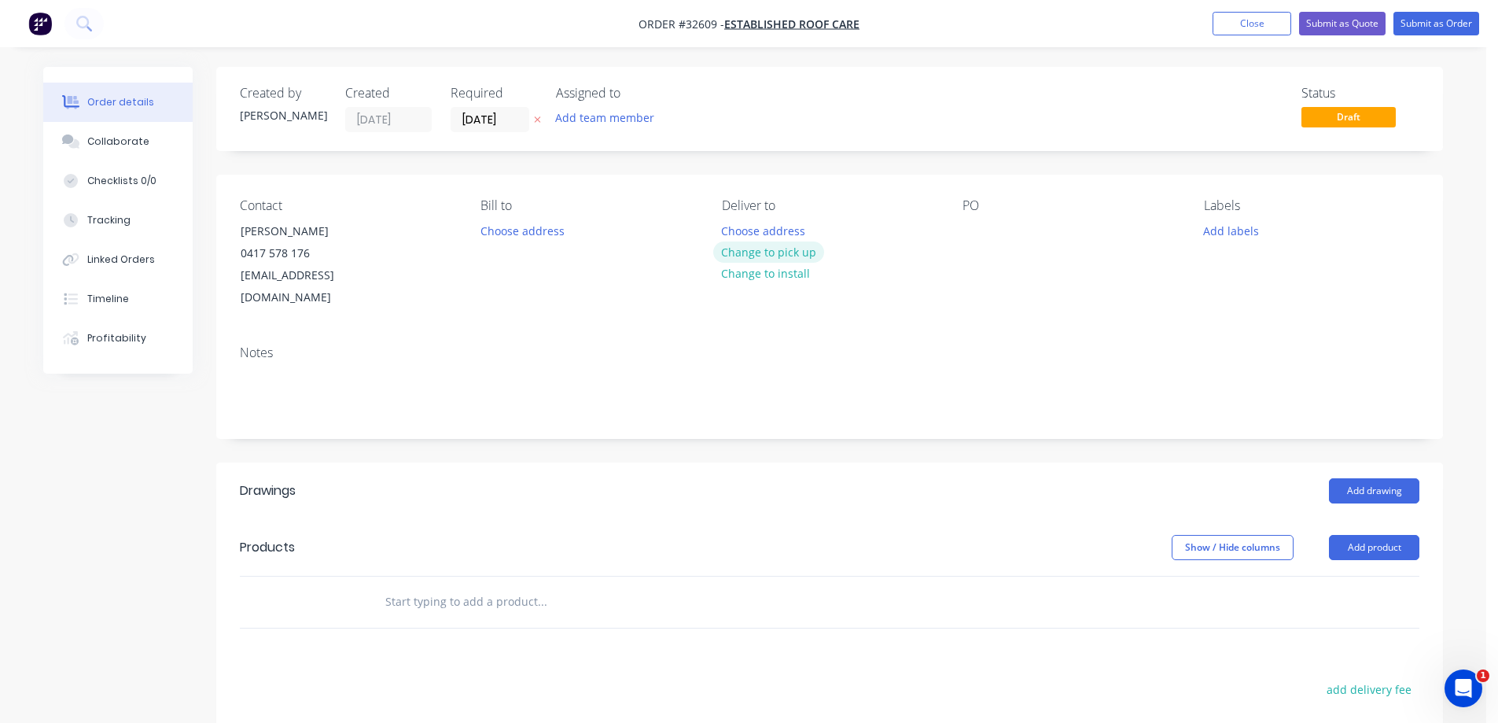
click at [769, 257] on button "Change to pick up" at bounding box center [769, 251] width 112 height 21
click at [976, 229] on div at bounding box center [974, 230] width 25 height 23
click at [972, 234] on div "[PERSON_NAME] st" at bounding box center [1025, 230] width 126 height 23
click at [1397, 478] on button "Add drawing" at bounding box center [1374, 490] width 90 height 25
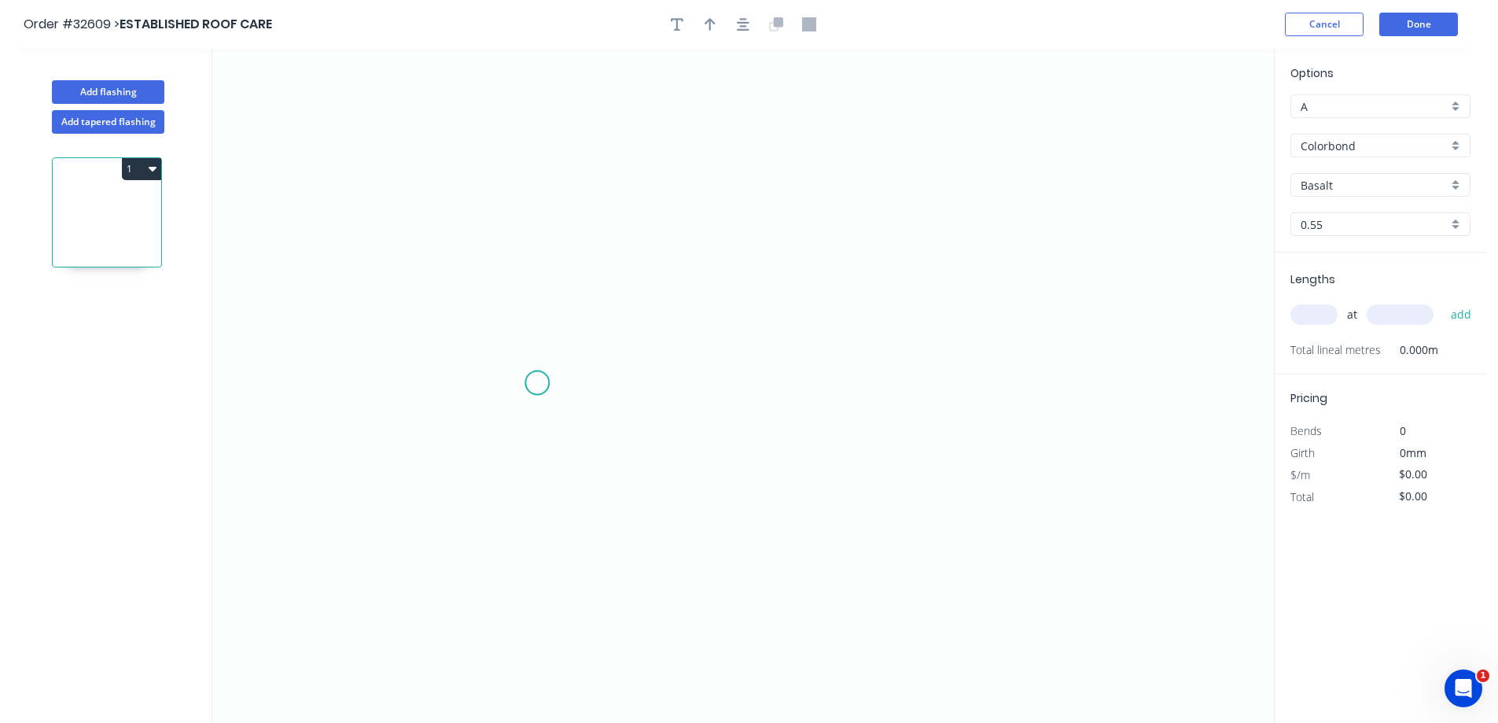
click at [537, 383] on icon "0" at bounding box center [743, 386] width 1062 height 674
click at [536, 201] on icon "0" at bounding box center [743, 386] width 1062 height 674
drag, startPoint x: 948, startPoint y: 211, endPoint x: 949, endPoint y: 259, distance: 48.0
click at [948, 212] on icon "0 ?" at bounding box center [743, 386] width 1062 height 674
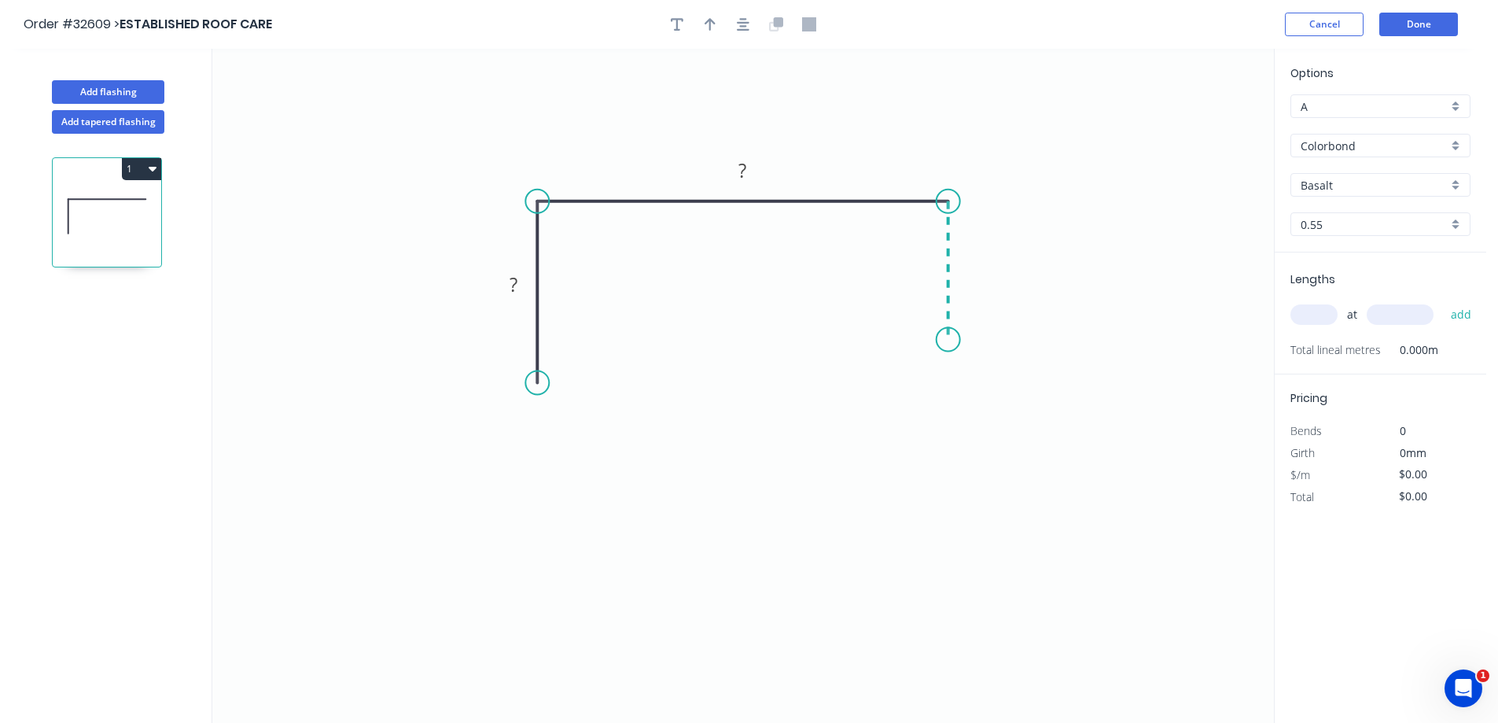
click at [951, 340] on icon "0 ? ?" at bounding box center [743, 386] width 1062 height 674
click at [999, 487] on div "Drip edge" at bounding box center [1027, 490] width 158 height 32
click at [1032, 399] on div "Flip bend" at bounding box center [1034, 394] width 158 height 32
click at [626, 444] on div "Crush & Fold" at bounding box center [622, 438] width 158 height 32
click at [522, 282] on rect at bounding box center [513, 285] width 31 height 22
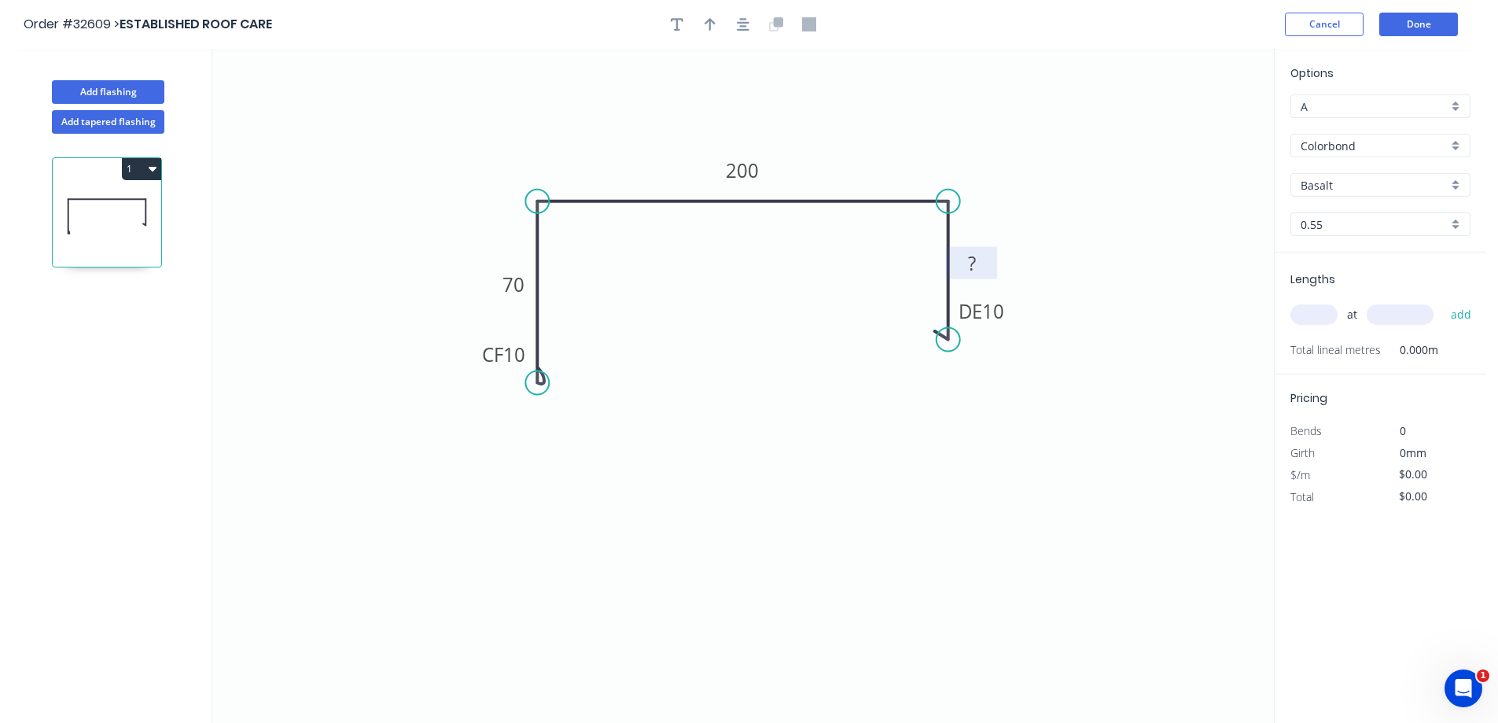
click at [974, 257] on tspan "?" at bounding box center [972, 263] width 8 height 26
type input "$22.14"
click at [742, 28] on icon "button" at bounding box center [743, 24] width 13 height 14
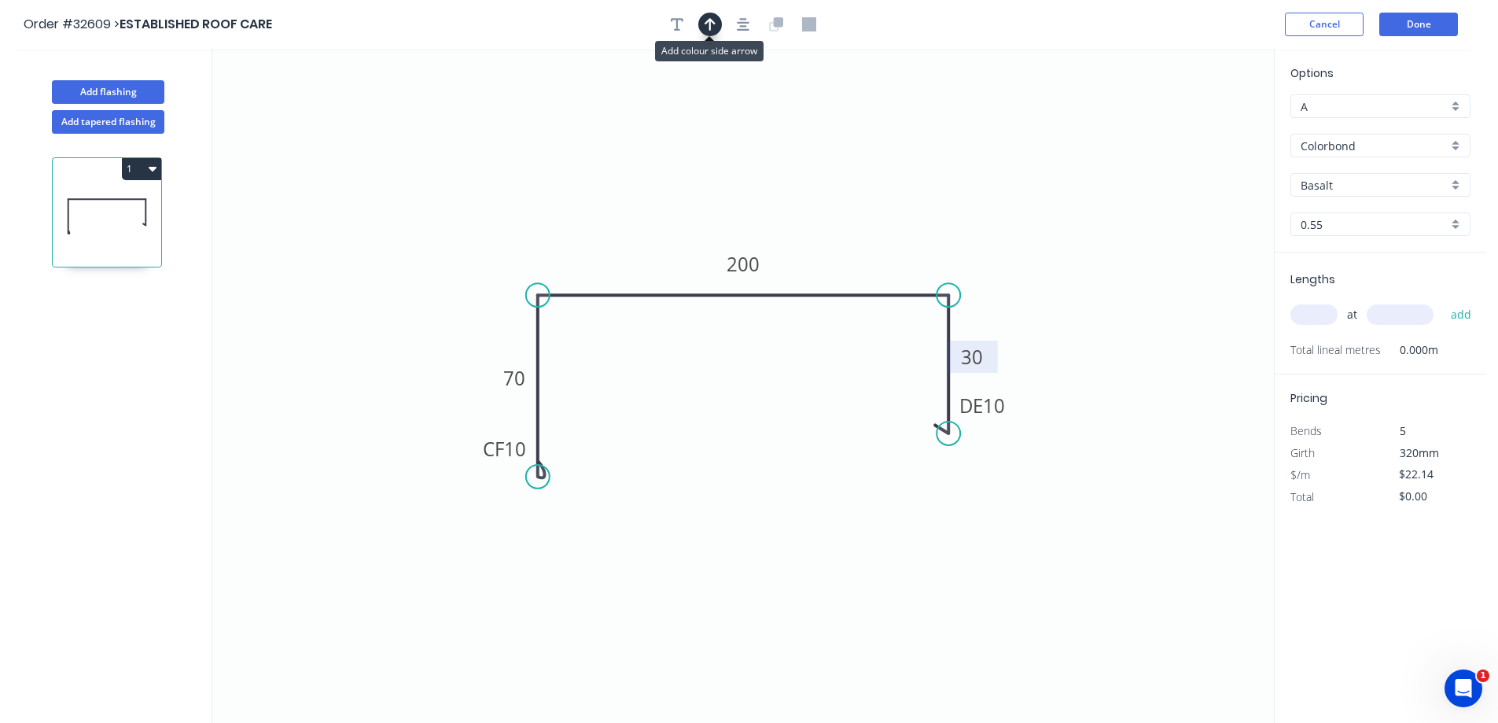
click at [715, 28] on icon "button" at bounding box center [710, 24] width 11 height 14
drag, startPoint x: 1193, startPoint y: 125, endPoint x: 840, endPoint y: 244, distance: 372.5
click at [837, 245] on icon at bounding box center [829, 229] width 14 height 50
click at [1456, 185] on div "Basalt" at bounding box center [1380, 185] width 180 height 24
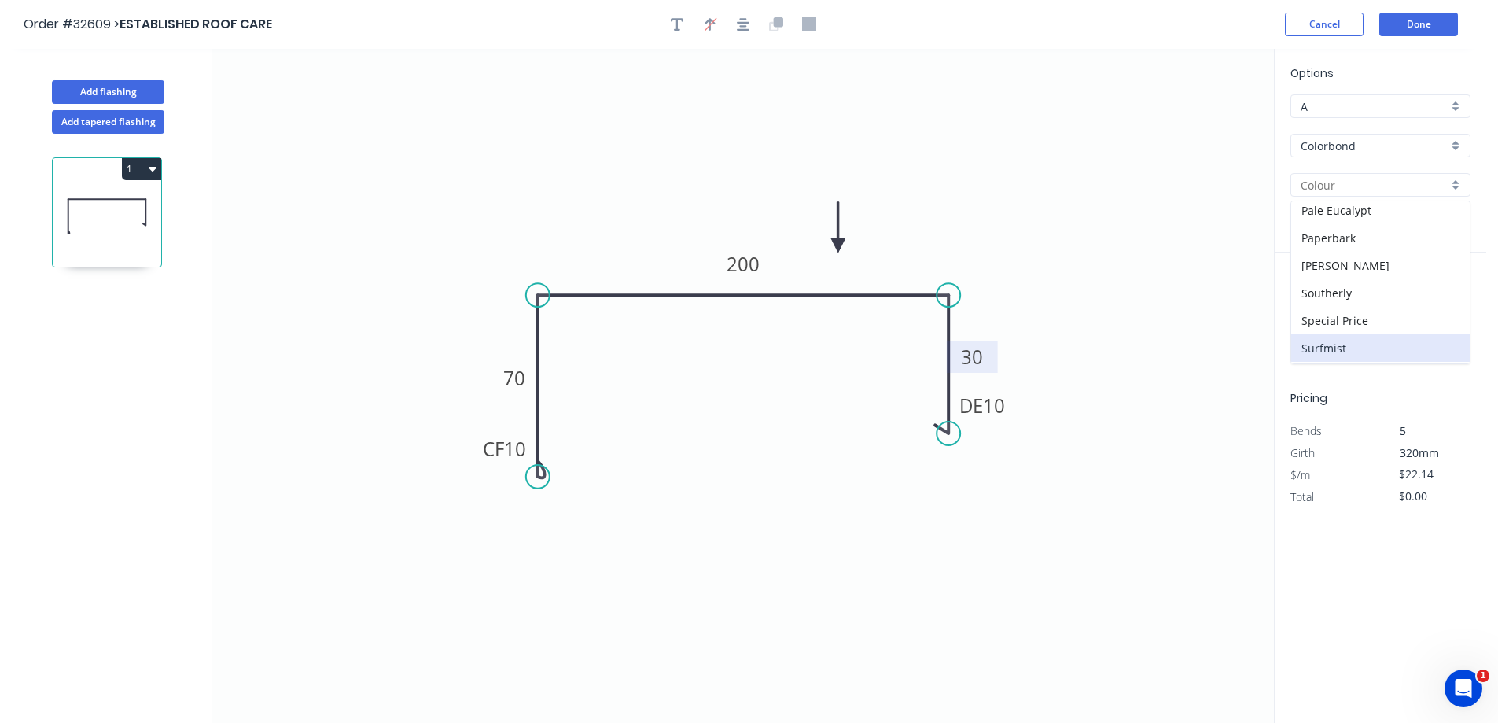
scroll to position [472, 0]
click at [1368, 324] on div "Surfmist" at bounding box center [1380, 321] width 178 height 28
type input "Surfmist"
click at [1321, 317] on input "text" at bounding box center [1313, 314] width 47 height 20
type input "1"
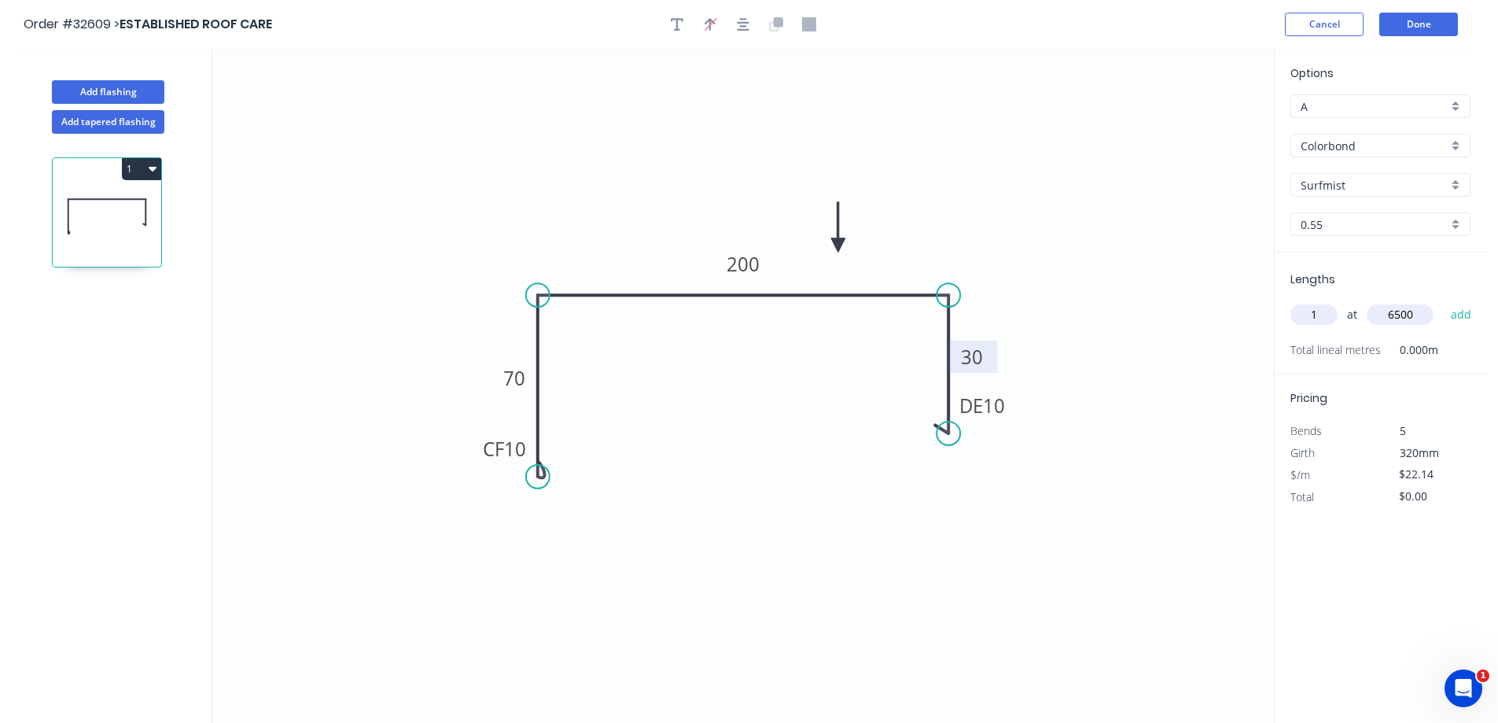
type input "6500"
click at [1443, 301] on button "add" at bounding box center [1461, 314] width 37 height 27
type input "$143.91"
click at [1420, 26] on button "Done" at bounding box center [1418, 25] width 79 height 24
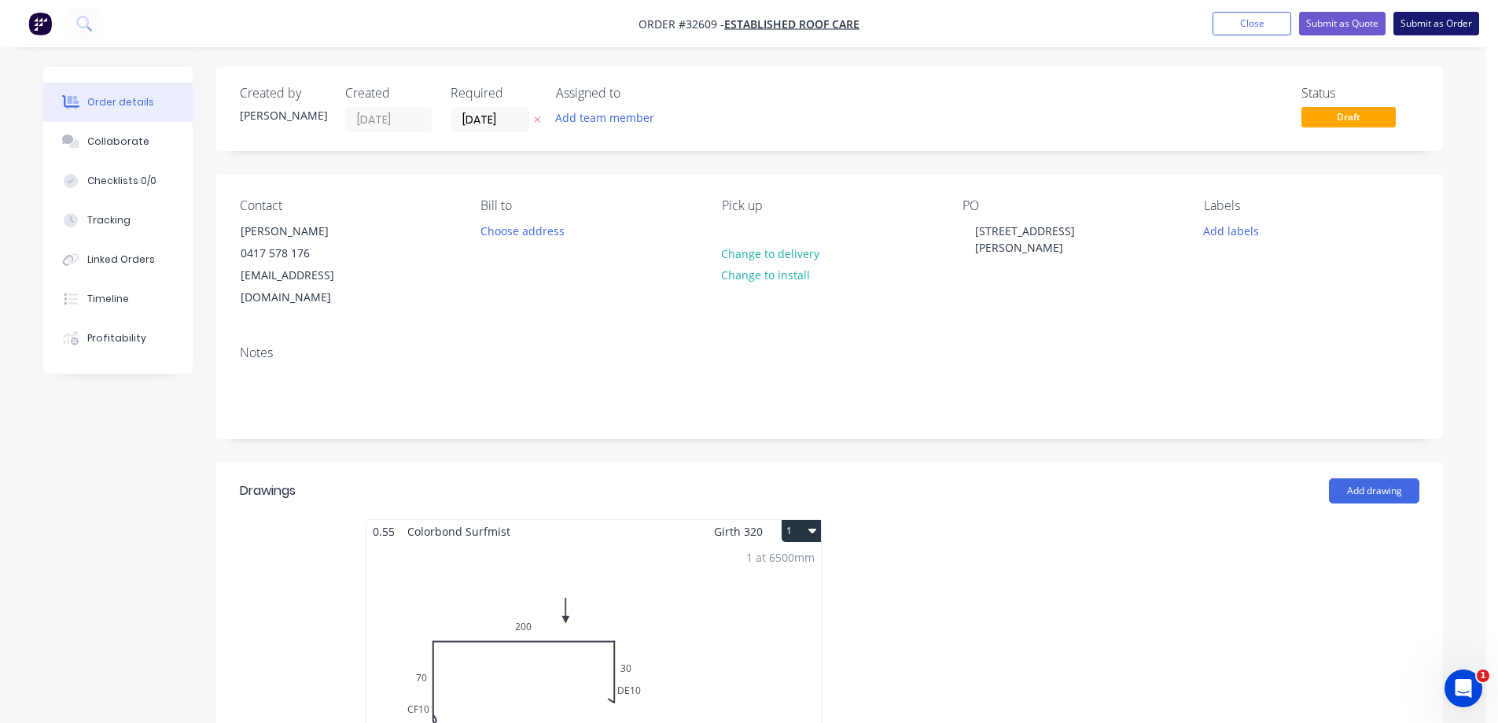
click at [1421, 24] on button "Submit as Order" at bounding box center [1436, 24] width 86 height 24
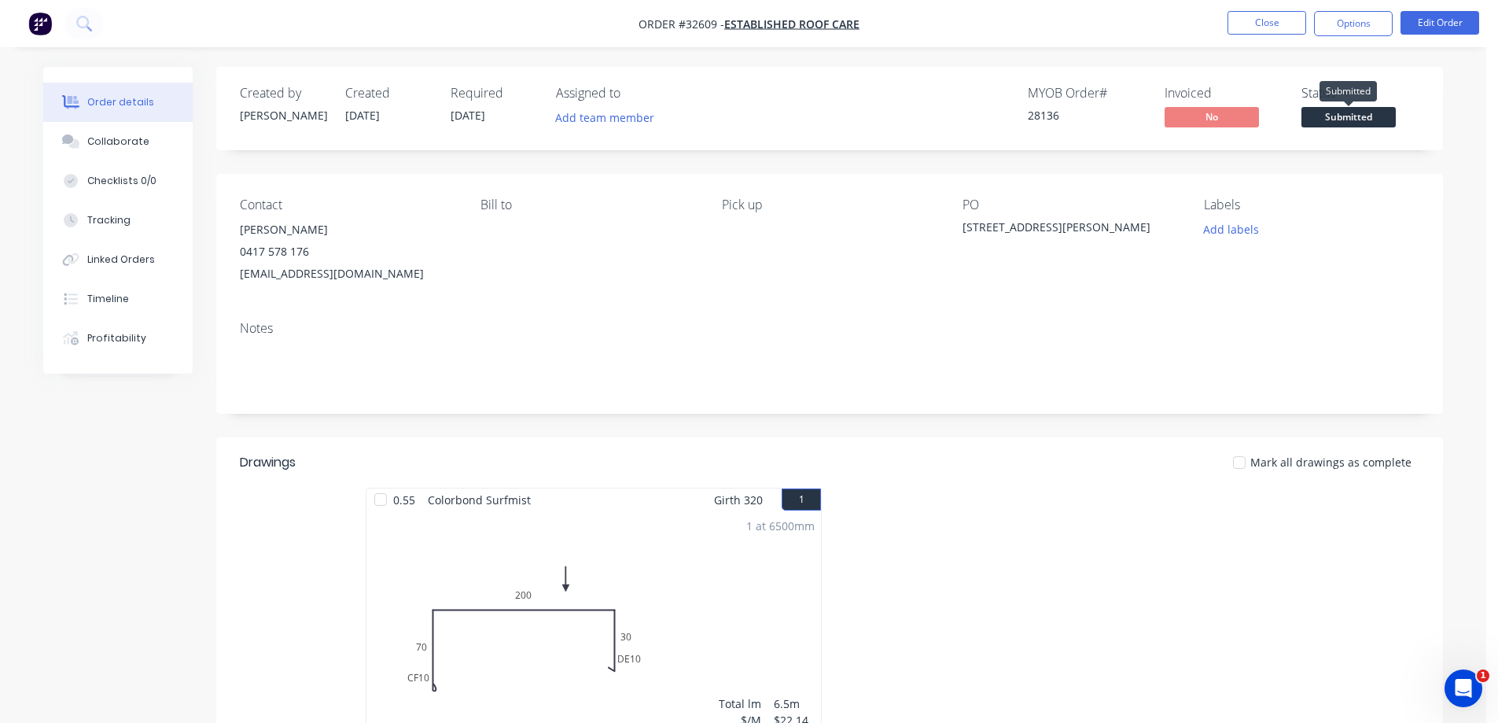
click at [1354, 123] on span "Submitted" at bounding box center [1348, 117] width 94 height 20
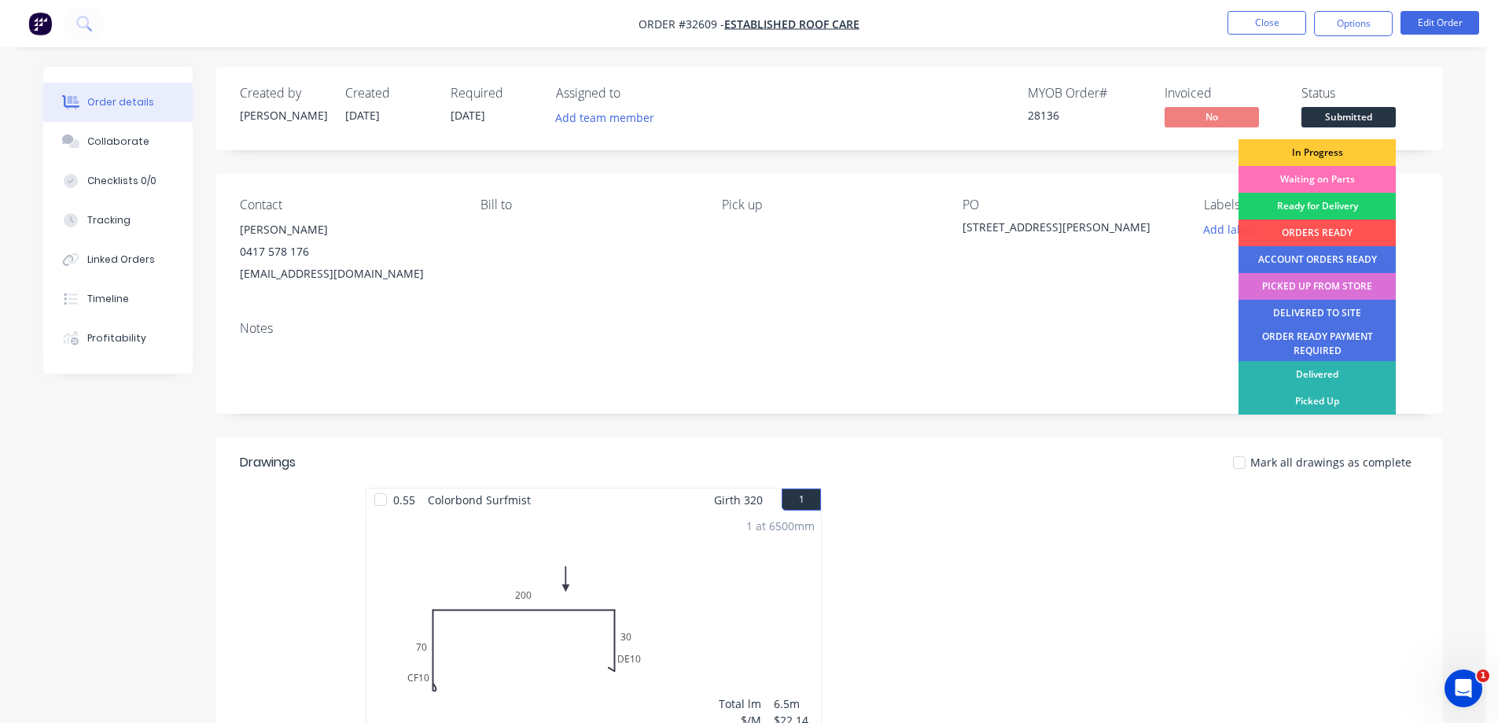
click at [1335, 285] on div "PICKED UP FROM STORE" at bounding box center [1316, 286] width 157 height 27
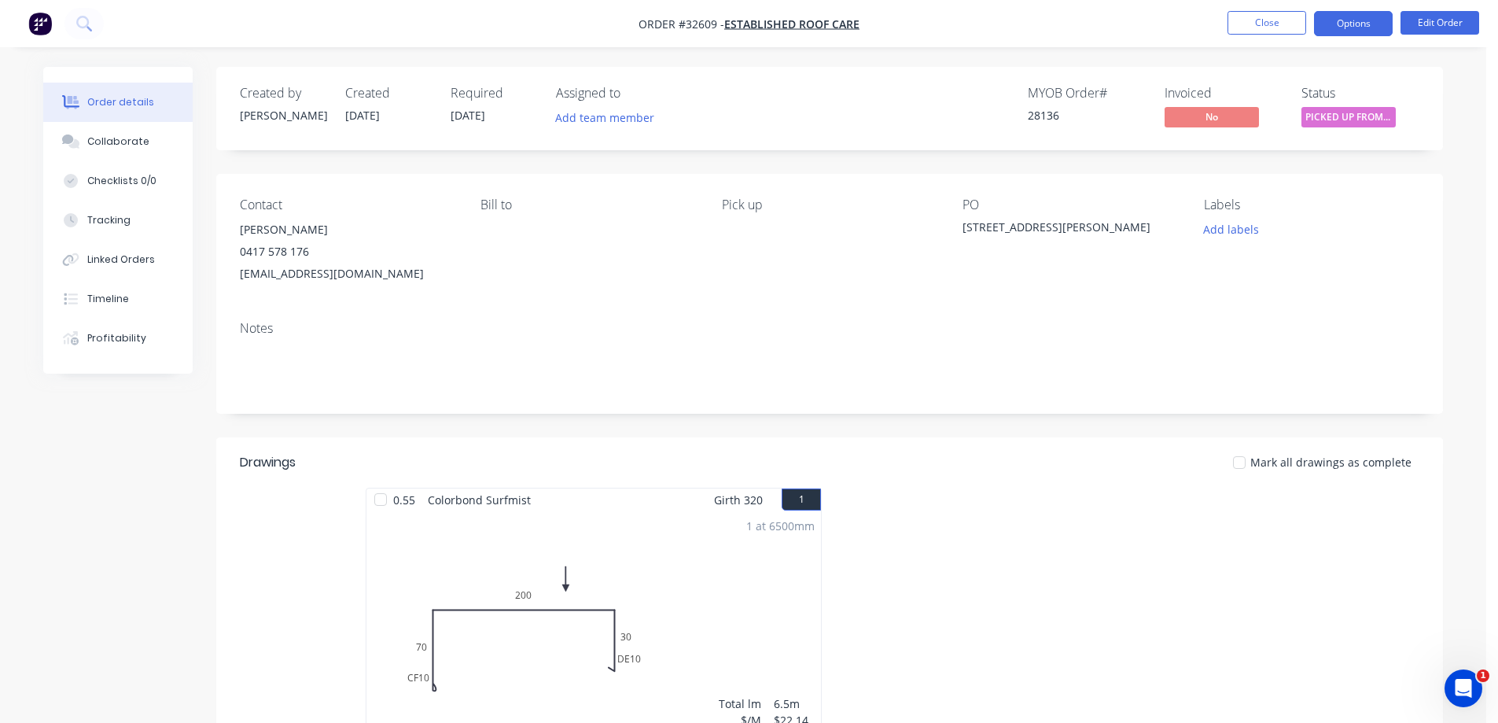
click at [1340, 23] on button "Options" at bounding box center [1353, 23] width 79 height 25
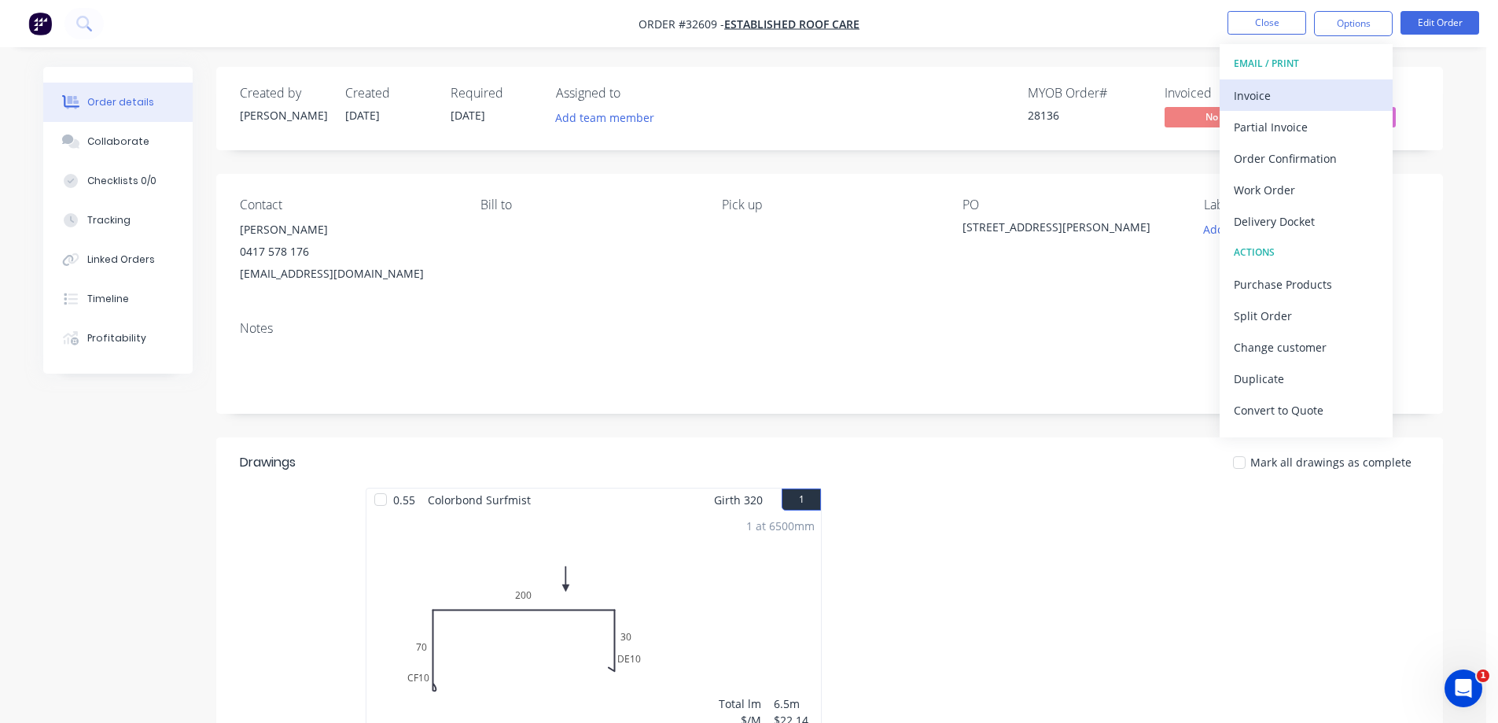
click at [1300, 100] on div "Invoice" at bounding box center [1306, 95] width 145 height 23
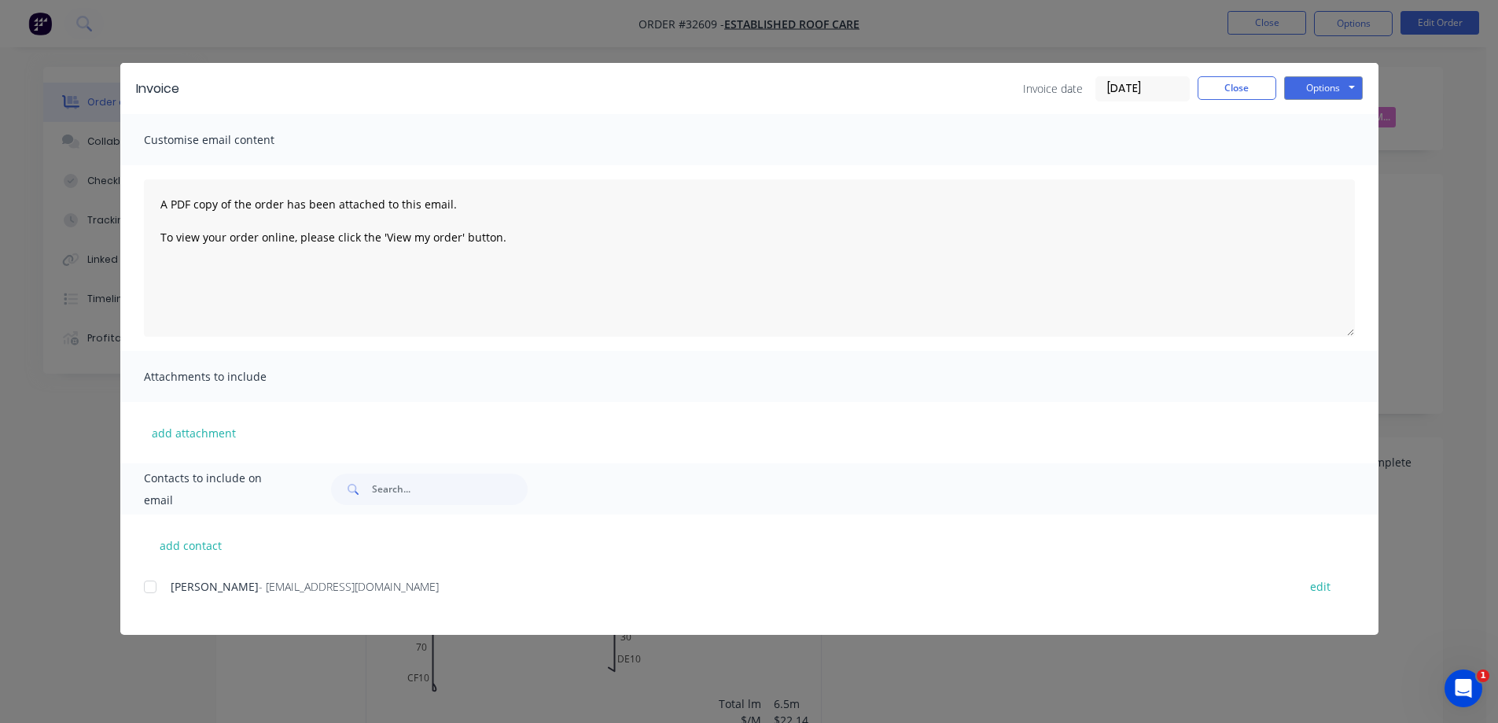
drag, startPoint x: 150, startPoint y: 587, endPoint x: 570, endPoint y: 482, distance: 432.9
click at [150, 587] on div at bounding box center [149, 586] width 31 height 31
click at [1350, 83] on button "Options" at bounding box center [1323, 88] width 79 height 24
click at [1341, 172] on button "Email" at bounding box center [1334, 168] width 101 height 26
click at [1242, 90] on button "Close" at bounding box center [1237, 88] width 79 height 24
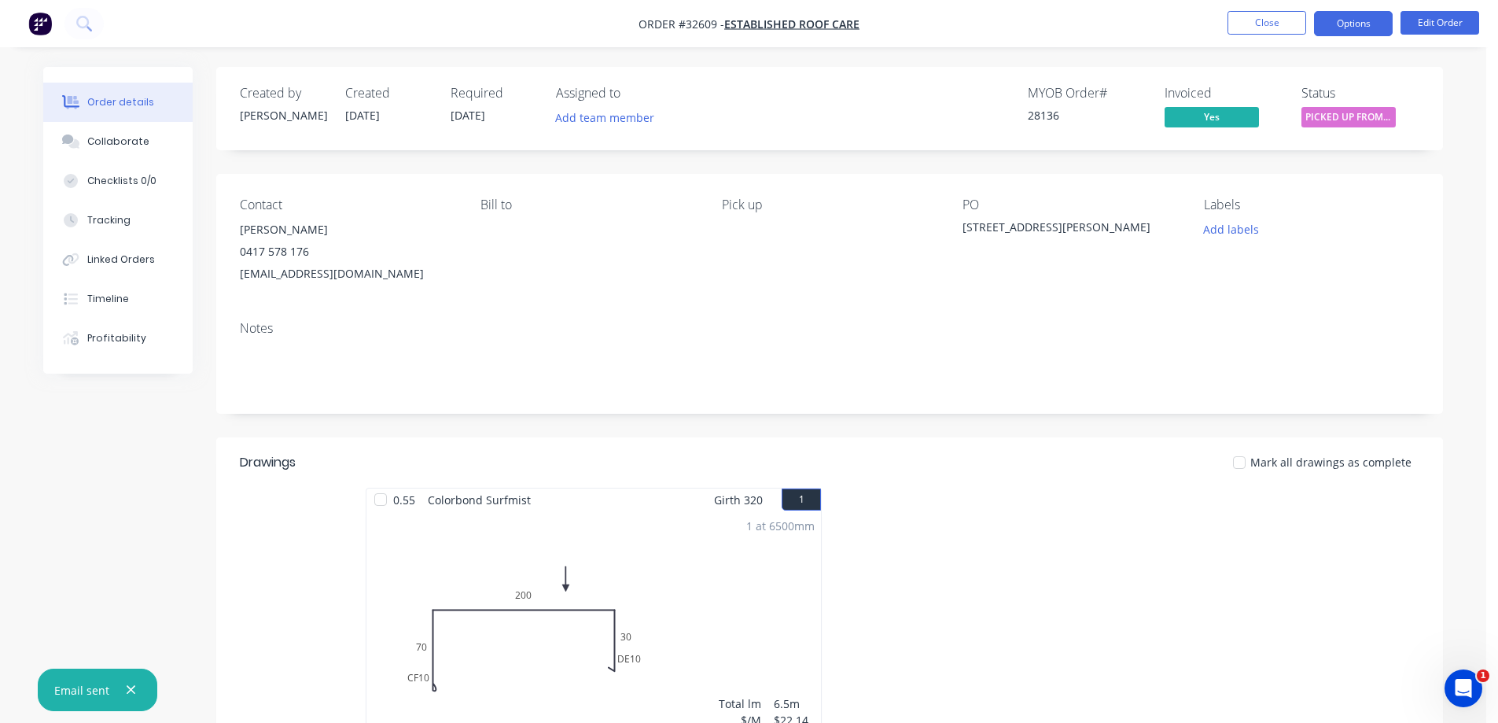
click at [1334, 30] on button "Options" at bounding box center [1353, 23] width 79 height 25
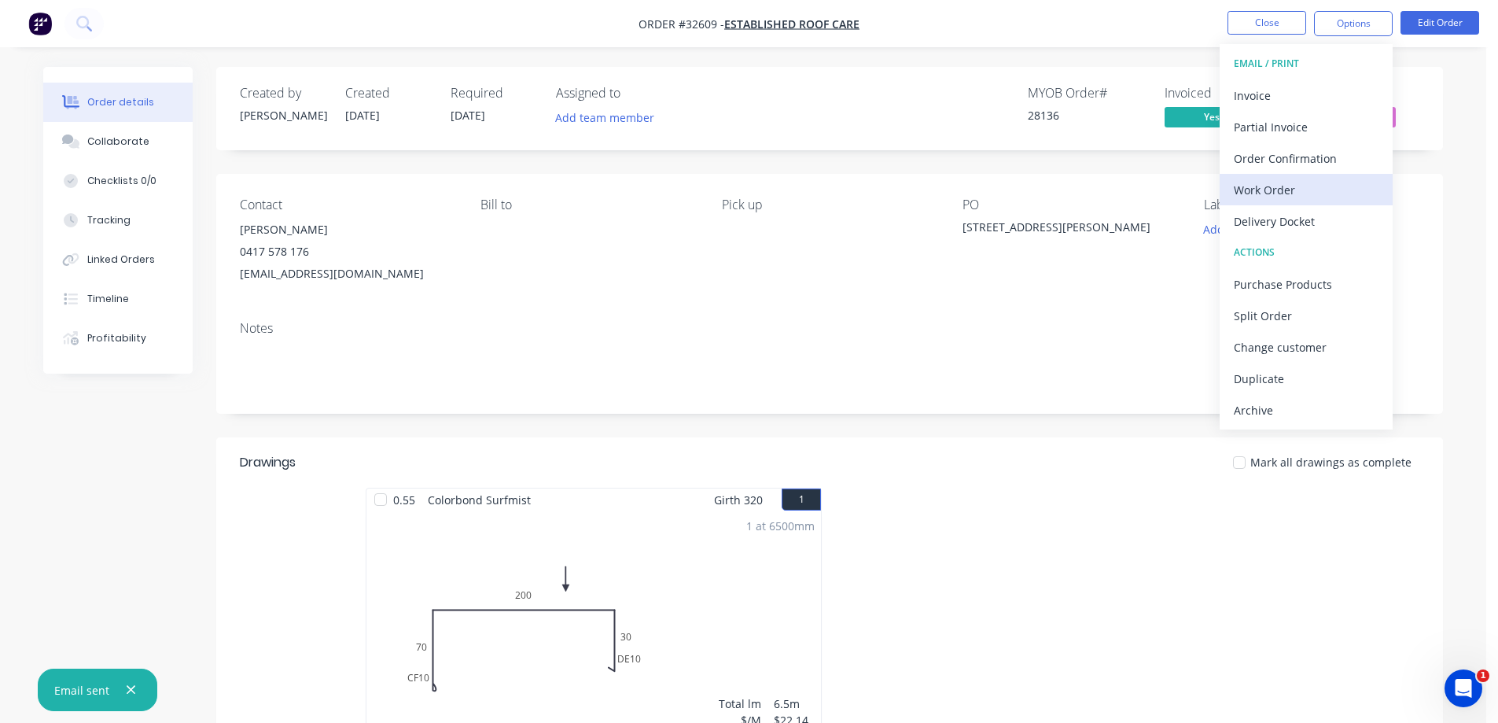
click at [1291, 195] on div "Work Order" at bounding box center [1306, 189] width 145 height 23
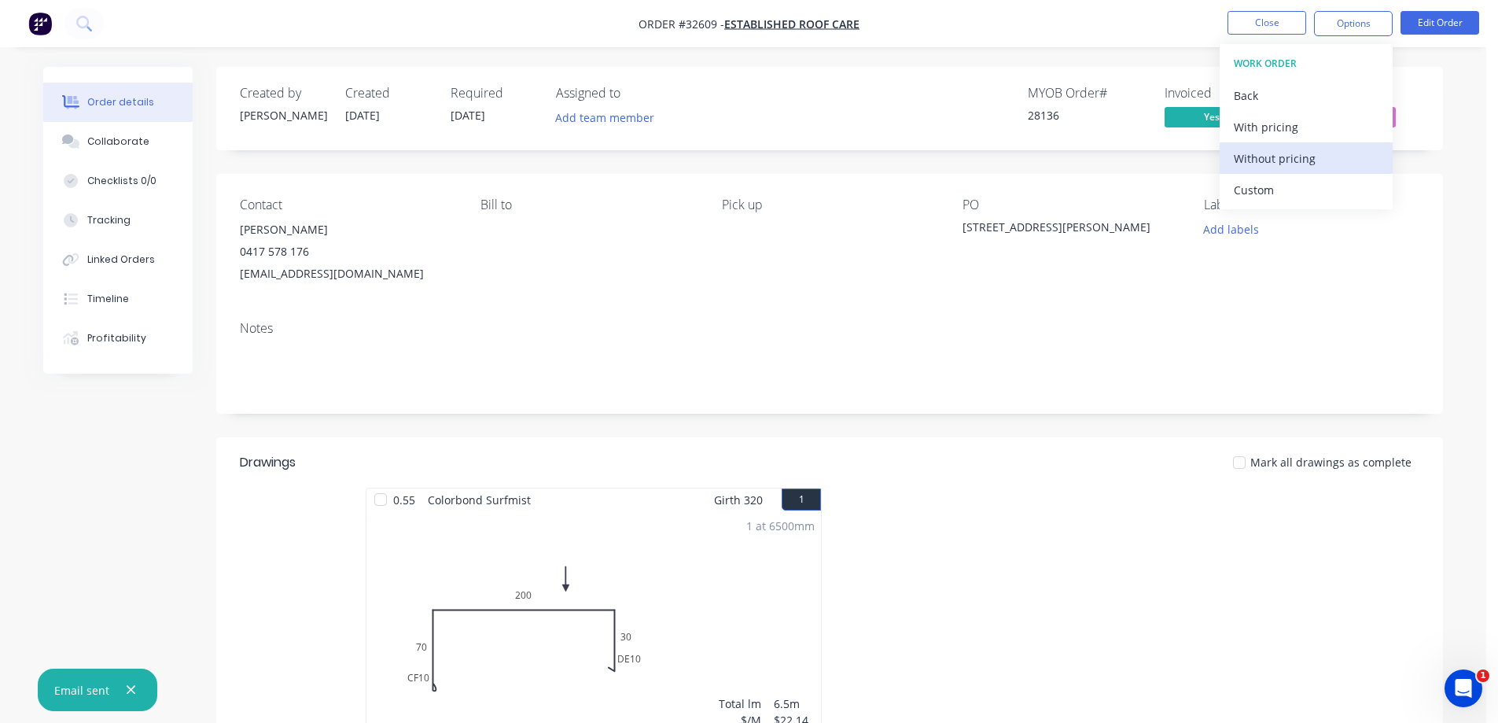
click at [1312, 156] on div "Without pricing" at bounding box center [1306, 158] width 145 height 23
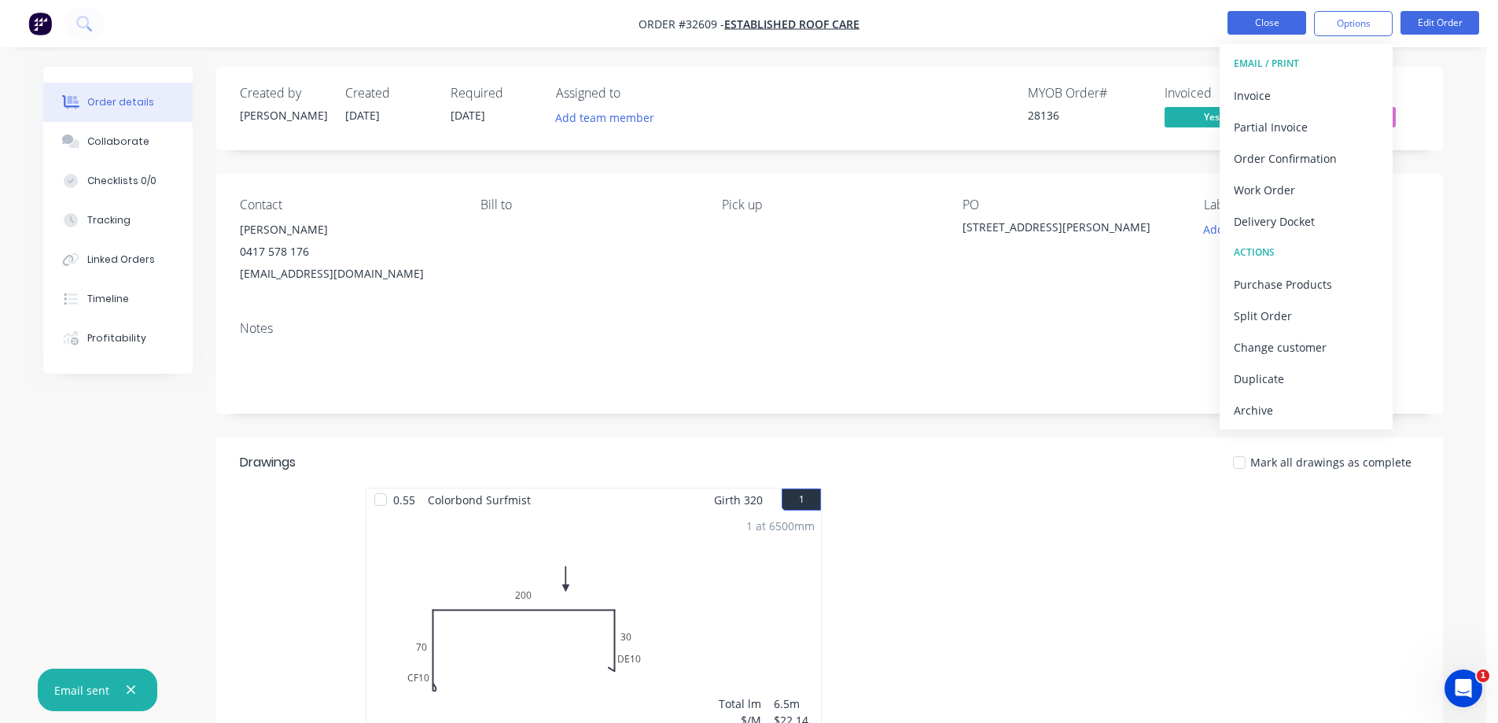
click at [1253, 15] on button "Close" at bounding box center [1266, 23] width 79 height 24
